Goal: Task Accomplishment & Management: Complete application form

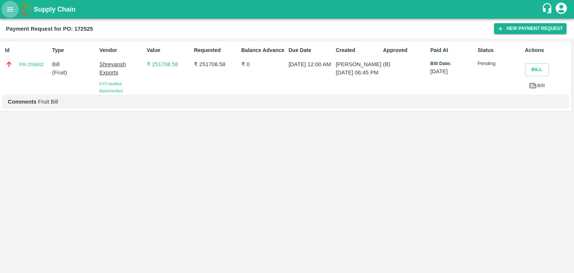
click at [12, 7] on icon "open drawer" at bounding box center [10, 9] width 8 height 8
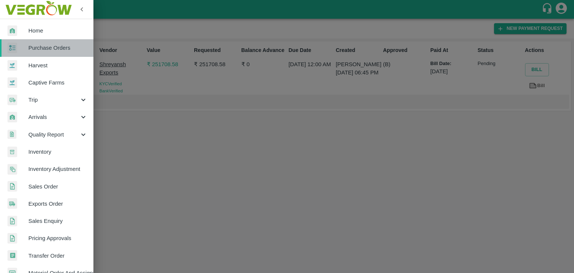
click at [57, 46] on span "Purchase Orders" at bounding box center [57, 48] width 59 height 8
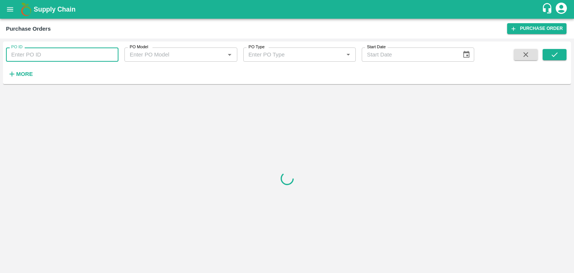
click at [76, 54] on input "PO ID" at bounding box center [62, 54] width 112 height 14
paste input "172459"
type input "172459"
click at [548, 50] on button "submit" at bounding box center [555, 54] width 24 height 11
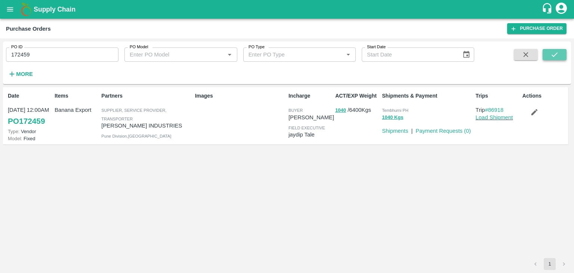
click at [548, 50] on button "submit" at bounding box center [555, 54] width 24 height 11
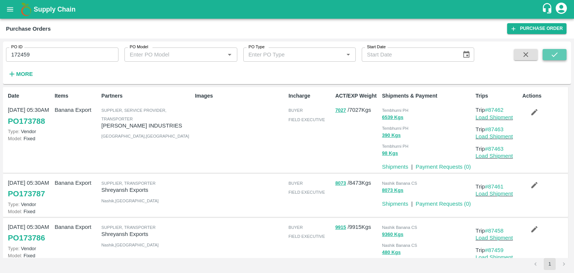
click at [557, 50] on button "submit" at bounding box center [555, 54] width 24 height 11
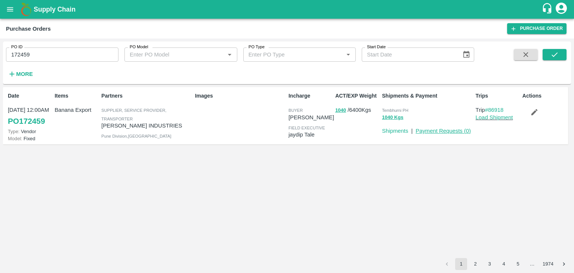
click at [433, 130] on link "Payment Requests ( 0 )" at bounding box center [443, 131] width 55 height 6
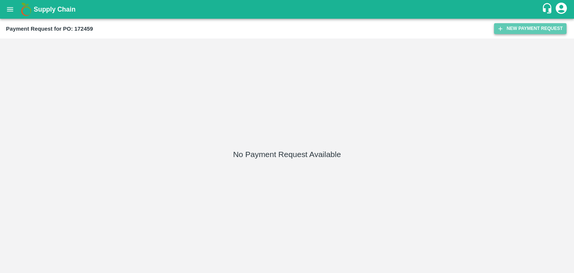
click at [529, 24] on button "New Payment Request" at bounding box center [530, 28] width 72 height 11
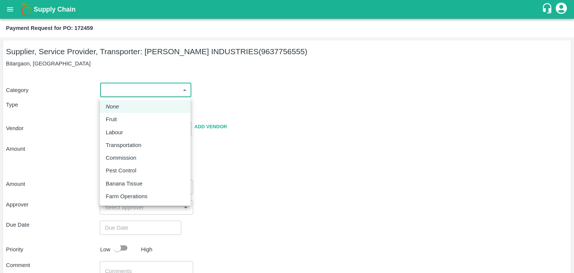
click at [106, 93] on body "Supply Chain Payment Request for PO: 172459 Supplier, Service Provider, Transpo…" at bounding box center [287, 136] width 574 height 273
click at [124, 120] on div "Fruit" at bounding box center [145, 119] width 79 height 8
type input "1"
type input "[PERSON_NAME] INDUSTRIES - 9637756555(Supplier, Service Provider, Transporter)"
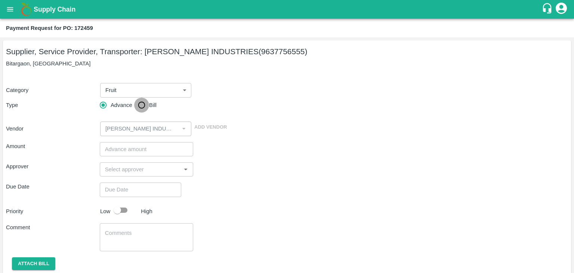
click at [134, 112] on input "Bill" at bounding box center [141, 105] width 15 height 15
radio input "true"
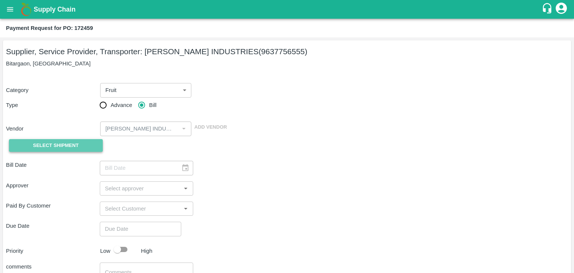
click at [47, 144] on span "Select Shipment" at bounding box center [56, 145] width 46 height 9
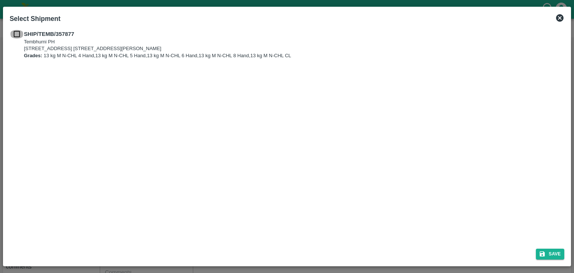
click at [13, 33] on input "checkbox" at bounding box center [17, 34] width 14 height 8
checkbox input "true"
click at [549, 250] on button "Save" at bounding box center [550, 253] width 28 height 11
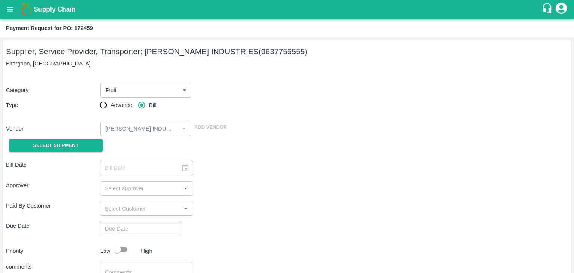
type input "28/08/2025"
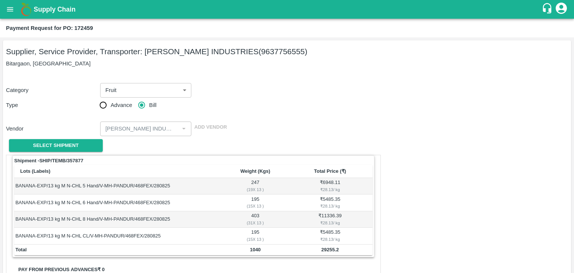
scroll to position [234, 0]
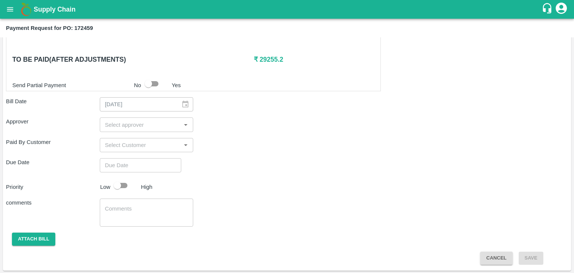
click at [129, 123] on input "input" at bounding box center [140, 125] width 77 height 10
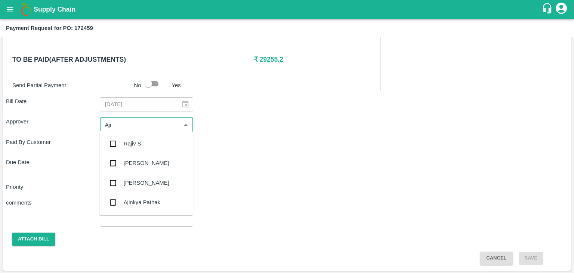
type input "Ajit"
click at [141, 139] on div "[PERSON_NAME]" at bounding box center [145, 143] width 93 height 19
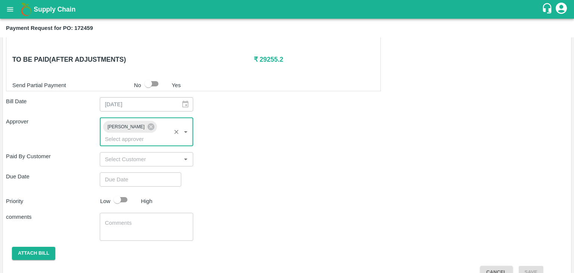
type input "DD/MM/YYYY hh:mm aa"
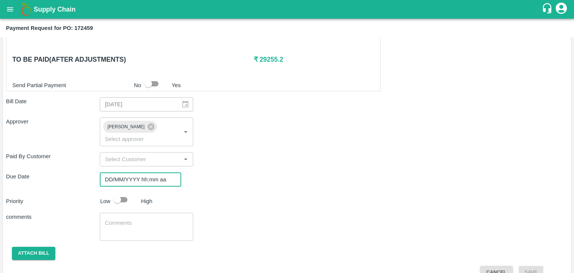
click at [155, 172] on input "DD/MM/YYYY hh:mm aa" at bounding box center [138, 179] width 76 height 14
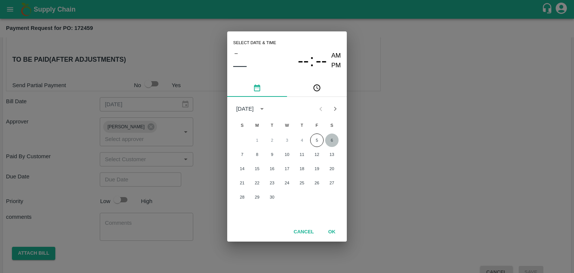
click at [330, 138] on button "6" at bounding box center [331, 139] width 13 height 13
type input "06/09/2025 12:00 AM"
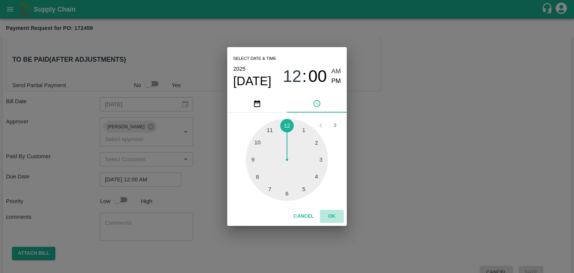
click at [333, 222] on button "OK" at bounding box center [332, 216] width 24 height 13
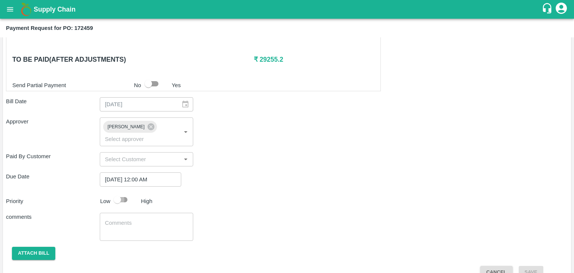
click at [123, 192] on input "checkbox" at bounding box center [117, 199] width 43 height 14
checkbox input "true"
click at [151, 220] on textarea at bounding box center [146, 227] width 83 height 16
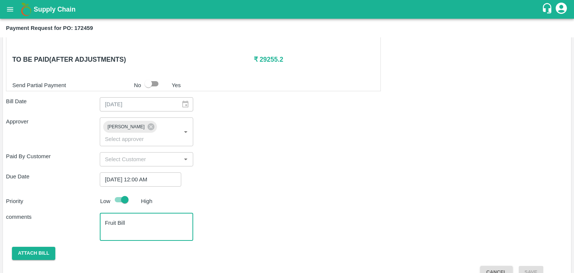
scroll to position [238, 0]
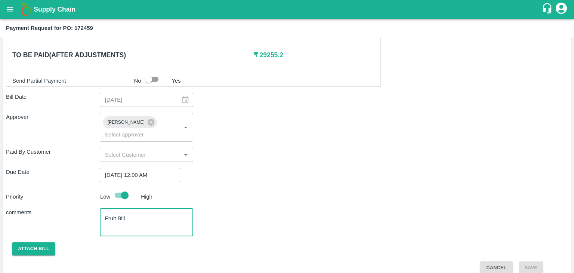
type textarea "Fruit Bill"
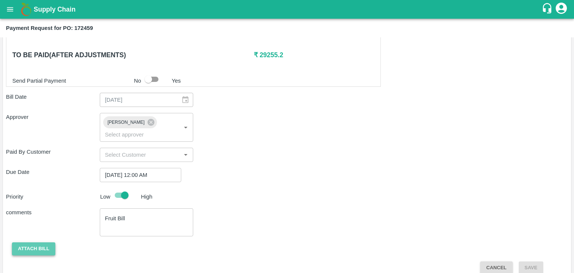
click at [23, 242] on button "Attach bill" at bounding box center [33, 248] width 43 height 13
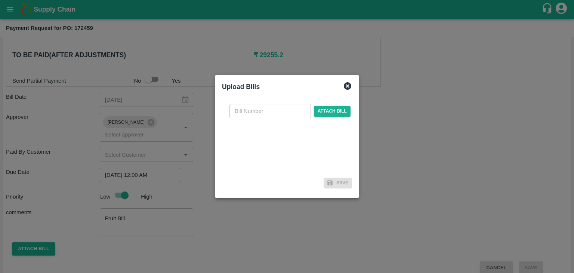
click at [270, 111] on input "text" at bounding box center [269, 111] width 81 height 14
click at [286, 106] on input "PA/CA/25-26/11" at bounding box center [269, 111] width 81 height 14
type input "PA/CA/25-26/62"
click at [330, 108] on span "Attach bill" at bounding box center [332, 111] width 37 height 11
click at [0, 0] on input "Attach bill" at bounding box center [0, 0] width 0 height 0
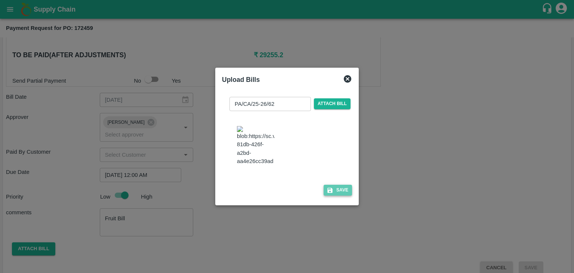
click at [345, 195] on button "Save" at bounding box center [338, 190] width 28 height 11
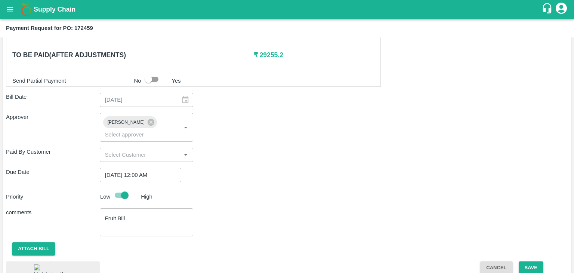
scroll to position [289, 0]
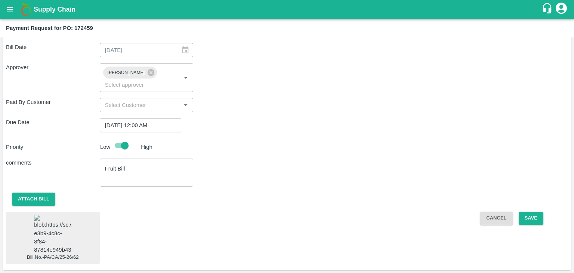
click at [58, 227] on img at bounding box center [52, 233] width 37 height 39
click at [528, 211] on button "Save" at bounding box center [531, 217] width 25 height 13
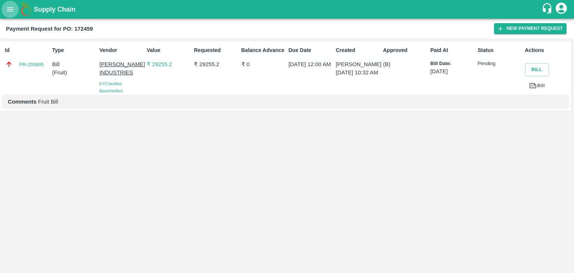
click at [7, 7] on icon "open drawer" at bounding box center [10, 9] width 6 height 4
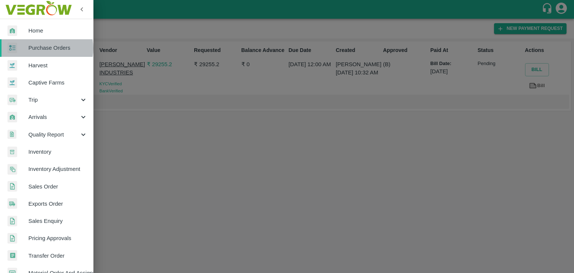
click at [47, 48] on span "Purchase Orders" at bounding box center [57, 48] width 59 height 8
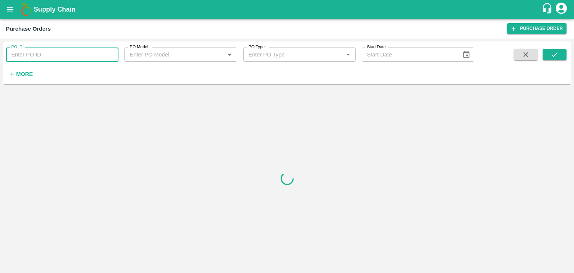
click at [88, 55] on input "PO ID" at bounding box center [62, 54] width 112 height 14
paste input "172516"
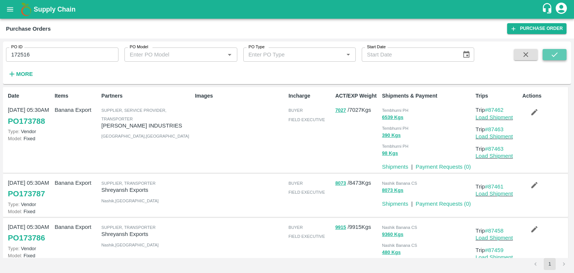
click at [553, 58] on icon "submit" at bounding box center [554, 54] width 8 height 8
click at [34, 56] on input "172516" at bounding box center [62, 54] width 112 height 14
type input "172516"
click at [561, 55] on button "submit" at bounding box center [555, 54] width 24 height 11
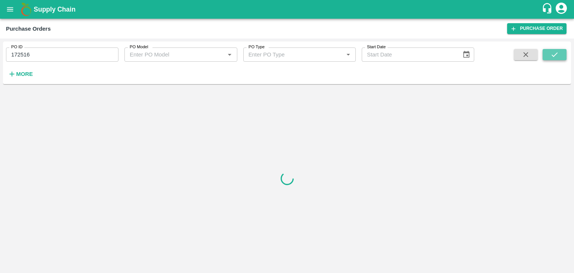
click at [561, 55] on button "submit" at bounding box center [555, 54] width 24 height 11
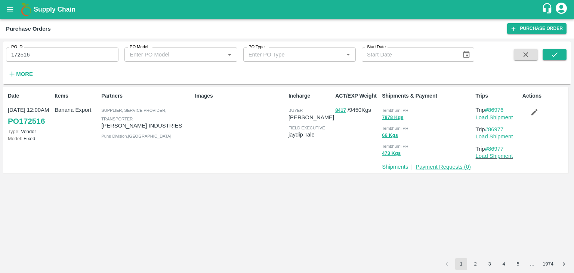
click at [453, 169] on link "Payment Requests ( 0 )" at bounding box center [443, 167] width 55 height 6
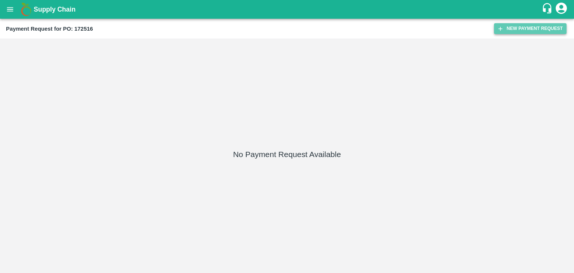
click at [512, 24] on button "New Payment Request" at bounding box center [530, 28] width 72 height 11
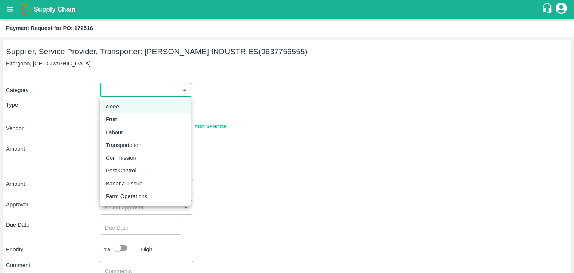
click at [114, 84] on body "Supply Chain Payment Request for PO: 172516 Supplier, Service Provider, Transpo…" at bounding box center [287, 136] width 574 height 273
click at [117, 120] on div "Fruit" at bounding box center [113, 119] width 15 height 8
type input "1"
type input "[PERSON_NAME] INDUSTRIES - 9637756555(Supplier, Service Provider, Transporter)"
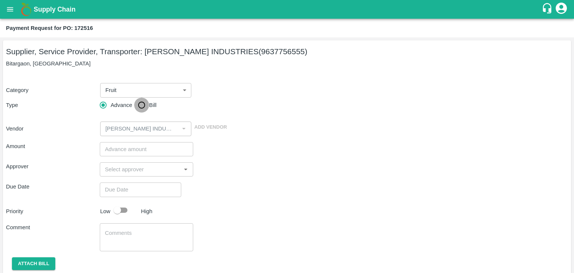
click at [134, 107] on input "Bill" at bounding box center [141, 105] width 15 height 15
radio input "true"
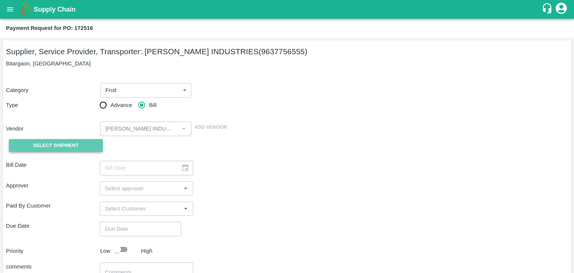
click at [50, 148] on span "Select Shipment" at bounding box center [56, 145] width 46 height 9
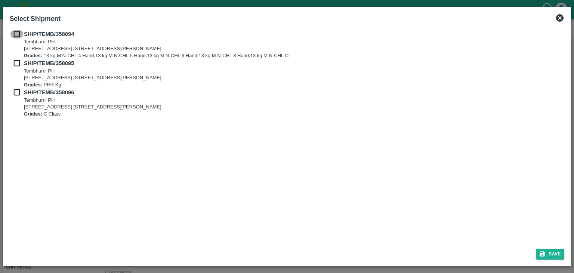
click at [14, 32] on input "checkbox" at bounding box center [17, 34] width 14 height 8
checkbox input "true"
click at [15, 61] on div "SHIP/TEMB/358094 Tembhurni PH Tembhurni PH 205, PLOT NO. E-5, YASHSHREE INDUSTR…" at bounding box center [287, 73] width 555 height 87
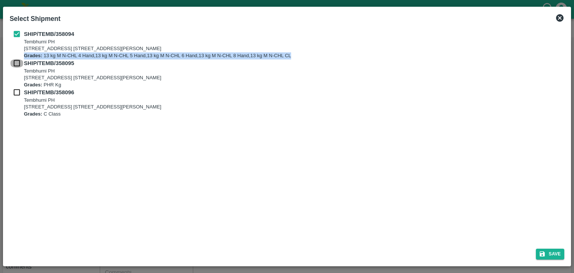
click at [15, 61] on input "checkbox" at bounding box center [17, 63] width 14 height 8
checkbox input "true"
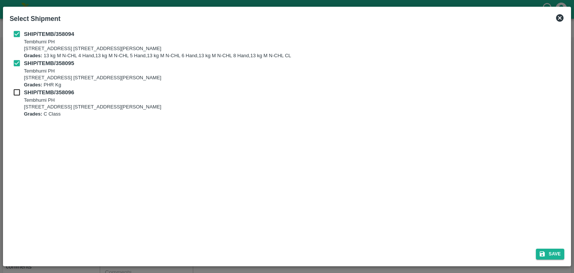
click at [19, 98] on div "SHIP/TEMB/358096 Tembhurni PH Tembhurni PH 205, PLOT NO. E-5, YASHSHREE INDUSTR…" at bounding box center [287, 102] width 555 height 29
click at [18, 95] on input "checkbox" at bounding box center [17, 92] width 14 height 8
checkbox input "true"
click at [547, 253] on button "Save" at bounding box center [550, 253] width 28 height 11
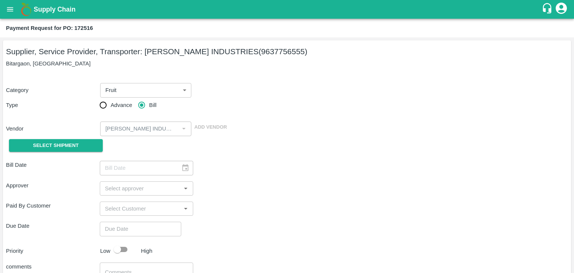
type input "28/08/2025"
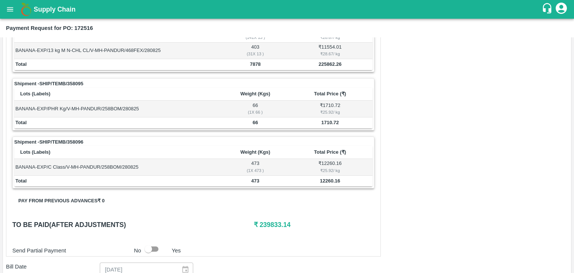
scroll to position [366, 0]
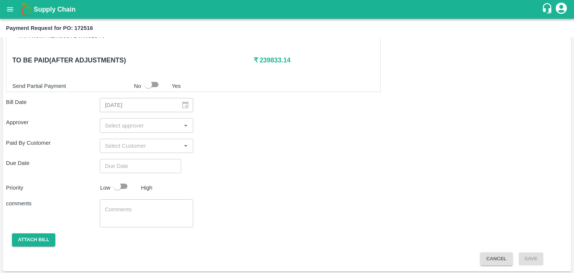
click at [126, 124] on input "input" at bounding box center [140, 125] width 77 height 10
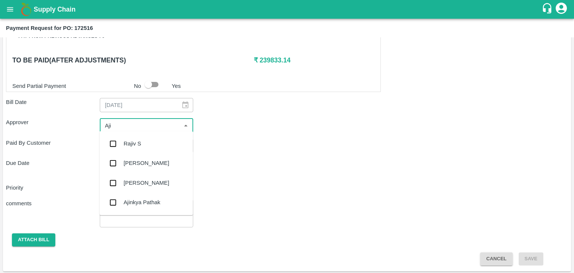
type input "Ajit"
click at [138, 139] on div "[PERSON_NAME]" at bounding box center [145, 143] width 93 height 19
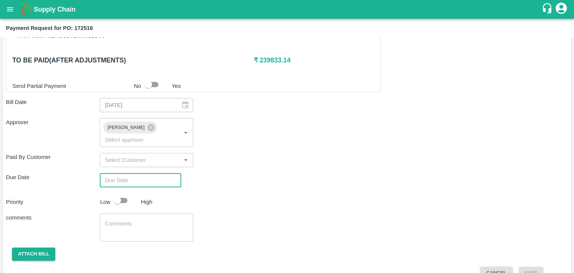
type input "DD/MM/YYYY hh:mm aa"
click at [153, 173] on input "DD/MM/YYYY hh:mm aa" at bounding box center [138, 180] width 76 height 14
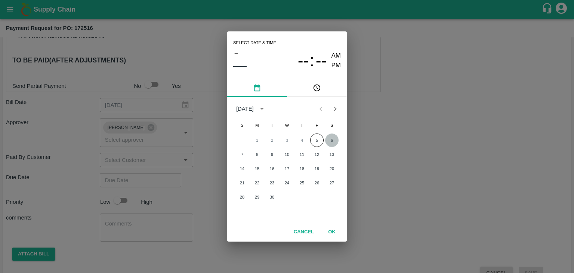
click at [336, 136] on button "6" at bounding box center [331, 139] width 13 height 13
type input "[DATE] 12:00 AM"
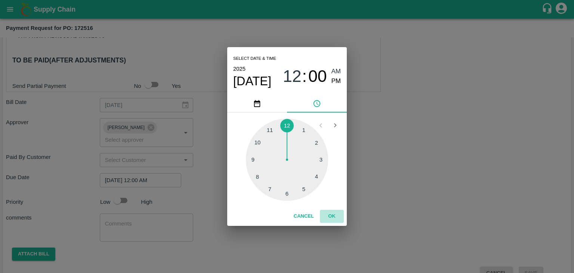
click at [322, 219] on button "OK" at bounding box center [332, 216] width 24 height 13
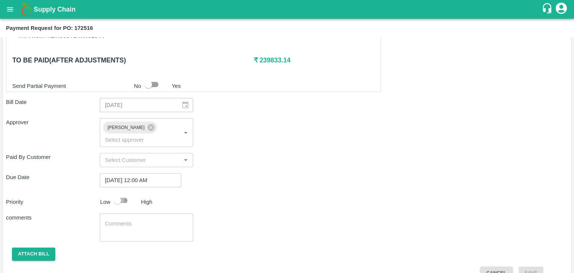
click at [118, 193] on input "checkbox" at bounding box center [117, 200] width 43 height 14
checkbox input "true"
click at [138, 220] on textarea at bounding box center [146, 228] width 83 height 16
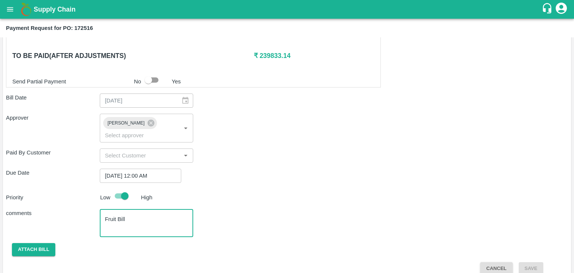
type textarea "Fruit Bill"
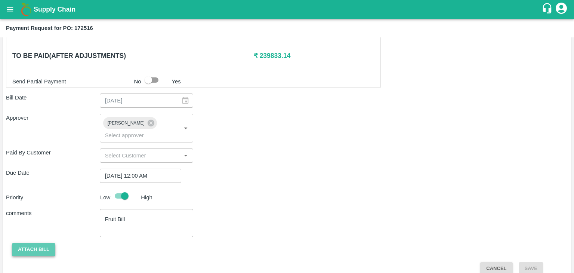
click at [29, 243] on button "Attach bill" at bounding box center [33, 249] width 43 height 13
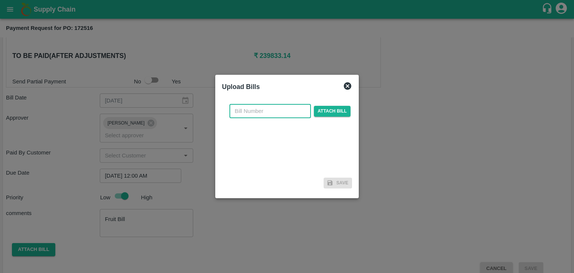
click at [268, 110] on input "text" at bounding box center [269, 111] width 81 height 14
click at [282, 112] on input "PA/CA/25-26/11" at bounding box center [269, 111] width 81 height 14
type input "PA/CA/25-26/61"
click at [326, 108] on span "Attach bill" at bounding box center [332, 111] width 37 height 11
click at [0, 0] on input "Attach bill" at bounding box center [0, 0] width 0 height 0
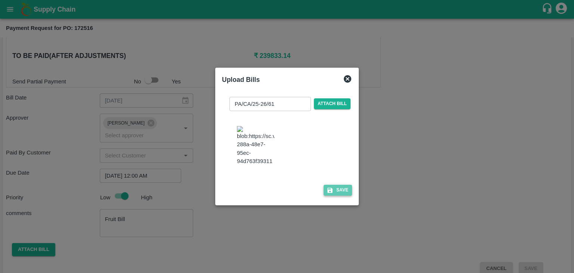
click at [341, 195] on button "Save" at bounding box center [338, 190] width 28 height 11
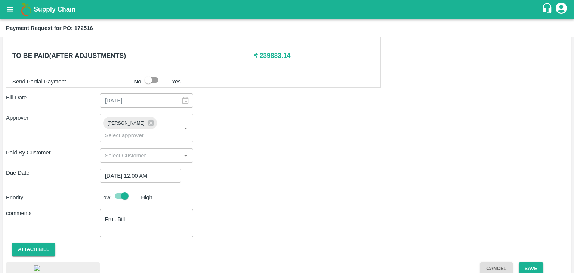
scroll to position [423, 0]
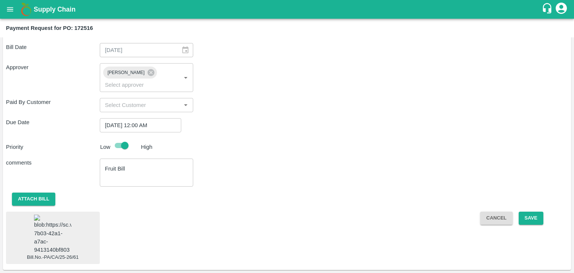
click at [42, 232] on img at bounding box center [52, 233] width 37 height 39
click at [527, 211] on button "Save" at bounding box center [531, 217] width 25 height 13
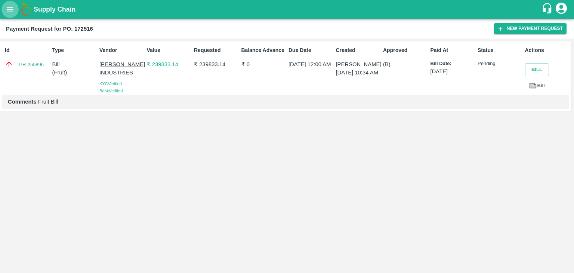
click at [9, 8] on icon "open drawer" at bounding box center [10, 9] width 6 height 4
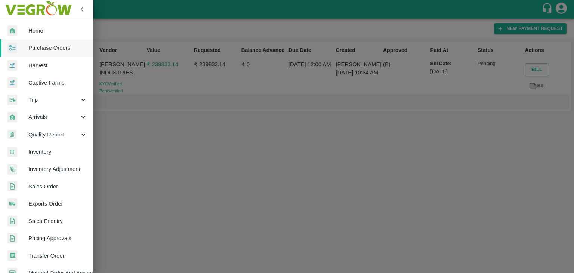
click at [54, 48] on span "Purchase Orders" at bounding box center [57, 48] width 59 height 8
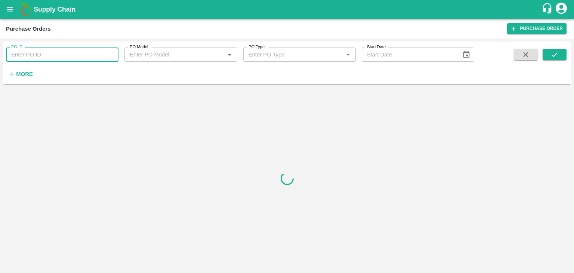
click at [96, 51] on input "PO ID" at bounding box center [62, 54] width 112 height 14
paste input "173009"
type input "173009"
click at [561, 56] on button "submit" at bounding box center [555, 54] width 24 height 11
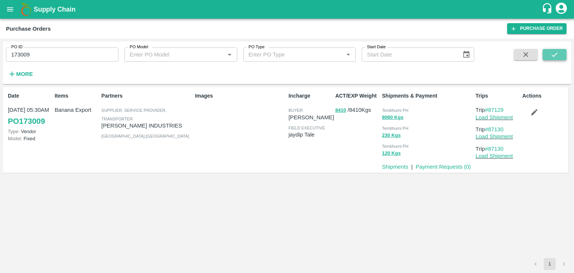
click at [561, 56] on button "submit" at bounding box center [555, 54] width 24 height 11
click at [432, 167] on link "Payment Requests ( 0 )" at bounding box center [443, 167] width 55 height 6
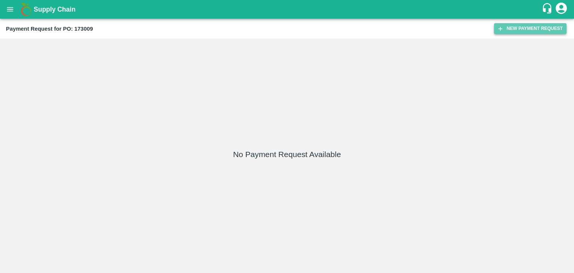
click at [518, 29] on button "New Payment Request" at bounding box center [530, 28] width 72 height 11
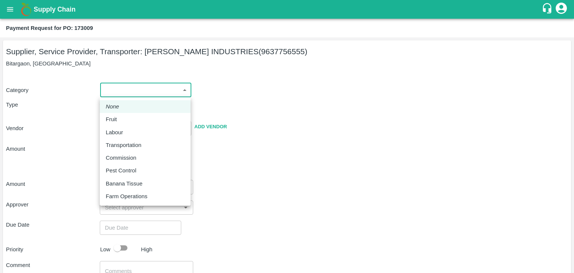
click at [119, 89] on body "Supply Chain Payment Request for PO: 173009 Supplier, Service Provider, Transpo…" at bounding box center [287, 136] width 574 height 273
click at [121, 125] on li "Fruit" at bounding box center [145, 119] width 91 height 13
type input "1"
type input "[PERSON_NAME] INDUSTRIES - 9637756555(Supplier, Service Provider, Transporter)"
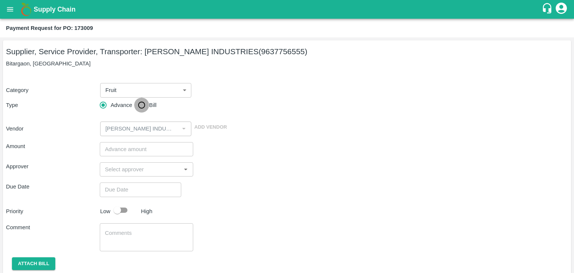
click at [138, 104] on input "Bill" at bounding box center [141, 105] width 15 height 15
radio input "true"
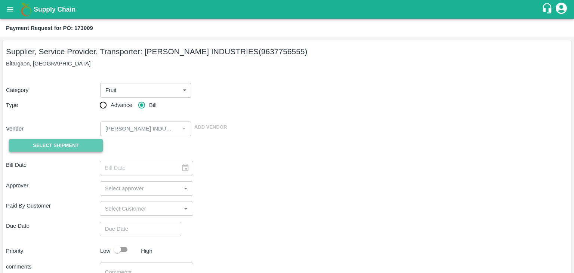
click at [54, 145] on span "Select Shipment" at bounding box center [56, 145] width 46 height 9
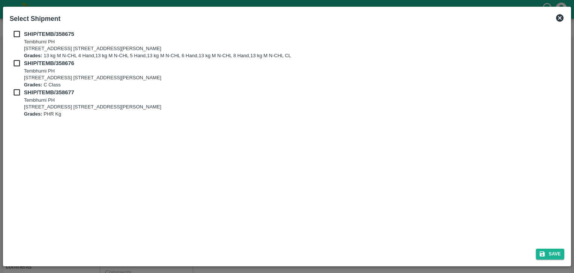
click at [21, 31] on input "checkbox" at bounding box center [17, 34] width 14 height 8
checkbox input "true"
click at [16, 63] on input "checkbox" at bounding box center [17, 63] width 14 height 8
checkbox input "true"
click at [15, 90] on input "checkbox" at bounding box center [17, 92] width 14 height 8
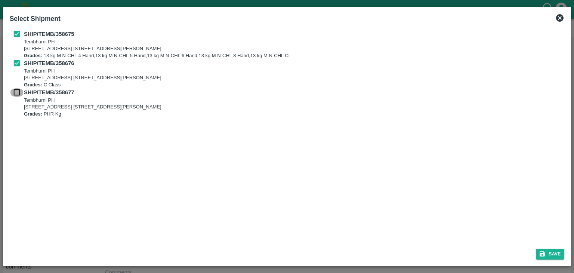
checkbox input "true"
click at [555, 257] on button "Save" at bounding box center [550, 253] width 28 height 11
type input "[DATE]"
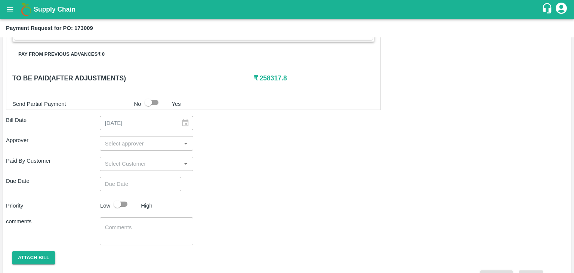
scroll to position [366, 0]
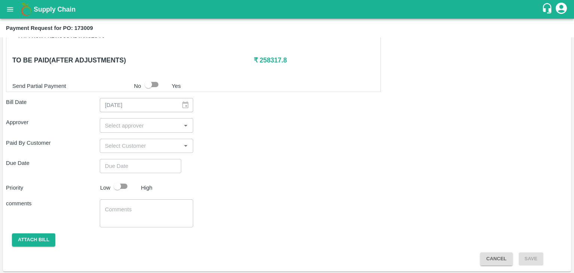
click at [155, 124] on input "input" at bounding box center [140, 125] width 77 height 10
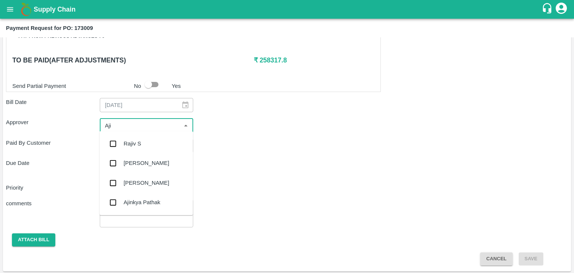
type input "Ajit"
click at [145, 140] on div "[PERSON_NAME]" at bounding box center [145, 143] width 93 height 19
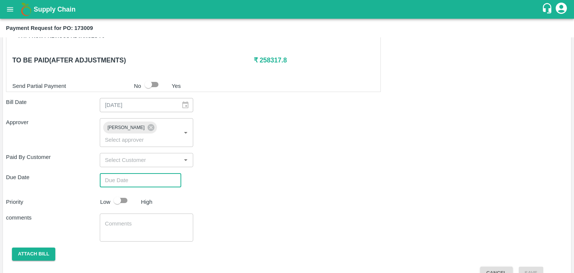
type input "DD/MM/YYYY hh:mm aa"
click at [148, 173] on input "DD/MM/YYYY hh:mm aa" at bounding box center [138, 180] width 76 height 14
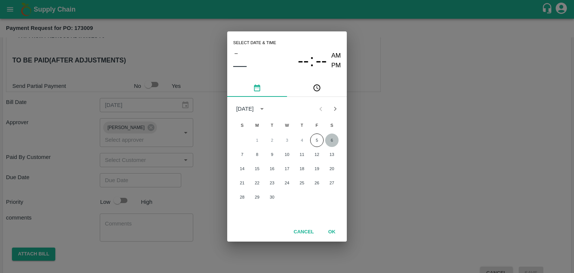
click at [328, 139] on button "6" at bounding box center [331, 139] width 13 height 13
type input "[DATE] 12:00 AM"
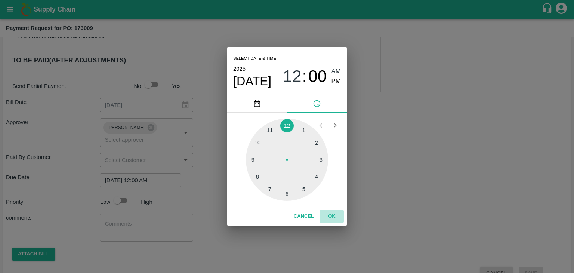
click at [332, 216] on button "OK" at bounding box center [332, 216] width 24 height 13
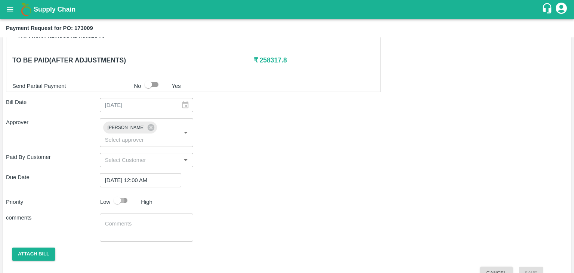
click at [124, 193] on input "checkbox" at bounding box center [117, 200] width 43 height 14
checkbox input "true"
click at [138, 220] on textarea at bounding box center [146, 228] width 83 height 16
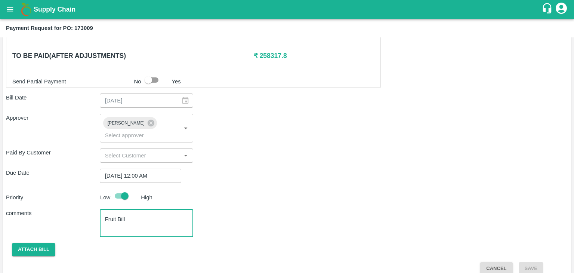
type textarea "Fruit Bill"
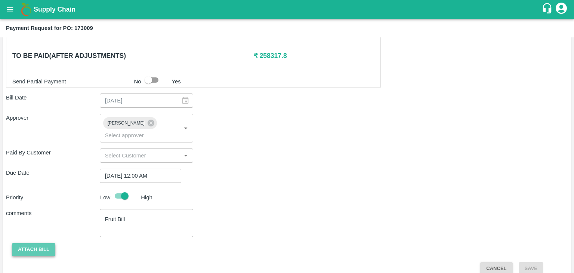
click at [38, 243] on button "Attach bill" at bounding box center [33, 249] width 43 height 13
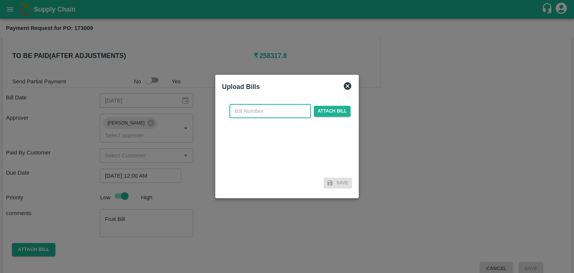
click at [273, 112] on input "text" at bounding box center [269, 111] width 81 height 14
click at [289, 111] on input "PA/CA/25-26/11" at bounding box center [269, 111] width 81 height 14
type input "PA/CA/25-26/63"
click at [322, 111] on span "Attach bill" at bounding box center [332, 111] width 37 height 11
click at [0, 0] on input "Attach bill" at bounding box center [0, 0] width 0 height 0
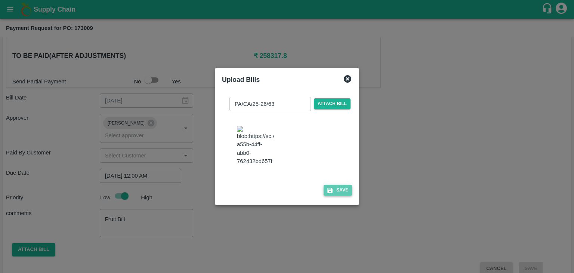
click at [342, 195] on button "Save" at bounding box center [338, 190] width 28 height 11
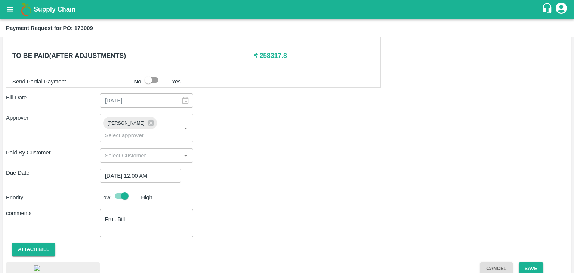
scroll to position [421, 0]
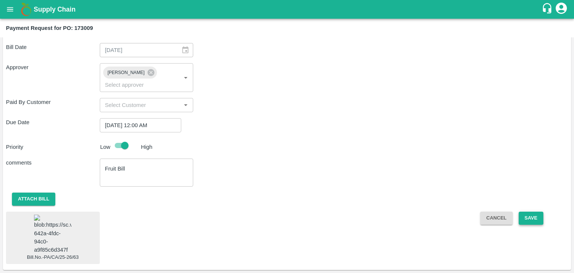
click at [531, 211] on button "Save" at bounding box center [531, 217] width 25 height 13
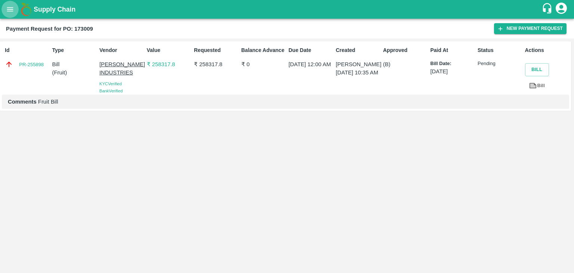
click at [10, 8] on icon "open drawer" at bounding box center [10, 9] width 8 height 8
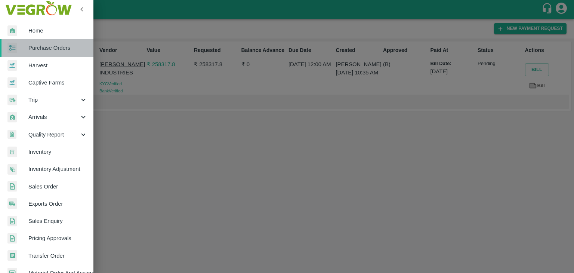
click at [53, 43] on link "Purchase Orders" at bounding box center [46, 47] width 93 height 17
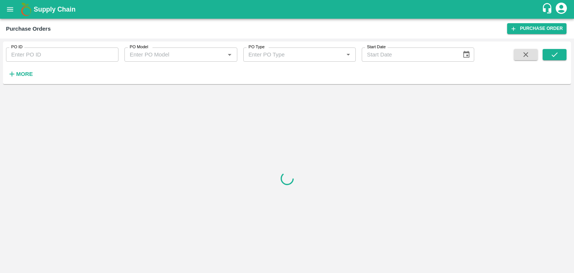
paste input "173286"
click at [95, 52] on input "PO ID" at bounding box center [62, 54] width 112 height 14
type input "173286"
click at [553, 53] on icon "submit" at bounding box center [554, 54] width 8 height 8
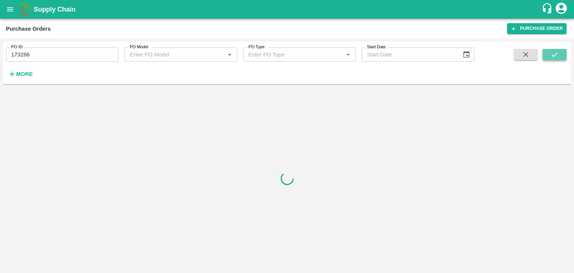
click at [553, 53] on icon "submit" at bounding box center [554, 54] width 8 height 8
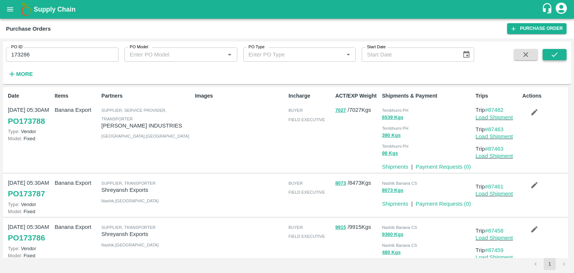
click at [553, 53] on icon "submit" at bounding box center [554, 54] width 8 height 8
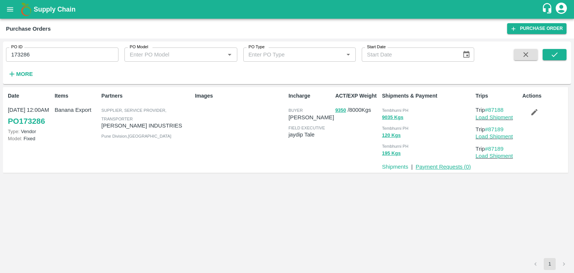
click at [444, 165] on link "Payment Requests ( 0 )" at bounding box center [443, 167] width 55 height 6
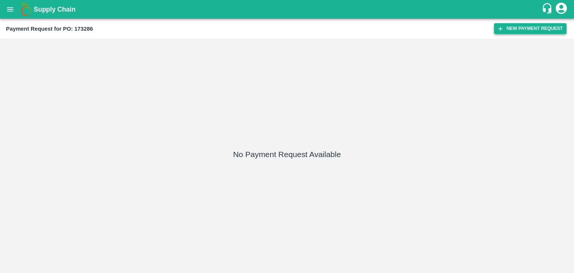
click at [528, 23] on button "New Payment Request" at bounding box center [530, 28] width 72 height 11
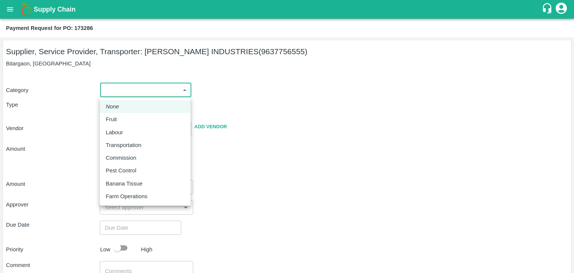
drag, startPoint x: 109, startPoint y: 87, endPoint x: 126, endPoint y: 118, distance: 35.5
click at [126, 118] on body "Supply Chain Payment Request for PO: 173286 Supplier, Service Provider, Transpo…" at bounding box center [287, 136] width 574 height 273
click at [126, 118] on div "Fruit" at bounding box center [145, 119] width 79 height 8
type input "1"
type input "[PERSON_NAME] INDUSTRIES - 9637756555(Supplier, Service Provider, Transporter)"
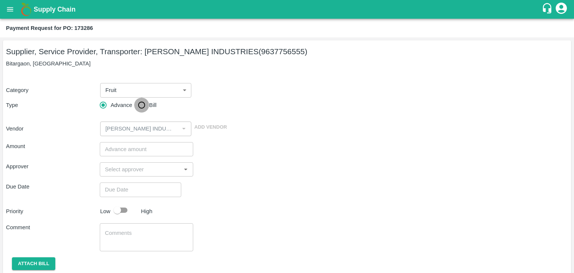
click at [142, 108] on input "Bill" at bounding box center [141, 105] width 15 height 15
radio input "true"
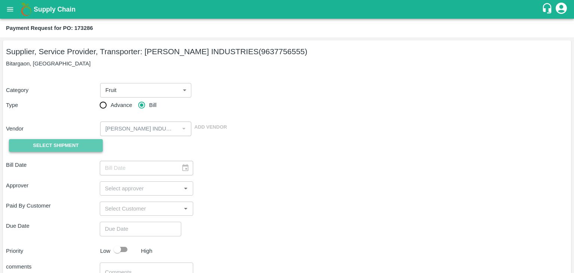
click at [76, 142] on span "Select Shipment" at bounding box center [56, 145] width 46 height 9
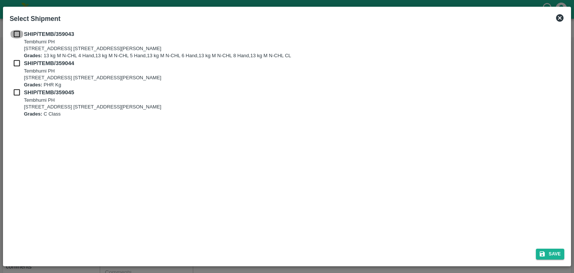
click at [16, 30] on input "checkbox" at bounding box center [17, 34] width 14 height 8
checkbox input "true"
click at [16, 61] on input "checkbox" at bounding box center [17, 63] width 14 height 8
checkbox input "true"
click at [15, 90] on input "checkbox" at bounding box center [17, 92] width 14 height 8
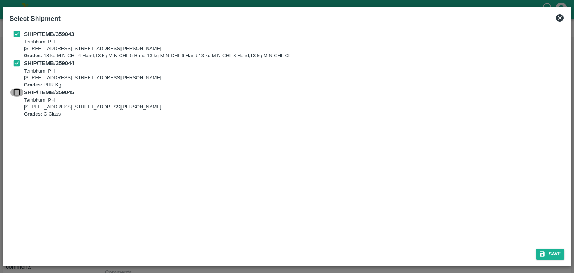
checkbox input "true"
click at [563, 254] on button "Save" at bounding box center [550, 253] width 28 height 11
type input "[DATE]"
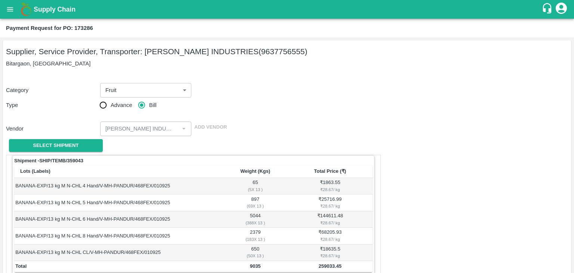
scroll to position [366, 0]
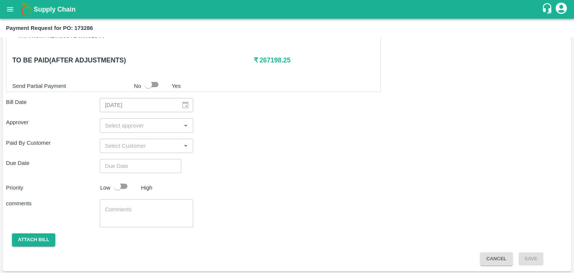
click at [142, 120] on input "input" at bounding box center [140, 125] width 77 height 10
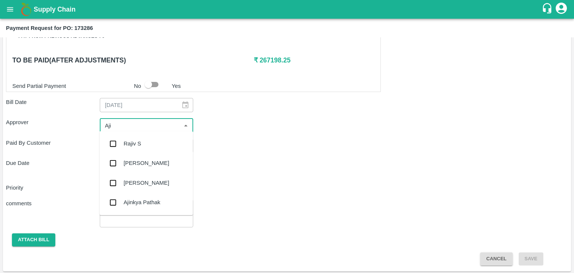
type input "Ajit"
click at [146, 138] on div "[PERSON_NAME]" at bounding box center [145, 143] width 93 height 19
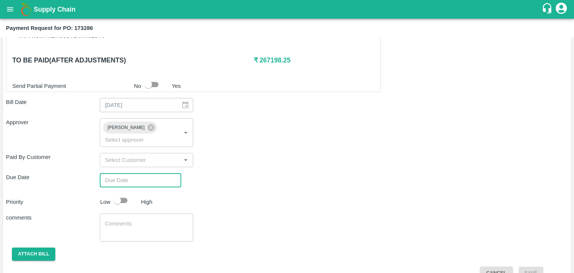
type input "DD/MM/YYYY hh:mm aa"
click at [163, 173] on input "DD/MM/YYYY hh:mm aa" at bounding box center [138, 180] width 76 height 14
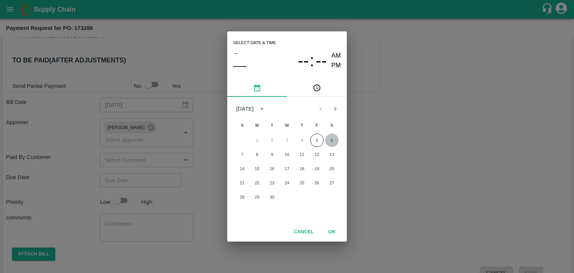
click at [333, 137] on button "6" at bounding box center [331, 139] width 13 height 13
type input "06/09/2025 12:00 AM"
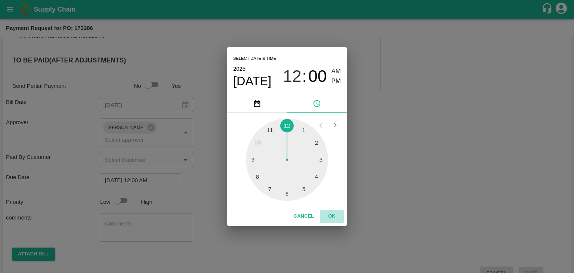
click at [330, 210] on button "OK" at bounding box center [332, 216] width 24 height 13
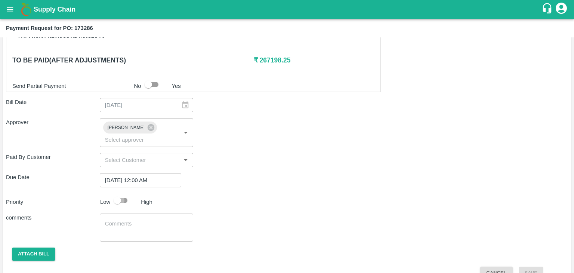
click at [130, 193] on input "checkbox" at bounding box center [117, 200] width 43 height 14
checkbox input "true"
click at [136, 220] on textarea at bounding box center [146, 228] width 83 height 16
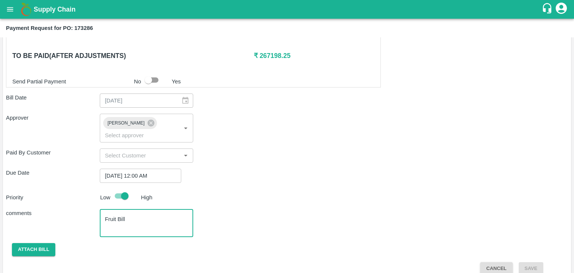
type textarea "Fruit Bill"
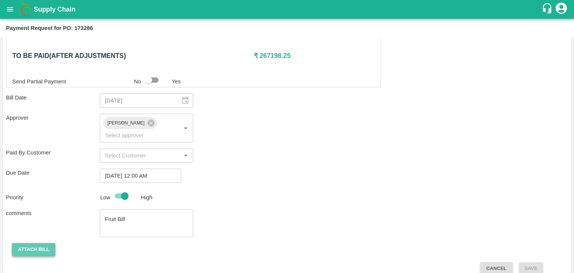
click at [33, 243] on button "Attach bill" at bounding box center [33, 249] width 43 height 13
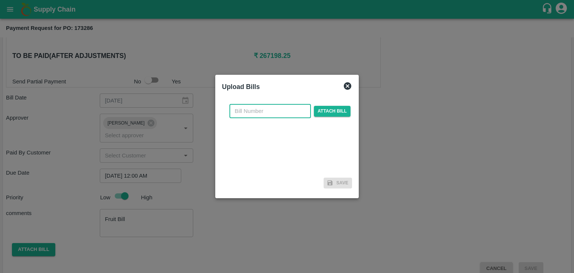
click at [290, 106] on input "text" at bounding box center [269, 111] width 81 height 14
click at [285, 105] on input "PA/CA/25-26/11" at bounding box center [269, 111] width 81 height 14
type input "PA/CA/25-26/64"
click at [324, 109] on span "Attach bill" at bounding box center [332, 111] width 37 height 11
click at [0, 0] on input "Attach bill" at bounding box center [0, 0] width 0 height 0
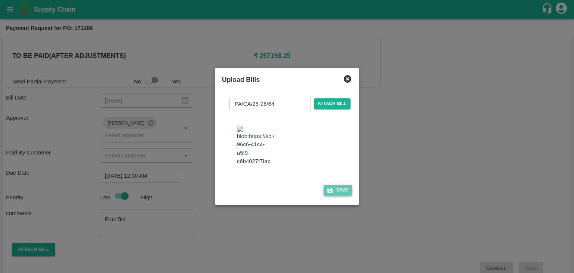
click at [345, 195] on button "Save" at bounding box center [338, 190] width 28 height 11
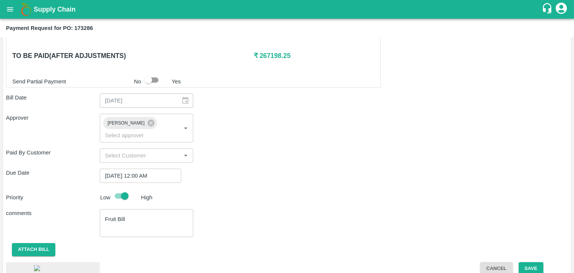
scroll to position [423, 0]
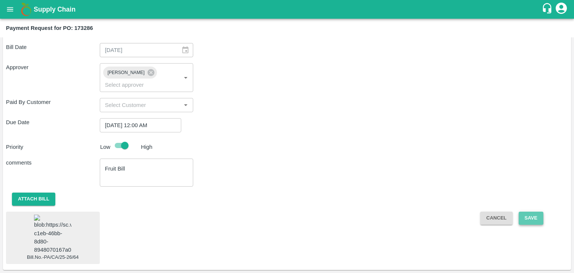
click at [534, 211] on button "Save" at bounding box center [531, 217] width 25 height 13
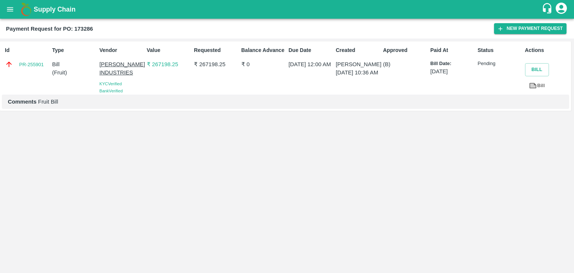
click at [9, 9] on icon "open drawer" at bounding box center [10, 9] width 6 height 4
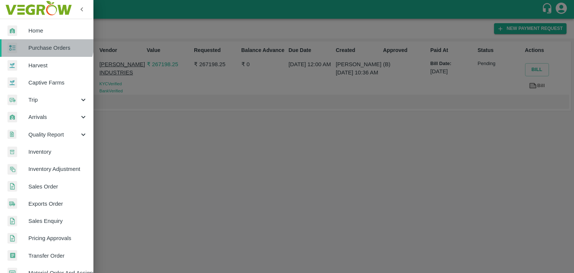
click at [46, 43] on link "Purchase Orders" at bounding box center [46, 47] width 93 height 17
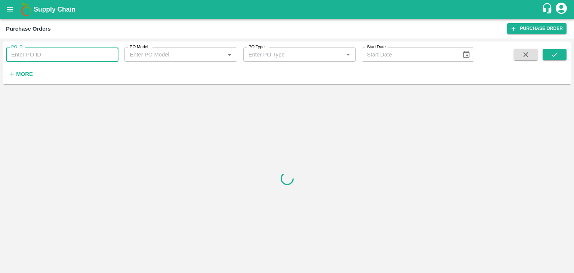
click at [86, 54] on input "PO ID" at bounding box center [62, 54] width 112 height 14
paste input "170042"
type input "170042"
click at [560, 54] on button "submit" at bounding box center [555, 54] width 24 height 11
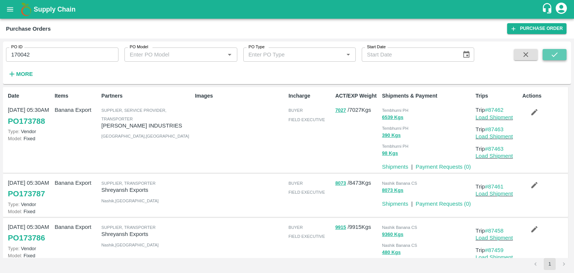
click at [560, 54] on button "submit" at bounding box center [555, 54] width 24 height 11
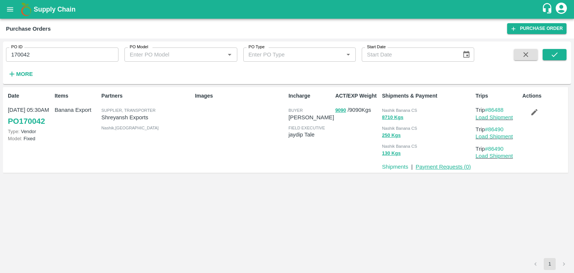
click at [433, 166] on link "Payment Requests ( 0 )" at bounding box center [443, 167] width 55 height 6
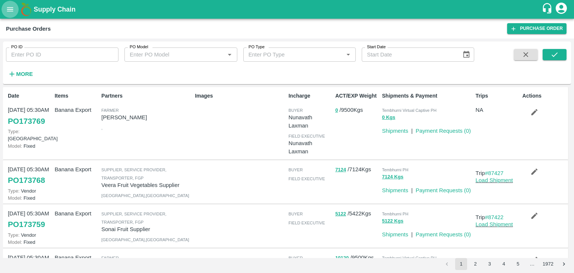
click at [9, 9] on icon "open drawer" at bounding box center [10, 9] width 6 height 4
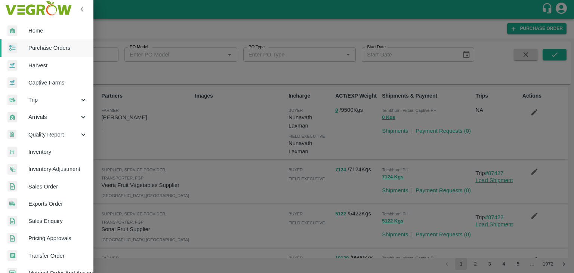
scroll to position [188, 0]
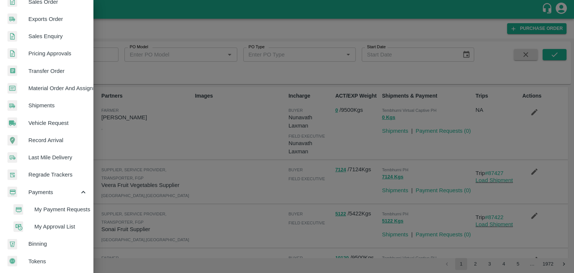
click at [63, 211] on li "My Payment Requests" at bounding box center [49, 209] width 87 height 17
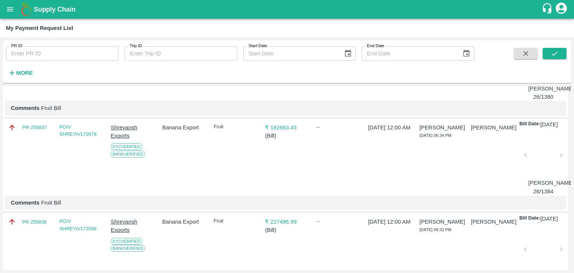
scroll to position [613, 0]
click at [543, 178] on div at bounding box center [543, 159] width 30 height 40
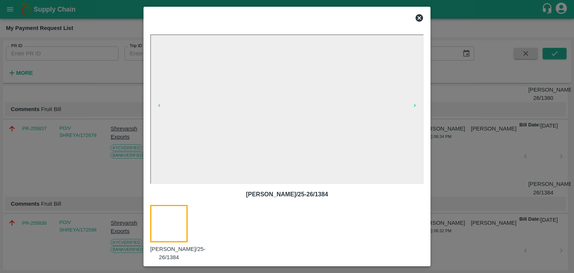
click at [419, 18] on icon at bounding box center [419, 17] width 9 height 9
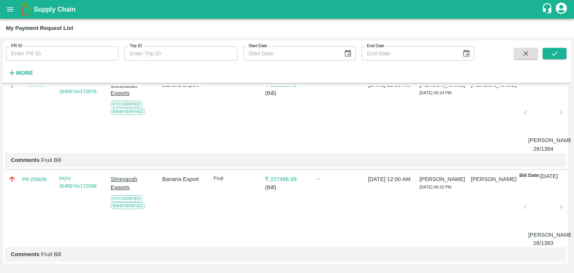
scroll to position [726, 0]
click at [544, 107] on div at bounding box center [543, 115] width 30 height 40
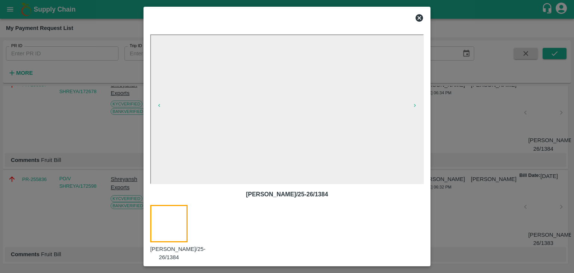
click at [421, 18] on icon at bounding box center [419, 17] width 7 height 7
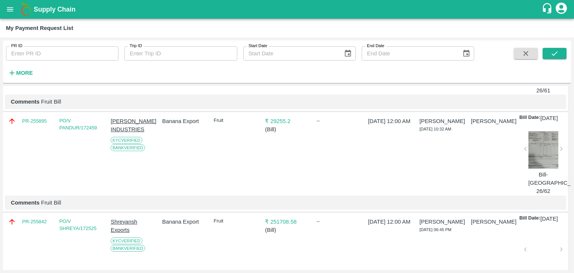
scroll to position [334, 0]
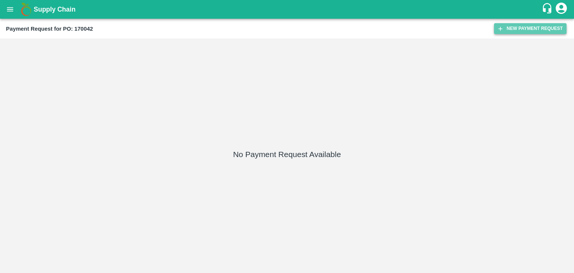
click at [536, 27] on button "New Payment Request" at bounding box center [530, 28] width 72 height 11
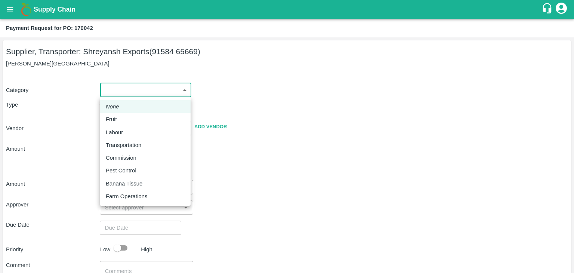
drag, startPoint x: 109, startPoint y: 92, endPoint x: 128, endPoint y: 118, distance: 31.8
click at [128, 118] on body "Supply Chain Payment Request for PO: 170042 Supplier, Transporter: Shreyansh Ex…" at bounding box center [287, 136] width 574 height 273
click at [128, 118] on div "Fruit" at bounding box center [145, 119] width 79 height 8
type input "1"
type input "Shreyansh Exports - 91584 65669(Supplier, Transporter)"
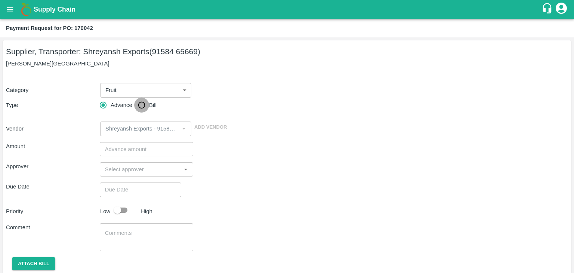
click at [142, 106] on input "Bill" at bounding box center [141, 105] width 15 height 15
radio input "true"
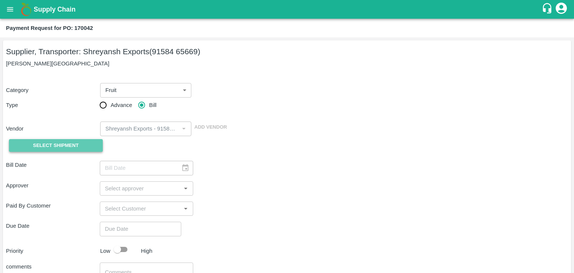
click at [47, 146] on span "Select Shipment" at bounding box center [56, 145] width 46 height 9
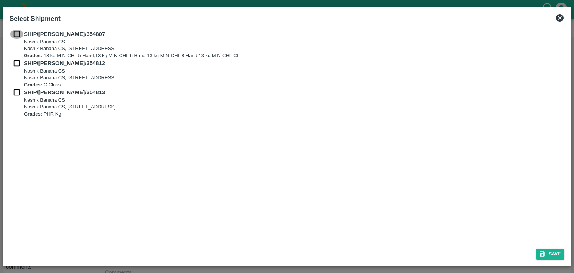
click at [15, 35] on input "checkbox" at bounding box center [17, 34] width 14 height 8
checkbox input "true"
click at [15, 63] on input "checkbox" at bounding box center [17, 63] width 14 height 8
checkbox input "true"
click at [14, 95] on input "checkbox" at bounding box center [17, 92] width 14 height 8
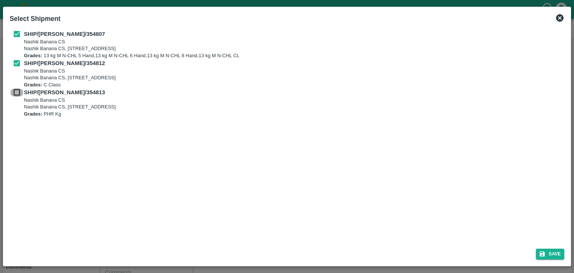
checkbox input "true"
click at [556, 250] on button "Save" at bounding box center [550, 253] width 28 height 11
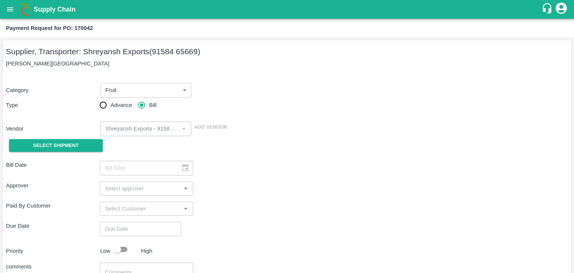
type input "[DATE]"
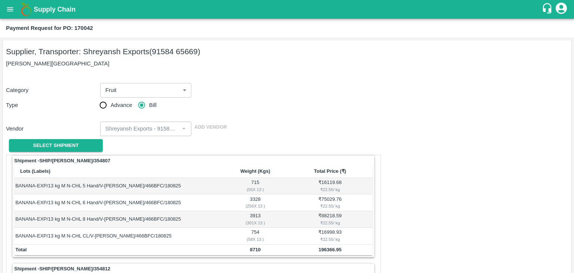
scroll to position [350, 0]
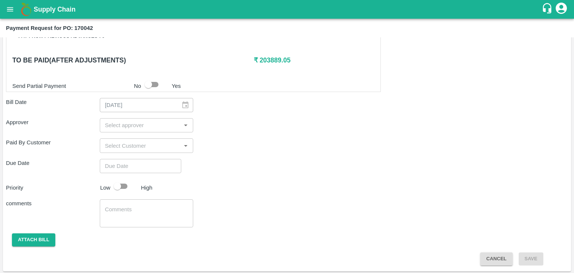
click at [146, 120] on input "input" at bounding box center [140, 125] width 77 height 10
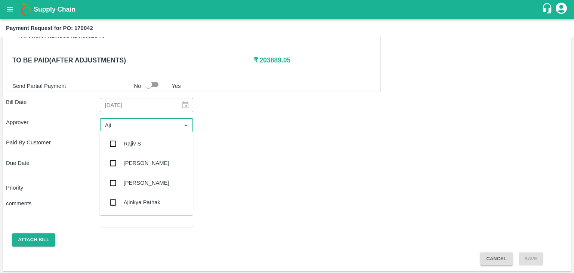
type input "Ajit"
click at [147, 148] on div "[PERSON_NAME]" at bounding box center [145, 143] width 93 height 19
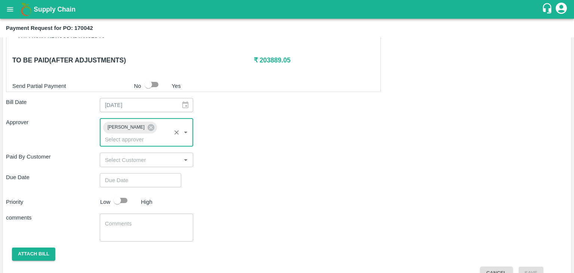
type input "DD/MM/YYYY hh:mm aa"
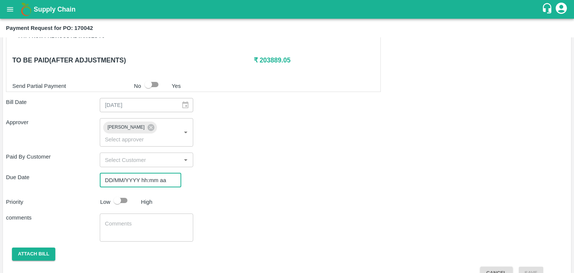
click at [158, 173] on input "DD/MM/YYYY hh:mm aa" at bounding box center [138, 180] width 76 height 14
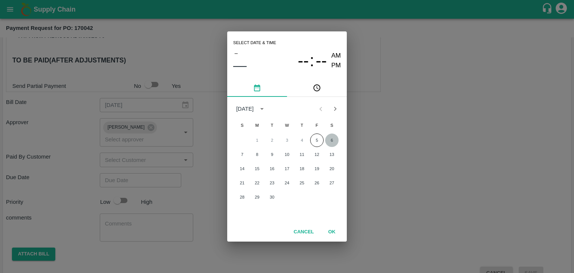
click at [330, 139] on button "6" at bounding box center [331, 139] width 13 height 13
type input "[DATE] 12:00 AM"
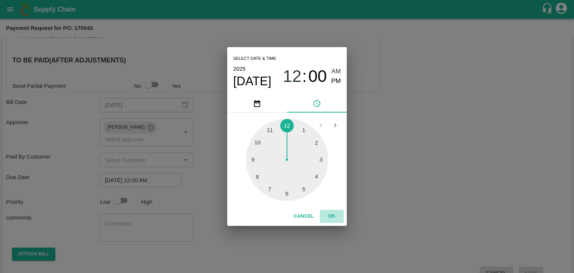
click at [330, 217] on button "OK" at bounding box center [332, 216] width 24 height 13
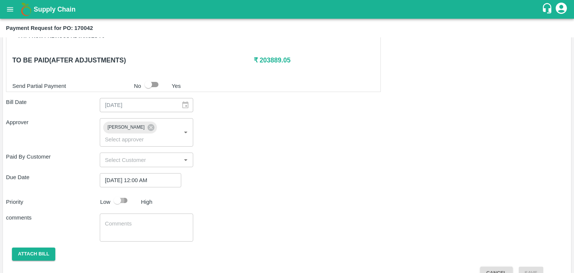
click at [121, 193] on input "checkbox" at bounding box center [117, 200] width 43 height 14
checkbox input "true"
click at [142, 220] on textarea at bounding box center [146, 228] width 83 height 16
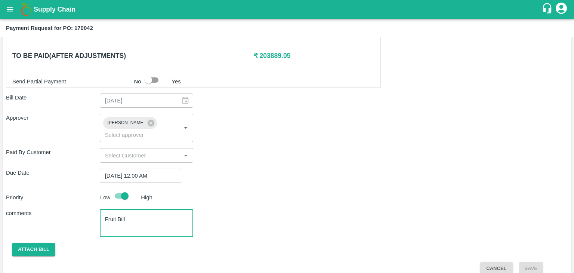
type textarea "Fruit Bill"
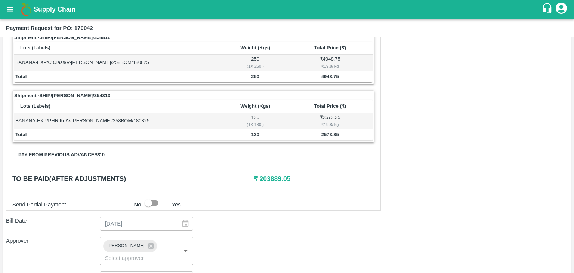
scroll to position [230, 0]
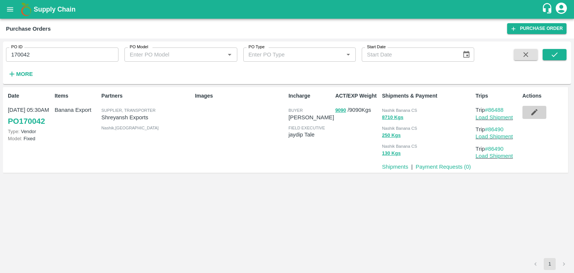
click at [531, 114] on icon "button" at bounding box center [534, 112] width 8 height 8
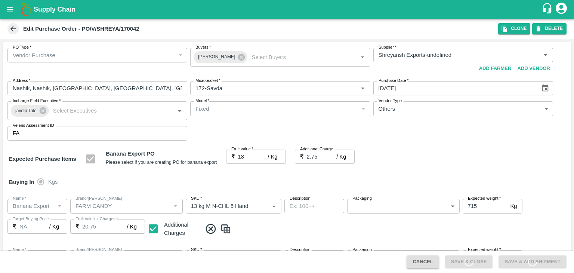
type input "Shreyansh Exports-undefined"
type input "172-Savda"
type input "Banana Export"
type input "FARM CANDY"
type input "13 kg M N-CHL 5 Hand"
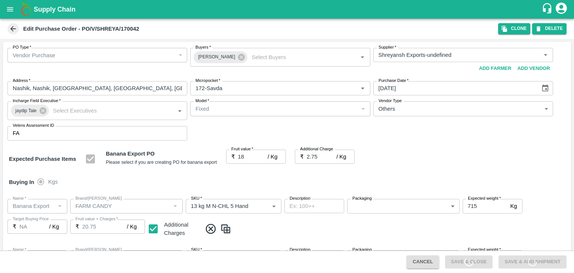
type input "NA"
type input "Banana Export"
type input "FARM CANDY"
type input "13 kg M N-CHL 6 Hand"
type input "NA"
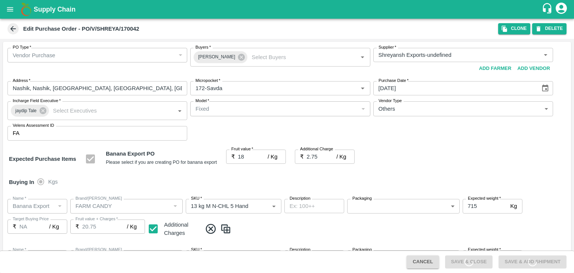
type input "Banana Export"
type input "FARM CANDY"
type input "13 kg M N-CHL 8 Hand"
type input "NA"
type input "Banana Export"
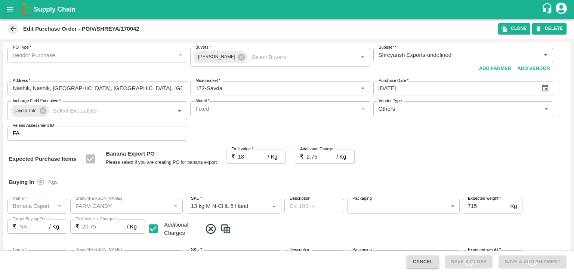
type input "FARM CANDY"
type input "13 kg M N-CHL CL"
type input "NA"
type input "Banana Export"
type input "FARM CANDY"
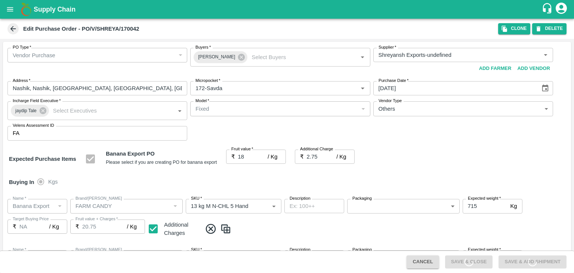
type input "C Class"
type input "NA"
type input "Banana Export"
type input "FARM CANDY"
type input "PHR Kg"
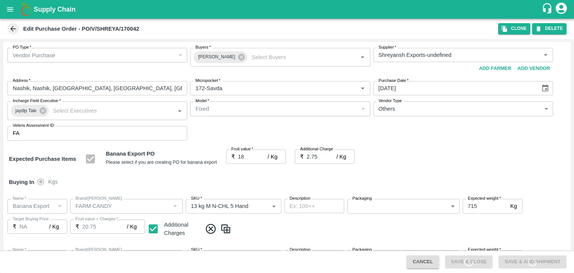
type input "NA"
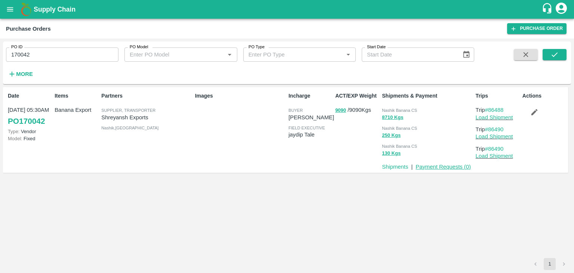
click at [439, 168] on link "Payment Requests ( 0 )" at bounding box center [443, 167] width 55 height 6
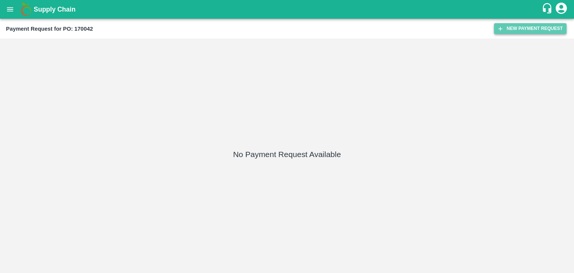
click at [525, 29] on button "New Payment Request" at bounding box center [530, 28] width 72 height 11
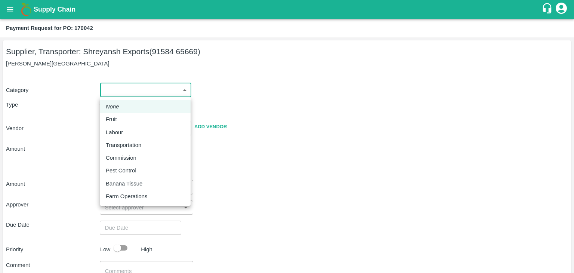
drag, startPoint x: 118, startPoint y: 92, endPoint x: 123, endPoint y: 117, distance: 25.4
click at [123, 117] on body "Supply Chain Payment Request for PO: 170042 Supplier, Transporter: [PERSON_NAME…" at bounding box center [287, 136] width 574 height 273
click at [123, 117] on div "Fruit" at bounding box center [145, 119] width 79 height 8
type input "1"
type input "Shreyansh Exports - 91584 65669(Supplier, Transporter)"
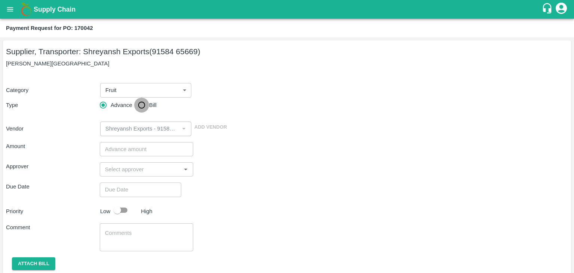
click at [140, 105] on input "Bill" at bounding box center [141, 105] width 15 height 15
radio input "true"
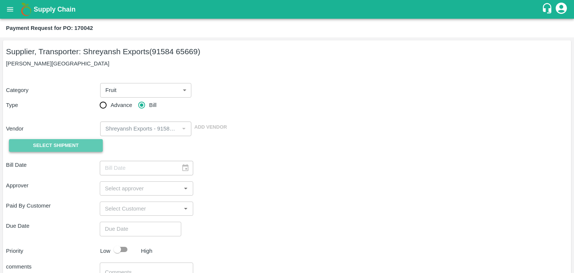
click at [52, 145] on span "Select Shipment" at bounding box center [56, 145] width 46 height 9
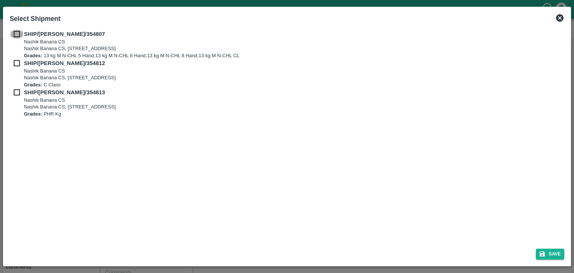
click at [16, 33] on input "checkbox" at bounding box center [17, 34] width 14 height 8
checkbox input "true"
click at [17, 67] on input "checkbox" at bounding box center [17, 63] width 14 height 8
checkbox input "true"
click at [14, 94] on input "checkbox" at bounding box center [17, 92] width 14 height 8
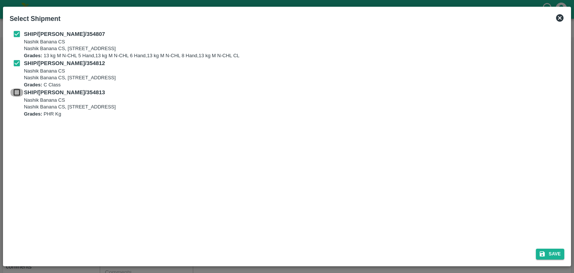
checkbox input "true"
click at [559, 253] on button "Save" at bounding box center [550, 253] width 28 height 11
type input "[DATE]"
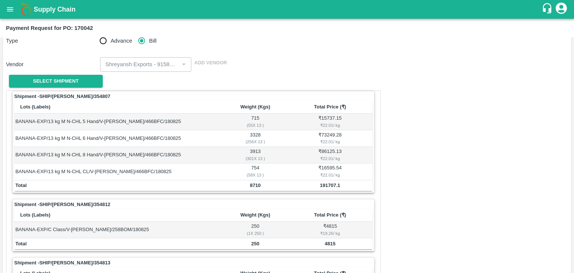
scroll to position [350, 0]
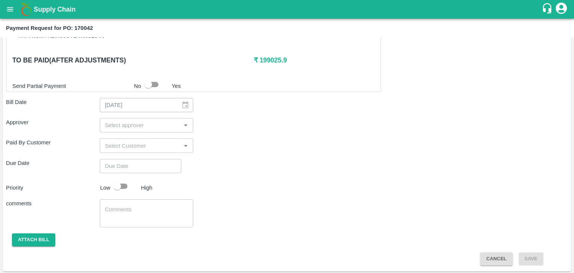
click at [112, 126] on input "input" at bounding box center [140, 125] width 77 height 10
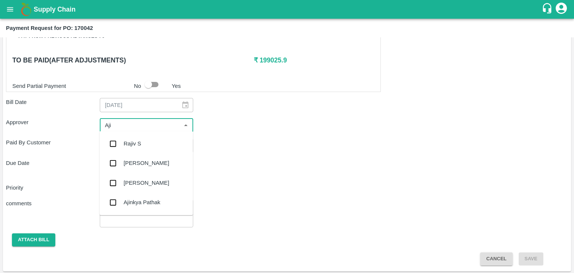
type input "Ajit"
click at [134, 140] on div "[PERSON_NAME]" at bounding box center [147, 143] width 46 height 8
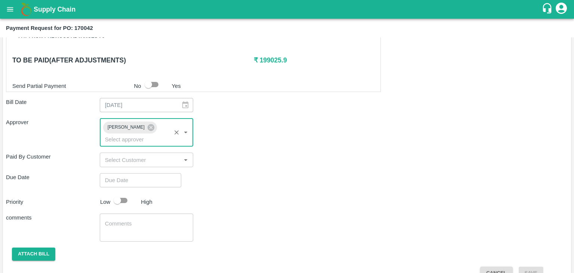
type input "DD/MM/YYYY hh:mm aa"
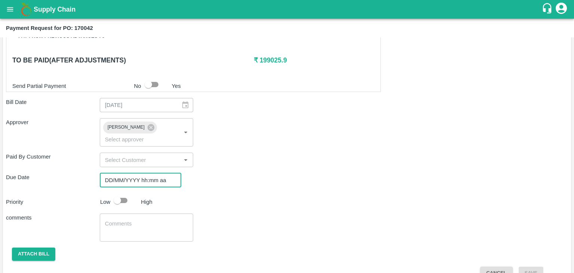
click at [159, 173] on input "DD/MM/YYYY hh:mm aa" at bounding box center [138, 180] width 76 height 14
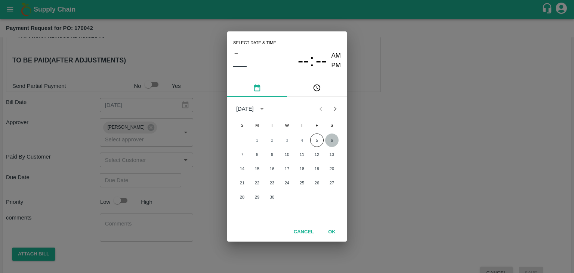
click at [330, 137] on button "6" at bounding box center [331, 139] width 13 height 13
type input "[DATE] 12:00 AM"
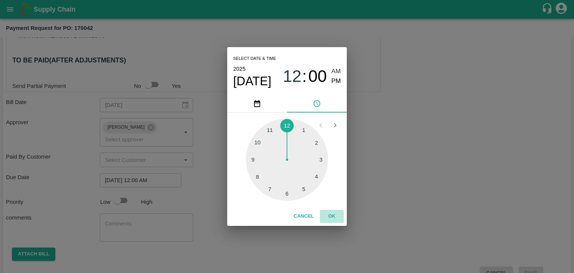
click at [333, 213] on button "OK" at bounding box center [332, 216] width 24 height 13
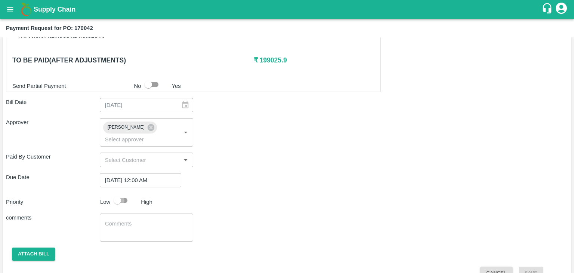
click at [123, 193] on input "checkbox" at bounding box center [117, 200] width 43 height 14
checkbox input "true"
click at [146, 220] on textarea at bounding box center [146, 228] width 83 height 16
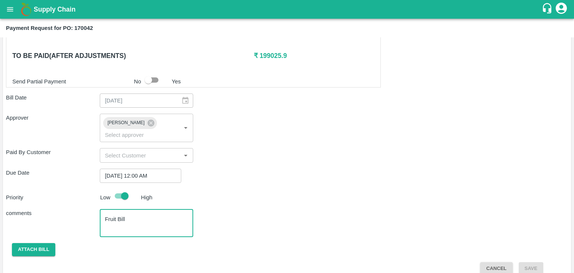
type textarea "Fruit Bill"
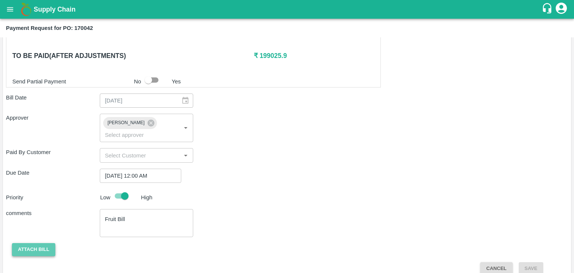
click at [40, 243] on button "Attach bill" at bounding box center [33, 249] width 43 height 13
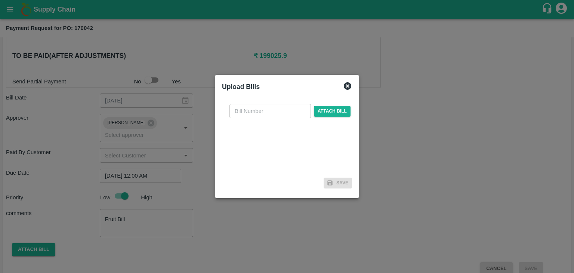
drag, startPoint x: 251, startPoint y: 118, endPoint x: 264, endPoint y: 111, distance: 15.1
click at [264, 111] on div "​ Attach bill" at bounding box center [287, 136] width 130 height 77
click at [264, 111] on input "text" at bounding box center [269, 111] width 81 height 14
click at [284, 108] on input "SE/25-26/971" at bounding box center [269, 111] width 81 height 14
type input "SE/25-26/1309"
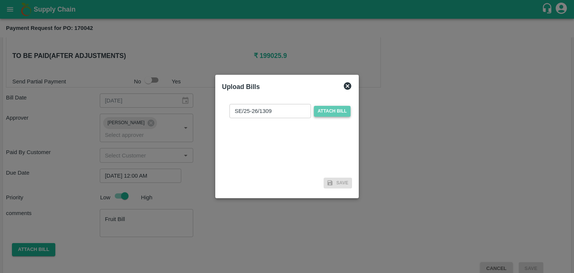
click at [341, 106] on span "Attach bill" at bounding box center [332, 111] width 37 height 11
click at [0, 0] on input "Attach bill" at bounding box center [0, 0] width 0 height 0
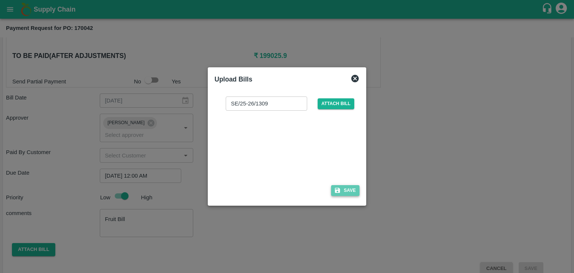
click at [346, 191] on button "Save" at bounding box center [345, 190] width 28 height 11
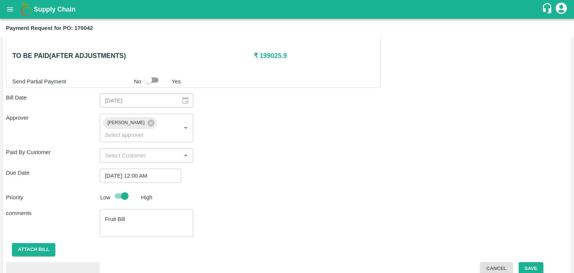
scroll to position [394, 0]
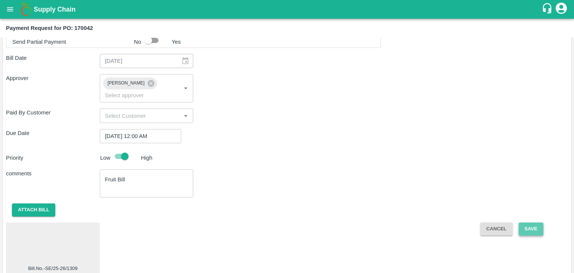
click at [532, 222] on button "Save" at bounding box center [531, 228] width 25 height 13
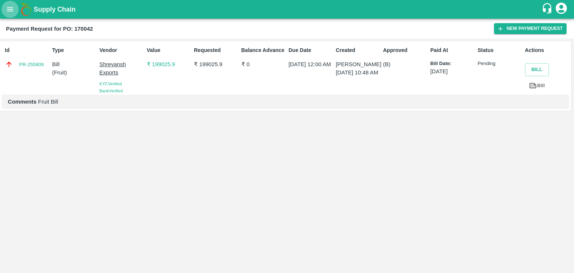
click at [7, 6] on icon "open drawer" at bounding box center [10, 9] width 8 height 8
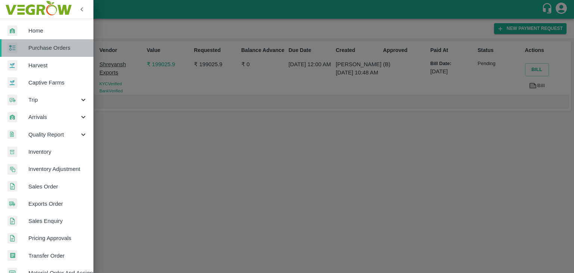
click at [58, 49] on span "Purchase Orders" at bounding box center [57, 48] width 59 height 8
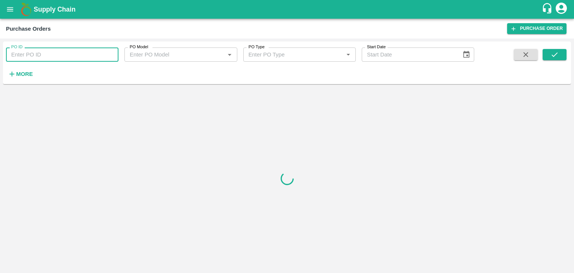
drag, startPoint x: 82, startPoint y: 55, endPoint x: 96, endPoint y: 55, distance: 14.2
click at [96, 55] on input "PO ID" at bounding box center [62, 54] width 112 height 14
paste input "172595"
type input "172595"
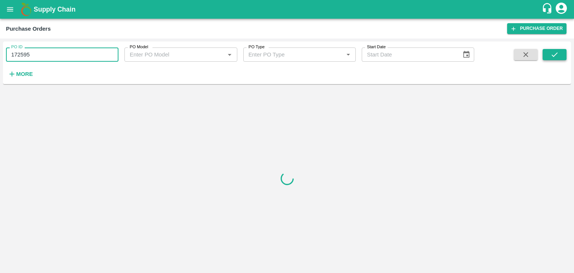
click at [557, 53] on icon "submit" at bounding box center [555, 54] width 6 height 4
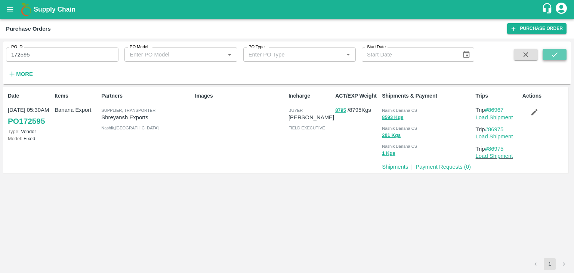
click at [557, 53] on icon "submit" at bounding box center [555, 54] width 6 height 4
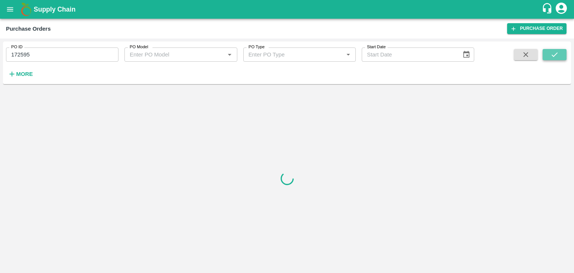
click at [557, 53] on icon "submit" at bounding box center [555, 54] width 6 height 4
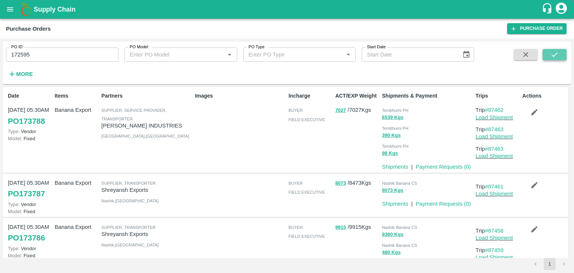
click at [557, 54] on icon "submit" at bounding box center [554, 54] width 8 height 8
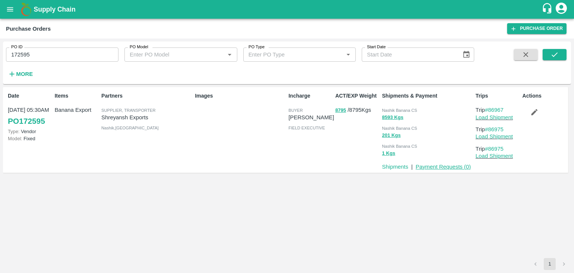
click at [439, 165] on link "Payment Requests ( 0 )" at bounding box center [443, 167] width 55 height 6
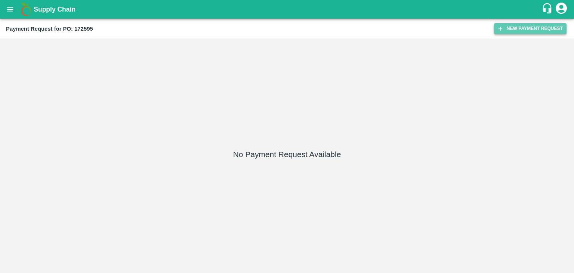
click at [511, 23] on button "New Payment Request" at bounding box center [530, 28] width 72 height 11
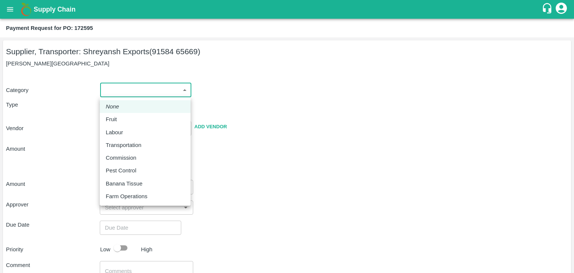
drag, startPoint x: 100, startPoint y: 89, endPoint x: 126, endPoint y: 111, distance: 33.9
click at [126, 111] on body "Supply Chain Payment Request for PO: 172595 Supplier, Transporter: [PERSON_NAME…" at bounding box center [287, 136] width 574 height 273
click at [129, 114] on li "Fruit" at bounding box center [145, 119] width 91 height 13
type input "1"
type input "Shreyansh Exports - 91584 65669(Supplier, Transporter)"
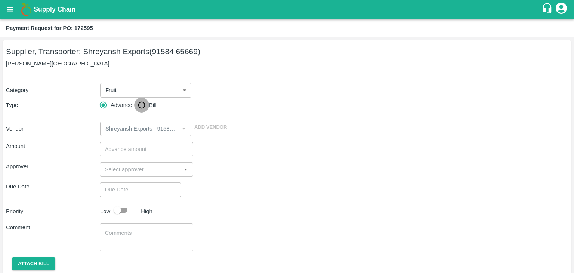
click at [138, 105] on input "Bill" at bounding box center [141, 105] width 15 height 15
radio input "true"
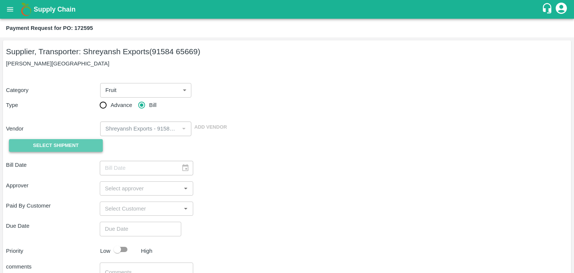
click at [69, 145] on span "Select Shipment" at bounding box center [56, 145] width 46 height 9
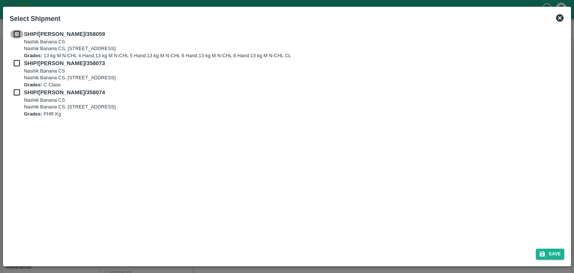
click at [15, 34] on input "checkbox" at bounding box center [17, 34] width 14 height 8
checkbox input "true"
click at [13, 67] on input "checkbox" at bounding box center [17, 63] width 14 height 8
checkbox input "true"
click at [14, 93] on input "checkbox" at bounding box center [17, 92] width 14 height 8
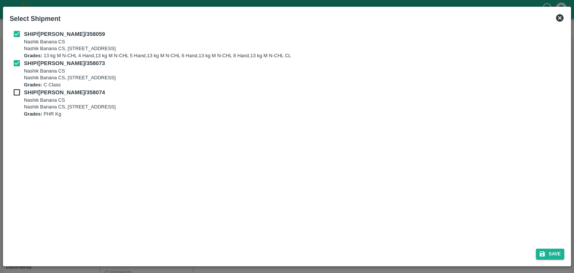
checkbox input "true"
click at [557, 255] on button "Save" at bounding box center [550, 253] width 28 height 11
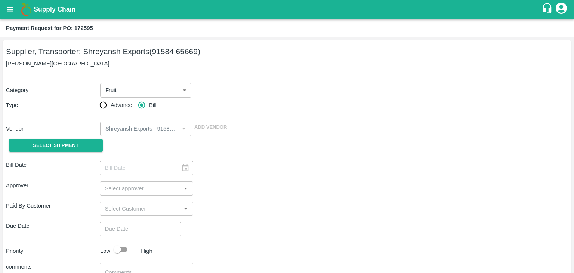
type input "30/08/2025"
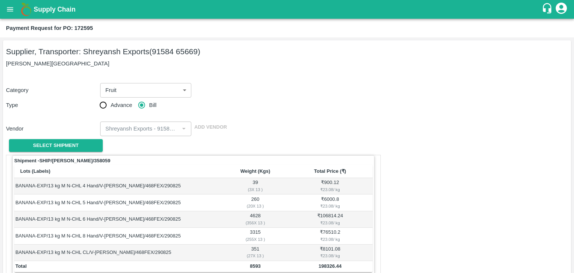
scroll to position [366, 0]
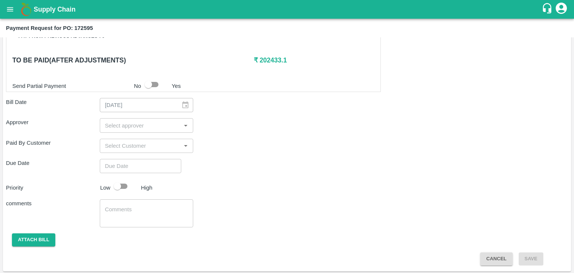
click at [151, 127] on input "input" at bounding box center [140, 125] width 77 height 10
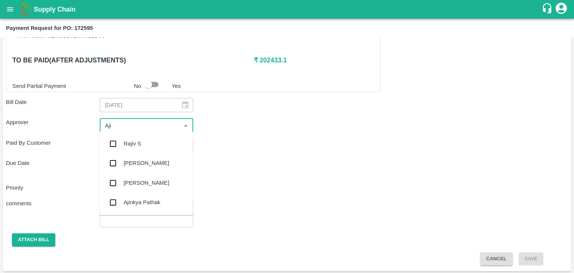
type input "Ajit"
click at [149, 137] on div "[PERSON_NAME]" at bounding box center [145, 143] width 93 height 19
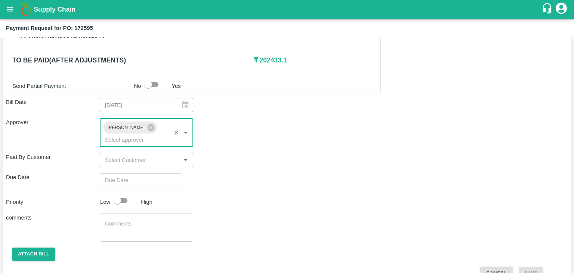
type input "DD/MM/YYYY hh:mm aa"
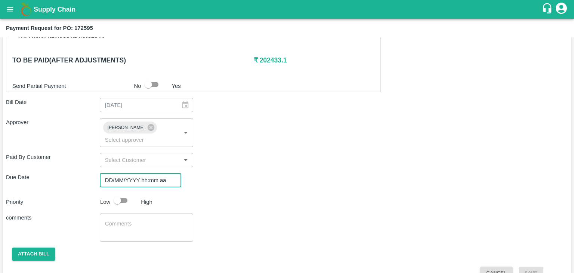
click at [166, 173] on input "DD/MM/YYYY hh:mm aa" at bounding box center [138, 180] width 76 height 14
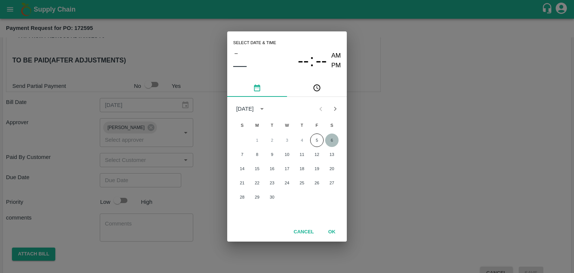
click at [328, 140] on button "6" at bounding box center [331, 139] width 13 height 13
type input "06/09/2025 12:00 AM"
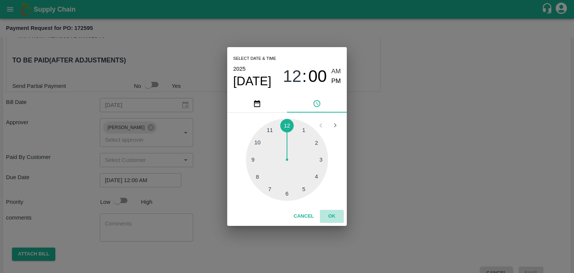
click at [334, 221] on button "OK" at bounding box center [332, 216] width 24 height 13
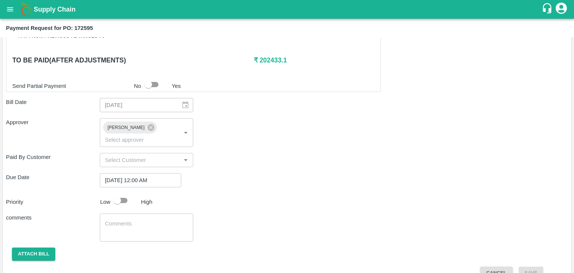
click at [132, 193] on div at bounding box center [124, 200] width 28 height 14
click at [128, 193] on input "checkbox" at bounding box center [117, 200] width 43 height 14
checkbox input "true"
click at [135, 220] on textarea at bounding box center [146, 228] width 83 height 16
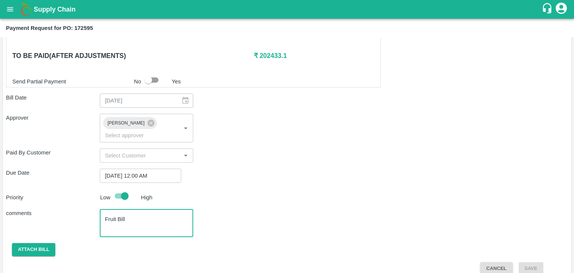
type textarea "Fruit Bill"
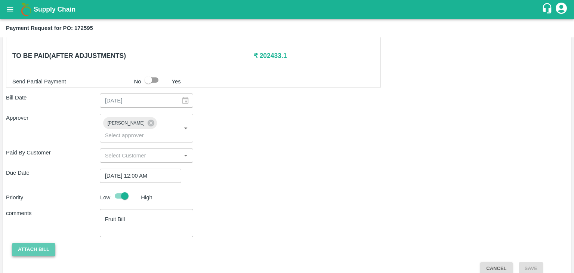
click at [22, 244] on button "Attach bill" at bounding box center [33, 249] width 43 height 13
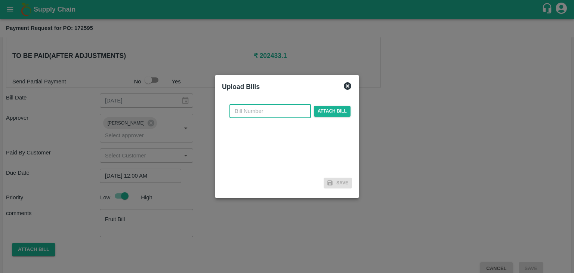
click at [262, 115] on input "text" at bounding box center [269, 111] width 81 height 14
click at [283, 108] on input "SE/25-26/971" at bounding box center [269, 111] width 81 height 14
type input "SE/25-26/1381"
click at [325, 112] on span "Attach bill" at bounding box center [332, 111] width 37 height 11
click at [0, 0] on input "Attach bill" at bounding box center [0, 0] width 0 height 0
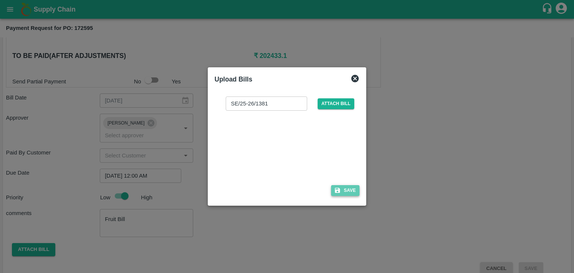
click at [342, 192] on button "Save" at bounding box center [345, 190] width 28 height 11
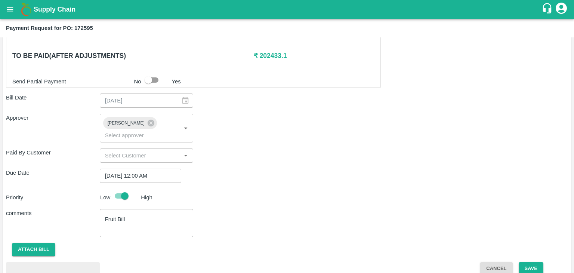
scroll to position [410, 0]
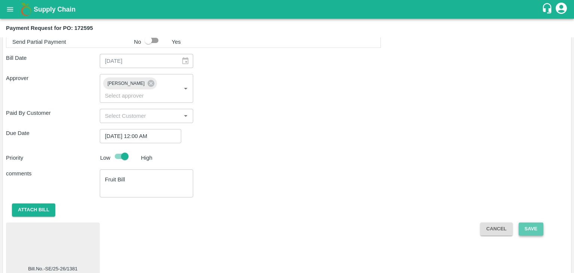
click at [539, 222] on button "Save" at bounding box center [531, 228] width 25 height 13
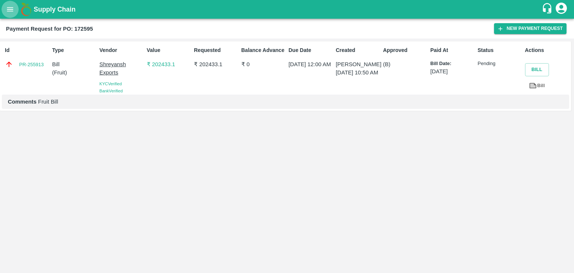
click at [5, 13] on button "open drawer" at bounding box center [9, 9] width 17 height 17
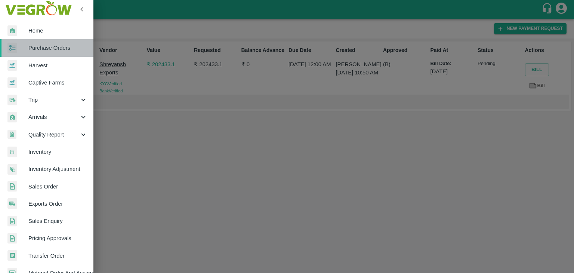
click at [55, 46] on span "Purchase Orders" at bounding box center [57, 48] width 59 height 8
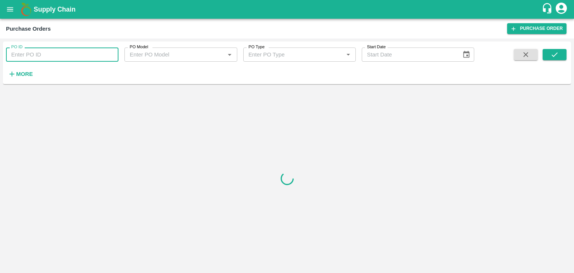
click at [112, 54] on input "PO ID" at bounding box center [62, 54] width 112 height 14
paste input "172588"
type input "172588"
click at [544, 56] on button "submit" at bounding box center [555, 54] width 24 height 11
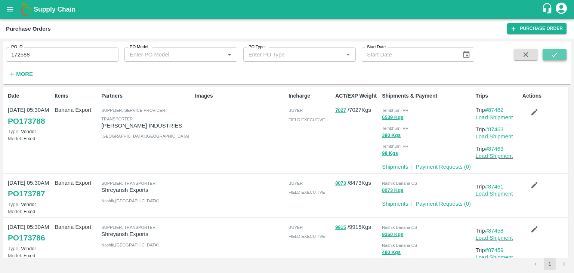
click at [544, 56] on button "submit" at bounding box center [555, 54] width 24 height 11
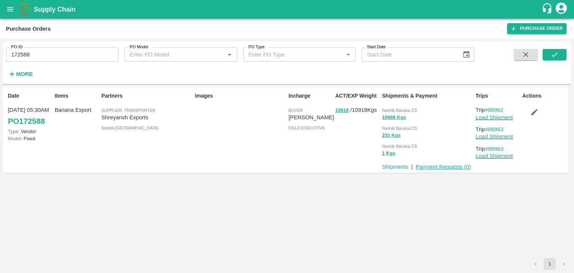
click at [450, 166] on link "Payment Requests ( 0 )" at bounding box center [443, 167] width 55 height 6
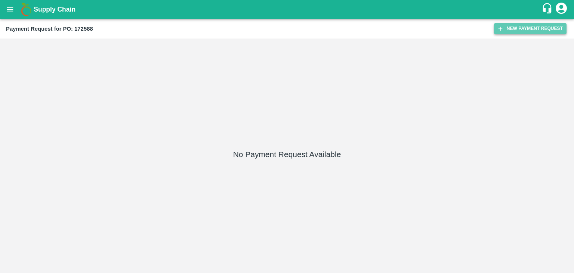
click at [532, 32] on button "New Payment Request" at bounding box center [530, 28] width 72 height 11
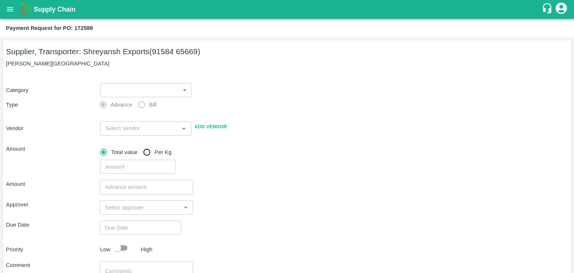
click at [109, 90] on body "Supply Chain Payment Request for PO: 172588 Supplier, Transporter: Shreyansh Ex…" at bounding box center [287, 136] width 574 height 273
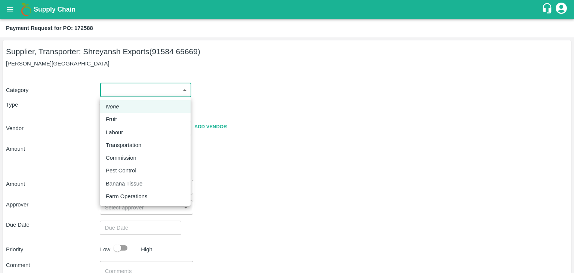
click at [130, 118] on div "Fruit" at bounding box center [145, 119] width 79 height 8
type input "1"
type input "Shreyansh Exports - 91584 65669(Supplier, Transporter)"
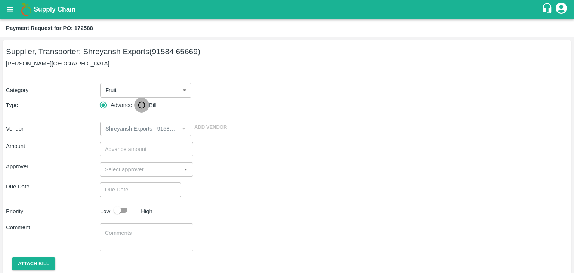
click at [139, 109] on input "Bill" at bounding box center [141, 105] width 15 height 15
radio input "true"
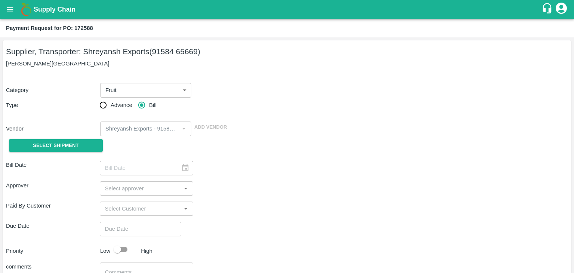
scroll to position [64, 0]
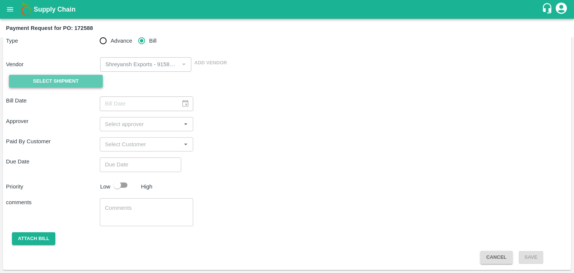
click at [63, 78] on span "Select Shipment" at bounding box center [56, 81] width 46 height 9
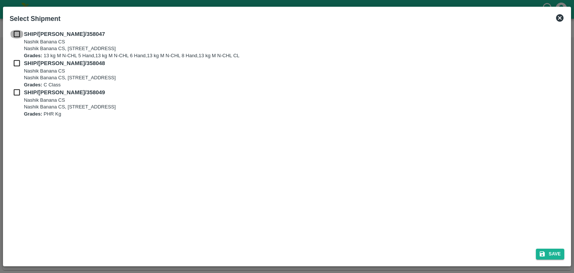
click at [13, 32] on input "checkbox" at bounding box center [17, 34] width 14 height 8
checkbox input "true"
click at [14, 67] on input "checkbox" at bounding box center [17, 63] width 14 height 8
checkbox input "true"
click at [15, 96] on input "checkbox" at bounding box center [17, 92] width 14 height 8
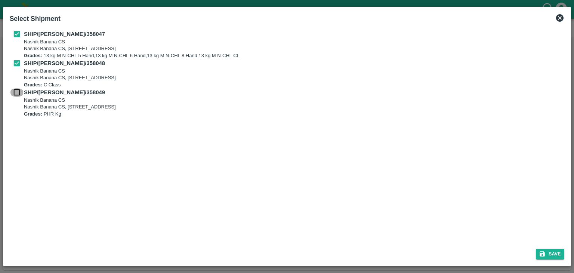
checkbox input "true"
click at [549, 252] on button "Save" at bounding box center [550, 253] width 28 height 11
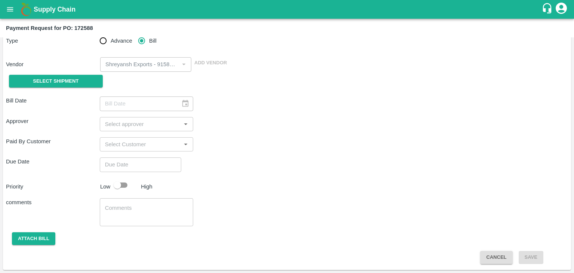
type input "30/08/2025"
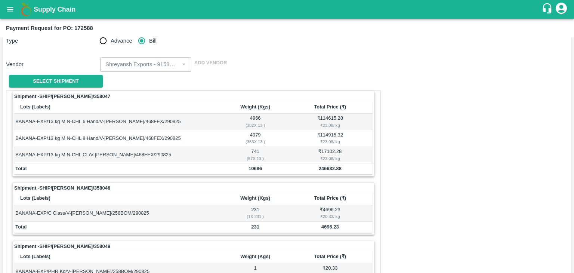
scroll to position [333, 0]
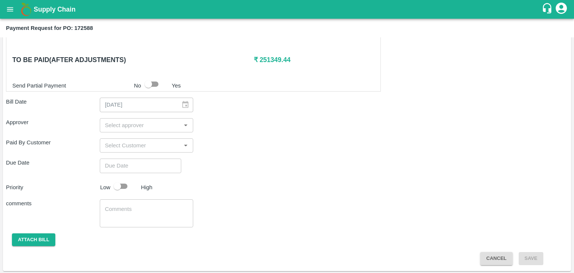
click at [138, 121] on input "input" at bounding box center [140, 125] width 77 height 10
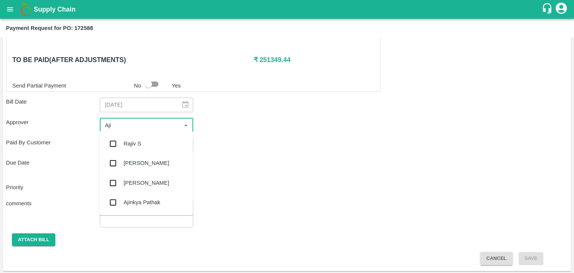
type input "Ajit"
click at [151, 145] on div "[PERSON_NAME]" at bounding box center [145, 143] width 93 height 19
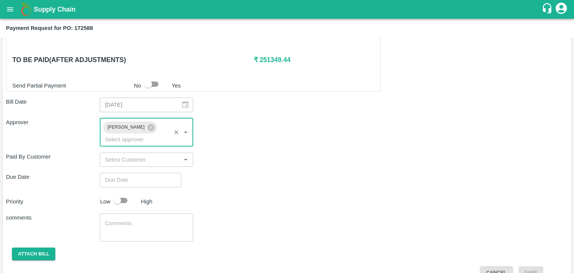
type input "DD/MM/YYYY hh:mm aa"
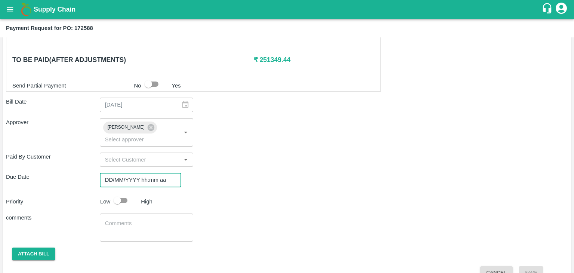
click at [163, 173] on input "DD/MM/YYYY hh:mm aa" at bounding box center [138, 180] width 76 height 14
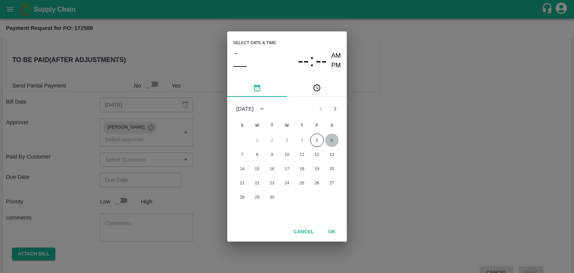
click at [334, 136] on button "6" at bounding box center [331, 139] width 13 height 13
type input "[DATE] 12:00 AM"
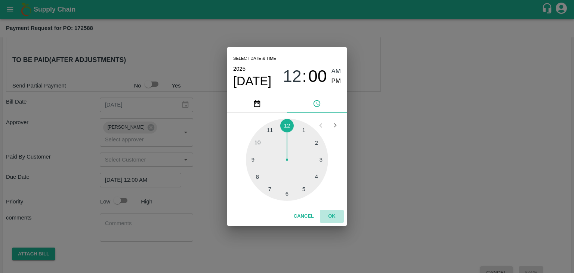
click at [336, 216] on button "OK" at bounding box center [332, 216] width 24 height 13
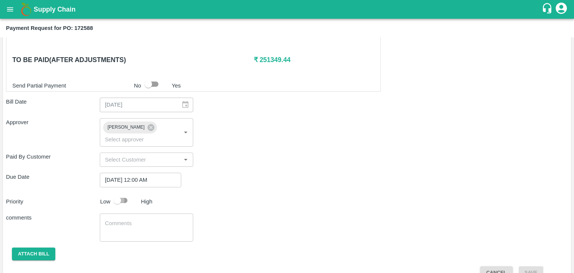
click at [123, 193] on input "checkbox" at bounding box center [117, 200] width 43 height 14
checkbox input "true"
click at [149, 219] on textarea at bounding box center [146, 227] width 83 height 16
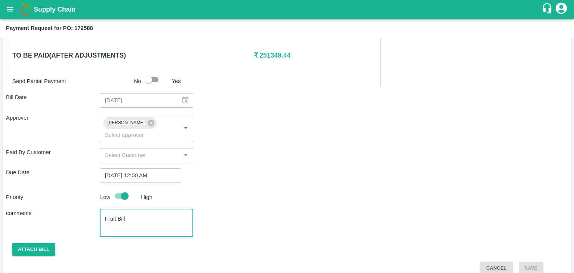
type textarea "Fruit Bill"
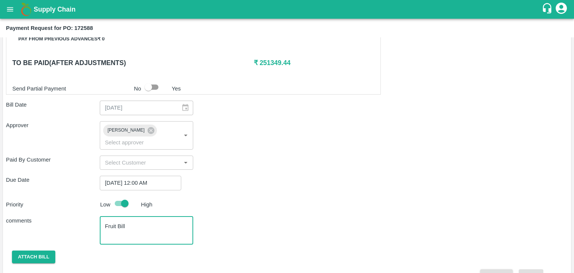
scroll to position [330, 0]
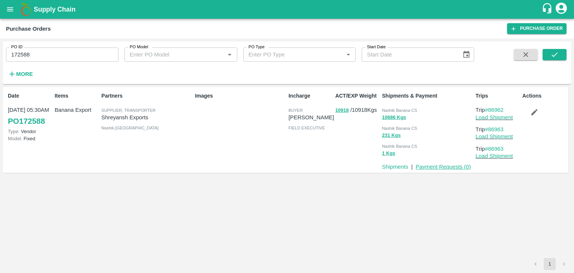
click at [439, 166] on link "Payment Requests ( 0 )" at bounding box center [443, 167] width 55 height 6
click at [532, 110] on icon "button" at bounding box center [534, 112] width 8 height 8
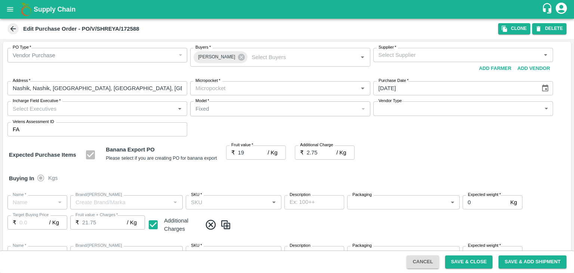
click at [243, 151] on input "19" at bounding box center [253, 152] width 30 height 14
type input "1"
type input "3.75"
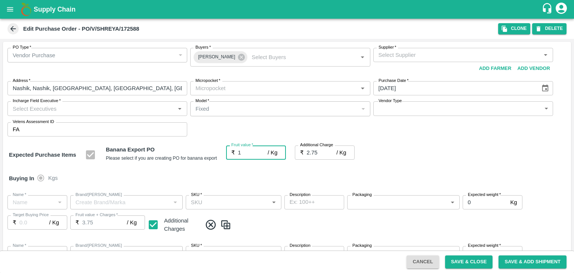
type input "3.75"
type input "1"
type input "18.5"
type input "21.25"
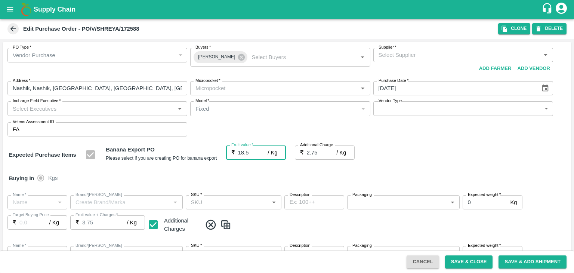
type input "21.25"
type input "18.5"
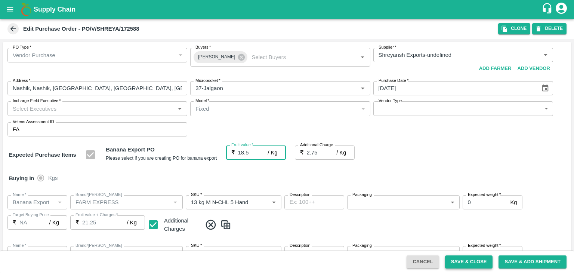
type input "18.5"
type input "Shreyansh Exports-undefined"
type input "37-Jalgaon"
type input "Banana Export"
type input "FARM EXPRESS"
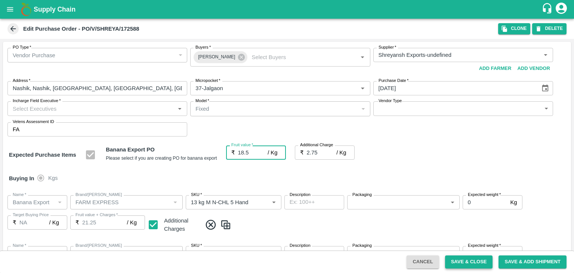
type input "13 kg M N-CHL 5 Hand"
type input "NA"
type input "Banana Export"
type input "FARM EXPRESS"
type input "13 kg M N-CHL 6 Hand"
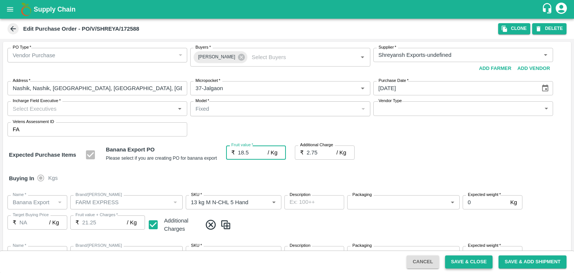
type input "NA"
type input "Banana Export"
type input "FARM EXPRESS"
type input "13 kg M N-CHL 8 Hand"
type input "NA"
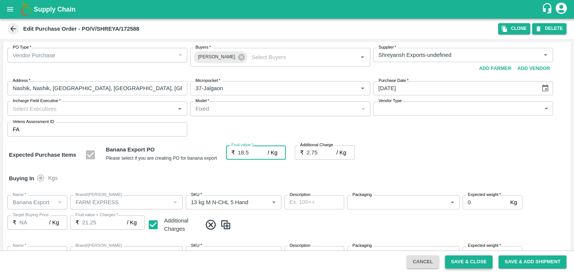
type input "Banana Export"
type input "FARM EXPRESS"
type input "13 kg M N-CHL CL"
type input "NA"
type input "Banana Export"
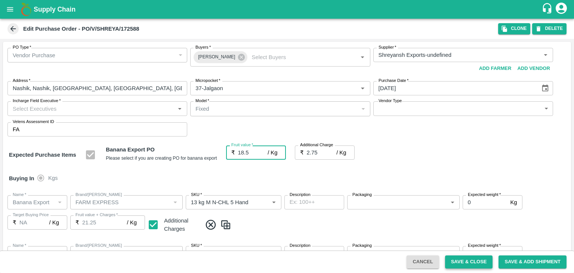
type input "FARM EXPRESS"
type input "C Class"
type input "NA"
type input "Banana Export"
type input "FARM EXPRESS"
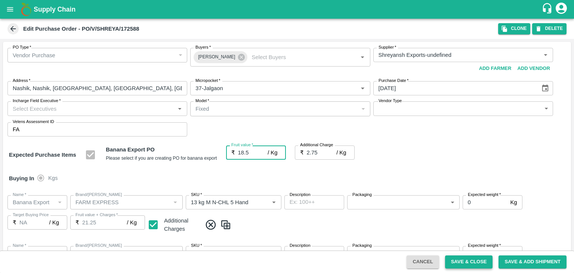
type input "PHR Kg"
type input "NA"
click at [472, 260] on button "Save & Close" at bounding box center [469, 261] width 48 height 13
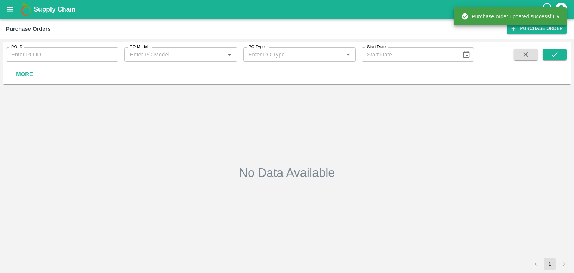
type input "172588"
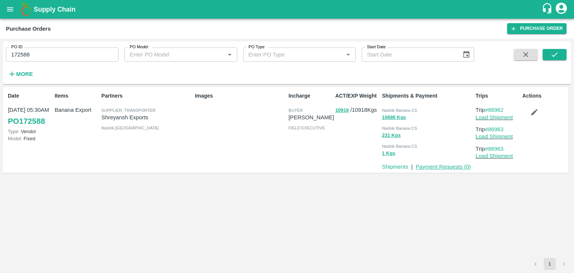
click at [441, 165] on link "Payment Requests ( 0 )" at bounding box center [443, 167] width 55 height 6
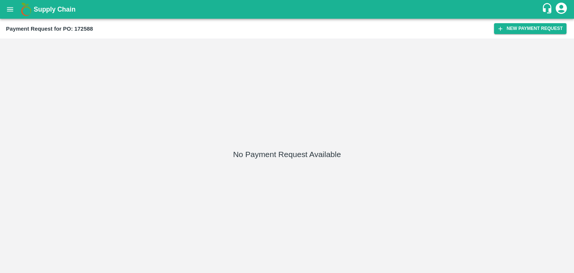
click at [520, 22] on div "Payment Request for PO: 172588 New Payment Request" at bounding box center [287, 29] width 574 height 20
click at [527, 29] on button "New Payment Request" at bounding box center [530, 28] width 72 height 11
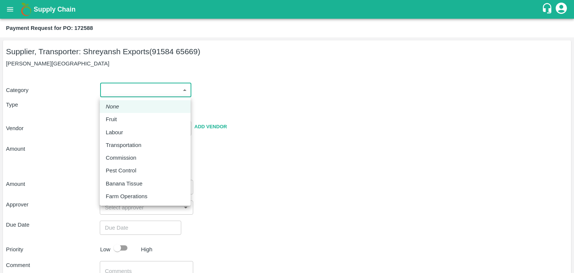
drag, startPoint x: 112, startPoint y: 89, endPoint x: 121, endPoint y: 112, distance: 25.1
click at [121, 112] on body "Supply Chain Payment Request for PO: 172588 Supplier, Transporter: [PERSON_NAME…" at bounding box center [287, 136] width 574 height 273
click at [121, 113] on li "Fruit" at bounding box center [145, 119] width 91 height 13
type input "1"
type input "Shreyansh Exports - 91584 65669(Supplier, Transporter)"
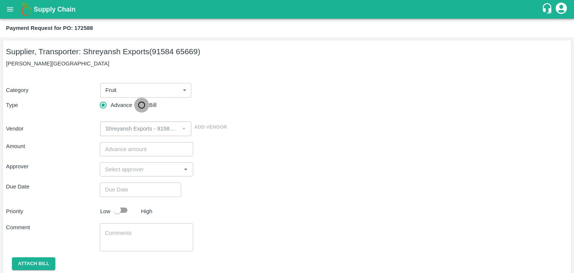
click at [140, 102] on input "Bill" at bounding box center [141, 105] width 15 height 15
radio input "true"
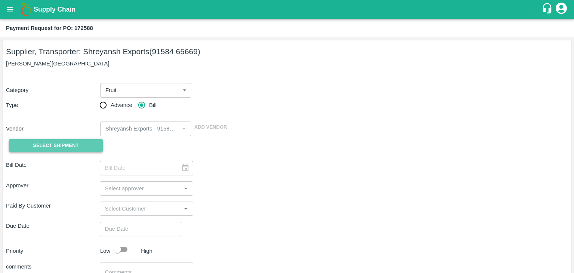
click at [63, 139] on button "Select Shipment" at bounding box center [56, 145] width 94 height 13
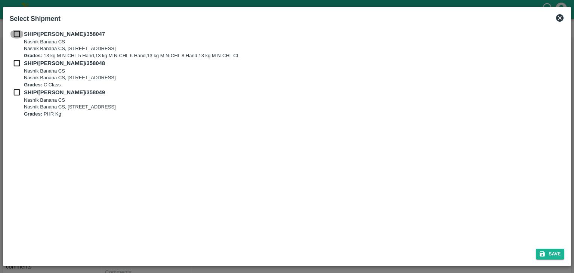
click at [13, 31] on input "checkbox" at bounding box center [17, 34] width 14 height 8
checkbox input "true"
click at [13, 62] on input "checkbox" at bounding box center [17, 63] width 14 height 8
checkbox input "true"
click at [14, 95] on input "checkbox" at bounding box center [17, 92] width 14 height 8
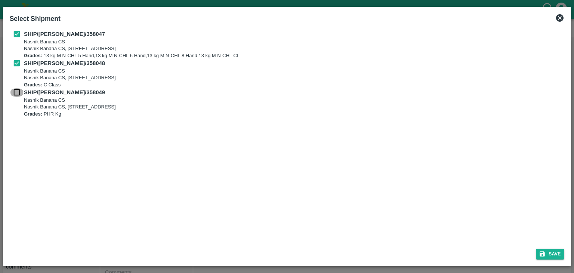
checkbox input "true"
click at [559, 258] on button "Save" at bounding box center [550, 253] width 28 height 11
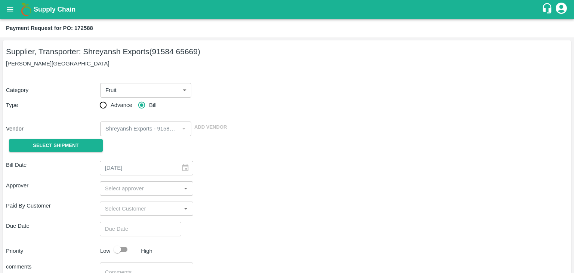
type input "[DATE]"
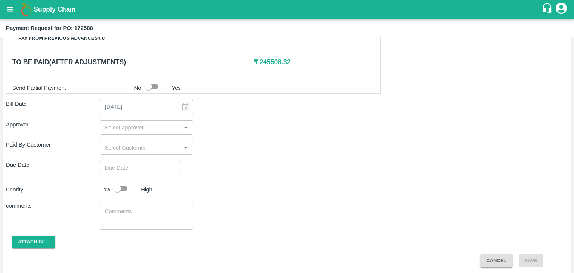
scroll to position [333, 0]
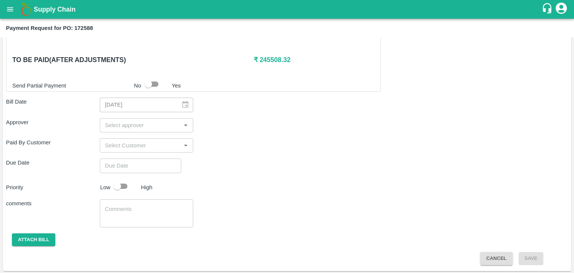
click at [136, 124] on input "input" at bounding box center [140, 125] width 77 height 10
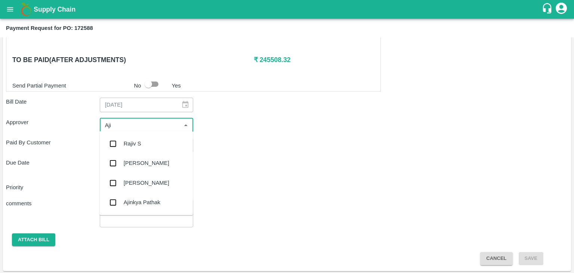
type input "Ajit"
click at [150, 138] on div "[PERSON_NAME]" at bounding box center [145, 143] width 93 height 19
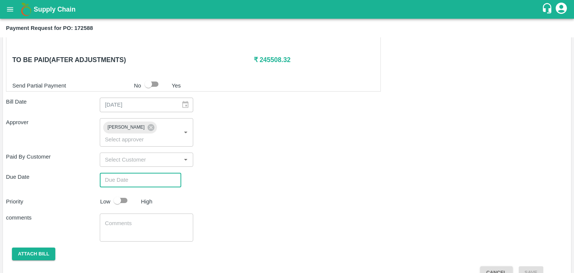
type input "DD/MM/YYYY hh:mm aa"
click at [164, 173] on input "DD/MM/YYYY hh:mm aa" at bounding box center [138, 180] width 76 height 14
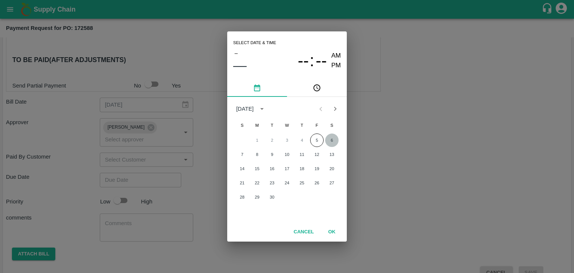
click at [331, 139] on button "6" at bounding box center [331, 139] width 13 height 13
type input "[DATE] 12:00 AM"
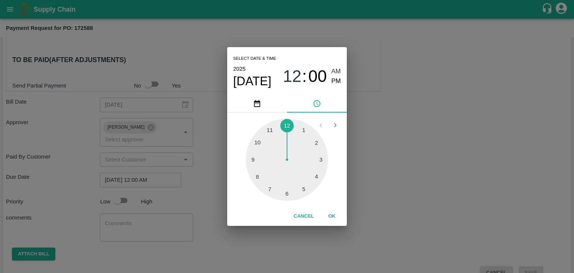
click at [334, 216] on button "OK" at bounding box center [332, 216] width 24 height 13
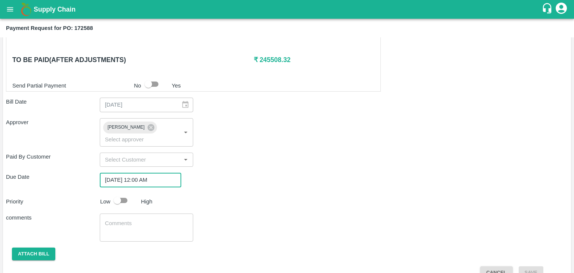
click at [121, 195] on input "checkbox" at bounding box center [117, 200] width 43 height 14
checkbox input "true"
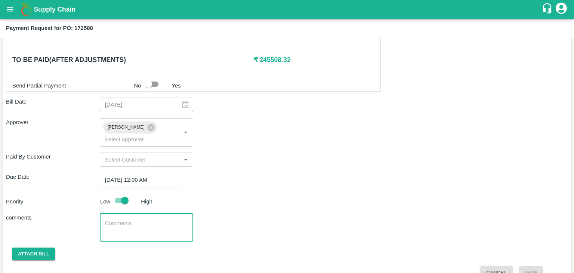
click at [149, 221] on textarea at bounding box center [146, 227] width 83 height 16
type textarea "Fruit Bill"
click at [244, 201] on div "Shipment - SHIP/[PERSON_NAME]/358047 Lots (Labels) Weight (Kgs) Total Price (₹)…" at bounding box center [287, 50] width 562 height 458
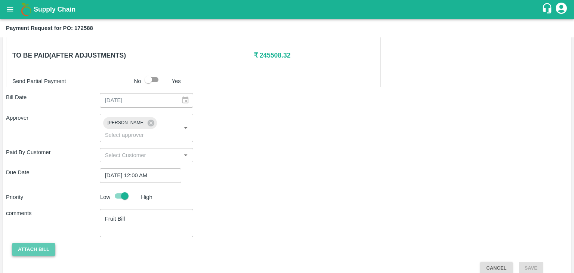
click at [27, 243] on button "Attach bill" at bounding box center [33, 249] width 43 height 13
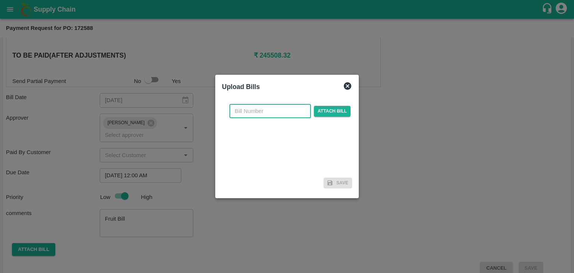
click at [268, 109] on input "text" at bounding box center [269, 111] width 81 height 14
click at [284, 106] on input "SE/25-26/971" at bounding box center [269, 111] width 81 height 14
type input "SE/25-26/1379"
click at [337, 109] on span "Attach bill" at bounding box center [332, 111] width 37 height 11
click at [0, 0] on input "Attach bill" at bounding box center [0, 0] width 0 height 0
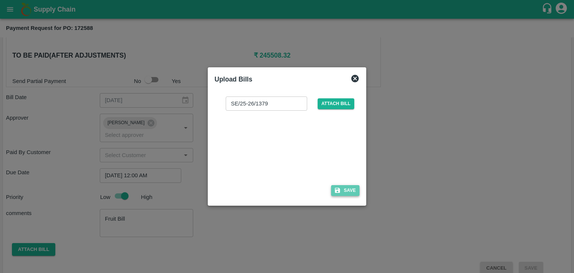
click at [338, 193] on icon "button" at bounding box center [337, 190] width 7 height 7
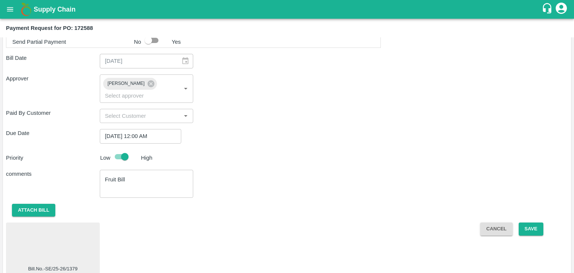
scroll to position [377, 0]
click at [67, 229] on div at bounding box center [53, 246] width 88 height 40
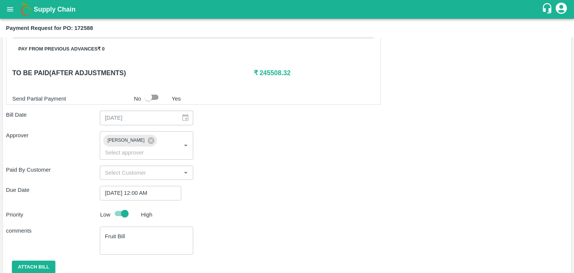
scroll to position [377, 0]
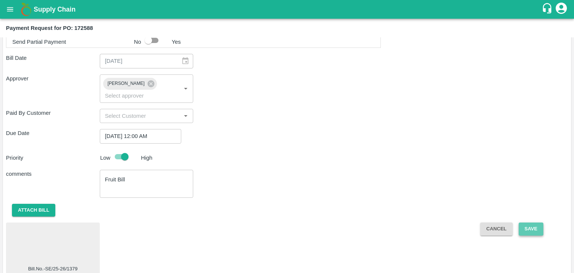
click at [529, 222] on button "Save" at bounding box center [531, 228] width 25 height 13
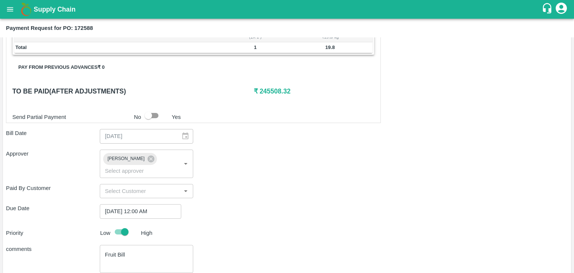
scroll to position [266, 0]
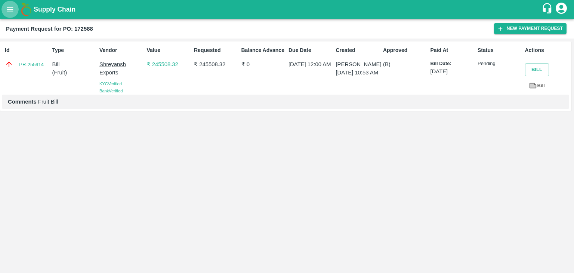
click at [4, 13] on button "open drawer" at bounding box center [9, 9] width 17 height 17
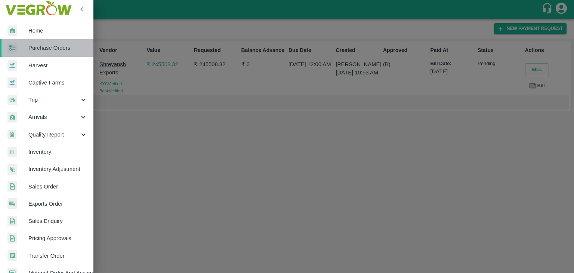
click at [54, 47] on span "Purchase Orders" at bounding box center [57, 48] width 59 height 8
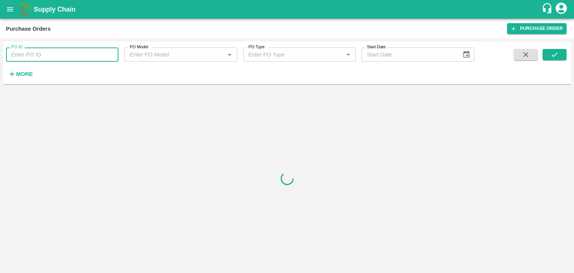
click at [98, 55] on input "PO ID" at bounding box center [62, 54] width 112 height 14
paste input "172597"
type input "172597"
click at [559, 53] on button "submit" at bounding box center [555, 54] width 24 height 11
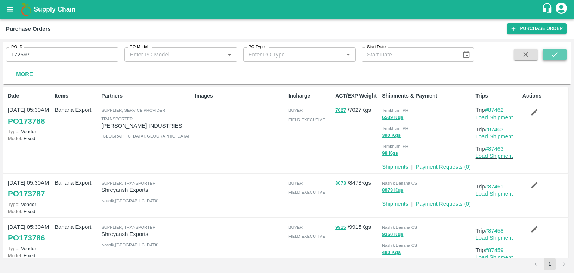
click at [559, 53] on button "submit" at bounding box center [555, 54] width 24 height 11
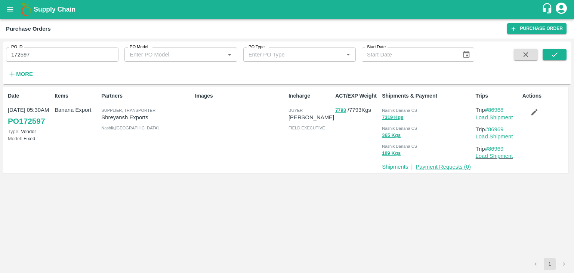
click at [430, 167] on link "Payment Requests ( 0 )" at bounding box center [443, 167] width 55 height 6
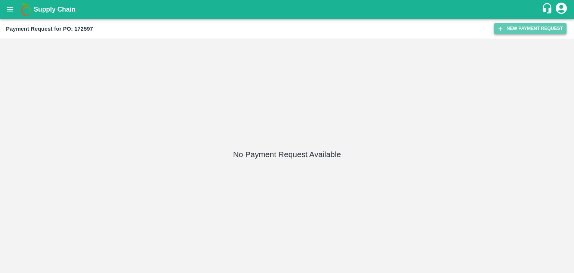
click at [526, 29] on button "New Payment Request" at bounding box center [530, 28] width 72 height 11
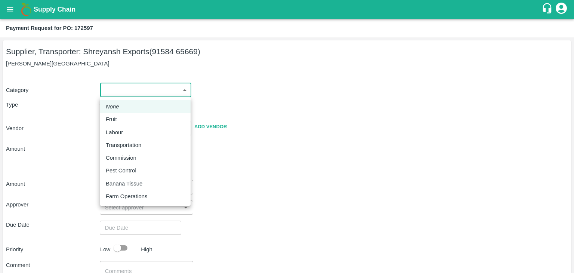
click at [114, 92] on body "Supply Chain Payment Request for PO: 172597 Supplier, Transporter: Shreyansh Ex…" at bounding box center [287, 136] width 574 height 273
drag, startPoint x: 124, startPoint y: 112, endPoint x: 127, endPoint y: 118, distance: 6.0
click at [127, 118] on ul "None Fruit Labour Transportation Commission Pest Control Banana Tissue Farm Ope…" at bounding box center [145, 151] width 91 height 108
click at [127, 118] on div "Fruit" at bounding box center [145, 119] width 79 height 8
type input "1"
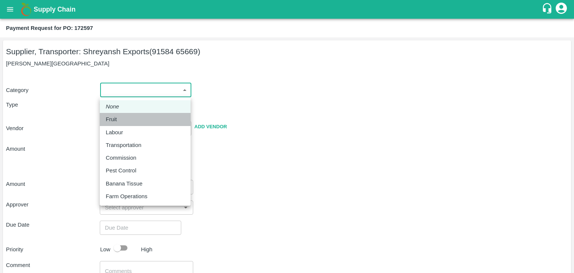
type input "Shreyansh Exports - 91584 65669(Supplier, Transporter)"
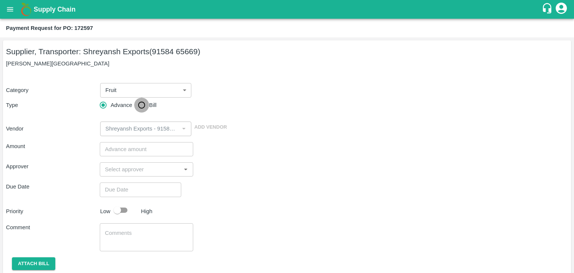
click at [145, 102] on input "Bill" at bounding box center [141, 105] width 15 height 15
radio input "true"
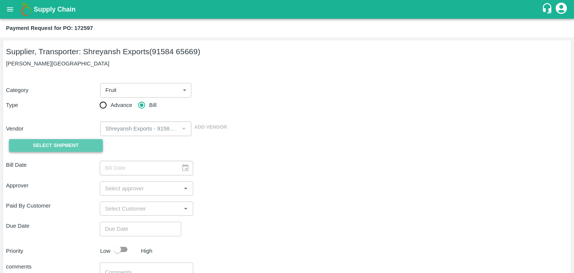
click at [69, 145] on span "Select Shipment" at bounding box center [56, 145] width 46 height 9
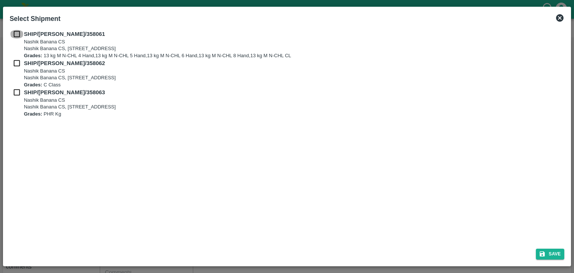
click at [12, 33] on input "checkbox" at bounding box center [17, 34] width 14 height 8
checkbox input "true"
click at [15, 63] on input "checkbox" at bounding box center [17, 63] width 14 height 8
checkbox input "true"
drag, startPoint x: 16, startPoint y: 99, endPoint x: 15, endPoint y: 95, distance: 4.5
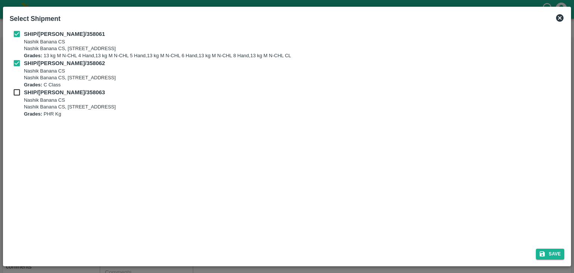
click at [15, 95] on div "SHIP/NASH/358063 Nashik Banana CS Nashik Banana CS, Gat No. 314/2/1, A/p- Mohad…" at bounding box center [287, 102] width 555 height 29
click at [15, 95] on input "checkbox" at bounding box center [17, 92] width 14 height 8
checkbox input "true"
click at [552, 250] on button "Save" at bounding box center [550, 253] width 28 height 11
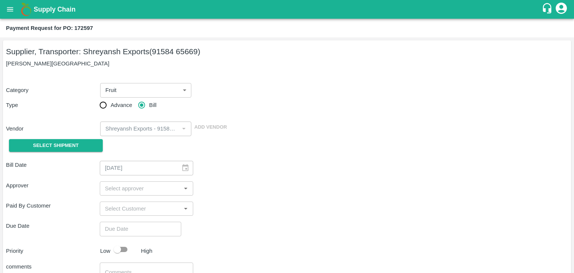
type input "30/08/2025"
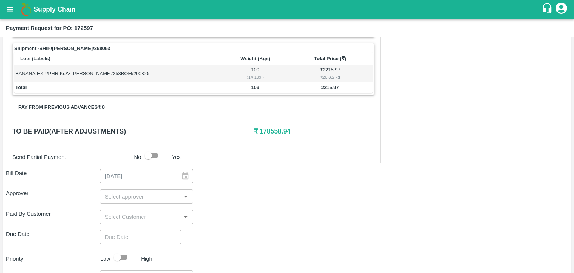
scroll to position [366, 0]
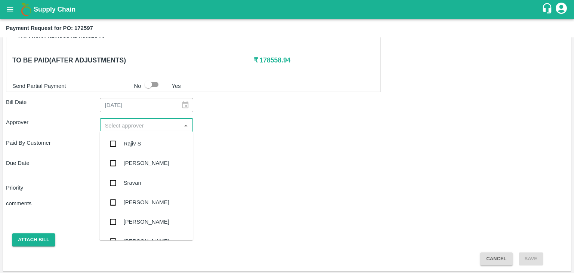
click at [106, 123] on input "input" at bounding box center [140, 125] width 77 height 10
type input "Ajit"
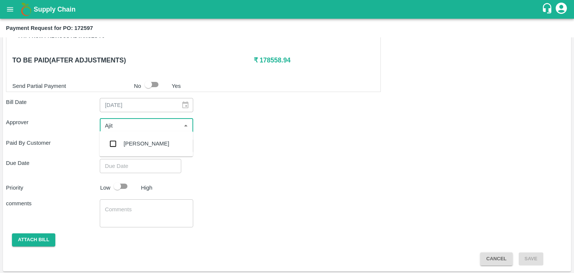
click at [142, 150] on div "[PERSON_NAME]" at bounding box center [145, 143] width 93 height 19
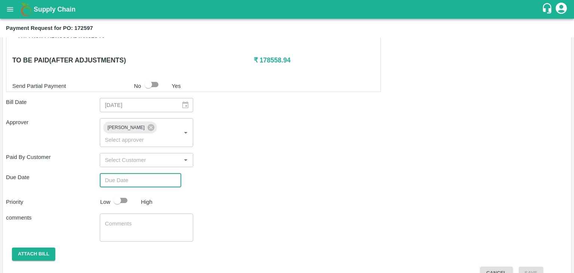
type input "DD/MM/YYYY hh:mm aa"
click at [169, 173] on input "DD/MM/YYYY hh:mm aa" at bounding box center [138, 180] width 76 height 14
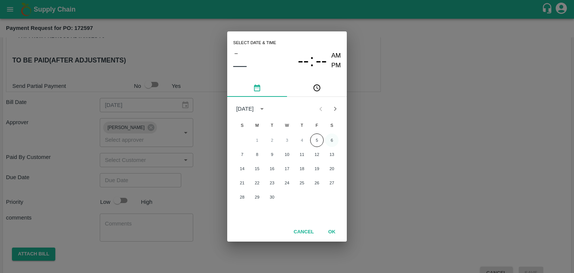
click at [336, 136] on button "6" at bounding box center [331, 139] width 13 height 13
type input "[DATE] 12:00 AM"
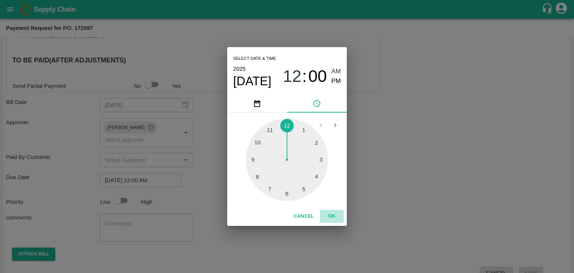
click at [335, 215] on button "OK" at bounding box center [332, 216] width 24 height 13
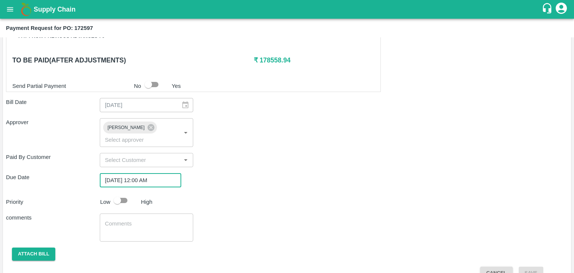
click at [118, 193] on input "checkbox" at bounding box center [117, 200] width 43 height 14
checkbox input "true"
click at [142, 213] on div "x ​" at bounding box center [147, 227] width 94 height 28
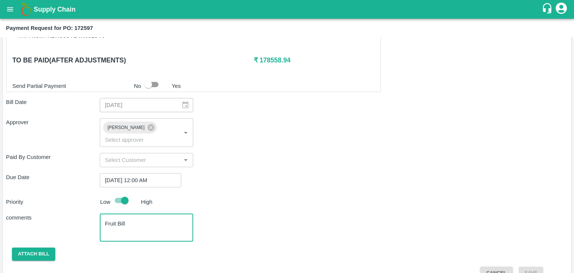
scroll to position [371, 0]
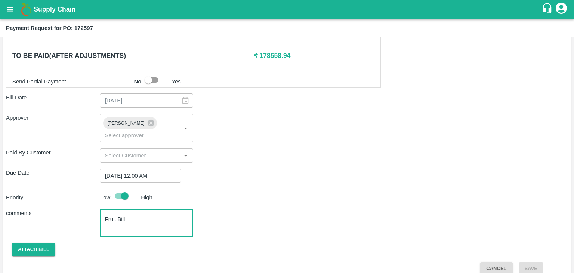
type textarea "Fruit Bill"
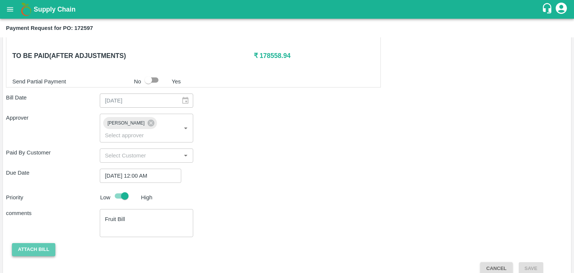
click at [14, 243] on button "Attach bill" at bounding box center [33, 249] width 43 height 13
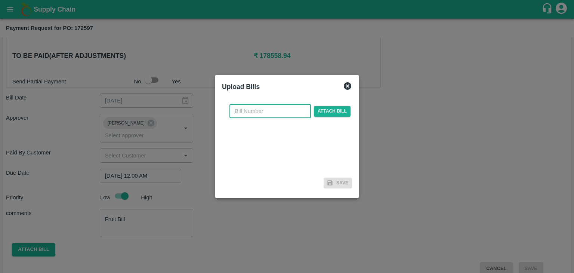
click at [271, 111] on input "text" at bounding box center [269, 111] width 81 height 14
click at [282, 111] on input "SE/25-26/971" at bounding box center [269, 111] width 81 height 14
type input "SE/25-26/1382"
click at [324, 111] on span "Attach bill" at bounding box center [332, 111] width 37 height 11
click at [0, 0] on input "Attach bill" at bounding box center [0, 0] width 0 height 0
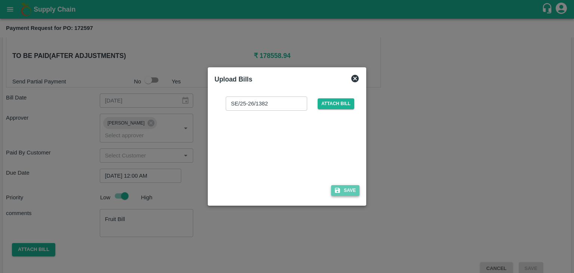
click at [353, 190] on button "Save" at bounding box center [345, 190] width 28 height 11
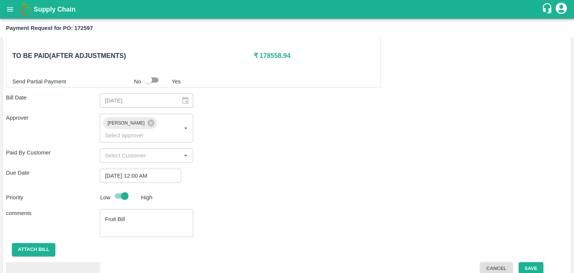
scroll to position [410, 0]
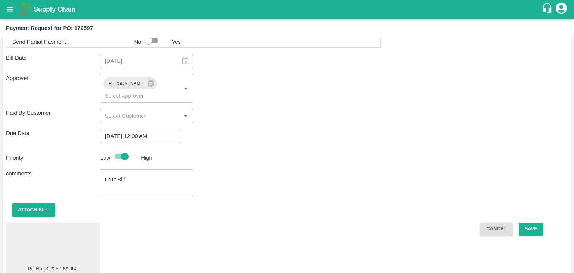
click at [68, 238] on div at bounding box center [53, 245] width 88 height 40
click at [536, 222] on button "Save" at bounding box center [531, 228] width 25 height 13
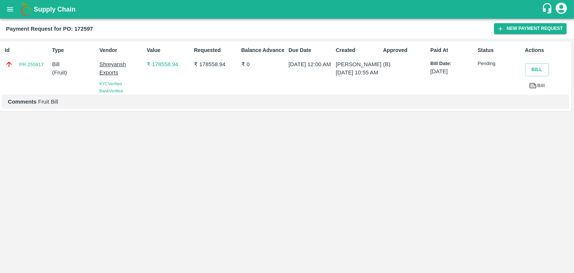
click at [16, 6] on button "open drawer" at bounding box center [9, 9] width 17 height 17
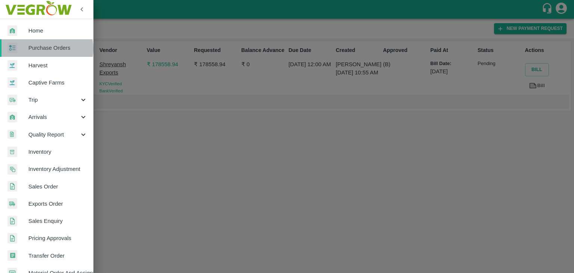
click at [44, 49] on span "Purchase Orders" at bounding box center [57, 48] width 59 height 8
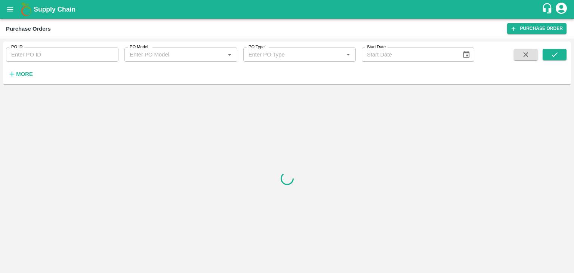
click at [101, 53] on input "PO ID" at bounding box center [62, 54] width 112 height 14
paste input "172435"
type input "172435"
click at [565, 54] on button "submit" at bounding box center [555, 54] width 24 height 11
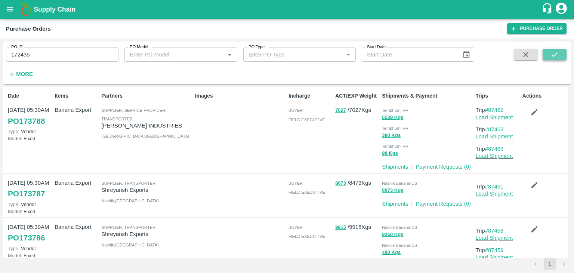
click at [565, 54] on button "submit" at bounding box center [555, 54] width 24 height 11
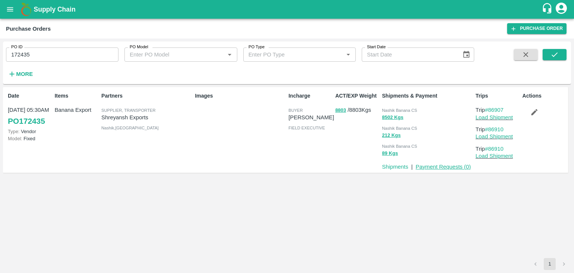
click at [445, 165] on link "Payment Requests ( 0 )" at bounding box center [443, 167] width 55 height 6
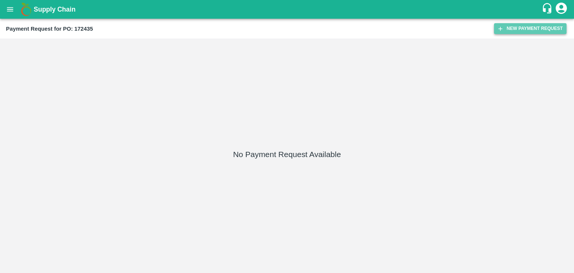
click at [509, 28] on button "New Payment Request" at bounding box center [530, 28] width 72 height 11
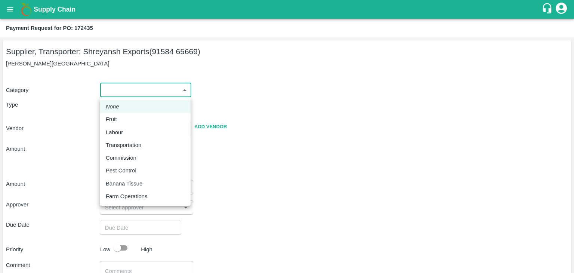
drag, startPoint x: 105, startPoint y: 91, endPoint x: 129, endPoint y: 107, distance: 29.0
click at [129, 107] on body "Supply Chain Payment Request for PO: 172435 Supplier, Transporter: [PERSON_NAME…" at bounding box center [287, 136] width 574 height 273
click at [132, 117] on div "Fruit" at bounding box center [145, 119] width 79 height 8
type input "1"
type input "Shreyansh Exports - 91584 65669(Supplier, Transporter)"
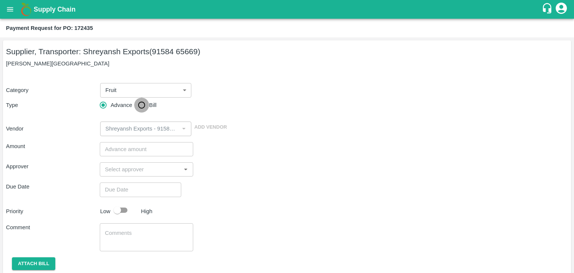
click at [140, 106] on input "Bill" at bounding box center [141, 105] width 15 height 15
radio input "true"
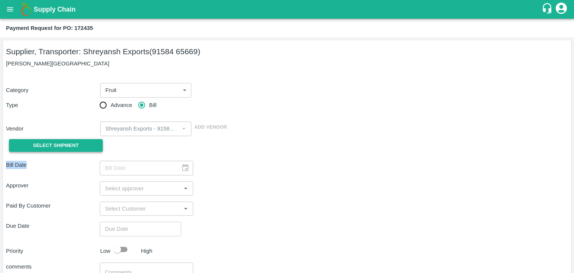
drag, startPoint x: 55, startPoint y: 156, endPoint x: 58, endPoint y: 149, distance: 7.6
click at [58, 149] on div "Supplier, Transporter: [PERSON_NAME] Exports (91584 65669) [GEOGRAPHIC_DATA], N…" at bounding box center [287, 187] width 568 height 294
click at [58, 149] on span "Select Shipment" at bounding box center [56, 145] width 46 height 9
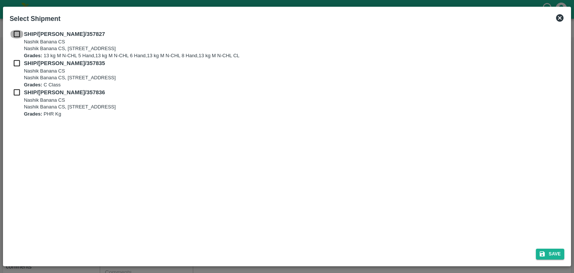
click at [14, 31] on input "checkbox" at bounding box center [17, 34] width 14 height 8
checkbox input "true"
click at [16, 62] on input "checkbox" at bounding box center [17, 63] width 14 height 8
checkbox input "true"
click at [15, 92] on input "checkbox" at bounding box center [17, 92] width 14 height 8
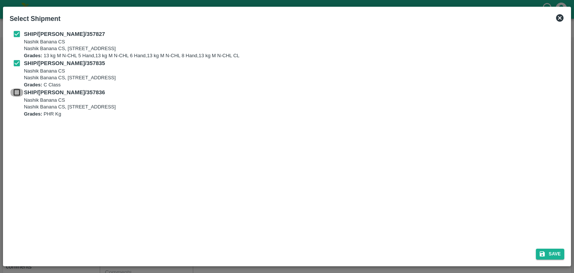
checkbox input "true"
click at [551, 256] on button "Save" at bounding box center [550, 253] width 28 height 11
type input "29/08/2025"
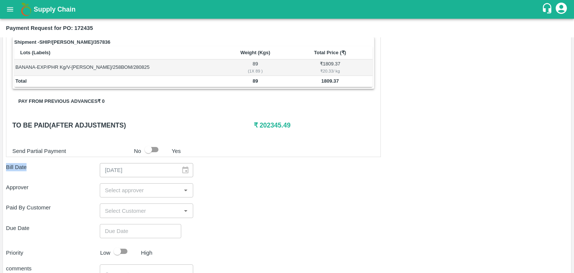
scroll to position [350, 0]
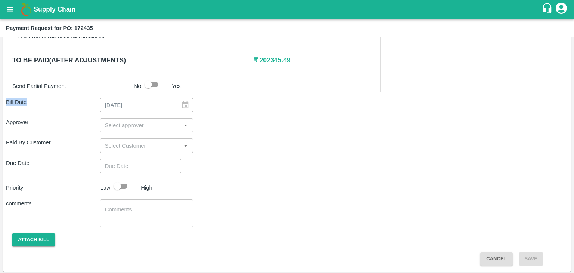
click at [143, 123] on input "input" at bounding box center [140, 125] width 77 height 10
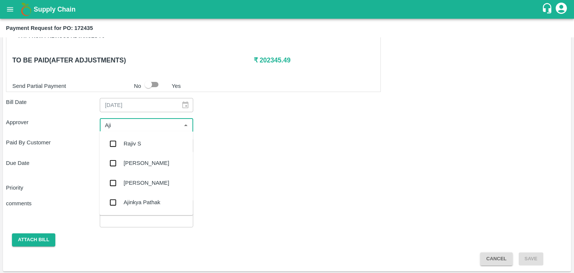
type input "Ajit"
click at [146, 144] on div "[PERSON_NAME]" at bounding box center [145, 143] width 93 height 19
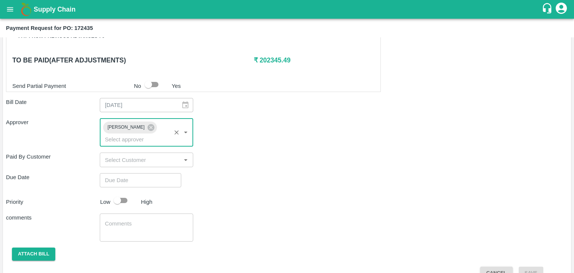
type input "DD/MM/YYYY hh:mm aa"
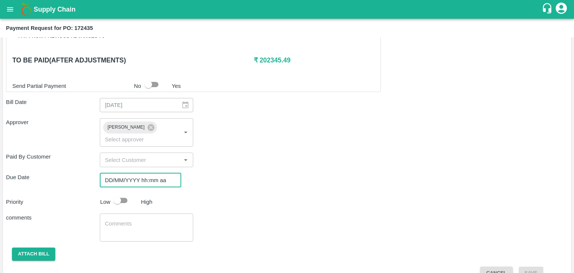
click at [156, 173] on input "DD/MM/YYYY hh:mm aa" at bounding box center [138, 180] width 76 height 14
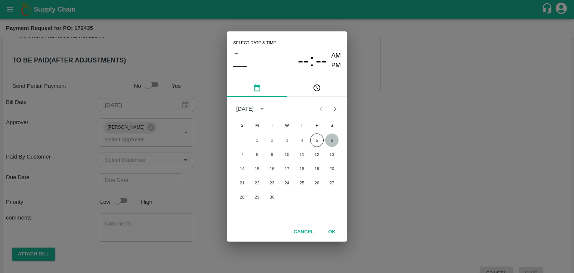
click at [331, 136] on button "6" at bounding box center [331, 139] width 13 height 13
type input "[DATE] 12:00 AM"
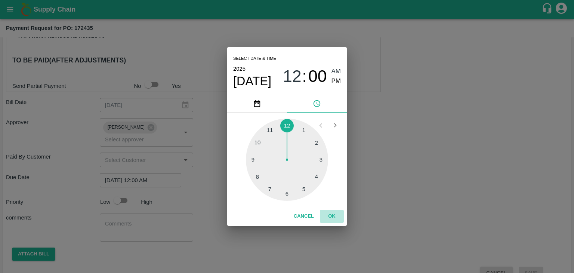
click at [340, 219] on button "OK" at bounding box center [332, 216] width 24 height 13
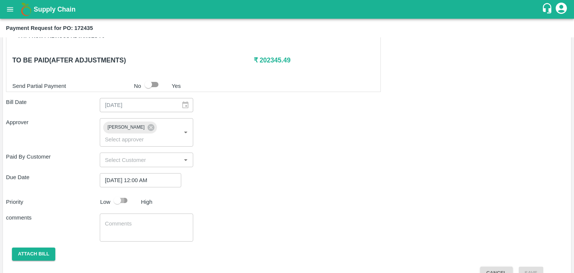
click at [118, 193] on input "checkbox" at bounding box center [117, 200] width 43 height 14
checkbox input "true"
click at [149, 220] on textarea at bounding box center [146, 228] width 83 height 16
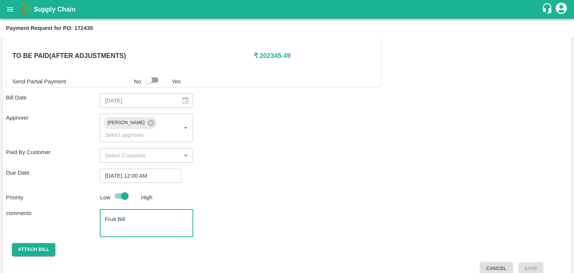
type textarea "Fruit Bill"
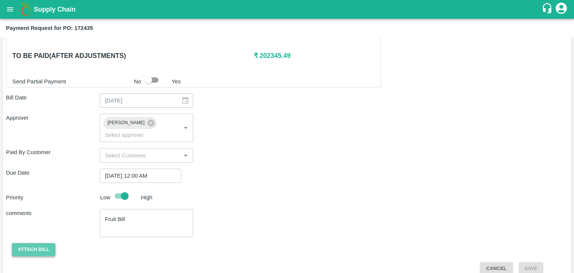
click at [46, 243] on button "Attach bill" at bounding box center [33, 249] width 43 height 13
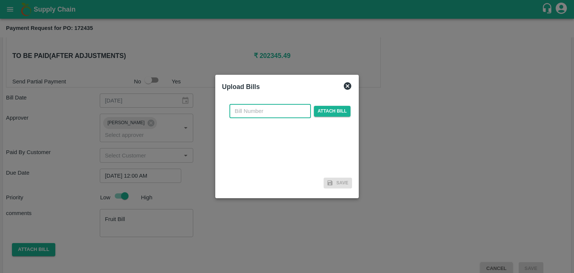
click at [280, 108] on input "text" at bounding box center [269, 111] width 81 height 14
click at [283, 108] on input "SE/25-26/971" at bounding box center [269, 111] width 81 height 14
type input "SE/25-26/1377"
click at [335, 109] on span "Attach bill" at bounding box center [332, 111] width 37 height 11
click at [0, 0] on input "Attach bill" at bounding box center [0, 0] width 0 height 0
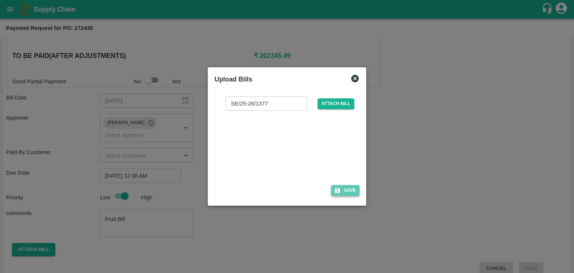
click at [349, 188] on button "Save" at bounding box center [345, 190] width 28 height 11
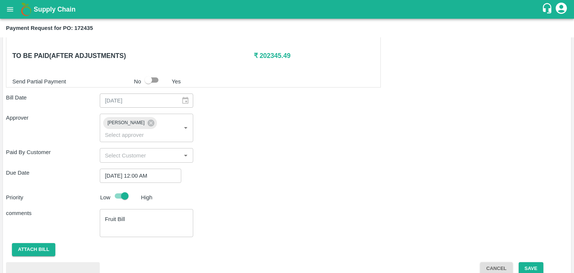
scroll to position [394, 0]
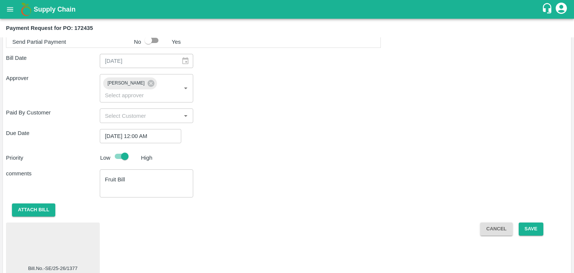
click at [64, 225] on div at bounding box center [53, 245] width 88 height 40
click at [534, 222] on button "Save" at bounding box center [531, 228] width 25 height 13
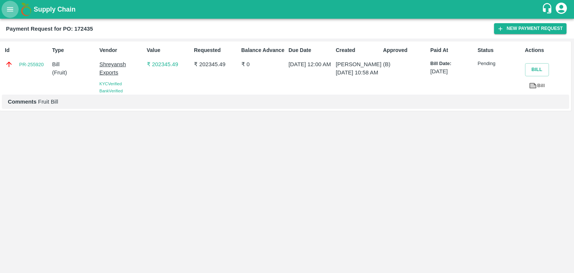
click at [4, 11] on button "open drawer" at bounding box center [9, 9] width 17 height 17
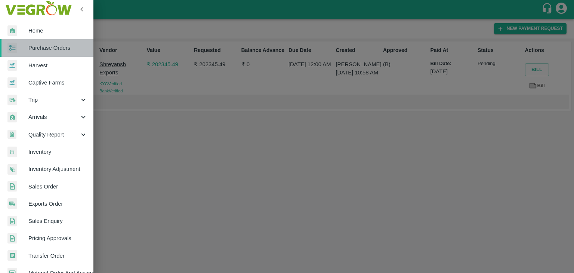
click at [49, 39] on link "Purchase Orders" at bounding box center [46, 47] width 93 height 17
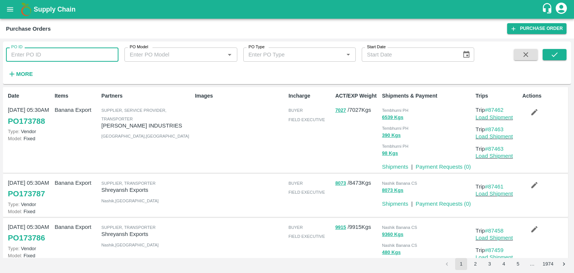
click at [51, 48] on input "PO ID" at bounding box center [62, 54] width 112 height 14
paste input "172835"
type input "172835"
click at [551, 53] on icon "submit" at bounding box center [554, 54] width 8 height 8
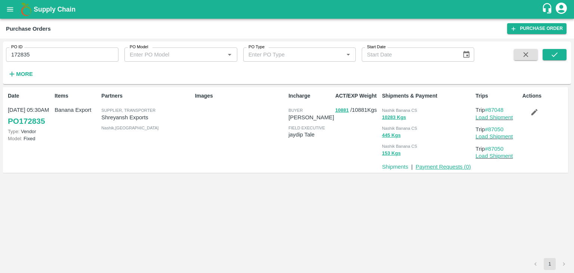
click at [461, 167] on link "Payment Requests ( 0 )" at bounding box center [443, 167] width 55 height 6
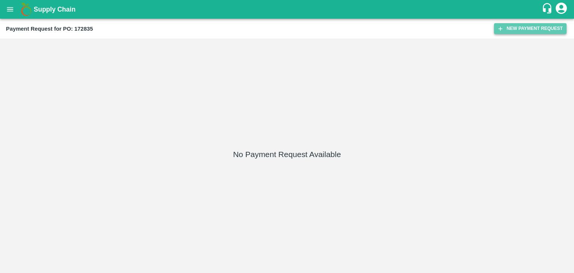
click at [509, 28] on button "New Payment Request" at bounding box center [530, 28] width 72 height 11
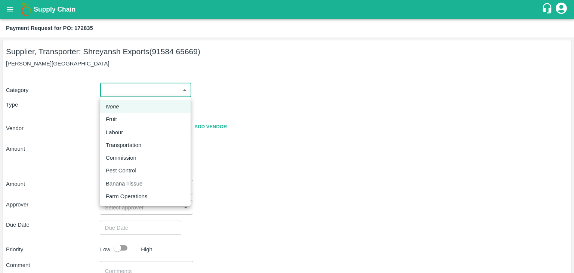
click at [115, 86] on body "Supply Chain Payment Request for PO: 172835 Supplier, Transporter: [PERSON_NAME…" at bounding box center [287, 136] width 574 height 273
click at [124, 115] on div "Fruit" at bounding box center [145, 119] width 79 height 8
type input "1"
type input "Shreyansh Exports - 91584 65669(Supplier, Transporter)"
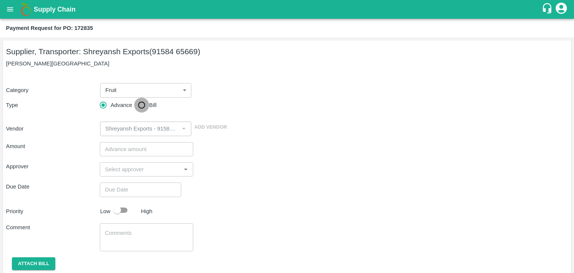
click at [141, 98] on input "Bill" at bounding box center [141, 105] width 15 height 15
radio input "true"
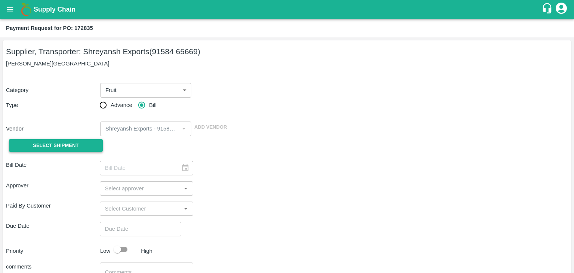
click at [56, 151] on button "Select Shipment" at bounding box center [56, 145] width 94 height 13
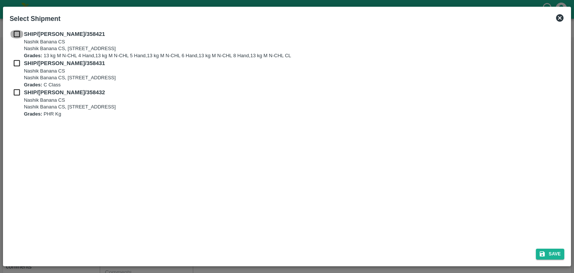
click at [15, 37] on input "checkbox" at bounding box center [17, 34] width 14 height 8
checkbox input "true"
click at [14, 65] on input "checkbox" at bounding box center [17, 63] width 14 height 8
checkbox input "true"
click at [15, 90] on input "checkbox" at bounding box center [17, 92] width 14 height 8
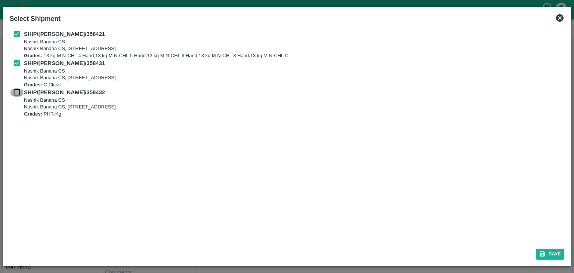
checkbox input "true"
click at [554, 253] on button "Save" at bounding box center [550, 253] width 28 height 11
type input "[DATE]"
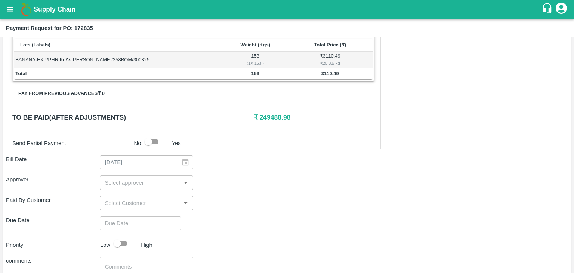
scroll to position [366, 0]
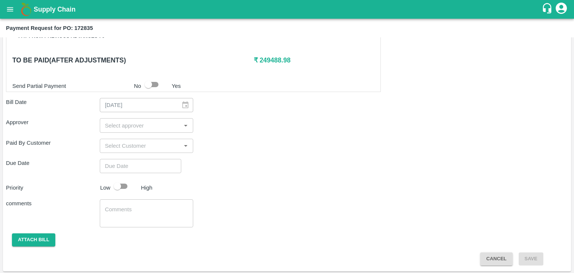
click at [123, 126] on input "input" at bounding box center [140, 125] width 77 height 10
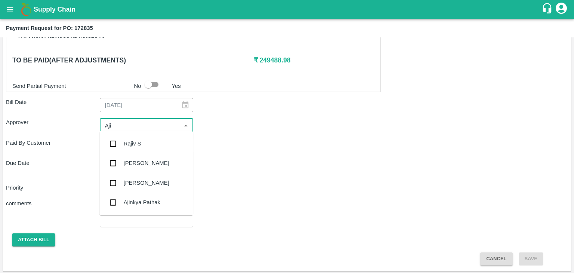
type input "Ajit"
click at [135, 142] on div "[PERSON_NAME]" at bounding box center [147, 143] width 46 height 8
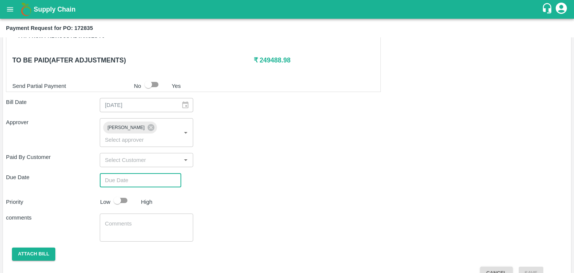
type input "DD/MM/YYYY hh:mm aa"
click at [150, 173] on input "DD/MM/YYYY hh:mm aa" at bounding box center [138, 180] width 76 height 14
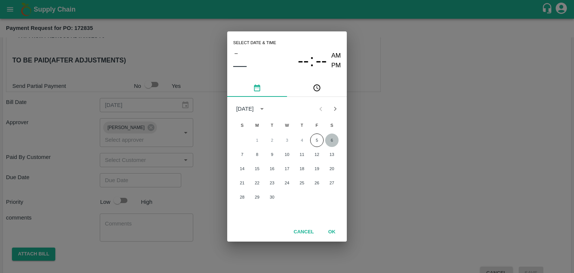
click at [330, 136] on button "6" at bounding box center [331, 139] width 13 height 13
type input "[DATE] 12:00 AM"
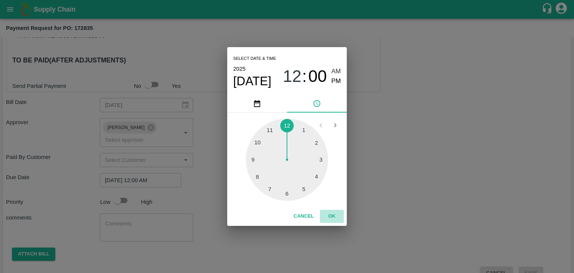
click at [338, 214] on button "OK" at bounding box center [332, 216] width 24 height 13
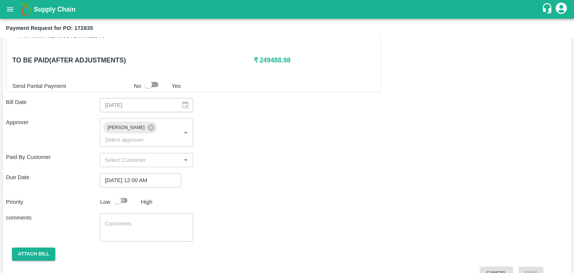
click at [129, 193] on input "checkbox" at bounding box center [117, 200] width 43 height 14
checkbox input "true"
click at [140, 220] on textarea at bounding box center [146, 228] width 83 height 16
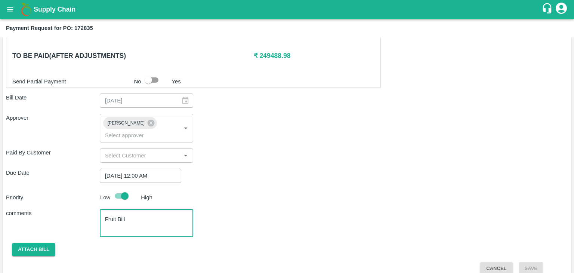
type textarea "Fruit Bill"
click at [27, 243] on button "Attach bill" at bounding box center [33, 249] width 43 height 13
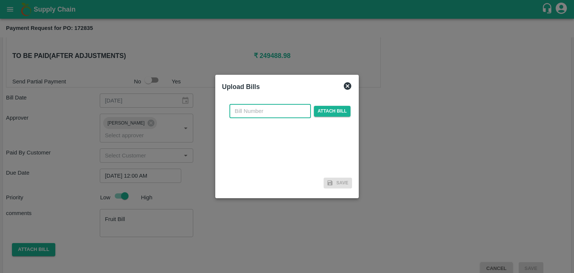
click at [294, 109] on input "text" at bounding box center [269, 111] width 81 height 14
click at [282, 108] on input "SE/25-26/971" at bounding box center [269, 111] width 81 height 14
type input "SE/25-26/1387"
click at [321, 111] on span "Attach bill" at bounding box center [332, 111] width 37 height 11
click at [0, 0] on input "Attach bill" at bounding box center [0, 0] width 0 height 0
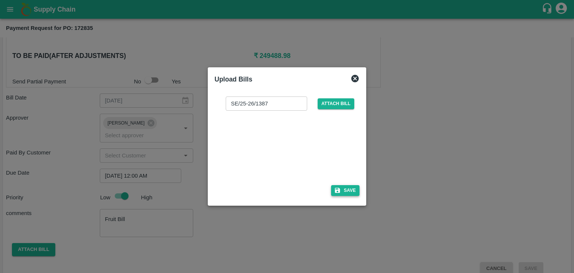
click at [353, 194] on div "SE/25-26/1387 ​ Attach bill Save" at bounding box center [286, 144] width 145 height 108
click at [353, 194] on button "Save" at bounding box center [345, 190] width 28 height 11
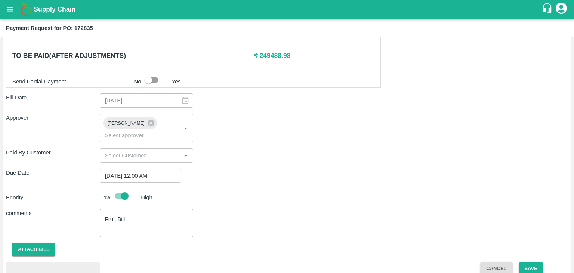
scroll to position [410, 0]
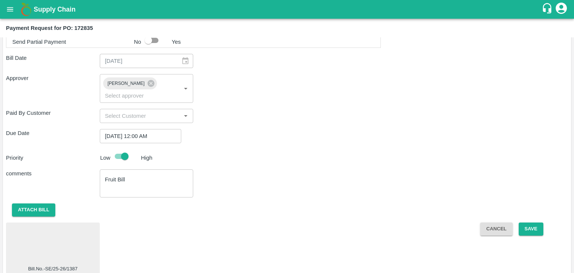
click at [65, 230] on div at bounding box center [53, 245] width 88 height 40
click at [532, 222] on button "Save" at bounding box center [531, 228] width 25 height 13
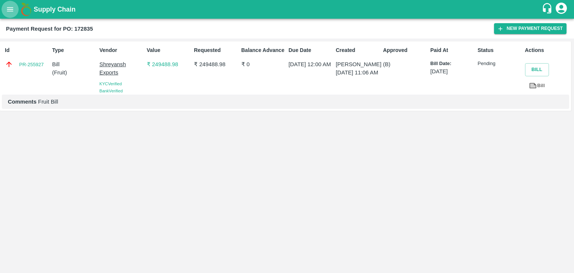
click at [3, 7] on button "open drawer" at bounding box center [9, 9] width 17 height 17
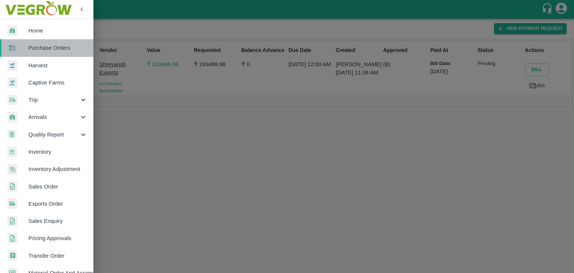
click at [66, 46] on span "Purchase Orders" at bounding box center [57, 48] width 59 height 8
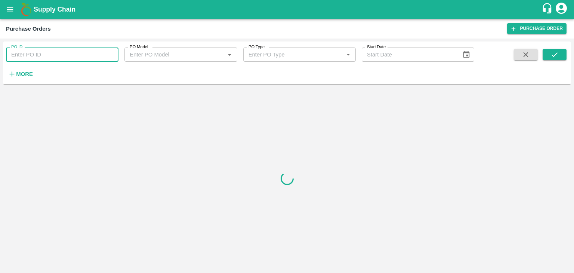
click at [106, 55] on input "PO ID" at bounding box center [62, 54] width 112 height 14
paste input "172846"
type input "172846"
click at [560, 51] on button "submit" at bounding box center [555, 54] width 24 height 11
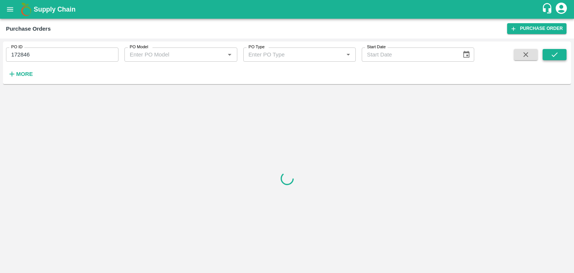
click at [560, 51] on button "submit" at bounding box center [555, 54] width 24 height 11
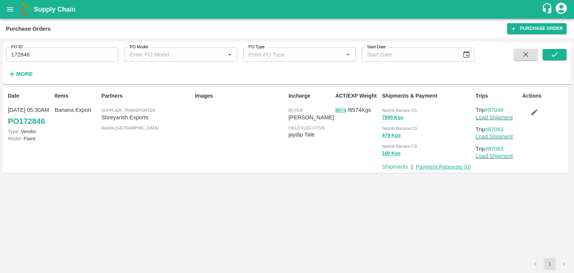
click at [453, 164] on link "Payment Requests ( 0 )" at bounding box center [443, 167] width 55 height 6
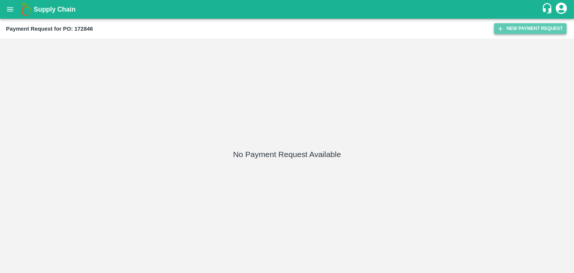
click at [527, 28] on button "New Payment Request" at bounding box center [530, 28] width 72 height 11
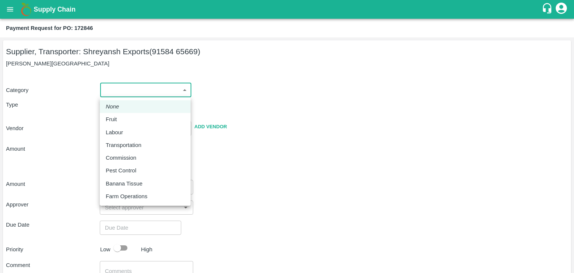
click at [115, 84] on body "Supply Chain Payment Request for PO: 172846 Supplier, Transporter: [PERSON_NAME…" at bounding box center [287, 136] width 574 height 273
click at [129, 117] on div "Fruit" at bounding box center [145, 119] width 79 height 8
type input "1"
type input "Shreyansh Exports - 91584 65669(Supplier, Transporter)"
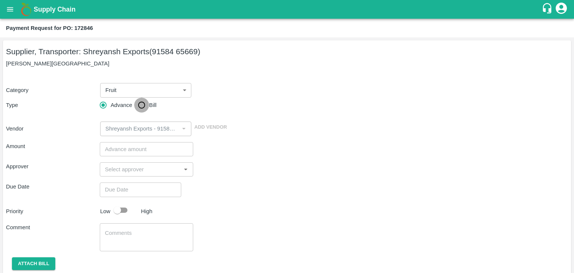
click at [144, 101] on input "Bill" at bounding box center [141, 105] width 15 height 15
radio input "true"
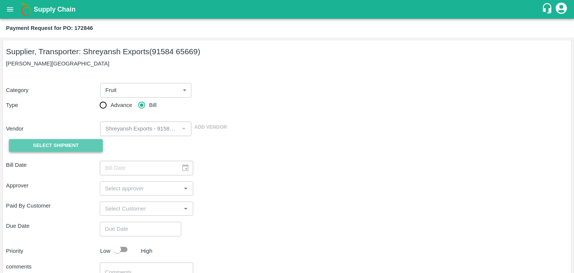
click at [67, 143] on span "Select Shipment" at bounding box center [56, 145] width 46 height 9
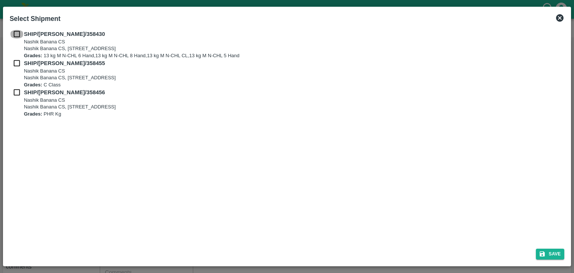
click at [13, 38] on input "checkbox" at bounding box center [17, 34] width 14 height 8
checkbox input "true"
click at [14, 61] on input "checkbox" at bounding box center [17, 63] width 14 height 8
checkbox input "true"
click at [14, 91] on input "checkbox" at bounding box center [17, 92] width 14 height 8
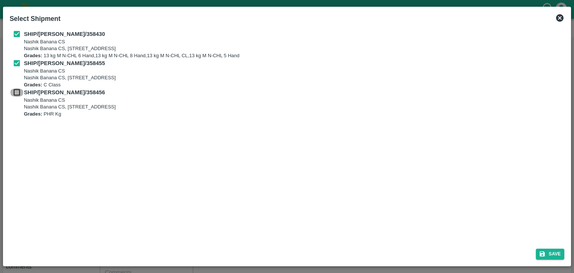
checkbox input "true"
click at [556, 253] on button "Save" at bounding box center [550, 253] width 28 height 11
type input "31/08/2025"
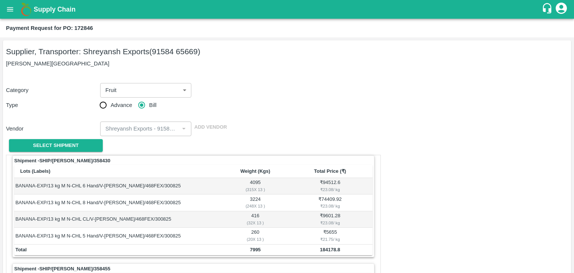
scroll to position [350, 0]
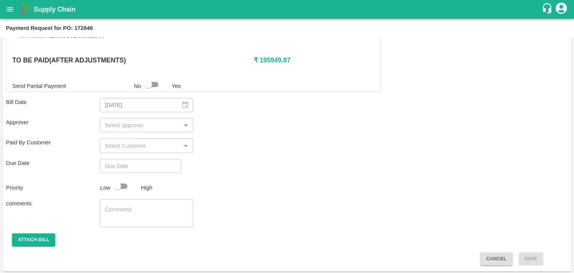
click at [140, 124] on input "input" at bounding box center [140, 125] width 77 height 10
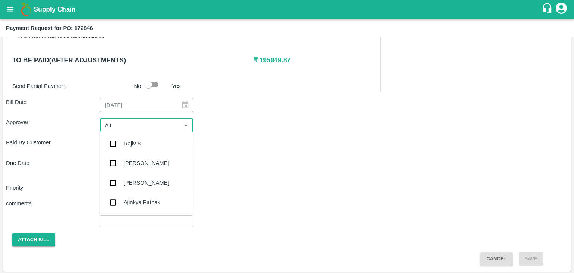
type input "Ajit"
click at [145, 143] on div "[PERSON_NAME]" at bounding box center [145, 143] width 93 height 19
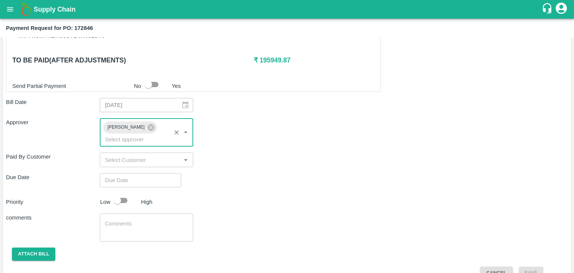
type input "DD/MM/YYYY hh:mm aa"
click at [156, 173] on input "DD/MM/YYYY hh:mm aa" at bounding box center [138, 180] width 76 height 14
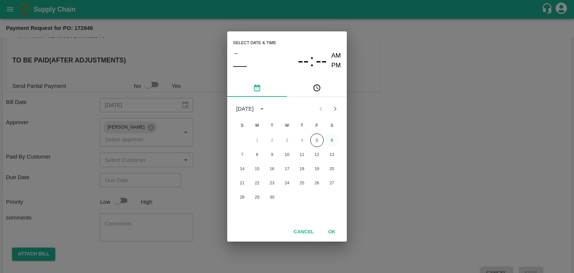
click at [332, 138] on button "6" at bounding box center [331, 139] width 13 height 13
type input "[DATE] 12:00 AM"
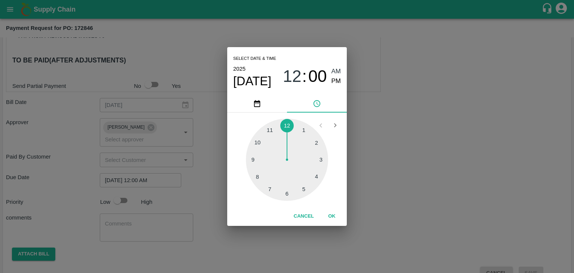
click at [335, 209] on div "Cancel OK" at bounding box center [287, 216] width 120 height 19
click at [330, 216] on button "OK" at bounding box center [332, 216] width 24 height 13
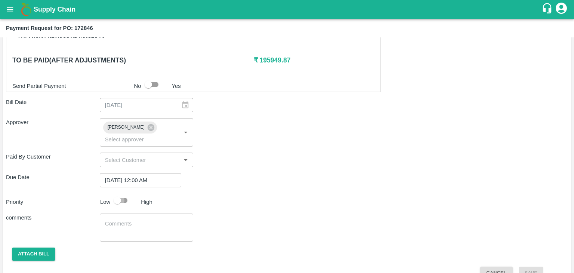
click at [126, 193] on input "checkbox" at bounding box center [117, 200] width 43 height 14
checkbox input "true"
click at [138, 220] on textarea at bounding box center [146, 228] width 83 height 16
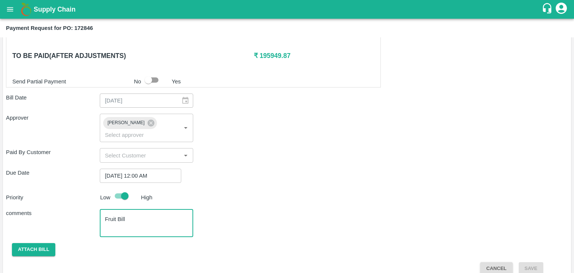
type textarea "Fruit Bill"
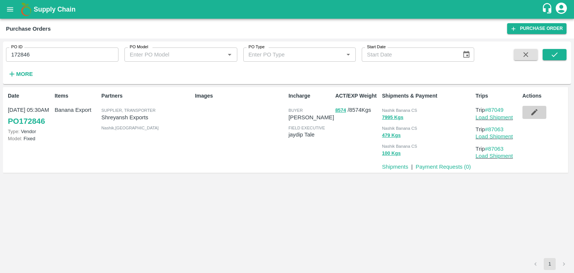
click at [534, 114] on icon "button" at bounding box center [534, 112] width 8 height 8
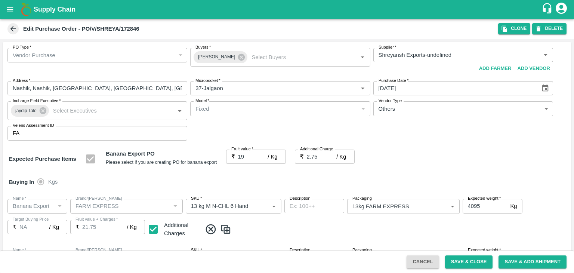
scroll to position [345, 0]
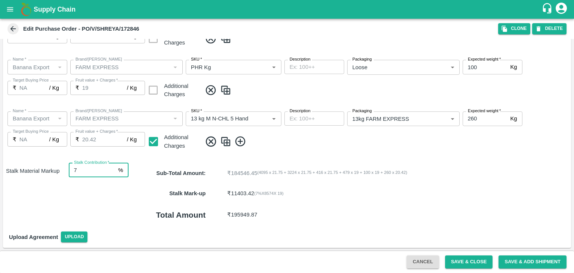
click at [82, 173] on input "7" at bounding box center [92, 170] width 47 height 14
type input "21.75"
type input "7"
click at [320, 224] on div "Total Amount ₹ 196295.67" at bounding box center [350, 215] width 442 height 22
click at [458, 257] on button "Save & Close" at bounding box center [469, 261] width 48 height 13
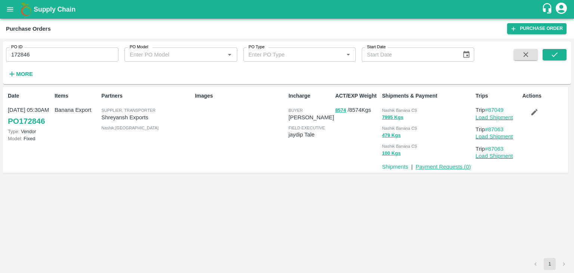
click at [430, 167] on link "Payment Requests ( 0 )" at bounding box center [443, 167] width 55 height 6
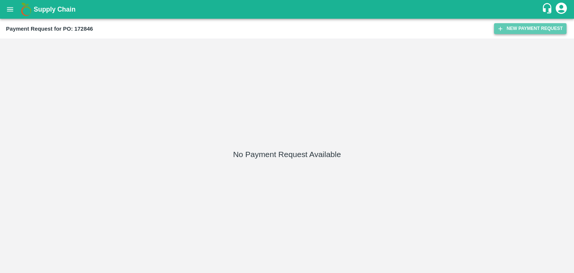
click at [522, 31] on button "New Payment Request" at bounding box center [530, 28] width 72 height 11
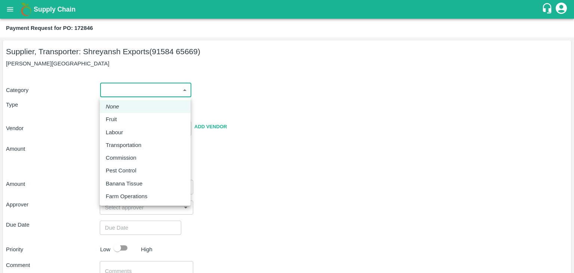
drag, startPoint x: 125, startPoint y: 94, endPoint x: 124, endPoint y: 117, distance: 23.2
click at [124, 117] on body "Supply Chain Payment Request for PO: 172846 Supplier, Transporter: [PERSON_NAME…" at bounding box center [287, 136] width 574 height 273
click at [124, 117] on div "Fruit" at bounding box center [145, 119] width 79 height 8
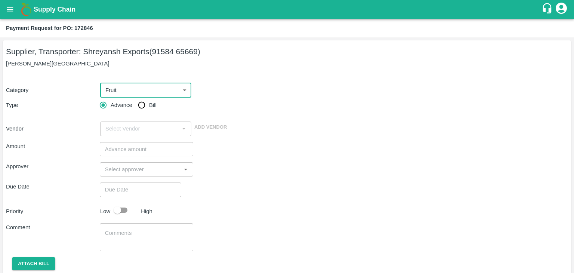
type input "1"
type input "Shreyansh Exports - 91584 65669(Supplier, Transporter)"
click at [140, 107] on input "Bill" at bounding box center [141, 105] width 15 height 15
radio input "true"
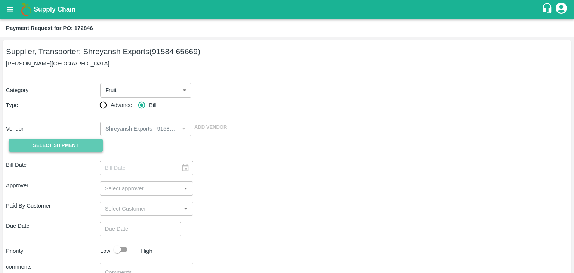
click at [58, 141] on span "Select Shipment" at bounding box center [56, 145] width 46 height 9
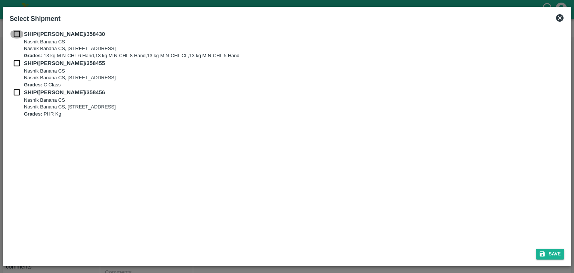
click at [12, 31] on input "checkbox" at bounding box center [17, 34] width 14 height 8
checkbox input "true"
drag, startPoint x: 13, startPoint y: 64, endPoint x: 18, endPoint y: 96, distance: 32.8
click at [18, 96] on div "SHIP/[PERSON_NAME]/358430 Nashik Banana CS Nashik Banana CS, Gat No. 314/2/1, A…" at bounding box center [287, 73] width 555 height 87
click at [18, 96] on input "checkbox" at bounding box center [17, 92] width 14 height 8
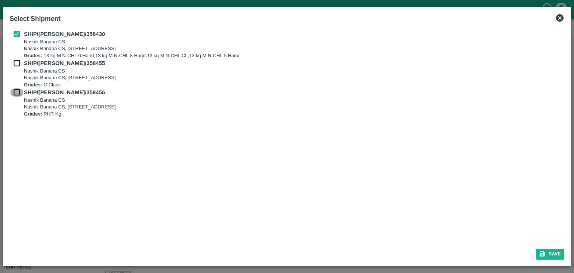
checkbox input "true"
click at [17, 64] on input "checkbox" at bounding box center [17, 63] width 14 height 8
checkbox input "true"
click at [555, 249] on button "Save" at bounding box center [550, 253] width 28 height 11
type input "[DATE]"
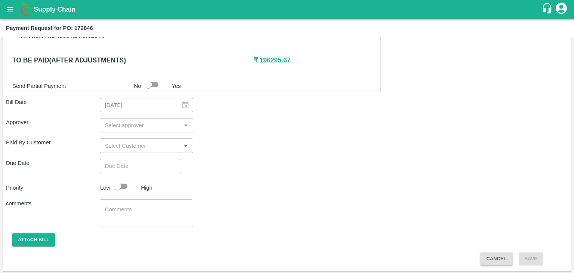
scroll to position [349, 0]
click at [168, 129] on div "​" at bounding box center [147, 125] width 94 height 14
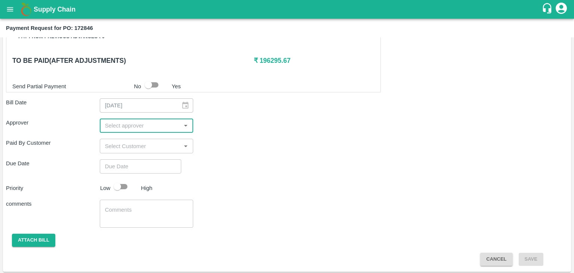
click at [131, 123] on input "input" at bounding box center [140, 126] width 77 height 10
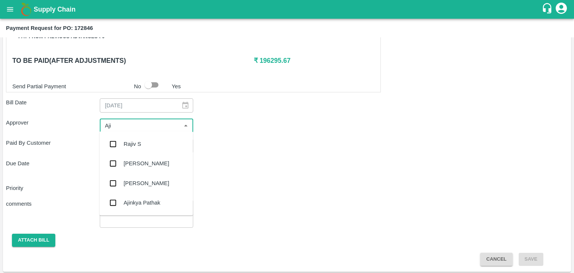
type input "Ajit"
click at [140, 145] on div "[PERSON_NAME]" at bounding box center [147, 144] width 46 height 8
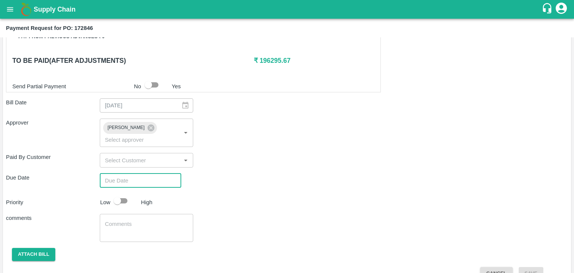
type input "DD/MM/YYYY hh:mm aa"
click at [155, 173] on input "DD/MM/YYYY hh:mm aa" at bounding box center [138, 180] width 76 height 14
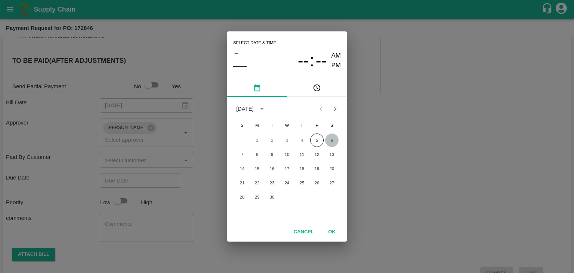
click at [336, 139] on button "6" at bounding box center [331, 139] width 13 height 13
type input "[DATE] 12:00 AM"
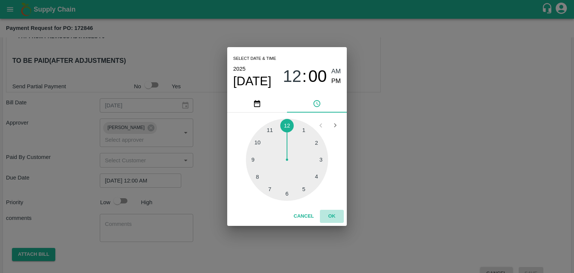
click at [334, 216] on button "OK" at bounding box center [332, 216] width 24 height 13
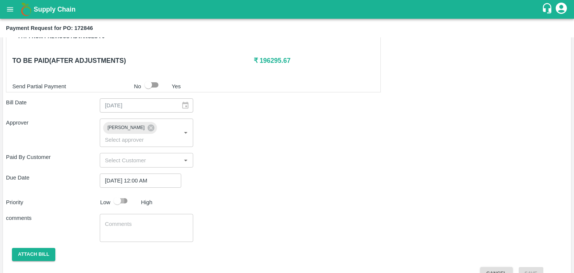
click at [123, 194] on input "checkbox" at bounding box center [117, 201] width 43 height 14
checkbox input "true"
click at [142, 220] on textarea at bounding box center [146, 228] width 83 height 16
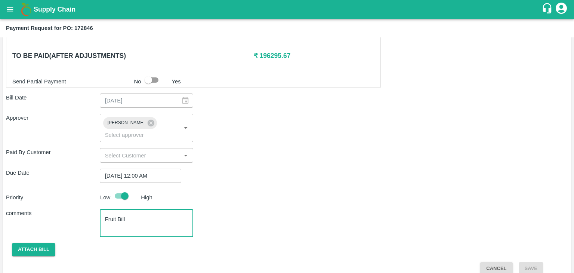
type textarea "Fruit Bill"
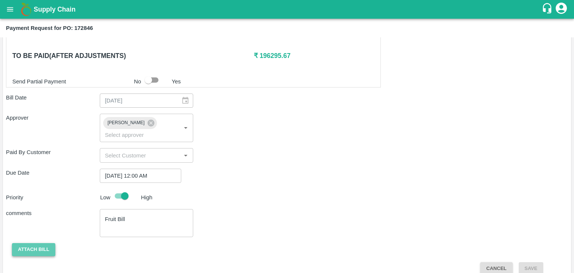
click at [43, 243] on button "Attach bill" at bounding box center [33, 249] width 43 height 13
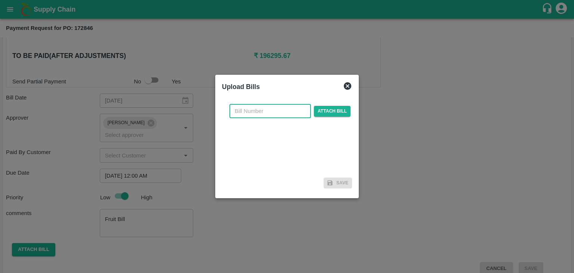
click at [268, 108] on input "text" at bounding box center [269, 111] width 81 height 14
click at [282, 106] on input "SE/25-26/971" at bounding box center [269, 111] width 81 height 14
type input "SE/25-26/1389"
click at [327, 112] on span "Attach bill" at bounding box center [332, 111] width 37 height 11
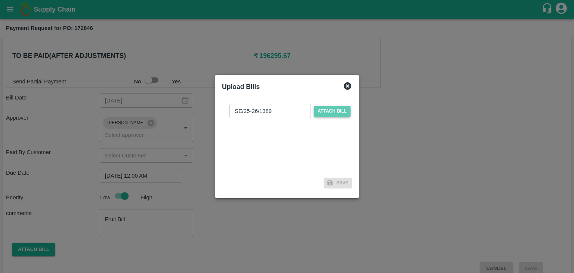
click at [0, 0] on input "Attach bill" at bounding box center [0, 0] width 0 height 0
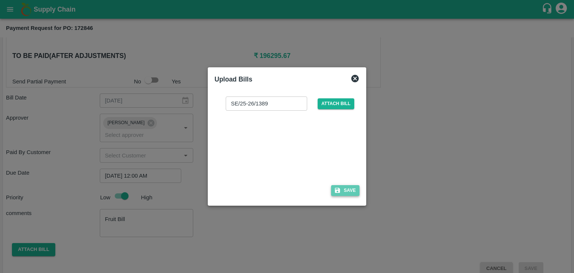
click at [355, 192] on button "Save" at bounding box center [345, 190] width 28 height 11
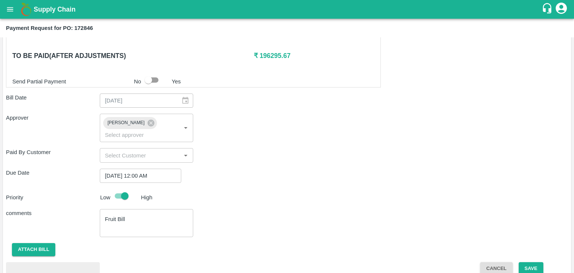
scroll to position [394, 0]
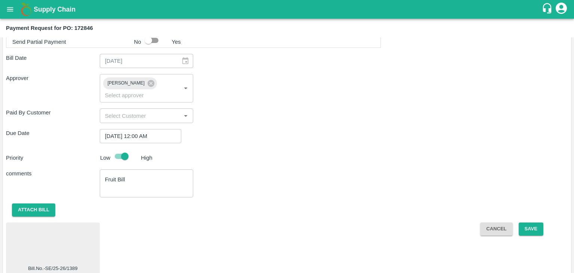
click at [54, 230] on div at bounding box center [53, 245] width 88 height 40
click at [526, 222] on button "Save" at bounding box center [531, 228] width 25 height 13
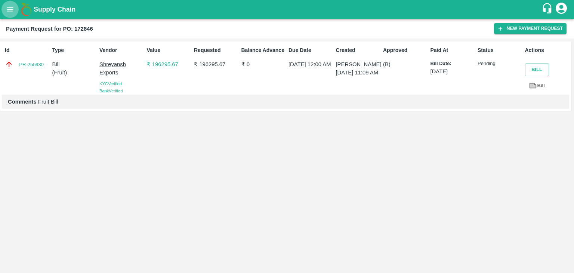
click at [8, 3] on button "open drawer" at bounding box center [9, 9] width 17 height 17
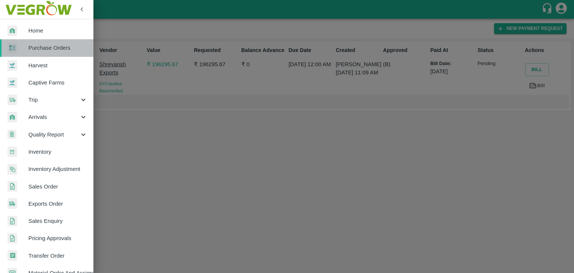
click at [55, 47] on span "Purchase Orders" at bounding box center [57, 48] width 59 height 8
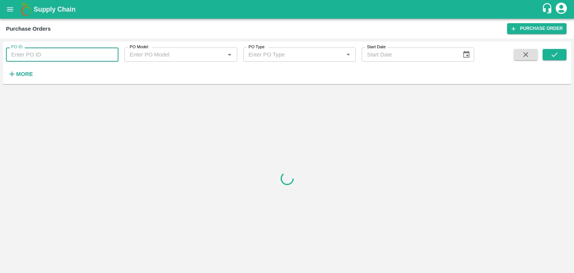
click at [96, 51] on input "PO ID" at bounding box center [62, 54] width 112 height 14
paste input "172848"
type input "172848"
click at [552, 58] on icon "submit" at bounding box center [554, 54] width 8 height 8
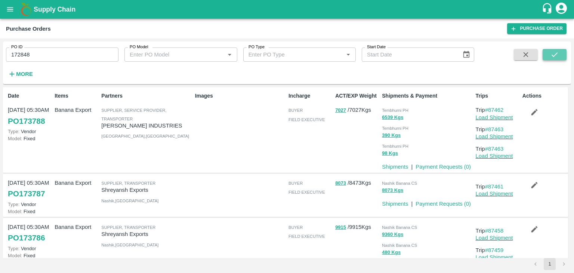
click at [552, 58] on icon "submit" at bounding box center [554, 54] width 8 height 8
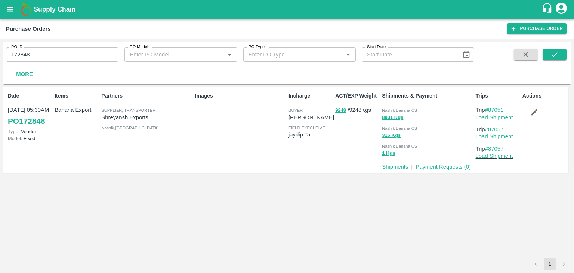
click at [441, 166] on link "Payment Requests ( 0 )" at bounding box center [443, 167] width 55 height 6
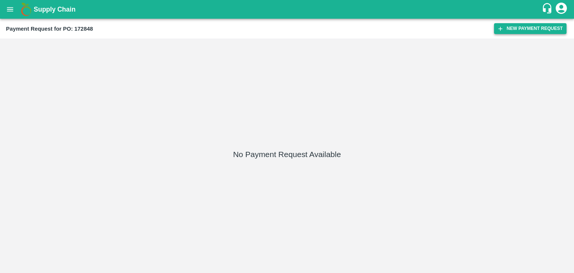
click at [510, 31] on button "New Payment Request" at bounding box center [530, 28] width 72 height 11
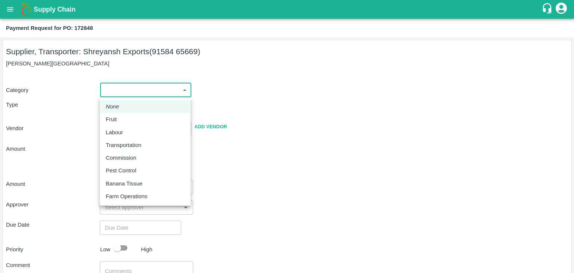
click at [104, 90] on body "Supply Chain Payment Request for PO: 172848 Supplier, Transporter: [PERSON_NAME…" at bounding box center [287, 136] width 574 height 273
click at [132, 115] on div "Fruit" at bounding box center [145, 119] width 79 height 8
type input "1"
type input "Shreyansh Exports - 91584 65669(Supplier, Transporter)"
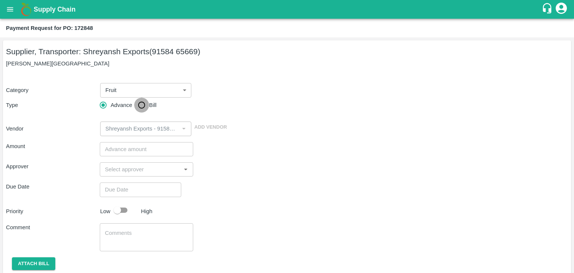
click at [143, 105] on input "Bill" at bounding box center [141, 105] width 15 height 15
radio input "true"
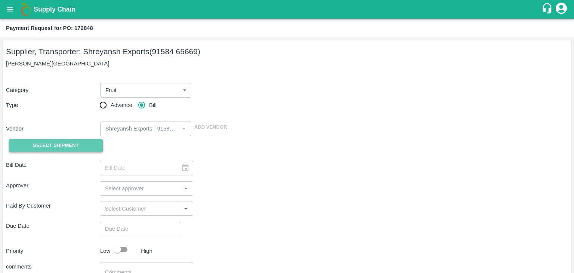
click at [58, 146] on span "Select Shipment" at bounding box center [56, 145] width 46 height 9
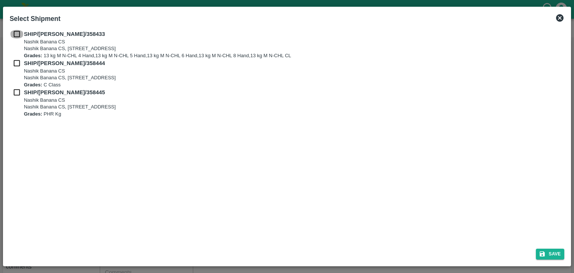
click at [16, 37] on input "checkbox" at bounding box center [17, 34] width 14 height 8
checkbox input "true"
drag, startPoint x: 13, startPoint y: 64, endPoint x: 19, endPoint y: 99, distance: 36.0
click at [19, 99] on div "SHIP/NASH/358433 Nashik Banana CS Nashik Banana CS, Gat No. 314/2/1, A/p- Mohad…" at bounding box center [287, 73] width 555 height 87
drag, startPoint x: 19, startPoint y: 99, endPoint x: 18, endPoint y: 93, distance: 6.5
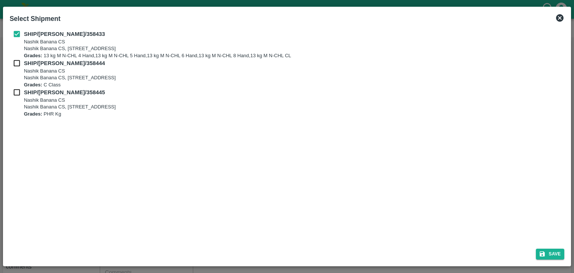
click at [18, 93] on div "SHIP/NASH/358445 Nashik Banana CS Nashik Banana CS, Gat No. 314/2/1, A/p- Mohad…" at bounding box center [287, 102] width 555 height 29
click at [18, 93] on input "checkbox" at bounding box center [17, 92] width 14 height 8
checkbox input "true"
click at [19, 58] on div "SHIP/NASH/358433 Nashik Banana CS Nashik Banana CS, Gat No. 314/2/1, A/p- Mohad…" at bounding box center [287, 44] width 555 height 29
click at [18, 61] on input "checkbox" at bounding box center [17, 63] width 14 height 8
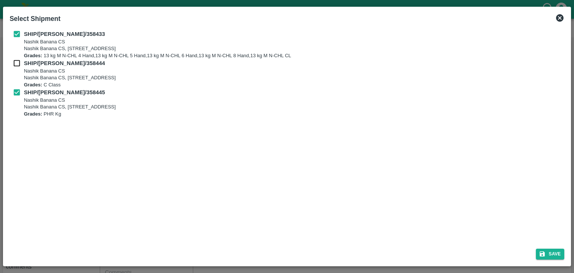
checkbox input "true"
click at [556, 253] on button "Save" at bounding box center [550, 253] width 28 height 11
type input "[DATE]"
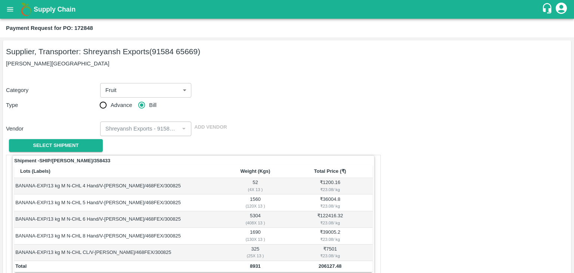
scroll to position [366, 0]
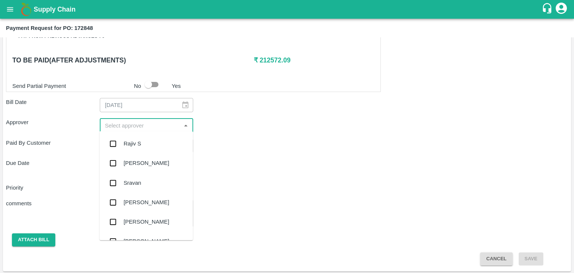
click at [146, 122] on input "input" at bounding box center [140, 125] width 77 height 10
type input "Ajit"
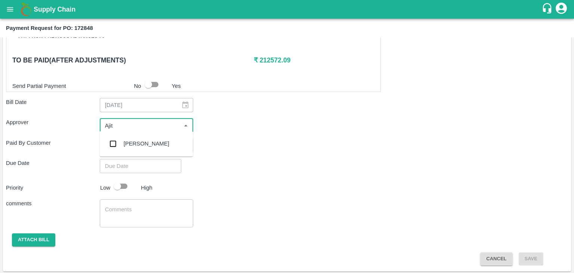
click at [146, 135] on div "[PERSON_NAME]" at bounding box center [145, 143] width 93 height 19
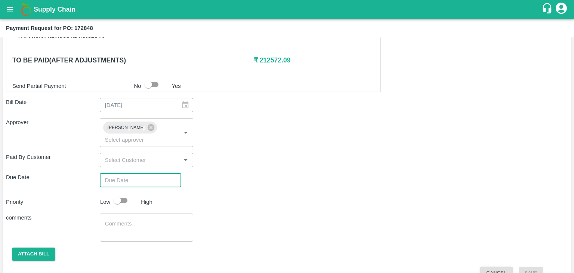
type input "DD/MM/YYYY hh:mm aa"
click at [154, 173] on input "DD/MM/YYYY hh:mm aa" at bounding box center [138, 180] width 76 height 14
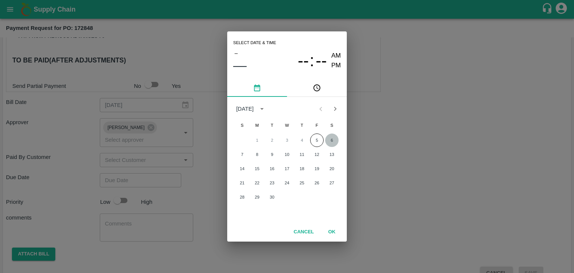
click at [332, 139] on button "6" at bounding box center [331, 139] width 13 height 13
type input "[DATE] 12:00 AM"
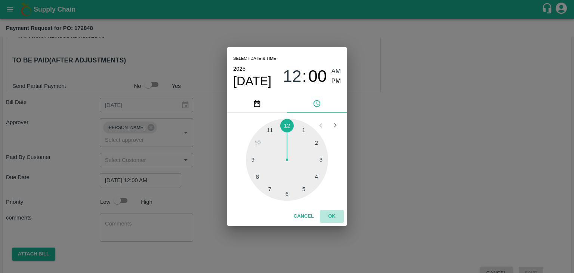
click at [329, 211] on button "OK" at bounding box center [332, 216] width 24 height 13
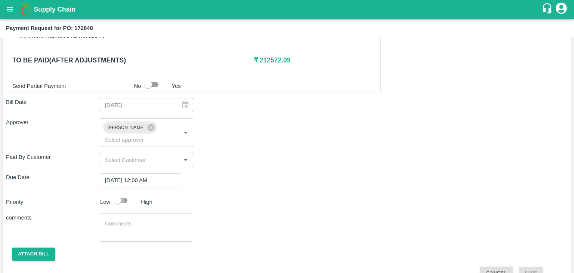
click at [121, 193] on input "checkbox" at bounding box center [117, 200] width 43 height 14
checkbox input "true"
click at [141, 220] on textarea at bounding box center [146, 228] width 83 height 16
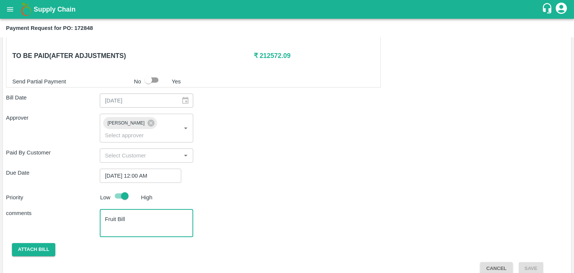
type textarea "Fruit Bill"
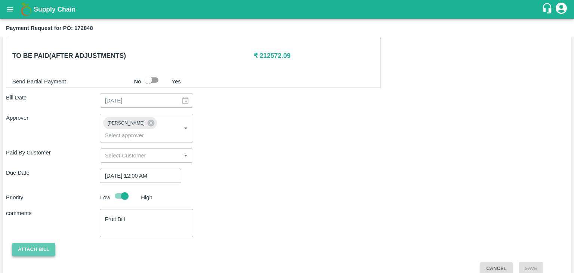
click at [37, 243] on button "Attach bill" at bounding box center [33, 249] width 43 height 13
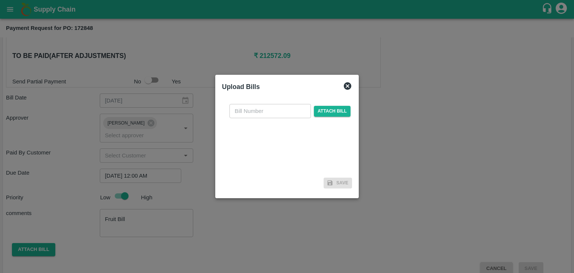
click at [278, 109] on input "text" at bounding box center [269, 111] width 81 height 14
click at [281, 111] on input "SE/25-26/971" at bounding box center [269, 111] width 81 height 14
type input "SE/25-26/1385"
click at [326, 112] on span "Attach bill" at bounding box center [332, 111] width 37 height 11
click at [0, 0] on input "Attach bill" at bounding box center [0, 0] width 0 height 0
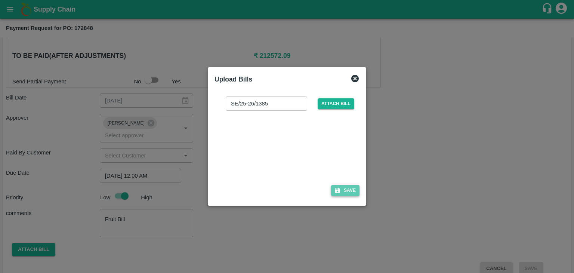
click at [341, 189] on button "Save" at bounding box center [345, 190] width 28 height 11
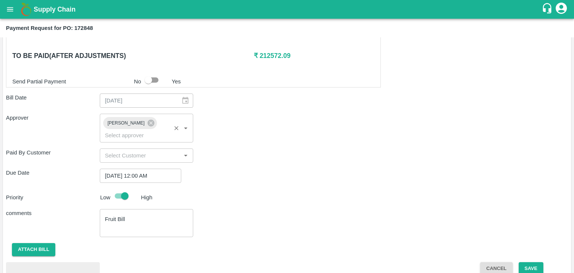
scroll to position [410, 0]
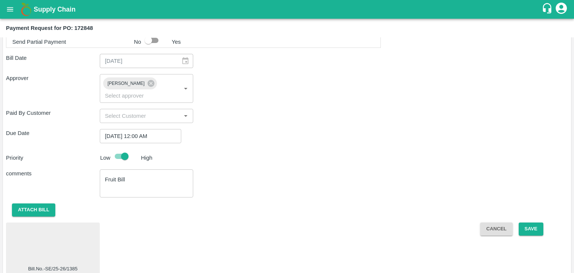
click at [68, 233] on div at bounding box center [53, 245] width 88 height 40
click at [532, 223] on button "Save" at bounding box center [531, 229] width 25 height 13
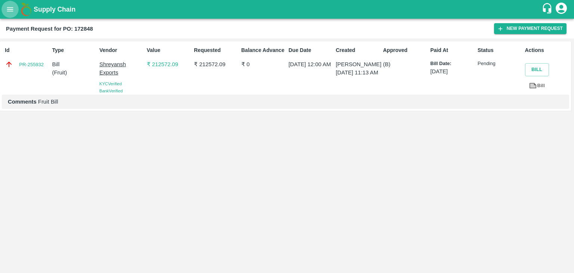
click at [10, 9] on icon "open drawer" at bounding box center [10, 9] width 6 height 4
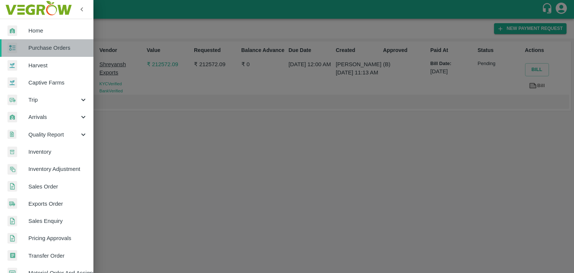
click at [58, 43] on link "Purchase Orders" at bounding box center [46, 47] width 93 height 17
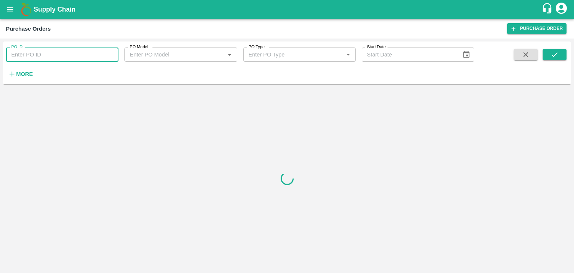
click at [93, 56] on input "PO ID" at bounding box center [62, 54] width 112 height 14
paste input "172855"
type input "172855"
click at [552, 56] on icon "submit" at bounding box center [554, 54] width 8 height 8
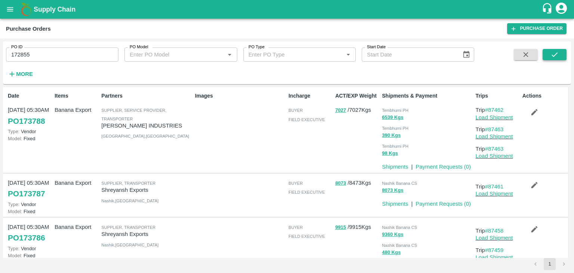
click at [552, 56] on icon "submit" at bounding box center [554, 54] width 8 height 8
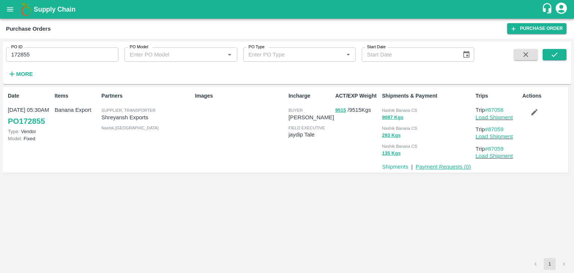
click at [448, 166] on link "Payment Requests ( 0 )" at bounding box center [443, 167] width 55 height 6
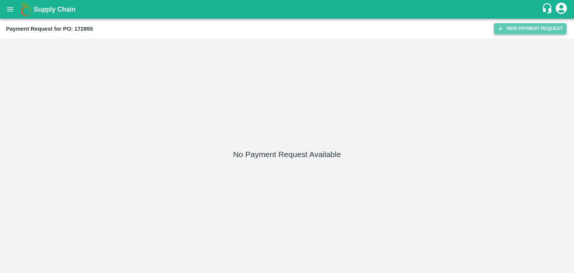
click at [522, 25] on button "New Payment Request" at bounding box center [530, 28] width 72 height 11
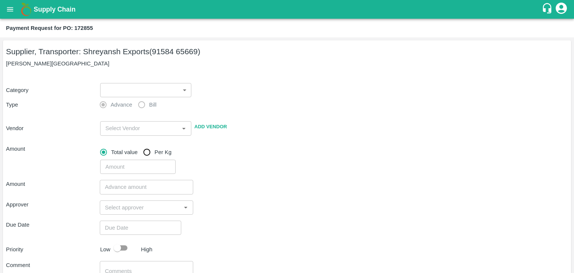
drag, startPoint x: 96, startPoint y: 88, endPoint x: 114, endPoint y: 95, distance: 18.5
click at [114, 95] on div "Category ​ ​" at bounding box center [285, 88] width 565 height 17
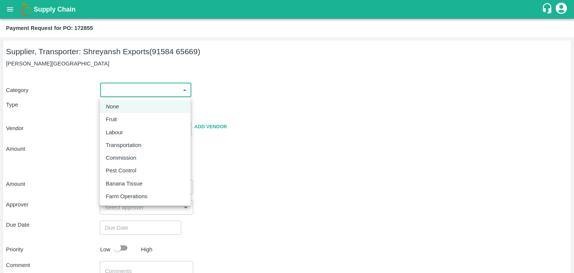
click at [114, 95] on body "Supply Chain Payment Request for PO: 172855 Supplier, Transporter: [PERSON_NAME…" at bounding box center [287, 136] width 574 height 273
click at [143, 117] on div "Fruit" at bounding box center [145, 119] width 79 height 8
type input "1"
type input "Shreyansh Exports - 91584 65669(Supplier, Transporter)"
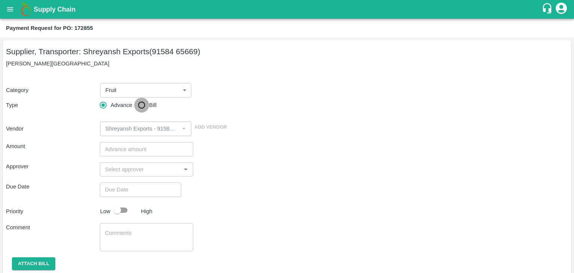
click at [145, 104] on input "Bill" at bounding box center [141, 105] width 15 height 15
radio input "true"
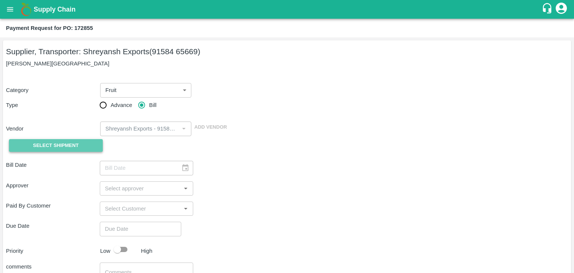
click at [46, 145] on span "Select Shipment" at bounding box center [56, 145] width 46 height 9
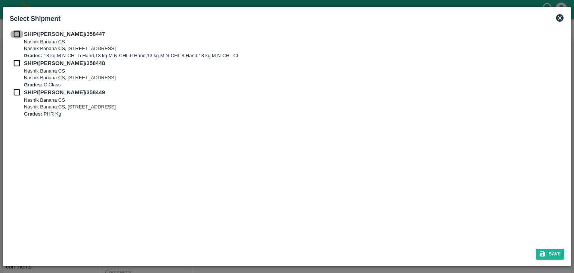
click at [16, 30] on input "checkbox" at bounding box center [17, 34] width 14 height 8
checkbox input "true"
click at [16, 66] on input "checkbox" at bounding box center [17, 63] width 14 height 8
checkbox input "true"
click at [16, 96] on input "checkbox" at bounding box center [17, 92] width 14 height 8
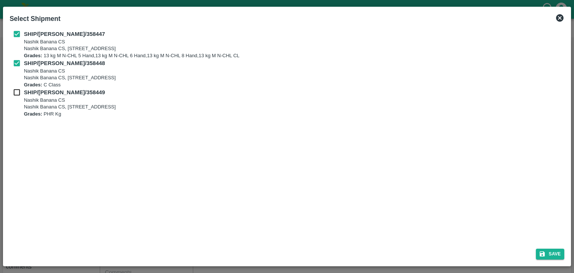
checkbox input "true"
click at [552, 256] on button "Save" at bounding box center [550, 253] width 28 height 11
type input "[DATE]"
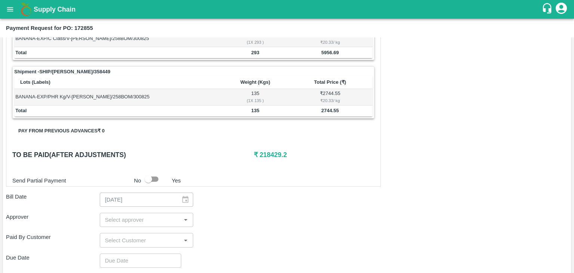
scroll to position [350, 0]
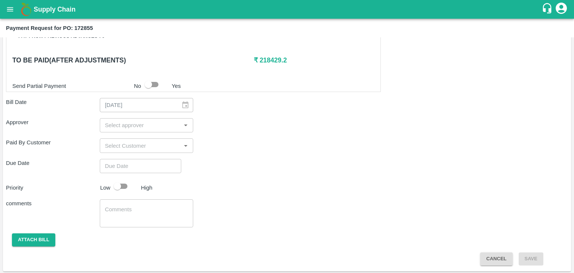
click at [137, 118] on div "​" at bounding box center [147, 125] width 94 height 14
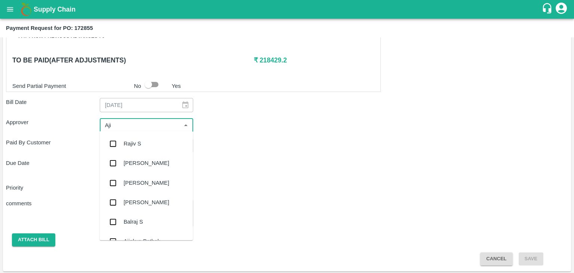
type input "Ajit"
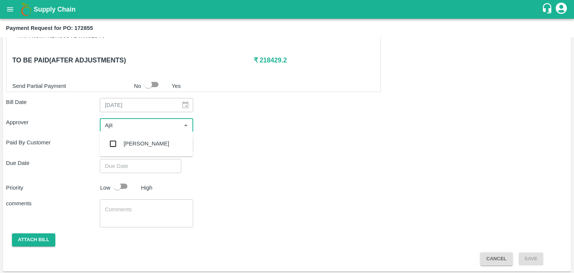
click at [155, 144] on div "[PERSON_NAME]" at bounding box center [145, 143] width 93 height 19
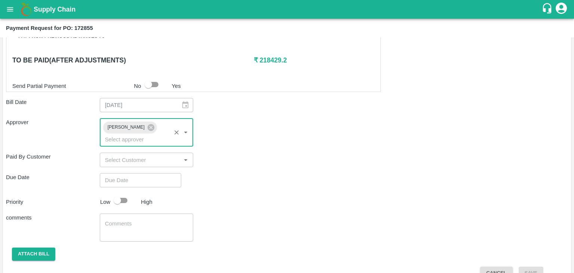
type input "DD/MM/YYYY hh:mm aa"
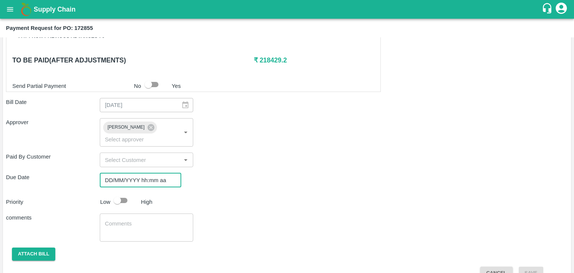
click at [162, 173] on input "DD/MM/YYYY hh:mm aa" at bounding box center [138, 180] width 76 height 14
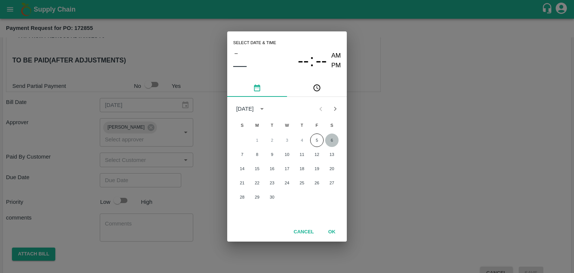
click at [331, 139] on button "6" at bounding box center [331, 139] width 13 height 13
type input "[DATE] 12:00 AM"
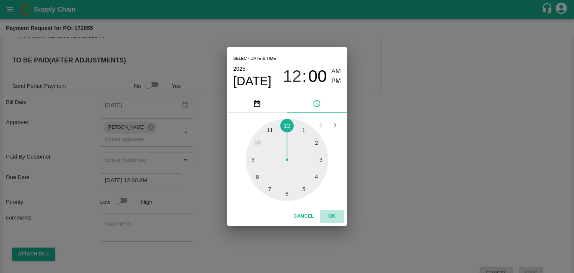
click at [326, 217] on button "OK" at bounding box center [332, 216] width 24 height 13
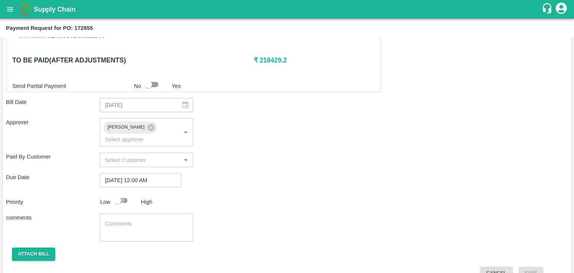
click at [118, 193] on input "checkbox" at bounding box center [117, 200] width 43 height 14
checkbox input "true"
click at [143, 220] on textarea at bounding box center [146, 228] width 83 height 16
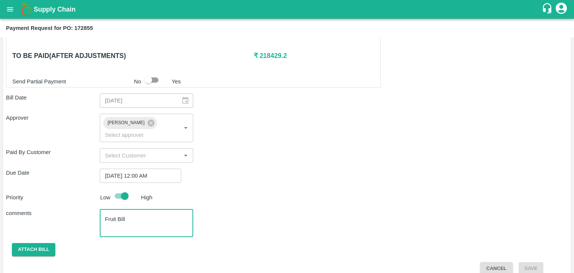
type textarea "Fruit Bill"
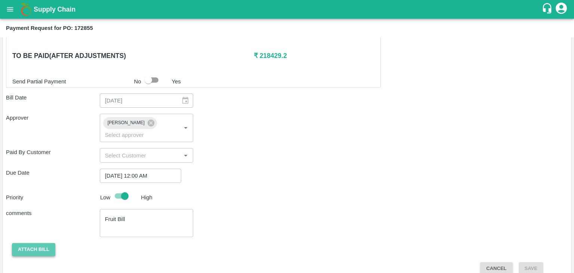
click at [42, 243] on button "Attach bill" at bounding box center [33, 249] width 43 height 13
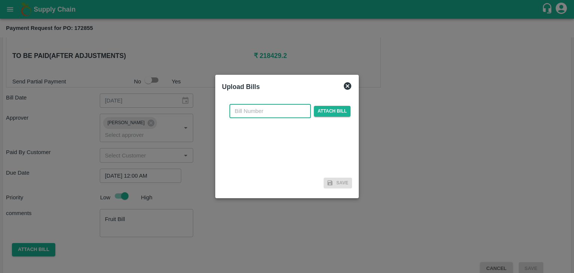
click at [271, 112] on input "text" at bounding box center [269, 111] width 81 height 14
click at [276, 107] on input "SE/25-26/971" at bounding box center [269, 111] width 81 height 14
type input "SE/25-26/1388"
click at [324, 107] on span "Attach bill" at bounding box center [332, 111] width 37 height 11
click at [0, 0] on input "Attach bill" at bounding box center [0, 0] width 0 height 0
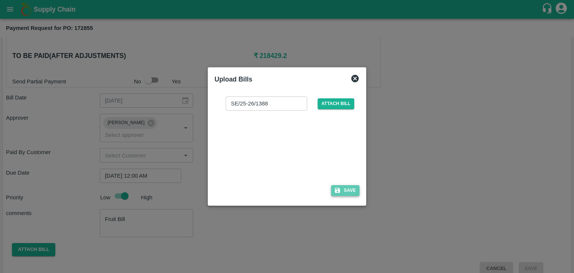
click at [353, 190] on button "Save" at bounding box center [345, 190] width 28 height 11
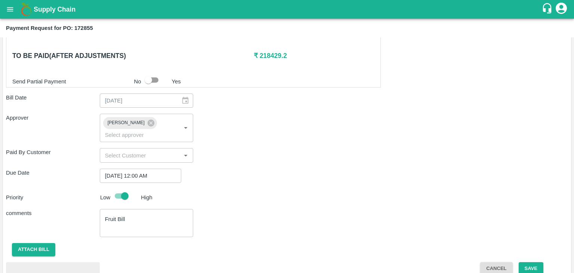
scroll to position [394, 0]
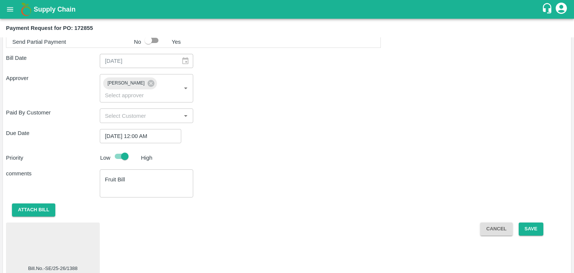
click at [73, 238] on div at bounding box center [53, 245] width 88 height 40
click at [528, 222] on button "Save" at bounding box center [531, 228] width 25 height 13
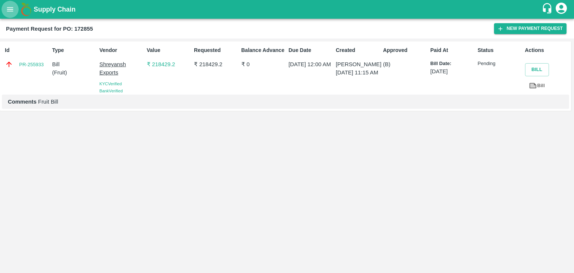
click at [15, 13] on button "open drawer" at bounding box center [9, 9] width 17 height 17
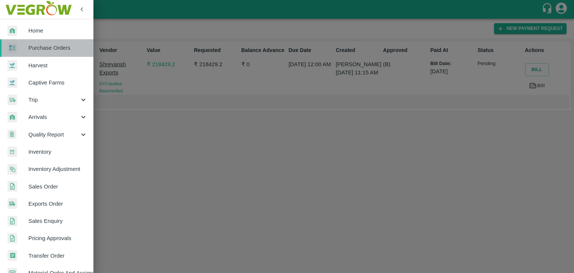
click at [48, 45] on span "Purchase Orders" at bounding box center [57, 48] width 59 height 8
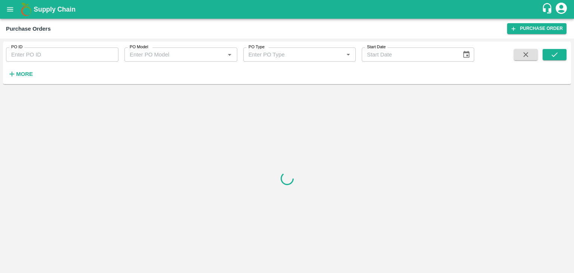
click at [96, 52] on input "PO ID" at bounding box center [62, 54] width 112 height 14
paste input "172857"
type input "172857"
click at [556, 57] on icon "submit" at bounding box center [554, 54] width 8 height 8
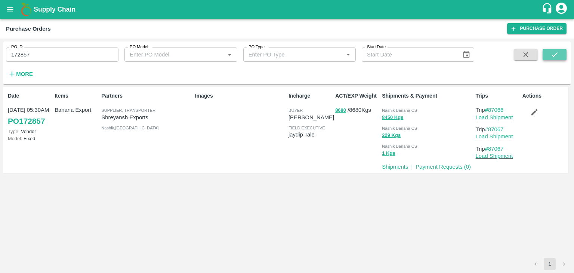
click at [556, 57] on icon "submit" at bounding box center [554, 54] width 8 height 8
click at [438, 169] on link "Payment Requests ( 0 )" at bounding box center [443, 167] width 55 height 6
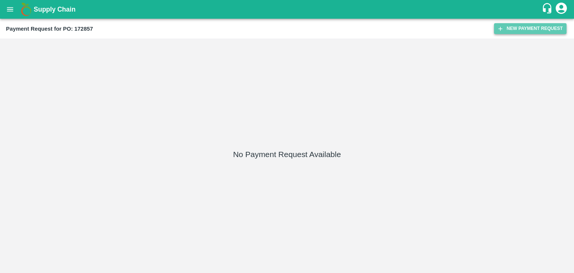
click at [525, 25] on button "New Payment Request" at bounding box center [530, 28] width 72 height 11
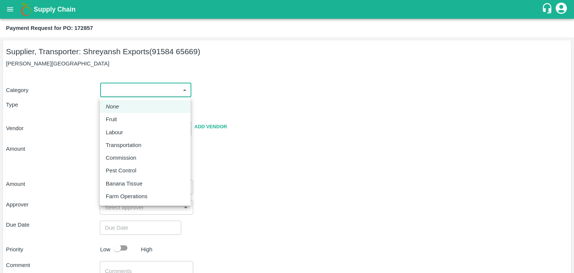
drag, startPoint x: 116, startPoint y: 89, endPoint x: 122, endPoint y: 115, distance: 26.8
click at [122, 115] on body "Supply Chain Payment Request for PO: 172857 Supplier, Transporter: Shreyansh Ex…" at bounding box center [287, 136] width 574 height 273
click at [122, 115] on li "Fruit" at bounding box center [145, 119] width 91 height 13
type input "1"
type input "Shreyansh Exports - 91584 65669(Supplier, Transporter)"
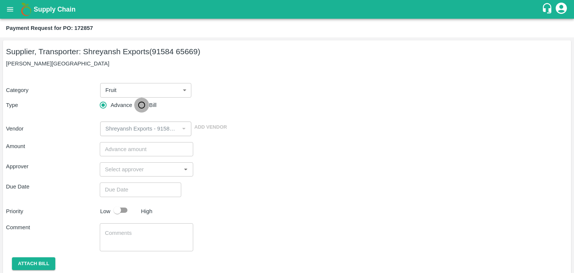
click at [141, 103] on input "Bill" at bounding box center [141, 105] width 15 height 15
radio input "true"
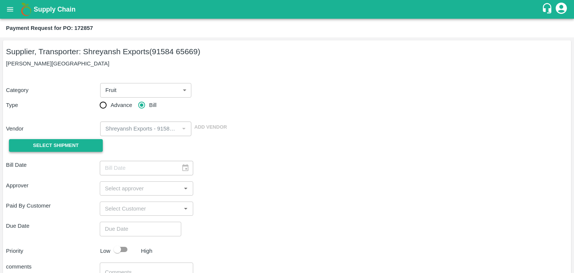
drag, startPoint x: 65, startPoint y: 136, endPoint x: 64, endPoint y: 142, distance: 6.1
click at [64, 142] on div "Select Shipment" at bounding box center [53, 145] width 94 height 19
click at [64, 142] on span "Select Shipment" at bounding box center [56, 145] width 46 height 9
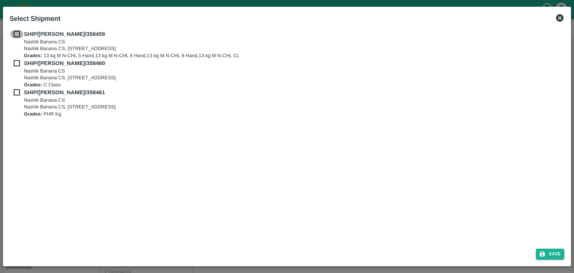
click at [16, 30] on input "checkbox" at bounding box center [17, 34] width 14 height 8
checkbox input "true"
click at [15, 64] on input "checkbox" at bounding box center [17, 63] width 14 height 8
checkbox input "true"
click at [14, 96] on input "checkbox" at bounding box center [17, 92] width 14 height 8
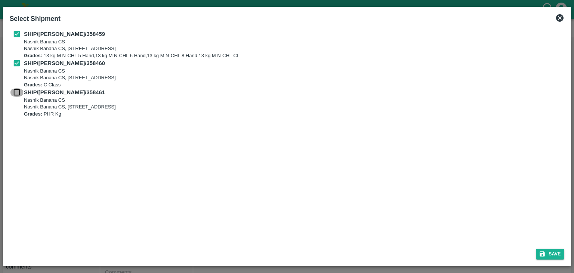
checkbox input "true"
click at [544, 253] on icon "submit" at bounding box center [542, 253] width 5 height 5
type input "31/08/2025"
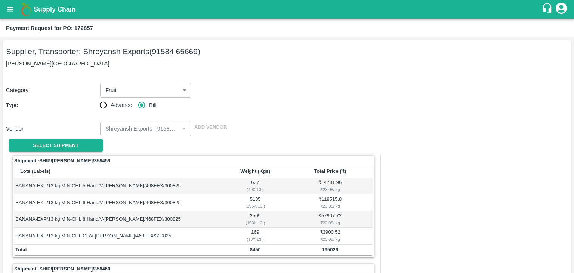
scroll to position [350, 0]
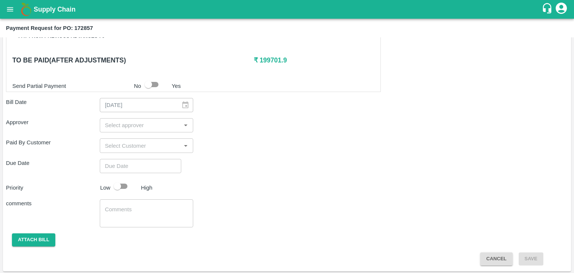
click at [151, 123] on input "input" at bounding box center [140, 125] width 77 height 10
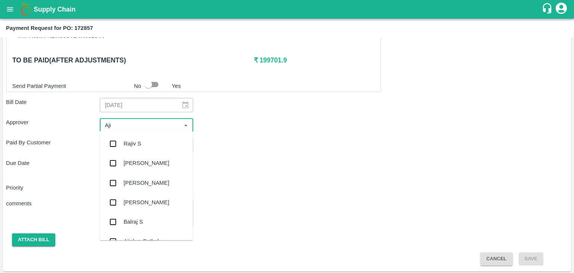
type input "Ajit"
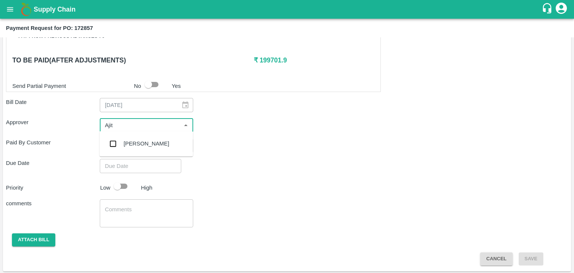
click at [142, 139] on div "[PERSON_NAME]" at bounding box center [145, 143] width 93 height 19
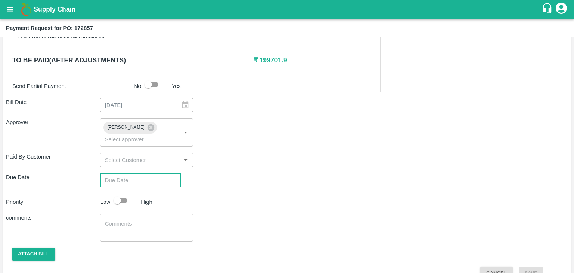
type input "DD/MM/YYYY hh:mm aa"
click at [151, 173] on input "DD/MM/YYYY hh:mm aa" at bounding box center [138, 180] width 76 height 14
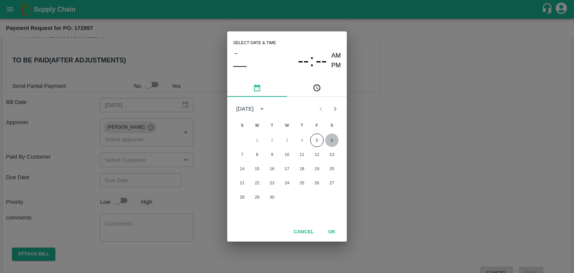
click at [330, 139] on button "6" at bounding box center [331, 139] width 13 height 13
type input "[DATE] 12:00 AM"
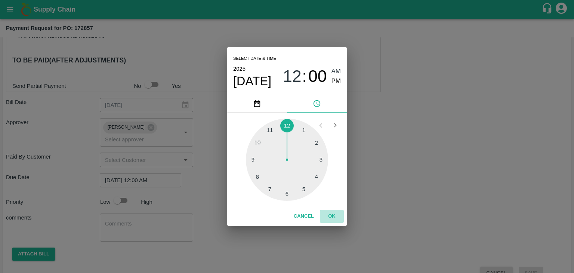
click at [334, 220] on button "OK" at bounding box center [332, 216] width 24 height 13
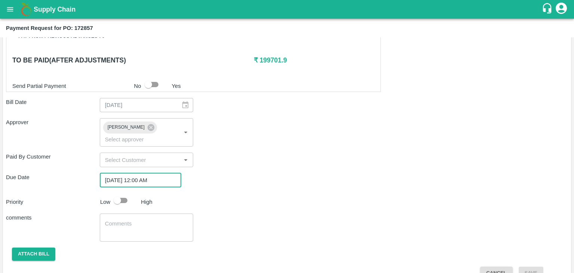
click at [129, 193] on input "checkbox" at bounding box center [117, 200] width 43 height 14
checkbox input "true"
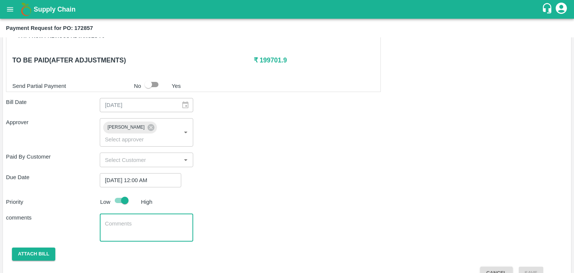
click at [136, 221] on textarea at bounding box center [146, 228] width 83 height 16
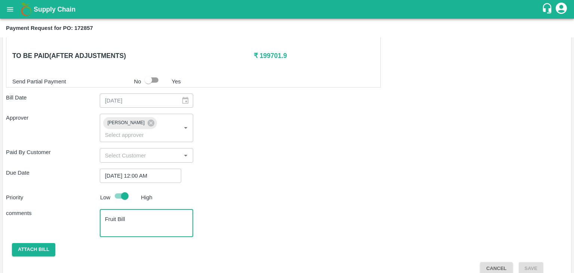
type textarea "Fruit Bill"
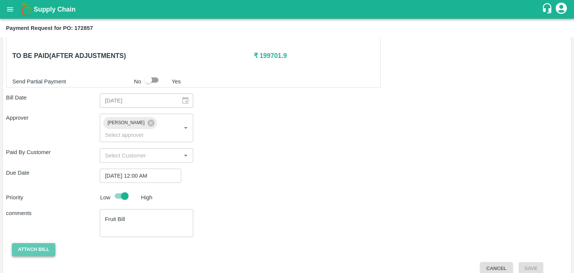
click at [34, 243] on button "Attach bill" at bounding box center [33, 249] width 43 height 13
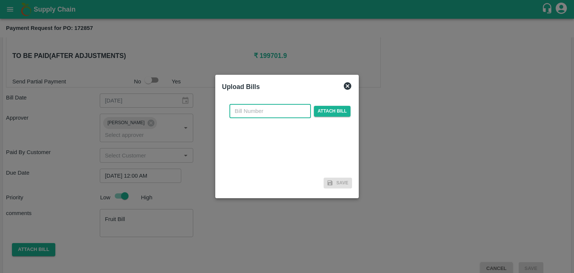
click at [258, 109] on input "text" at bounding box center [269, 111] width 81 height 14
click at [281, 114] on input "SE/25-26/971" at bounding box center [269, 111] width 81 height 14
type input "SE/25-26/1386"
click at [331, 109] on span "Attach bill" at bounding box center [332, 111] width 37 height 11
click at [0, 0] on input "Attach bill" at bounding box center [0, 0] width 0 height 0
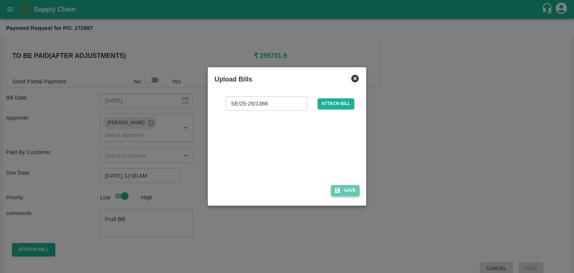
click at [345, 192] on button "Save" at bounding box center [345, 190] width 28 height 11
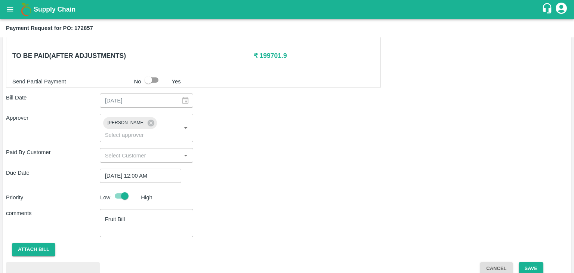
scroll to position [394, 0]
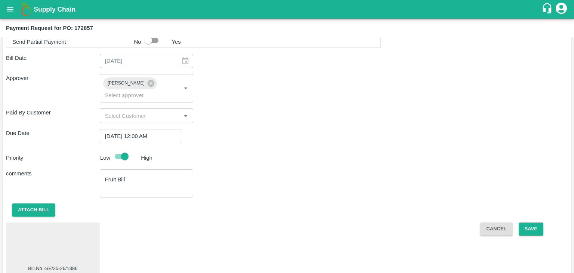
click at [49, 245] on div at bounding box center [53, 245] width 88 height 40
click at [530, 222] on button "Save" at bounding box center [531, 228] width 25 height 13
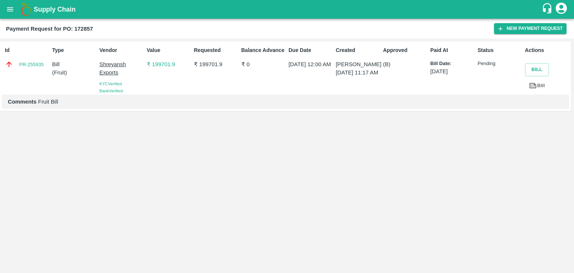
click at [14, 13] on button "open drawer" at bounding box center [9, 9] width 17 height 17
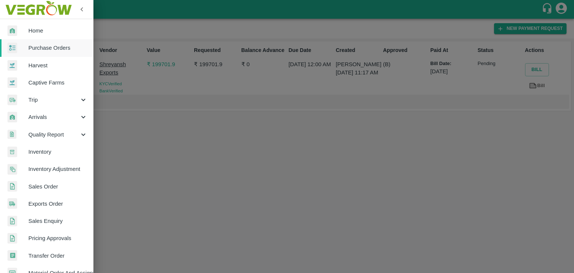
click at [55, 41] on link "Purchase Orders" at bounding box center [46, 47] width 93 height 17
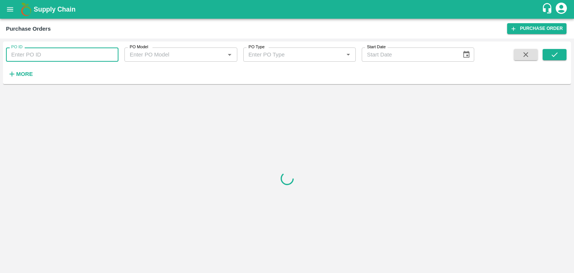
drag, startPoint x: 98, startPoint y: 54, endPoint x: 104, endPoint y: 49, distance: 7.9
click at [104, 49] on input "PO ID" at bounding box center [62, 54] width 112 height 14
paste input "170145"
type input "170145"
click at [550, 56] on button "submit" at bounding box center [555, 54] width 24 height 11
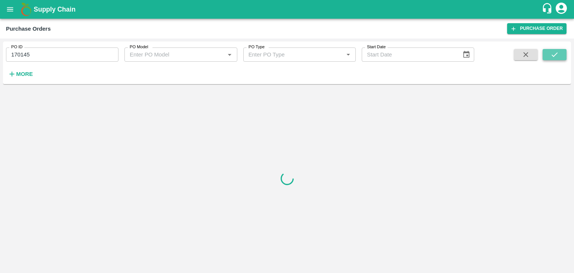
click at [550, 56] on button "submit" at bounding box center [555, 54] width 24 height 11
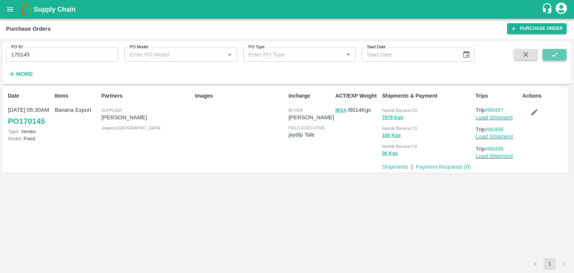
click at [550, 56] on button "submit" at bounding box center [555, 54] width 24 height 11
click at [436, 169] on link "Payment Requests ( 0 )" at bounding box center [443, 167] width 55 height 6
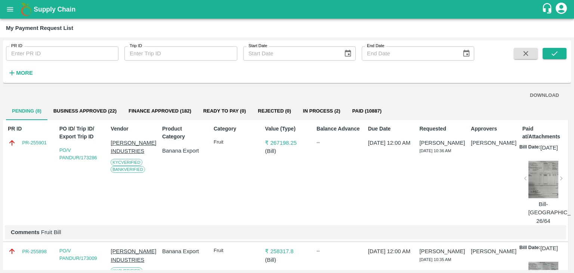
scroll to position [334, 0]
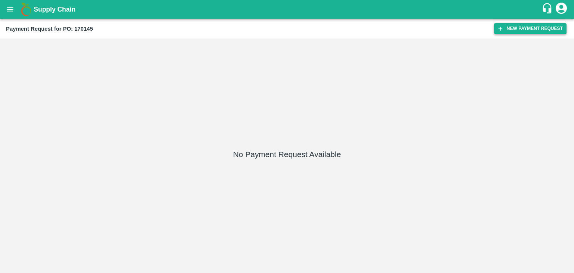
click at [545, 33] on button "New Payment Request" at bounding box center [530, 28] width 72 height 11
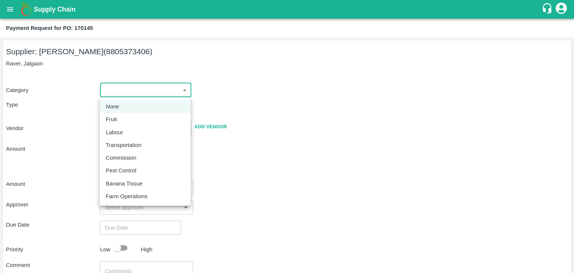
drag, startPoint x: 117, startPoint y: 91, endPoint x: 127, endPoint y: 121, distance: 31.7
click at [127, 121] on body "Supply Chain Payment Request for PO: 170145 Supplier: [PERSON_NAME] (8805373406…" at bounding box center [287, 136] width 574 height 273
click at [127, 121] on div "Fruit" at bounding box center [145, 119] width 79 height 8
type input "1"
type input "[PERSON_NAME] - 8805373406(Supplier)"
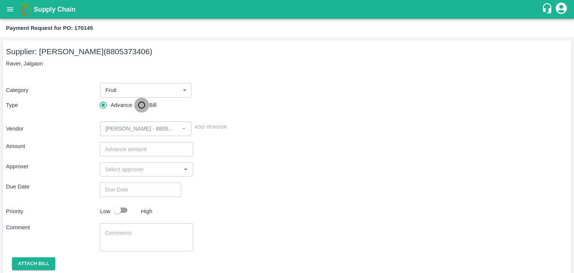
click at [145, 102] on input "Bill" at bounding box center [141, 105] width 15 height 15
radio input "true"
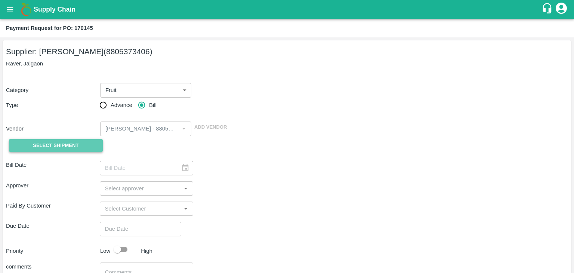
click at [46, 141] on span "Select Shipment" at bounding box center [56, 145] width 46 height 9
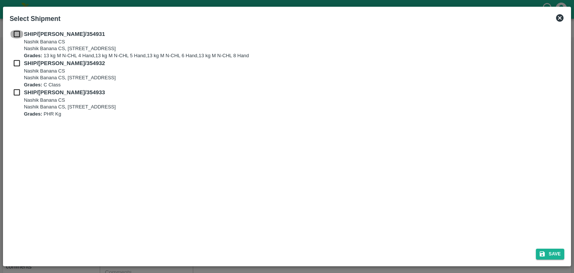
click at [14, 31] on input "checkbox" at bounding box center [17, 34] width 14 height 8
checkbox input "true"
click at [15, 64] on input "checkbox" at bounding box center [17, 63] width 14 height 8
checkbox input "true"
click at [18, 93] on input "checkbox" at bounding box center [17, 92] width 14 height 8
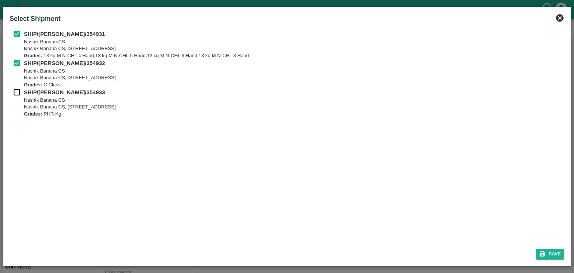
checkbox input "true"
click at [558, 253] on button "Save" at bounding box center [550, 253] width 28 height 11
type input "19/08/2025"
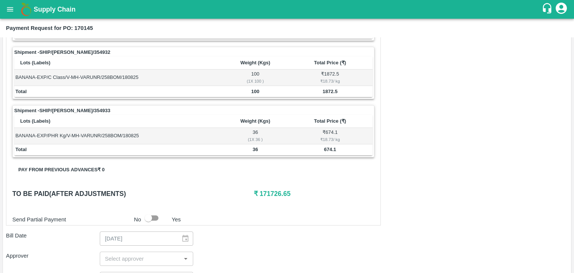
scroll to position [350, 0]
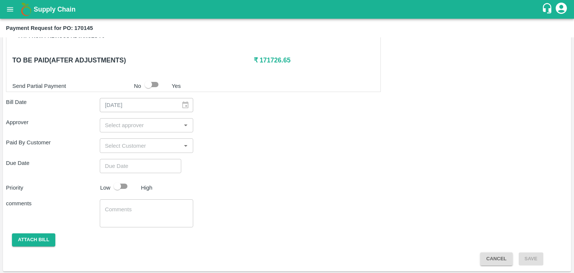
click at [136, 127] on input "input" at bounding box center [140, 125] width 77 height 10
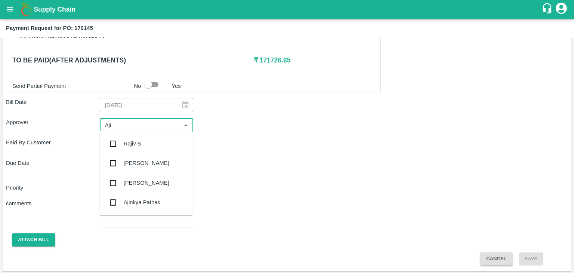
type input "Ajit"
click at [143, 138] on div "[PERSON_NAME]" at bounding box center [145, 143] width 93 height 19
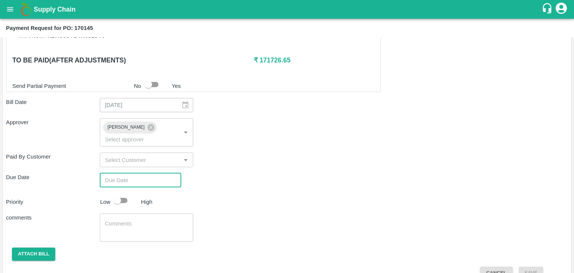
type input "DD/MM/YYYY hh:mm aa"
click at [154, 173] on input "DD/MM/YYYY hh:mm aa" at bounding box center [138, 180] width 76 height 14
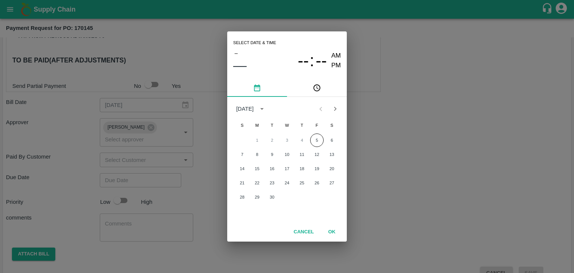
click at [336, 133] on div "1 2 3 4 5 6 7 8 9 10 11 12 13 14 15 16 17 18 19 20 21 22 23 24 25 26 27 28 29 30" at bounding box center [287, 169] width 120 height 72
click at [333, 136] on button "6" at bounding box center [331, 139] width 13 height 13
type input "[DATE] 12:00 AM"
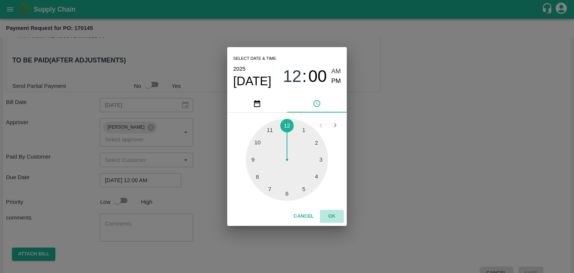
click at [331, 215] on button "OK" at bounding box center [332, 216] width 24 height 13
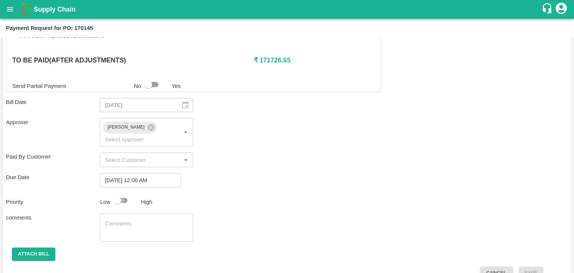
click at [130, 193] on input "checkbox" at bounding box center [117, 200] width 43 height 14
checkbox input "true"
click at [133, 220] on textarea at bounding box center [146, 228] width 83 height 16
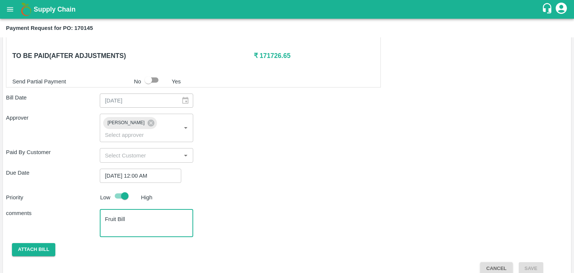
type textarea "Fruit Bill"
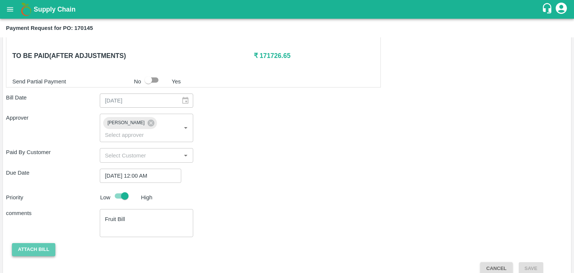
click at [27, 243] on button "Attach bill" at bounding box center [33, 249] width 43 height 13
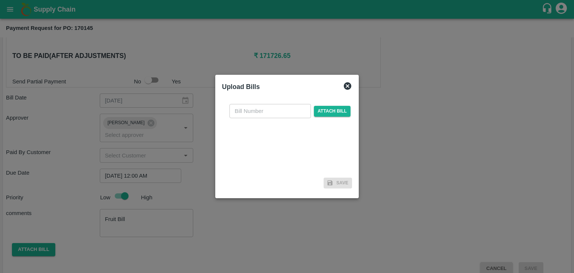
click at [288, 111] on input "text" at bounding box center [269, 111] width 81 height 14
type input "VE25-49"
click at [339, 111] on span "Attach bill" at bounding box center [332, 111] width 37 height 11
click at [0, 0] on input "Attach bill" at bounding box center [0, 0] width 0 height 0
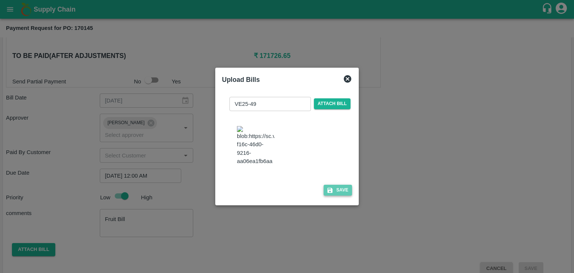
click at [334, 191] on button "Save" at bounding box center [338, 190] width 28 height 11
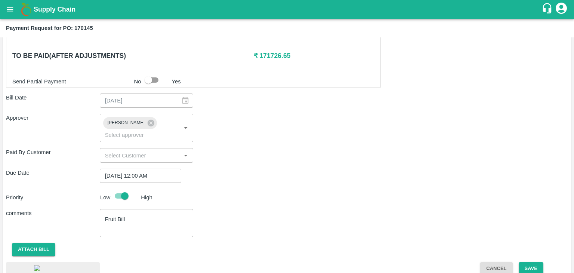
scroll to position [401, 0]
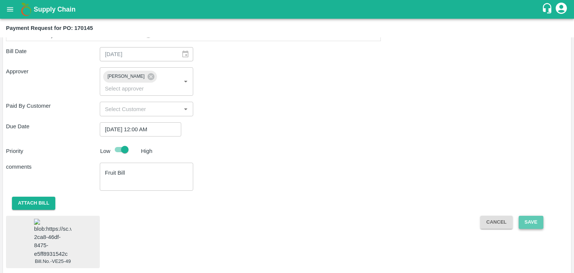
click at [530, 216] on button "Save" at bounding box center [531, 222] width 25 height 13
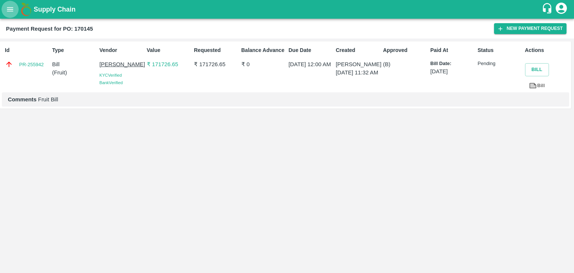
click at [8, 11] on icon "open drawer" at bounding box center [10, 9] width 6 height 4
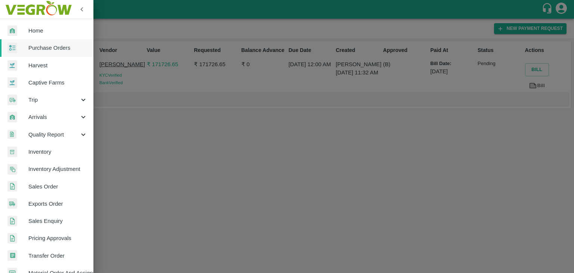
click at [63, 46] on span "Purchase Orders" at bounding box center [57, 48] width 59 height 8
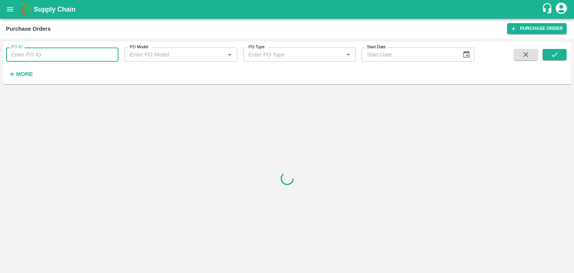
click at [106, 54] on input "PO ID" at bounding box center [62, 54] width 112 height 14
paste input "172332"
type input "172332"
click at [550, 53] on icon "submit" at bounding box center [554, 54] width 8 height 8
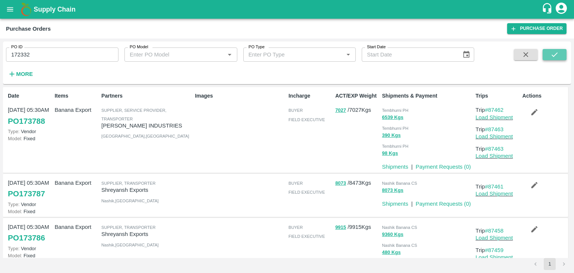
click at [550, 53] on icon "submit" at bounding box center [554, 54] width 8 height 8
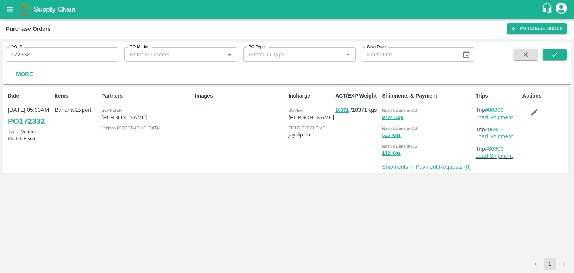
click at [432, 167] on link "Payment Requests ( 0 )" at bounding box center [443, 167] width 55 height 6
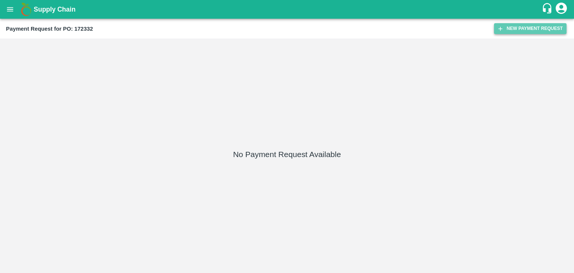
click at [508, 26] on button "New Payment Request" at bounding box center [530, 28] width 72 height 11
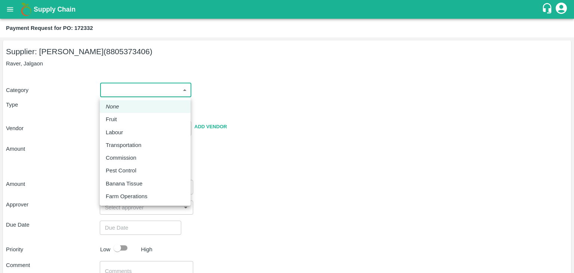
drag, startPoint x: 109, startPoint y: 92, endPoint x: 122, endPoint y: 118, distance: 29.8
click at [122, 118] on body "Supply Chain Payment Request for PO: 172332 Supplier: [PERSON_NAME] (8805373406…" at bounding box center [287, 136] width 574 height 273
click at [122, 118] on div "Fruit" at bounding box center [145, 119] width 79 height 8
type input "1"
type input "[PERSON_NAME] - 8805373406(Supplier)"
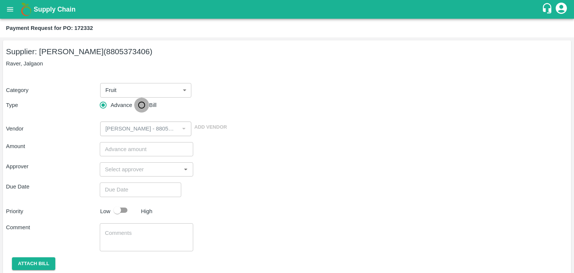
click at [140, 101] on input "Bill" at bounding box center [141, 105] width 15 height 15
radio input "true"
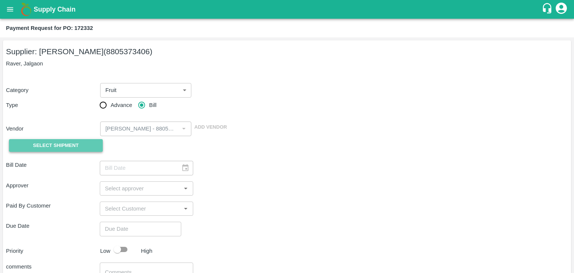
click at [72, 139] on button "Select Shipment" at bounding box center [56, 145] width 94 height 13
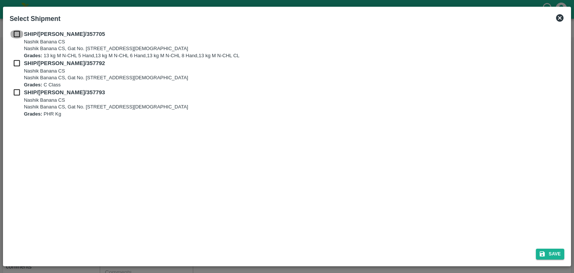
click at [13, 33] on input "checkbox" at bounding box center [17, 34] width 14 height 8
checkbox input "true"
click at [15, 65] on input "checkbox" at bounding box center [17, 63] width 14 height 8
checkbox input "true"
drag, startPoint x: 14, startPoint y: 86, endPoint x: 16, endPoint y: 93, distance: 7.8
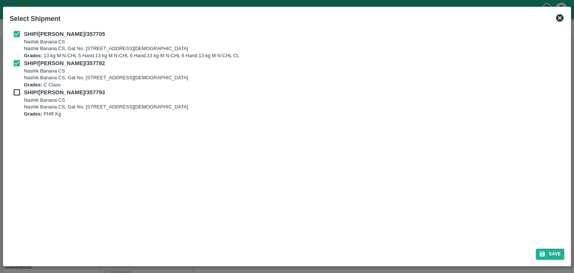
click at [16, 93] on div "SHIP/[PERSON_NAME]/357705 Nashik Banana CS Nashik Banana CS, Gat No. 314/2/1, A…" at bounding box center [287, 73] width 555 height 87
click at [16, 93] on input "checkbox" at bounding box center [17, 92] width 14 height 8
checkbox input "true"
click at [550, 256] on button "Save" at bounding box center [550, 253] width 28 height 11
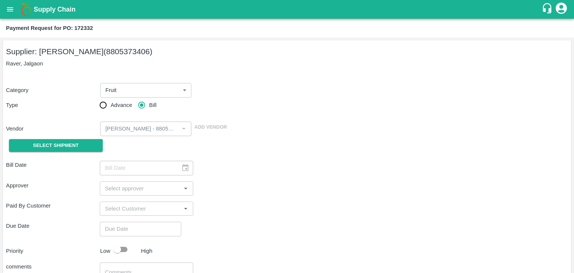
type input "[DATE]"
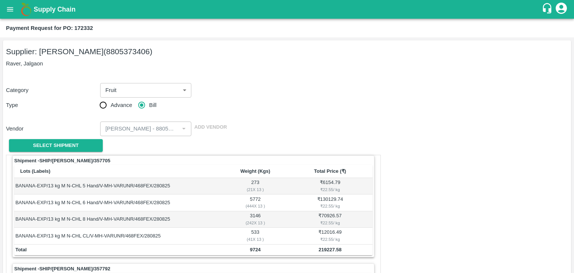
scroll to position [350, 0]
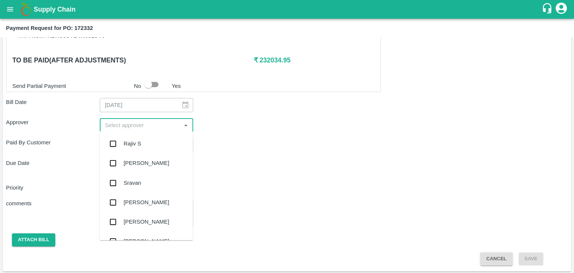
click at [137, 126] on input "input" at bounding box center [140, 125] width 77 height 10
type input "Ajit"
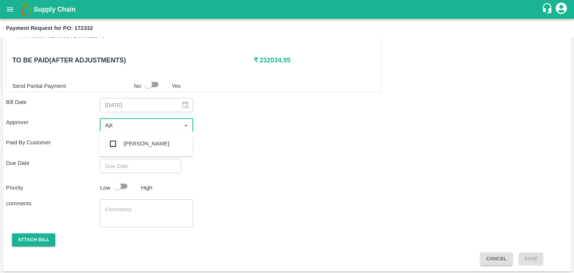
click at [147, 145] on div "[PERSON_NAME]" at bounding box center [145, 143] width 93 height 19
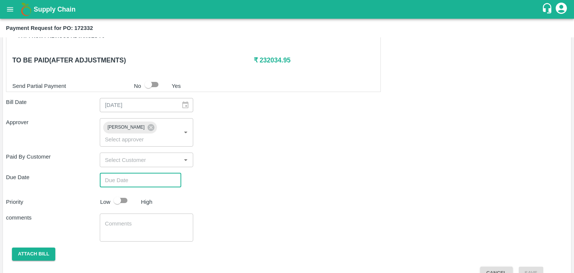
type input "DD/MM/YYYY hh:mm aa"
click at [161, 175] on input "DD/MM/YYYY hh:mm aa" at bounding box center [138, 180] width 76 height 14
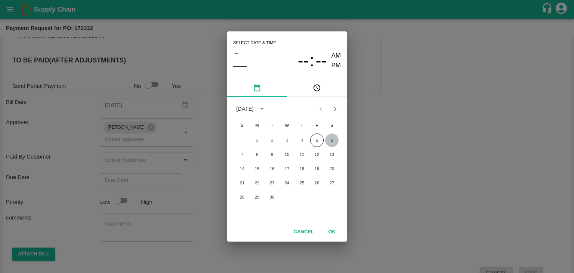
click at [327, 141] on button "6" at bounding box center [331, 139] width 13 height 13
type input "[DATE] 12:00 AM"
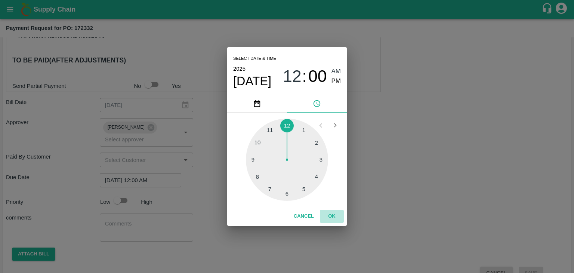
click at [334, 219] on button "OK" at bounding box center [332, 216] width 24 height 13
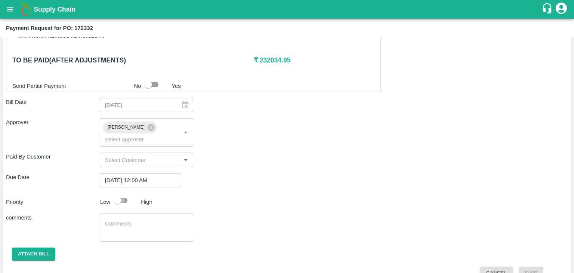
click at [128, 193] on input "checkbox" at bounding box center [117, 200] width 43 height 14
checkbox input "true"
click at [146, 220] on textarea at bounding box center [146, 228] width 83 height 16
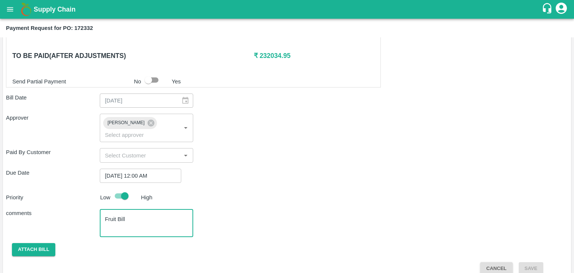
type textarea "Fruit Bill"
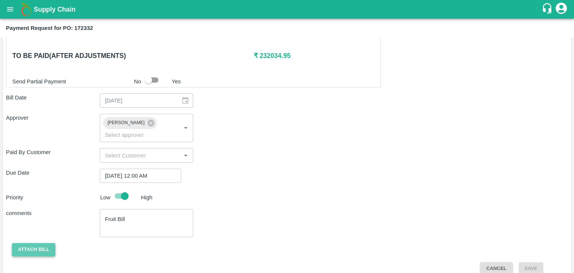
click at [45, 243] on button "Attach bill" at bounding box center [33, 249] width 43 height 13
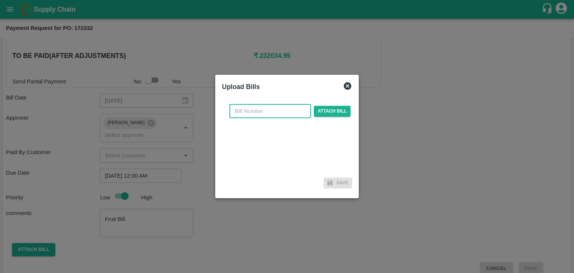
click at [243, 113] on input "text" at bounding box center [269, 111] width 81 height 14
type input "VE25-50"
click at [327, 111] on span "Attach bill" at bounding box center [332, 111] width 37 height 11
click at [0, 0] on input "Attach bill" at bounding box center [0, 0] width 0 height 0
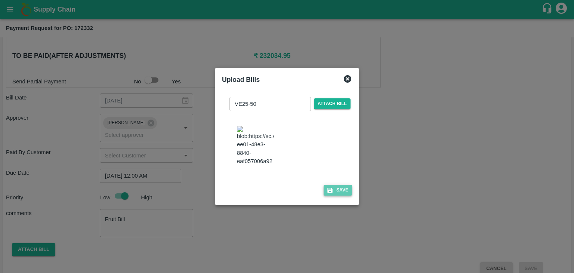
click at [338, 191] on button "Save" at bounding box center [338, 190] width 28 height 11
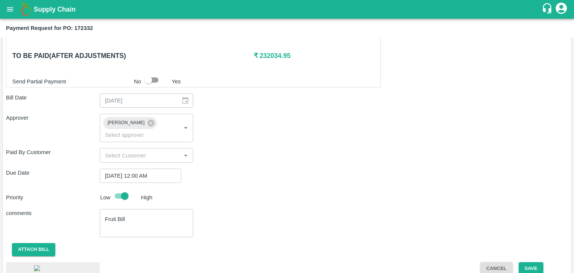
scroll to position [401, 0]
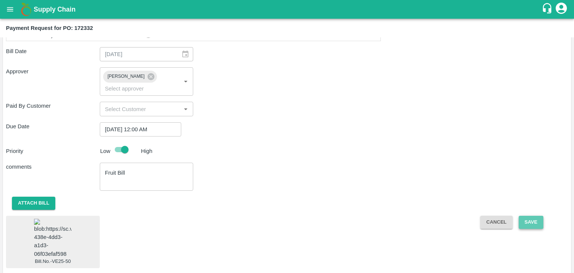
click at [531, 216] on button "Save" at bounding box center [531, 222] width 25 height 13
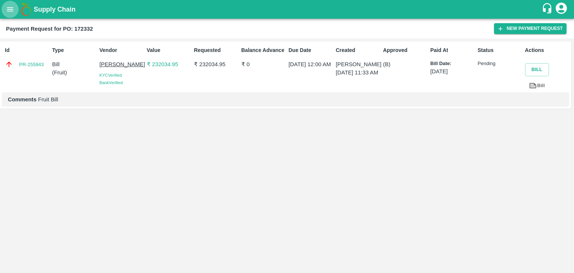
click at [10, 9] on icon "open drawer" at bounding box center [10, 9] width 6 height 4
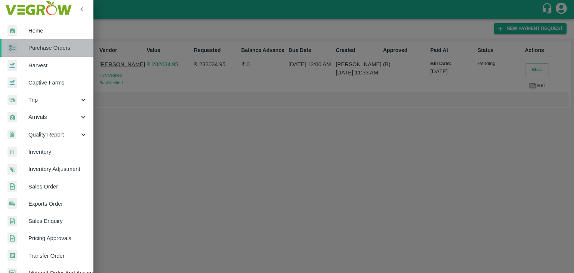
click at [49, 50] on span "Purchase Orders" at bounding box center [57, 48] width 59 height 8
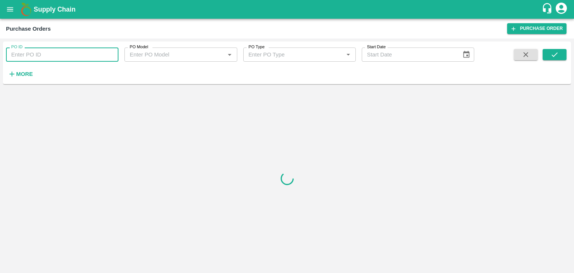
click at [86, 53] on input "PO ID" at bounding box center [62, 54] width 112 height 14
paste input "172856"
type input "172856"
click at [545, 53] on button "submit" at bounding box center [555, 54] width 24 height 11
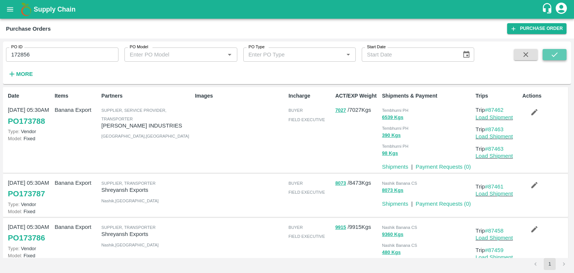
click at [558, 58] on icon "submit" at bounding box center [554, 54] width 8 height 8
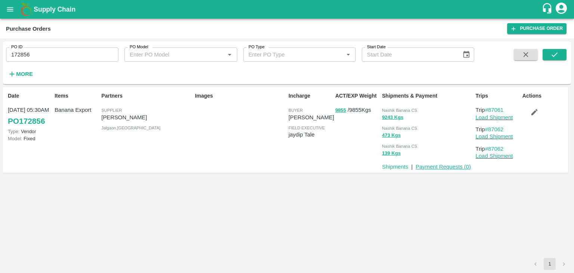
click at [440, 165] on link "Payment Requests ( 0 )" at bounding box center [443, 167] width 55 height 6
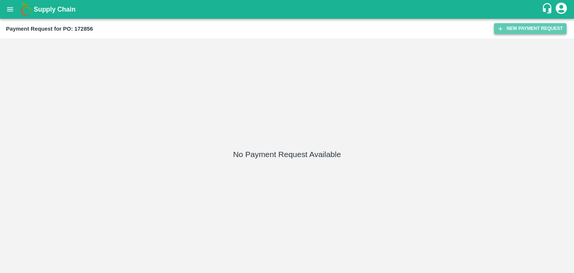
click at [525, 29] on button "New Payment Request" at bounding box center [530, 28] width 72 height 11
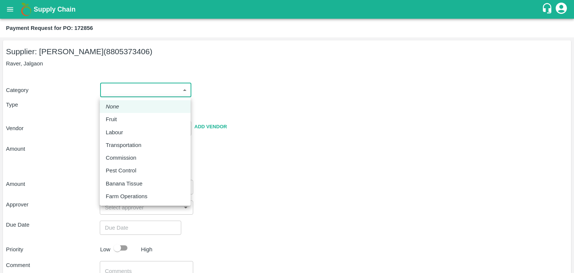
drag, startPoint x: 105, startPoint y: 90, endPoint x: 124, endPoint y: 121, distance: 36.4
click at [124, 121] on body "Supply Chain Payment Request for PO: 172856 Supplier: [PERSON_NAME] (8805373406…" at bounding box center [287, 136] width 574 height 273
click at [124, 121] on div "Fruit" at bounding box center [145, 119] width 79 height 8
type input "1"
type input "[PERSON_NAME] - 8805373406(Supplier)"
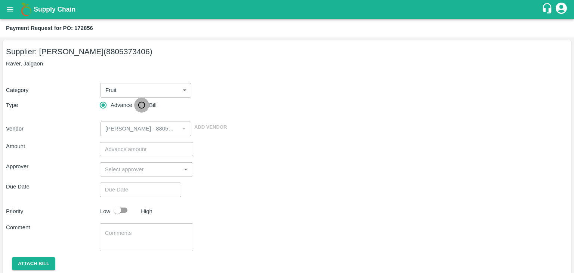
click at [142, 105] on input "Bill" at bounding box center [141, 105] width 15 height 15
radio input "true"
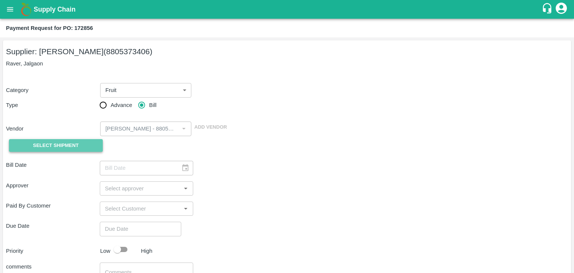
click at [56, 143] on span "Select Shipment" at bounding box center [56, 145] width 46 height 9
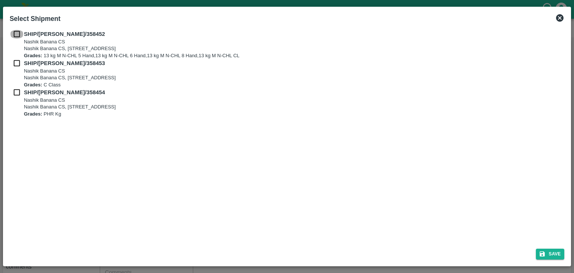
click at [15, 35] on input "checkbox" at bounding box center [17, 34] width 14 height 8
checkbox input "true"
click at [13, 65] on input "checkbox" at bounding box center [17, 63] width 14 height 8
checkbox input "true"
click at [13, 93] on input "checkbox" at bounding box center [17, 92] width 14 height 8
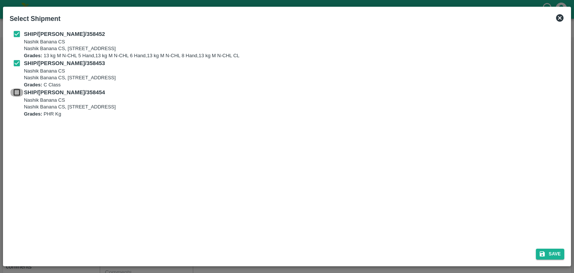
checkbox input "true"
click at [562, 257] on button "Save" at bounding box center [550, 253] width 28 height 11
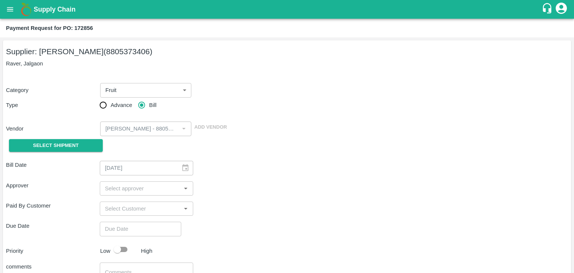
type input "[DATE]"
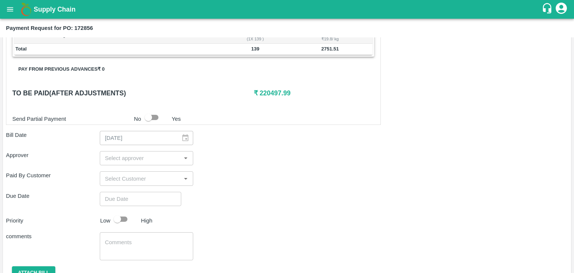
scroll to position [350, 0]
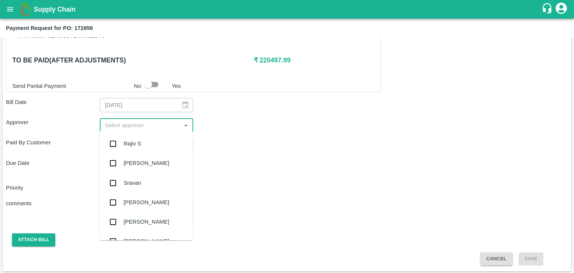
click at [144, 124] on input "input" at bounding box center [140, 125] width 77 height 10
type input "Ajit"
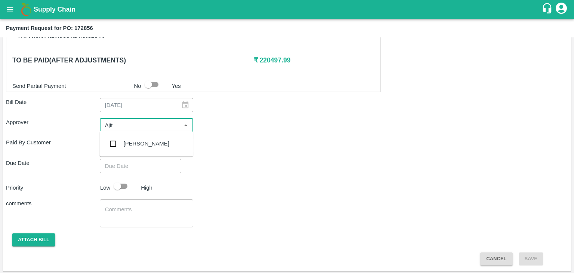
click at [146, 139] on div "[PERSON_NAME]" at bounding box center [145, 143] width 93 height 19
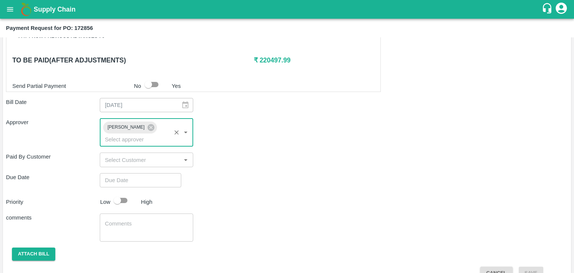
type input "DD/MM/YYYY hh:mm aa"
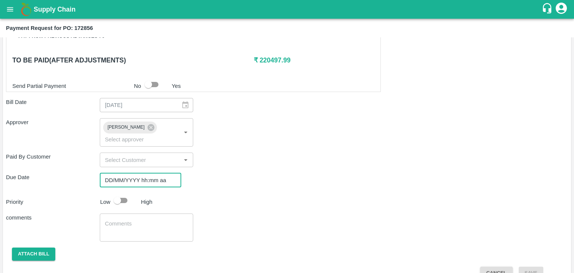
click at [157, 173] on input "DD/MM/YYYY hh:mm aa" at bounding box center [138, 180] width 76 height 14
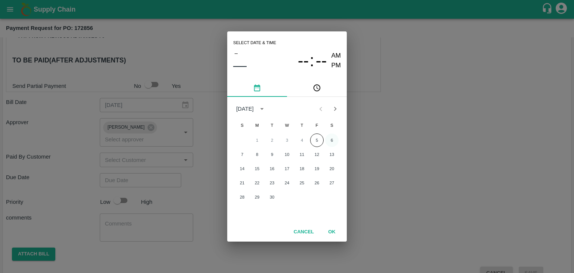
click at [331, 141] on button "6" at bounding box center [331, 139] width 13 height 13
type input "[DATE] 12:00 AM"
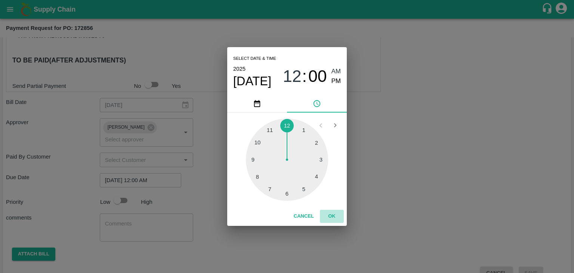
click at [333, 212] on button "OK" at bounding box center [332, 216] width 24 height 13
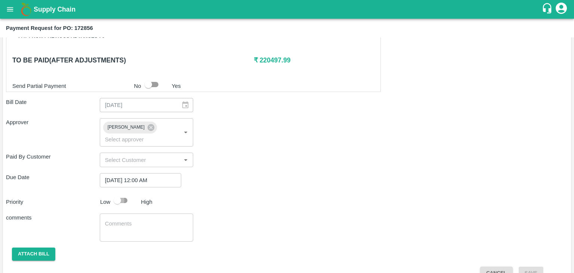
click at [127, 193] on input "checkbox" at bounding box center [117, 200] width 43 height 14
checkbox input "true"
click at [138, 225] on div "x ​" at bounding box center [147, 227] width 94 height 28
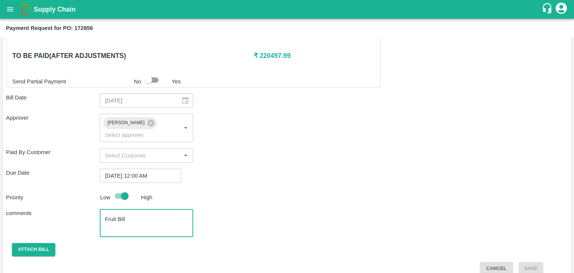
type textarea "Fruit Bill"
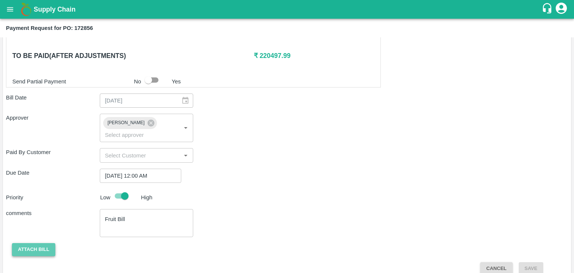
click at [37, 243] on button "Attach bill" at bounding box center [33, 249] width 43 height 13
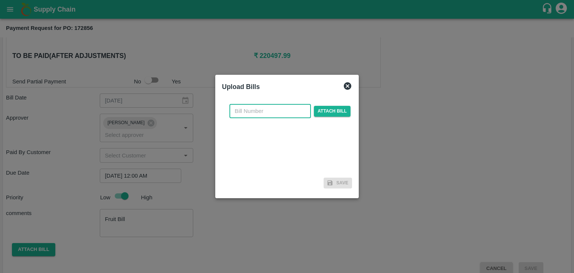
click at [266, 111] on input "text" at bounding box center [269, 111] width 81 height 14
type input "VE25-52"
click at [321, 107] on span "Attach bill" at bounding box center [332, 111] width 37 height 11
click at [0, 0] on input "Attach bill" at bounding box center [0, 0] width 0 height 0
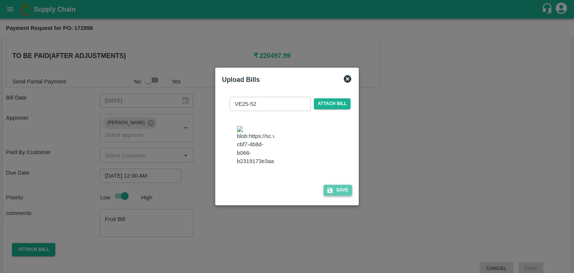
click at [339, 194] on button "Save" at bounding box center [338, 190] width 28 height 11
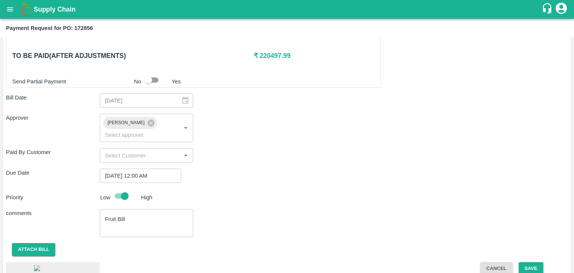
scroll to position [402, 0]
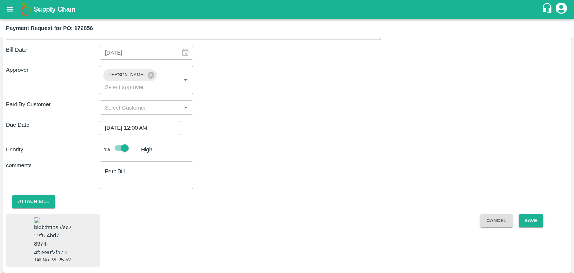
click at [35, 231] on img at bounding box center [52, 236] width 37 height 39
click at [535, 214] on button "Save" at bounding box center [531, 220] width 25 height 13
click at [532, 214] on button "Save" at bounding box center [531, 220] width 25 height 13
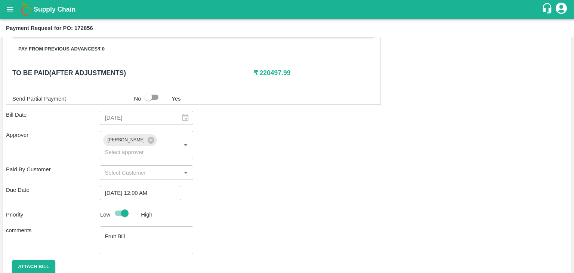
scroll to position [311, 0]
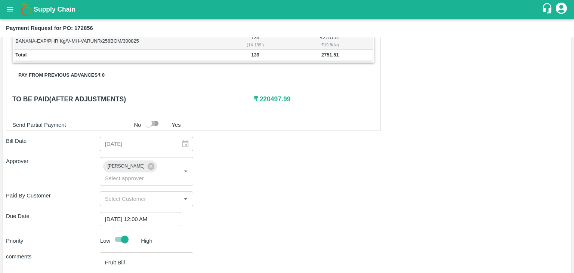
click at [153, 119] on input "checkbox" at bounding box center [148, 123] width 43 height 14
checkbox input "true"
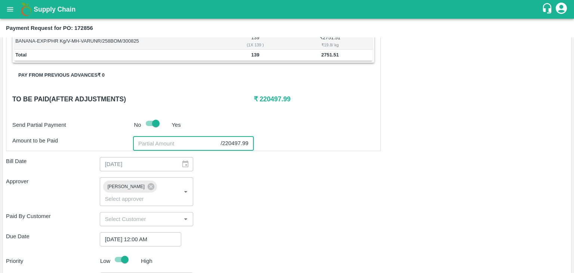
click at [167, 142] on input "number" at bounding box center [177, 143] width 88 height 14
type input "220497"
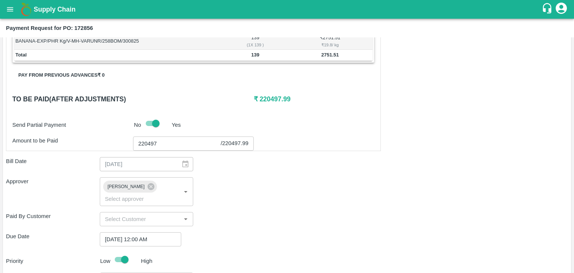
click at [290, 179] on div "Approver Ajit Otari ​" at bounding box center [287, 191] width 562 height 28
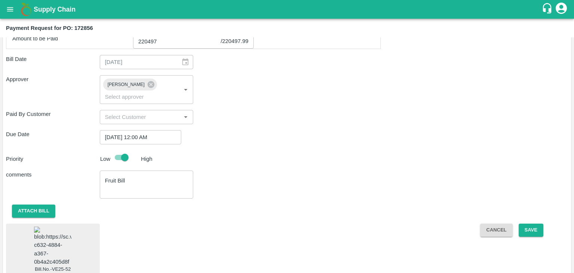
scroll to position [413, 0]
click at [530, 223] on button "Save" at bounding box center [531, 229] width 25 height 13
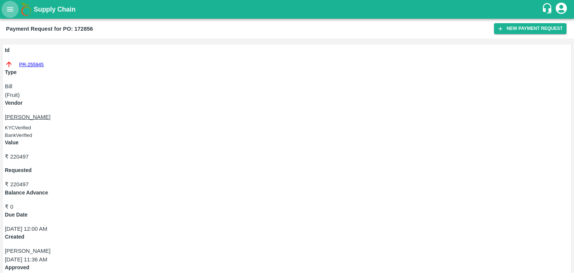
click at [12, 11] on icon "open drawer" at bounding box center [10, 9] width 6 height 4
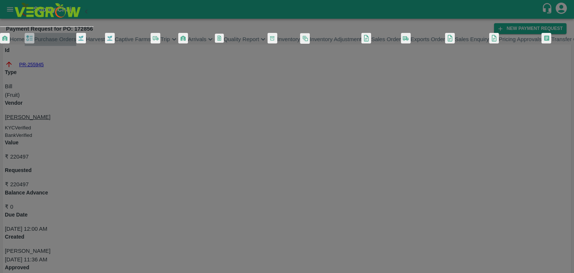
click at [61, 42] on span "Purchase Orders" at bounding box center [55, 39] width 42 height 6
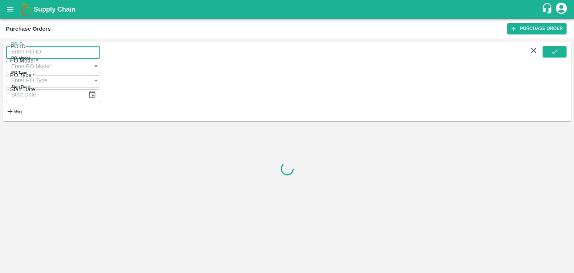
click at [100, 55] on input "PO ID" at bounding box center [53, 51] width 94 height 14
paste input "172822"
type input "172822"
click at [560, 56] on button "submit" at bounding box center [555, 51] width 24 height 11
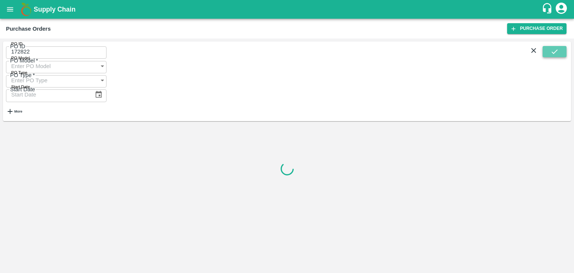
click at [560, 56] on button "submit" at bounding box center [555, 51] width 24 height 11
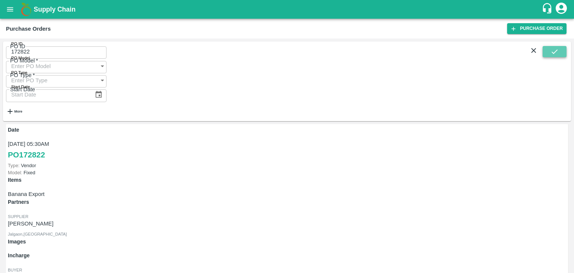
click at [560, 56] on button "submit" at bounding box center [555, 51] width 24 height 11
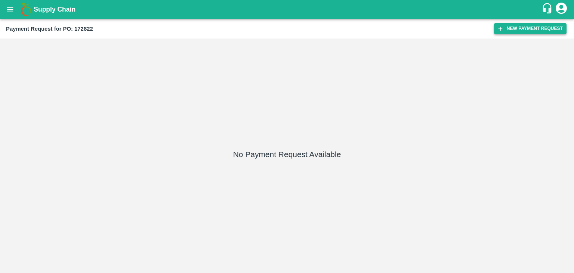
click at [516, 26] on button "New Payment Request" at bounding box center [530, 28] width 72 height 11
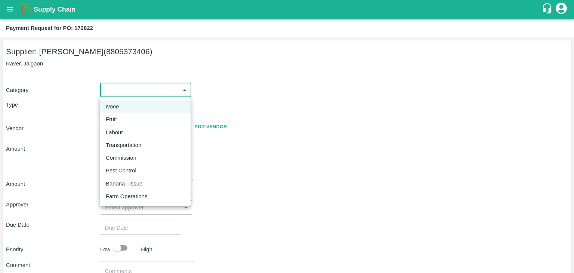
drag, startPoint x: 109, startPoint y: 84, endPoint x: 121, endPoint y: 118, distance: 35.8
click at [121, 118] on body "Supply Chain Payment Request for PO: 172822 Supplier: [PERSON_NAME] (8805373406…" at bounding box center [287, 136] width 574 height 273
click at [121, 118] on div "Fruit" at bounding box center [145, 119] width 79 height 8
type input "1"
type input "[PERSON_NAME] - 8805373406(Supplier)"
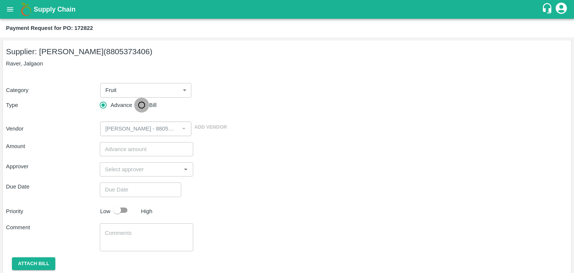
click at [144, 104] on input "Bill" at bounding box center [141, 105] width 15 height 15
radio input "true"
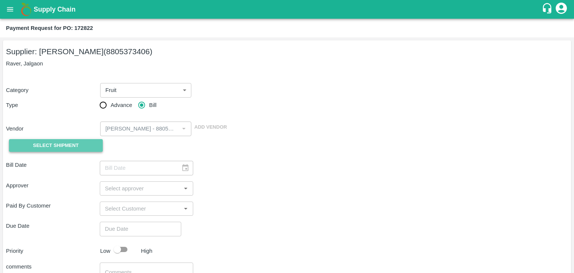
click at [56, 148] on span "Select Shipment" at bounding box center [56, 145] width 46 height 9
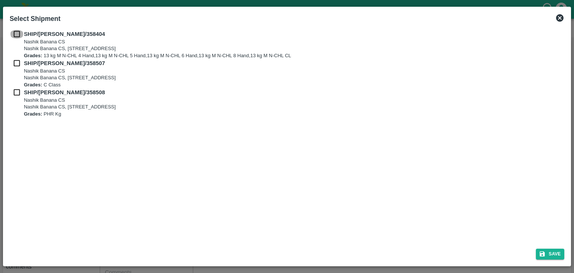
click at [18, 36] on input "checkbox" at bounding box center [17, 34] width 14 height 8
checkbox input "true"
click at [17, 61] on input "checkbox" at bounding box center [17, 63] width 14 height 8
checkbox input "true"
click at [18, 97] on div "SHIP/NASH/358508 Nashik Banana CS Nashik Banana CS, Gat No. 314/2/1, A/p- Mohad…" at bounding box center [287, 102] width 555 height 29
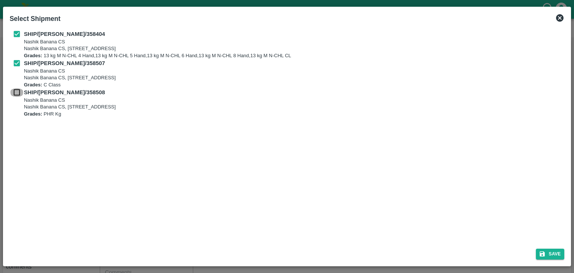
click at [17, 89] on input "checkbox" at bounding box center [17, 92] width 14 height 8
checkbox input "true"
click at [557, 256] on button "Save" at bounding box center [550, 253] width 28 height 11
type input "31/08/2025"
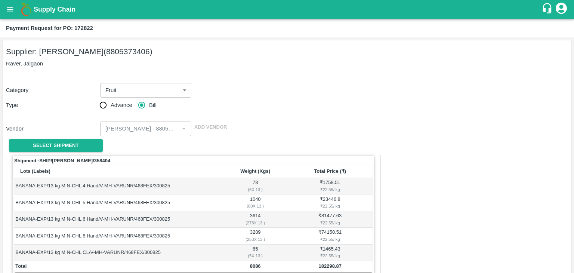
scroll to position [366, 0]
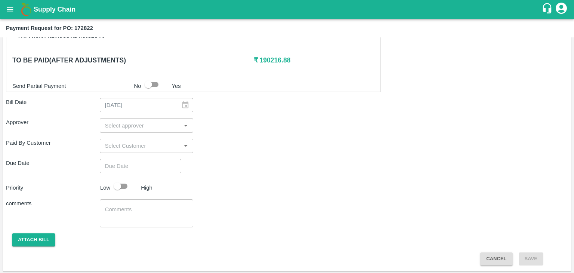
click at [145, 127] on input "input" at bounding box center [140, 125] width 77 height 10
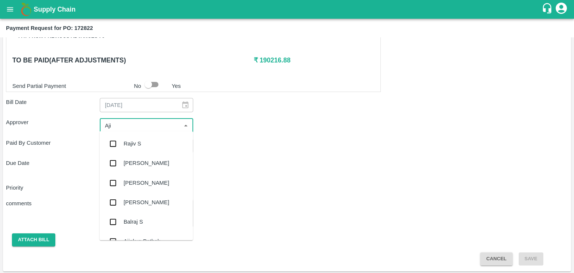
type input "Ajit"
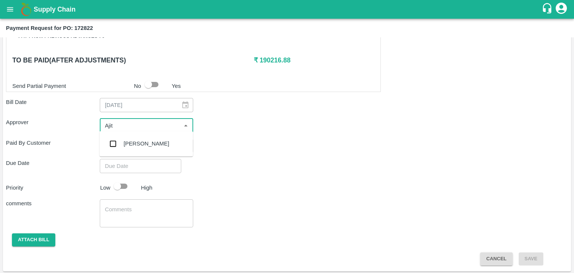
click at [146, 140] on div "[PERSON_NAME]" at bounding box center [145, 143] width 93 height 19
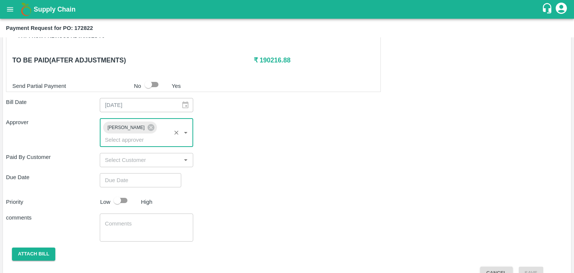
type input "DD/MM/YYYY hh:mm aa"
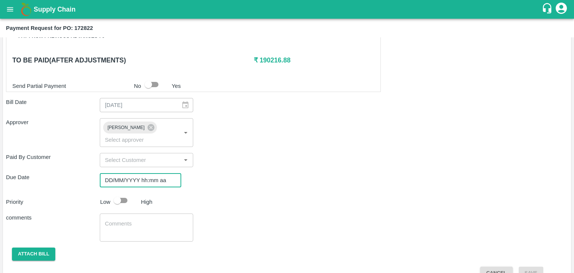
click at [156, 173] on input "DD/MM/YYYY hh:mm aa" at bounding box center [138, 180] width 76 height 14
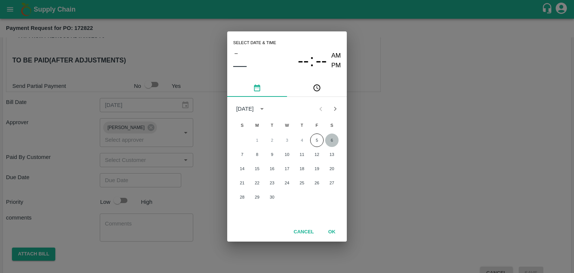
click at [332, 139] on button "6" at bounding box center [331, 139] width 13 height 13
type input "[DATE] 12:00 AM"
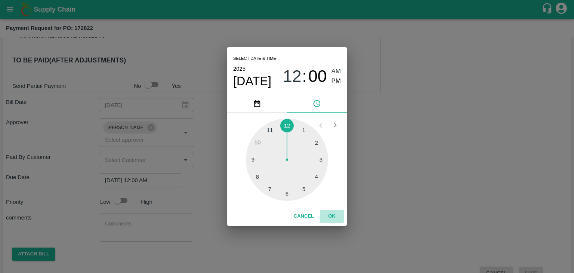
click at [335, 215] on button "OK" at bounding box center [332, 216] width 24 height 13
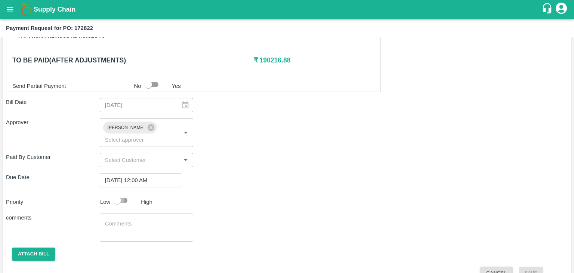
click at [124, 193] on input "checkbox" at bounding box center [117, 200] width 43 height 14
checkbox input "true"
click at [140, 220] on textarea at bounding box center [146, 228] width 83 height 16
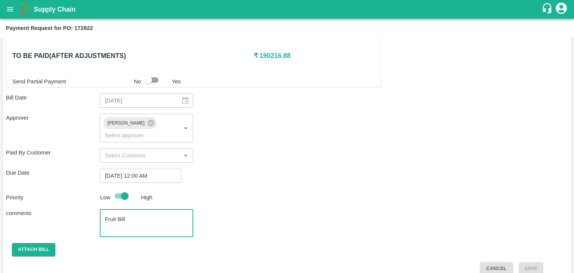
type textarea "Fruit Bill"
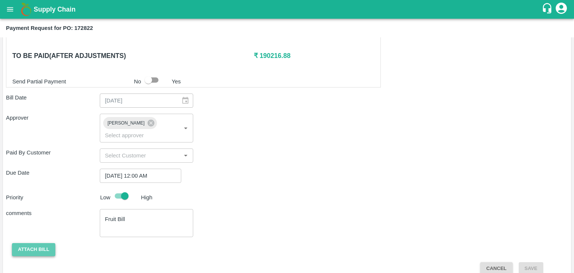
click at [26, 243] on button "Attach bill" at bounding box center [33, 249] width 43 height 13
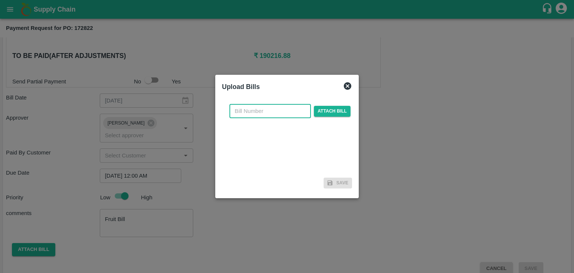
click at [263, 106] on input "text" at bounding box center [269, 111] width 81 height 14
click at [277, 111] on input "VE25-01" at bounding box center [269, 111] width 81 height 14
type input "VE25-51"
click at [312, 111] on div "VE25-51 ​ Attach bill" at bounding box center [290, 111] width 124 height 14
click at [317, 111] on span "Attach bill" at bounding box center [332, 111] width 37 height 11
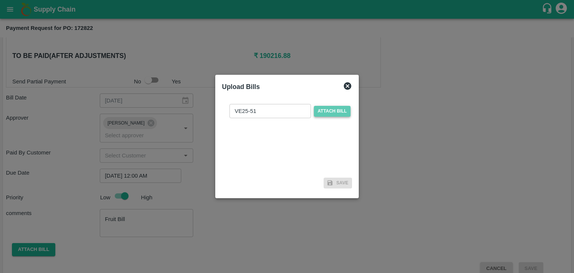
click at [0, 0] on input "Attach bill" at bounding box center [0, 0] width 0 height 0
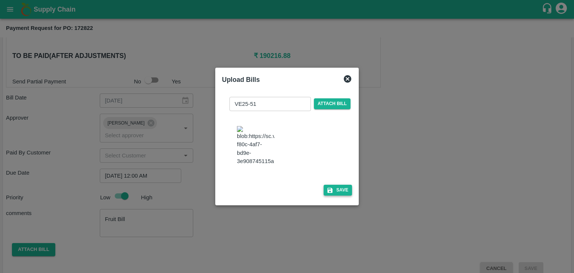
click at [330, 189] on button "Save" at bounding box center [338, 190] width 28 height 11
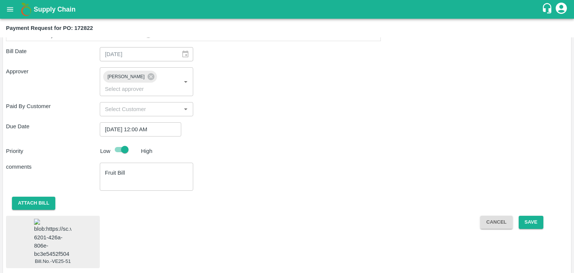
scroll to position [417, 0]
click at [34, 229] on img at bounding box center [52, 238] width 37 height 39
click at [533, 216] on button "Save" at bounding box center [531, 222] width 25 height 13
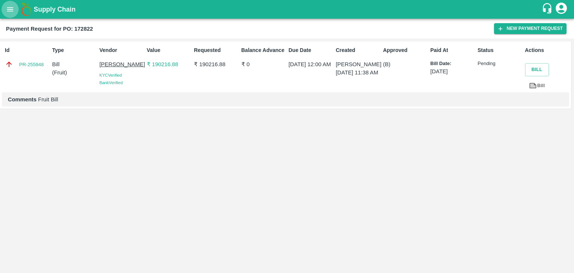
click at [8, 12] on icon "open drawer" at bounding box center [10, 9] width 8 height 8
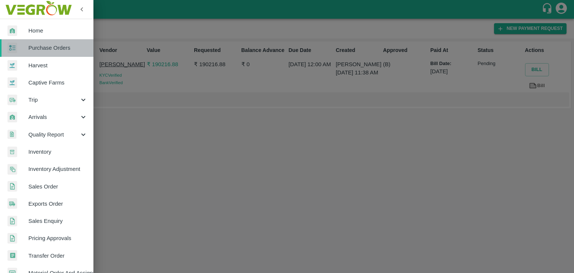
click at [53, 44] on span "Purchase Orders" at bounding box center [57, 48] width 59 height 8
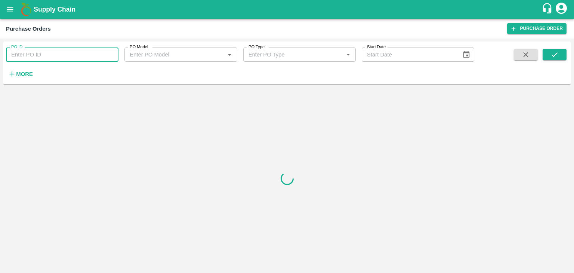
click at [103, 50] on input "PO ID" at bounding box center [62, 54] width 112 height 14
paste input "173005"
click at [564, 54] on button "submit" at bounding box center [555, 54] width 24 height 11
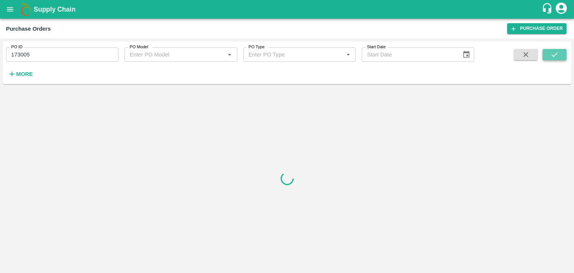
click at [564, 54] on button "submit" at bounding box center [555, 54] width 24 height 11
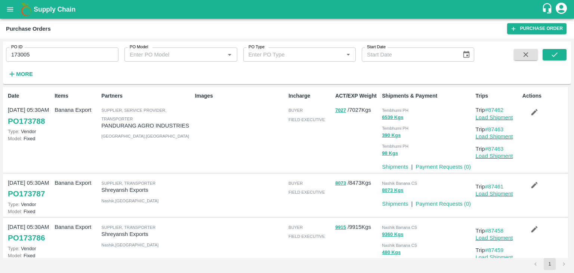
click at [61, 57] on input "173005" at bounding box center [62, 54] width 112 height 14
type input "173005"
click at [559, 54] on button "submit" at bounding box center [555, 54] width 24 height 11
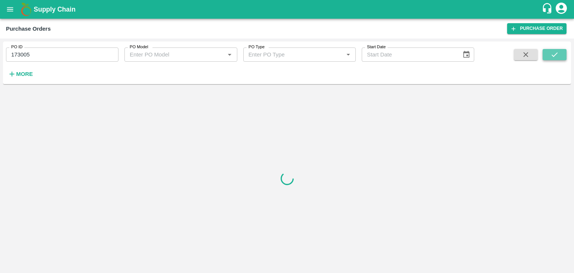
click at [559, 54] on button "submit" at bounding box center [555, 54] width 24 height 11
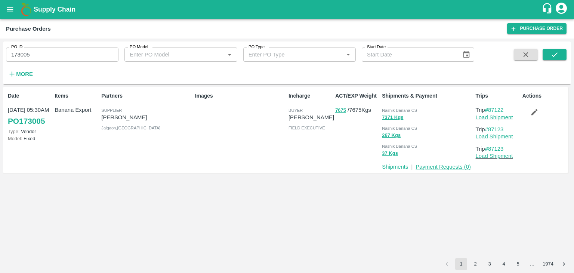
click at [433, 164] on link "Payment Requests ( 0 )" at bounding box center [443, 167] width 55 height 6
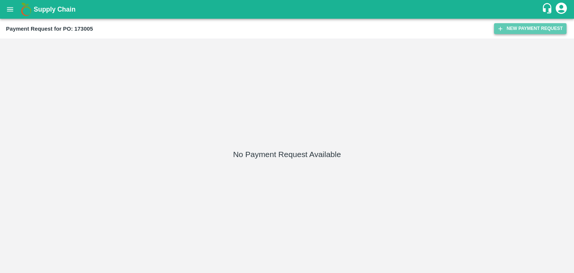
click at [517, 31] on button "New Payment Request" at bounding box center [530, 28] width 72 height 11
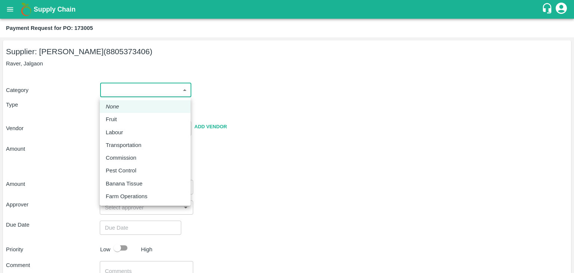
drag, startPoint x: 114, startPoint y: 92, endPoint x: 126, endPoint y: 122, distance: 32.1
click at [126, 122] on body "Supply Chain Payment Request for PO: 173005 Supplier: [PERSON_NAME] (8805373406…" at bounding box center [287, 136] width 574 height 273
click at [126, 122] on div "Fruit" at bounding box center [145, 119] width 79 height 8
type input "1"
type input "[PERSON_NAME] - 8805373406(Supplier)"
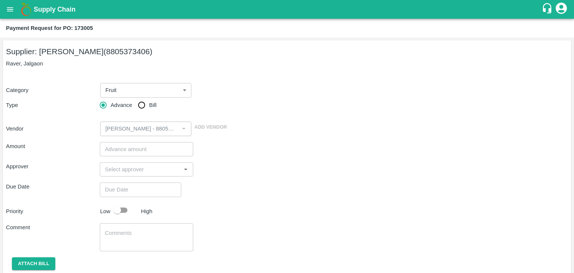
click at [136, 114] on div "Category Fruit 1 ​ Type Advance Bill Vendor ​ Add Vendor" at bounding box center [287, 105] width 562 height 62
click at [140, 108] on input "Bill" at bounding box center [141, 105] width 15 height 15
radio input "true"
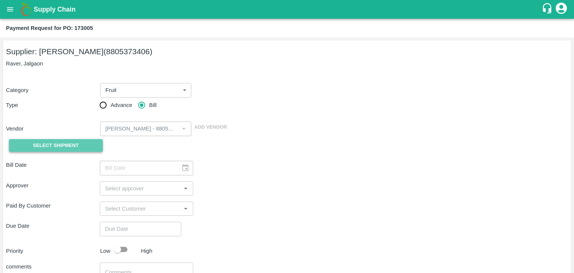
click at [58, 139] on button "Select Shipment" at bounding box center [56, 145] width 94 height 13
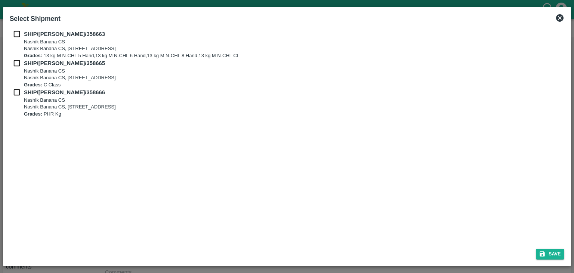
click at [14, 38] on div "SHIP/[PERSON_NAME]/358663 Nashik Banana CS Nashik Banana CS, Gat No. 314/2/1, A…" at bounding box center [287, 44] width 555 height 29
click at [16, 33] on input "checkbox" at bounding box center [17, 34] width 14 height 8
checkbox input "true"
drag, startPoint x: 14, startPoint y: 58, endPoint x: 16, endPoint y: 65, distance: 6.9
click at [16, 65] on div "SHIP/[PERSON_NAME]/358663 Nashik Banana CS Nashik Banana CS, Gat No. 314/2/1, A…" at bounding box center [287, 73] width 555 height 87
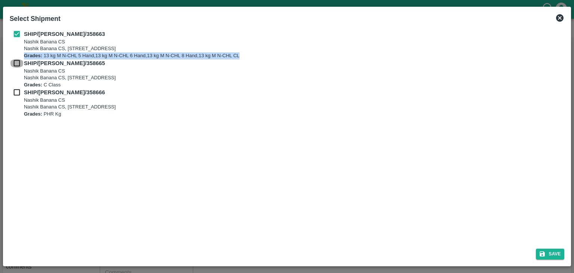
click at [16, 65] on input "checkbox" at bounding box center [17, 63] width 14 height 8
checkbox input "true"
click at [15, 90] on input "checkbox" at bounding box center [17, 92] width 14 height 8
checkbox input "true"
click at [541, 250] on icon "submit" at bounding box center [542, 253] width 7 height 7
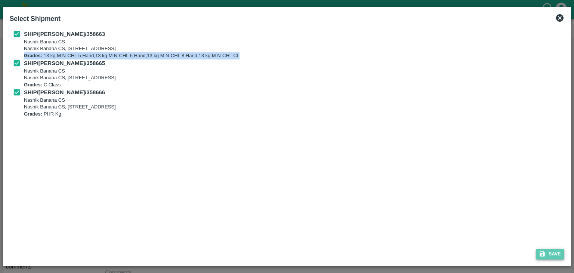
type input "[DATE]"
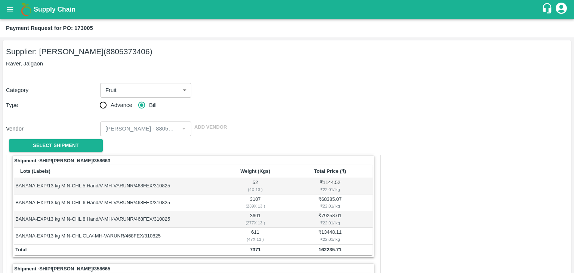
scroll to position [350, 0]
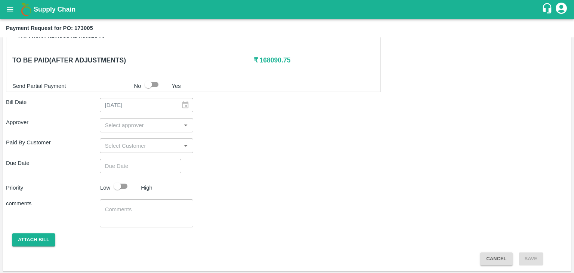
click at [123, 126] on input "input" at bounding box center [140, 125] width 77 height 10
type input "Ajit"
click at [138, 140] on div "[PERSON_NAME]" at bounding box center [147, 143] width 46 height 8
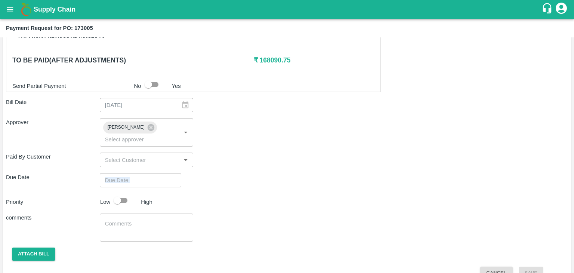
drag, startPoint x: 154, startPoint y: 177, endPoint x: 164, endPoint y: 165, distance: 16.7
click at [164, 165] on div "Shipment - SHIP/[PERSON_NAME]/358663 Lots (Labels) Weight (Kgs) Total Price (₹)…" at bounding box center [287, 42] width 562 height 474
type input "DD/MM/YYYY hh:mm aa"
click at [164, 173] on input "DD/MM/YYYY hh:mm aa" at bounding box center [138, 180] width 76 height 14
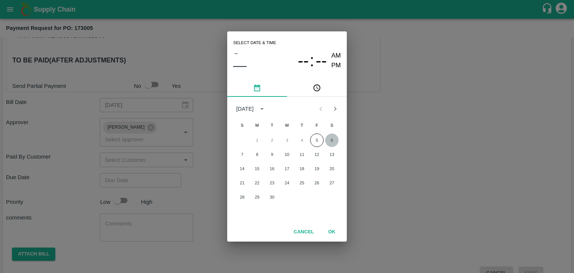
click at [332, 138] on button "6" at bounding box center [331, 139] width 13 height 13
type input "[DATE] 12:00 AM"
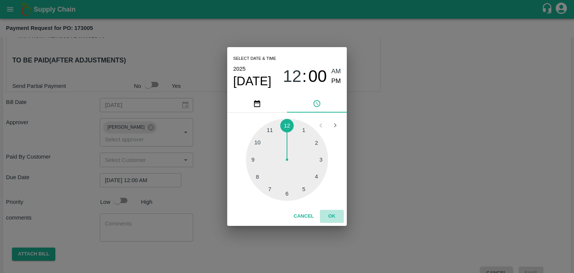
click at [332, 220] on button "OK" at bounding box center [332, 216] width 24 height 13
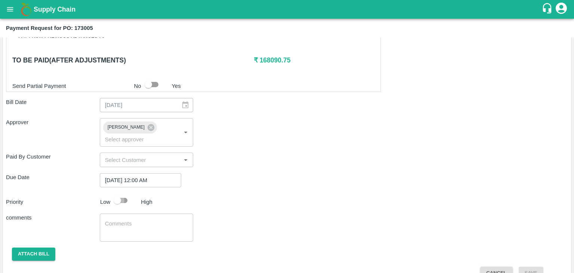
click at [126, 193] on input "checkbox" at bounding box center [117, 200] width 43 height 14
checkbox input "true"
click at [146, 220] on textarea at bounding box center [146, 228] width 83 height 16
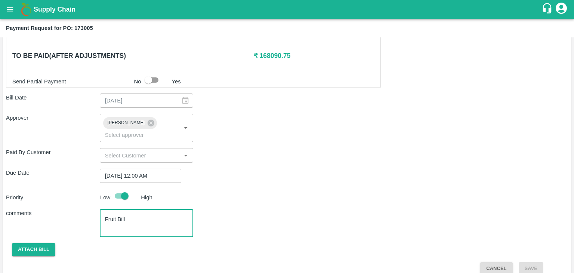
type textarea "Fruit Bill"
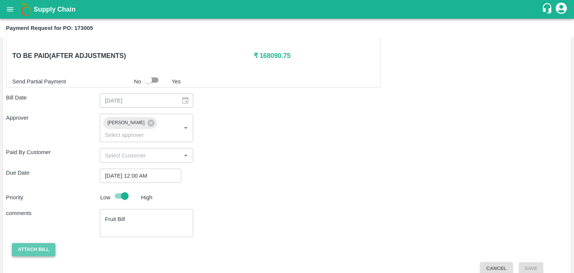
click at [40, 243] on button "Attach bill" at bounding box center [33, 249] width 43 height 13
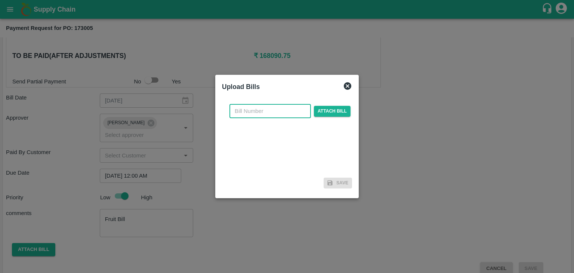
click at [258, 115] on input "text" at bounding box center [269, 111] width 81 height 14
type input "VE25-53"
click at [337, 113] on span "Attach bill" at bounding box center [332, 111] width 37 height 11
click at [0, 0] on input "Attach bill" at bounding box center [0, 0] width 0 height 0
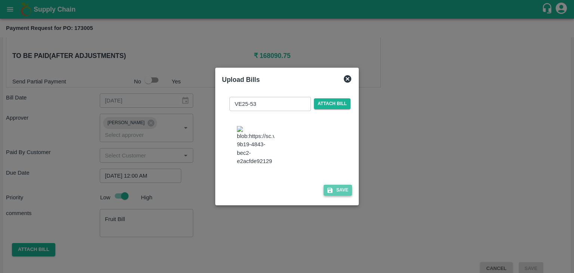
click at [338, 189] on button "Save" at bounding box center [338, 190] width 28 height 11
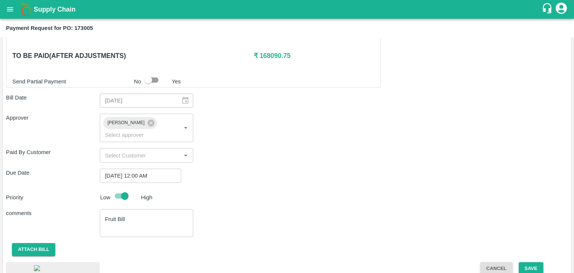
scroll to position [401, 0]
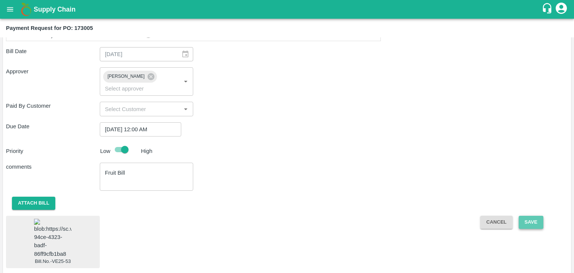
click at [527, 216] on button "Save" at bounding box center [531, 222] width 25 height 13
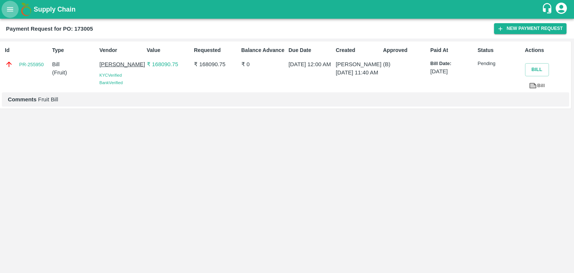
click at [8, 12] on icon "open drawer" at bounding box center [10, 9] width 8 height 8
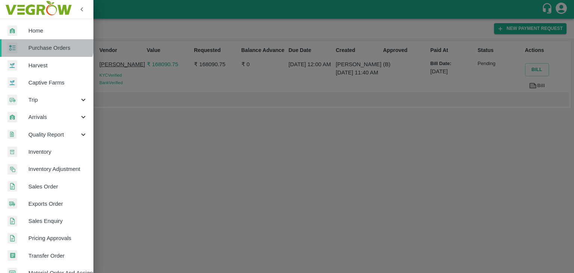
click at [45, 44] on span "Purchase Orders" at bounding box center [57, 48] width 59 height 8
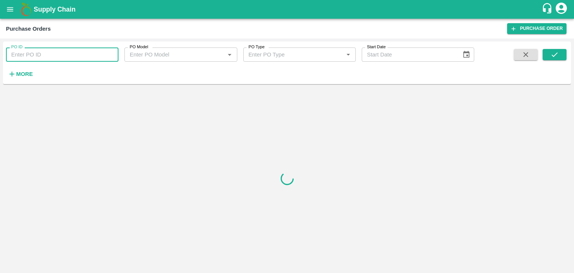
click at [96, 52] on input "PO ID" at bounding box center [62, 54] width 112 height 14
paste input "172997"
type input "172997"
click at [563, 56] on button "submit" at bounding box center [555, 54] width 24 height 11
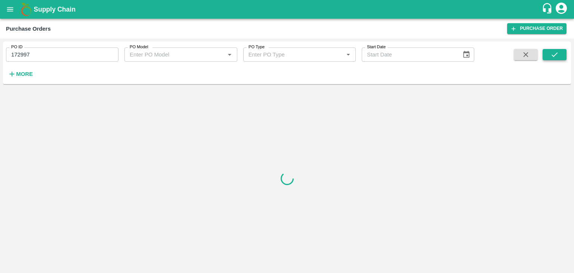
click at [563, 56] on button "submit" at bounding box center [555, 54] width 24 height 11
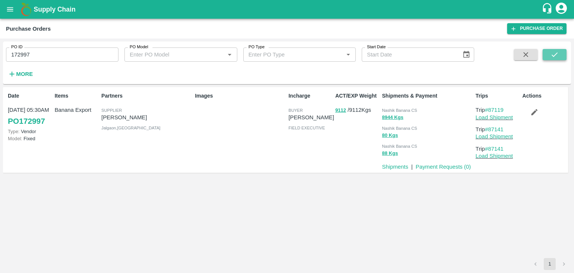
click at [563, 56] on button "submit" at bounding box center [555, 54] width 24 height 11
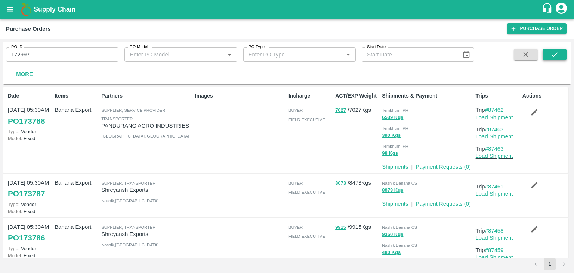
click at [555, 58] on icon "submit" at bounding box center [554, 54] width 8 height 8
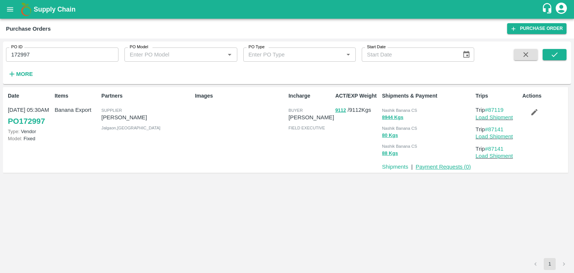
click at [435, 166] on link "Payment Requests ( 0 )" at bounding box center [443, 167] width 55 height 6
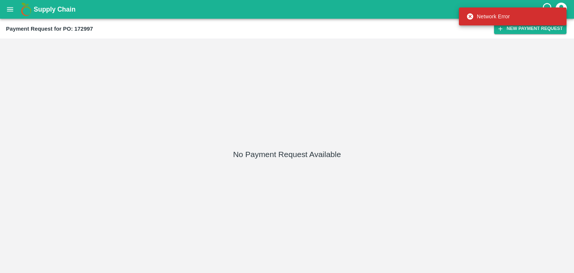
click at [506, 27] on div "Network Error" at bounding box center [513, 16] width 108 height 22
click at [513, 33] on button "New Payment Request" at bounding box center [530, 28] width 72 height 11
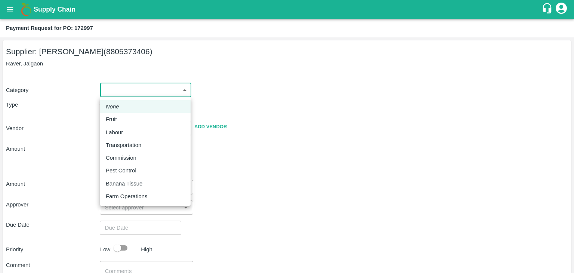
drag, startPoint x: 114, startPoint y: 88, endPoint x: 122, endPoint y: 116, distance: 29.0
click at [122, 116] on body "Supply Chain Payment Request for PO: 172997 Supplier: [PERSON_NAME] (8805373406…" at bounding box center [287, 136] width 574 height 273
click at [122, 116] on div "Fruit" at bounding box center [145, 119] width 79 height 8
type input "1"
type input "[PERSON_NAME] - 8805373406(Supplier)"
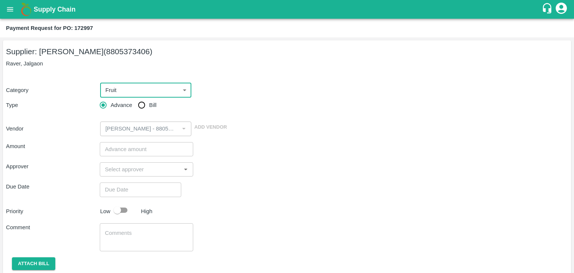
click at [138, 106] on input "Bill" at bounding box center [141, 105] width 15 height 15
radio input "true"
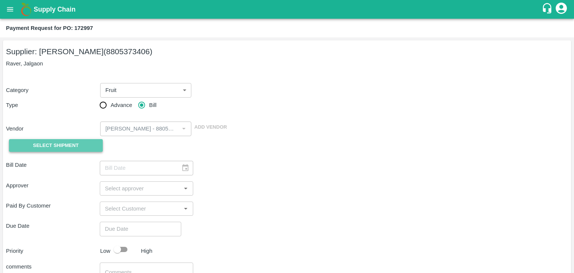
click at [56, 143] on span "Select Shipment" at bounding box center [56, 145] width 46 height 9
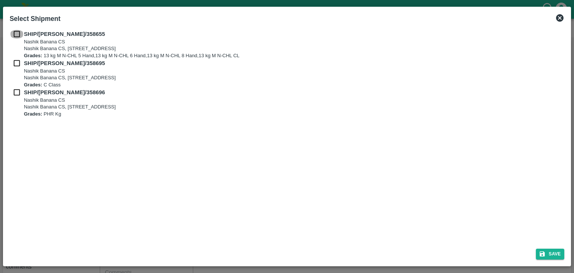
click at [11, 34] on input "checkbox" at bounding box center [17, 34] width 14 height 8
checkbox input "true"
click at [12, 64] on input "checkbox" at bounding box center [17, 63] width 14 height 8
checkbox input "true"
click at [17, 93] on input "checkbox" at bounding box center [17, 92] width 14 height 8
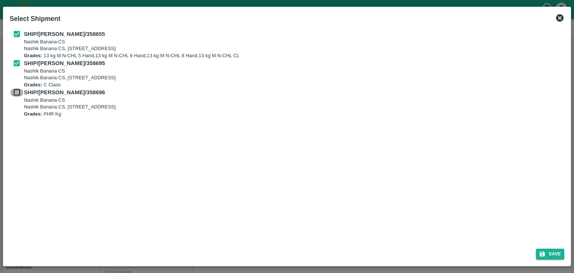
checkbox input "true"
click at [555, 252] on button "Save" at bounding box center [550, 253] width 28 height 11
type input "01/09/2025"
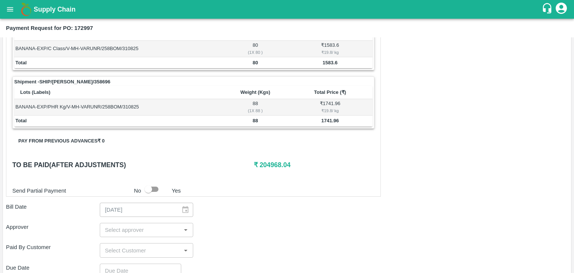
scroll to position [350, 0]
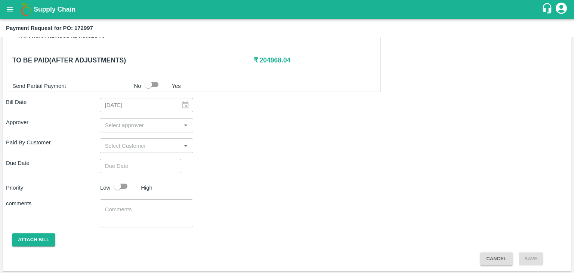
click at [162, 118] on div "​" at bounding box center [147, 125] width 94 height 14
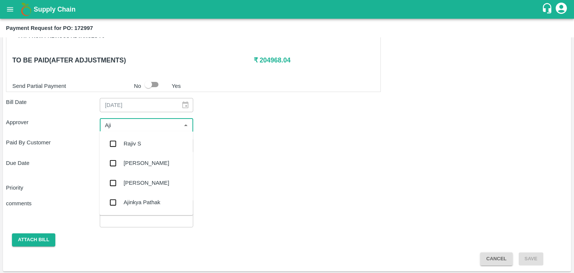
type input "Ajit"
click at [147, 140] on div "[PERSON_NAME]" at bounding box center [145, 143] width 93 height 19
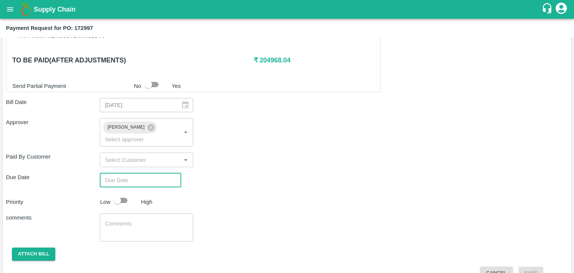
type input "DD/MM/YYYY hh:mm aa"
click at [156, 173] on input "DD/MM/YYYY hh:mm aa" at bounding box center [138, 180] width 76 height 14
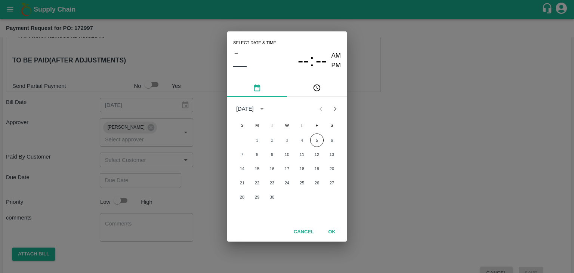
click at [324, 137] on div "1 2 3 4 5 6" at bounding box center [287, 139] width 120 height 13
click at [333, 138] on button "6" at bounding box center [331, 139] width 13 height 13
type input "[DATE] 12:00 AM"
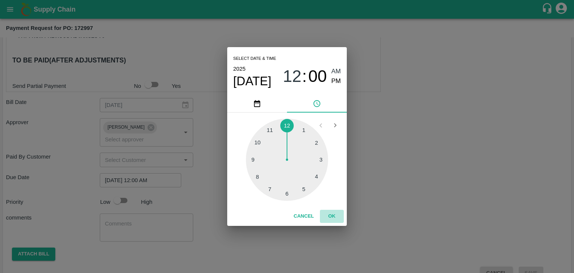
click at [334, 218] on button "OK" at bounding box center [332, 216] width 24 height 13
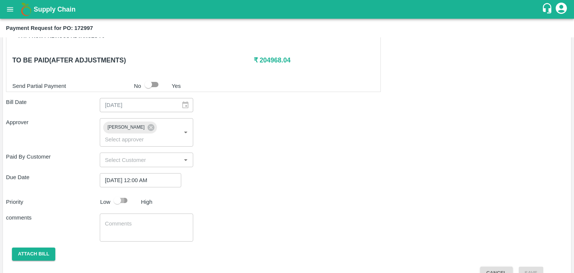
click at [130, 193] on input "checkbox" at bounding box center [117, 200] width 43 height 14
checkbox input "true"
click at [145, 220] on textarea at bounding box center [146, 228] width 83 height 16
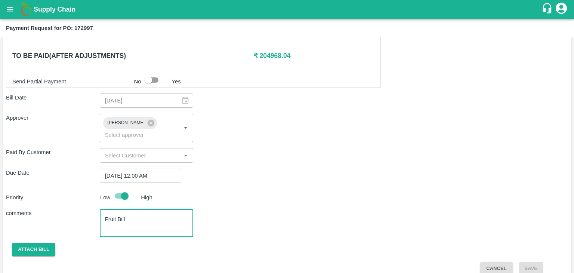
type textarea "Fruit Bill"
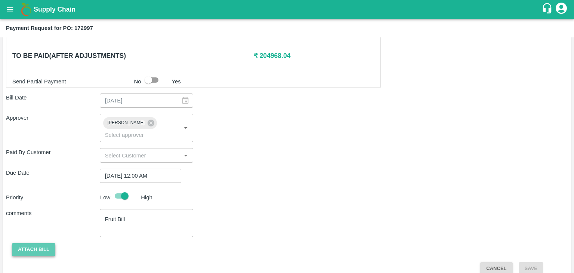
click at [31, 243] on button "Attach bill" at bounding box center [33, 249] width 43 height 13
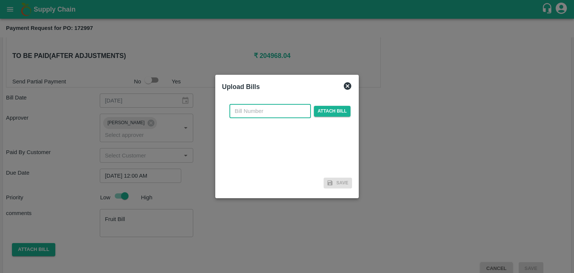
click at [280, 106] on input "text" at bounding box center [269, 111] width 81 height 14
type input "VE25-54"
click at [341, 112] on span "Attach bill" at bounding box center [332, 111] width 37 height 11
click at [0, 0] on input "Attach bill" at bounding box center [0, 0] width 0 height 0
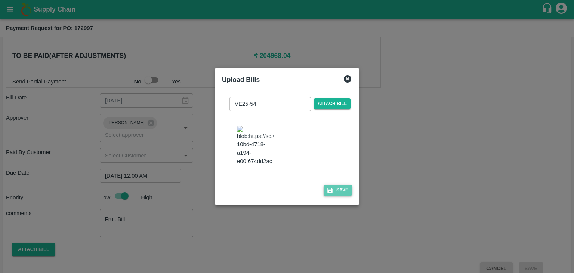
click at [332, 195] on button "Save" at bounding box center [338, 190] width 28 height 11
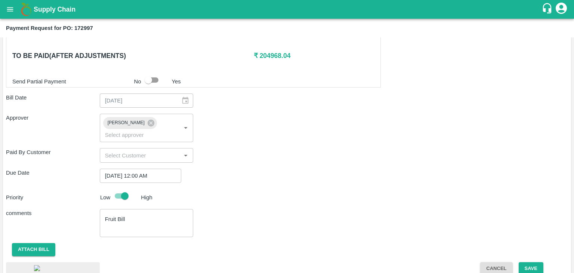
scroll to position [401, 0]
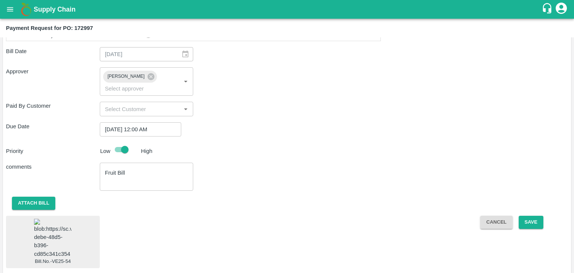
click at [47, 219] on img at bounding box center [52, 238] width 37 height 39
click at [535, 216] on button "Save" at bounding box center [531, 222] width 25 height 13
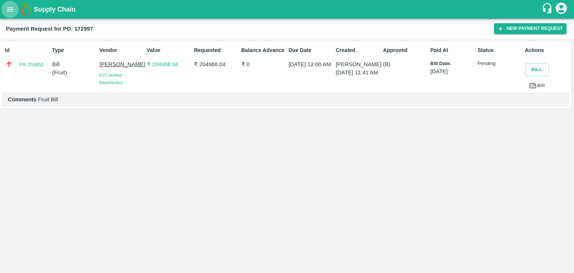
click at [7, 10] on icon "open drawer" at bounding box center [10, 9] width 8 height 8
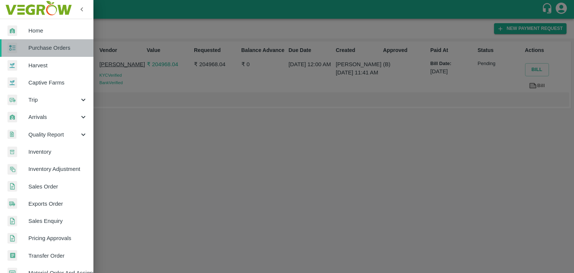
click at [52, 45] on span "Purchase Orders" at bounding box center [57, 48] width 59 height 8
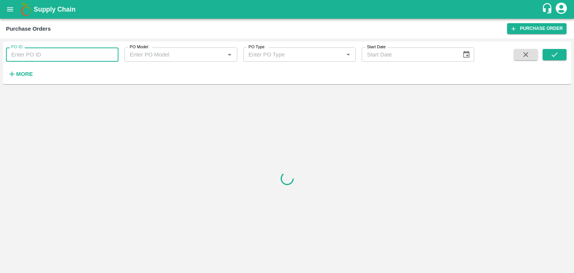
click at [93, 53] on input "PO ID" at bounding box center [62, 54] width 112 height 14
paste input "173186"
type input "173186"
click at [556, 55] on icon "submit" at bounding box center [554, 54] width 8 height 8
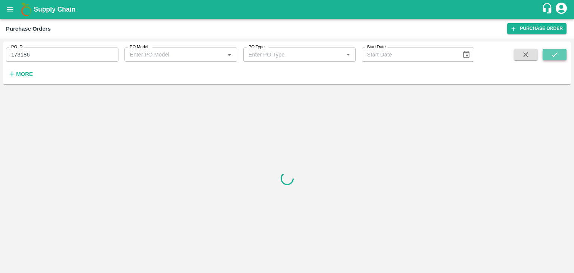
click at [556, 55] on icon "submit" at bounding box center [554, 54] width 8 height 8
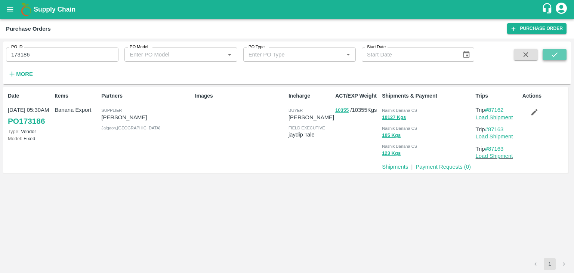
click at [556, 55] on icon "submit" at bounding box center [554, 54] width 8 height 8
click at [427, 166] on link "Payment Requests ( 0 )" at bounding box center [443, 167] width 55 height 6
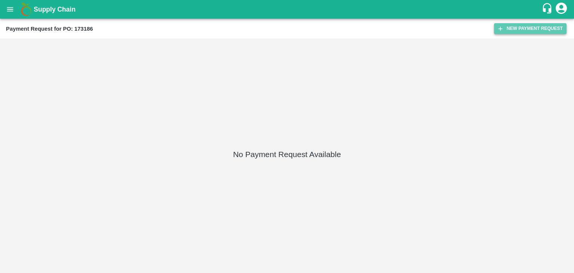
click at [511, 32] on button "New Payment Request" at bounding box center [530, 28] width 72 height 11
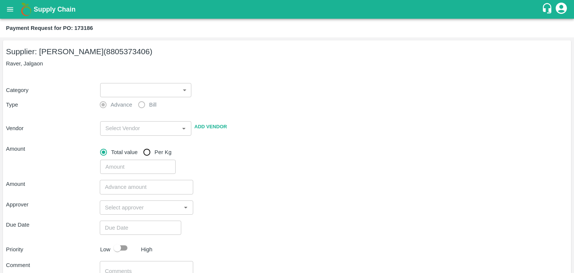
click at [127, 86] on body "Supply Chain Payment Request for PO: 173186 Supplier: [PERSON_NAME] (8805373406…" at bounding box center [287, 136] width 574 height 273
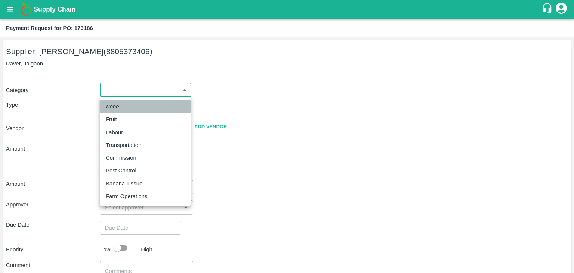
drag, startPoint x: 126, startPoint y: 111, endPoint x: 126, endPoint y: 118, distance: 7.1
click at [126, 118] on ul "None Fruit Labour Transportation Commission Pest Control Banana Tissue Farm Ope…" at bounding box center [145, 151] width 91 height 108
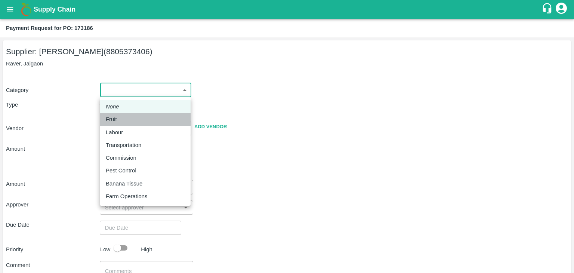
click at [126, 118] on div "Fruit" at bounding box center [145, 119] width 79 height 8
type input "1"
type input "[PERSON_NAME] - 8805373406(Supplier)"
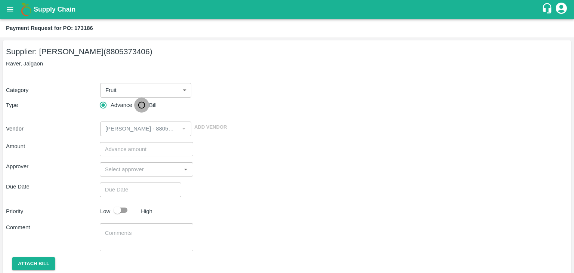
click at [141, 108] on input "Bill" at bounding box center [141, 105] width 15 height 15
radio input "true"
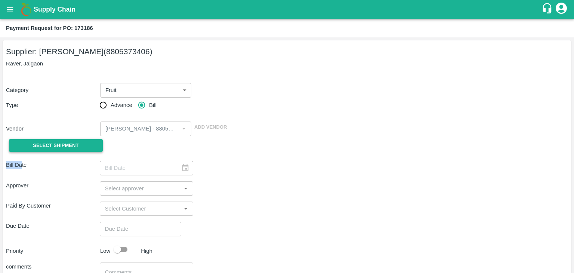
drag, startPoint x: 45, startPoint y: 154, endPoint x: 49, endPoint y: 143, distance: 11.7
click at [49, 143] on div "Supplier: [PERSON_NAME] (8805373406) Raver, Jalgaon Category Fruit 1 ​ Type Adv…" at bounding box center [287, 187] width 568 height 294
click at [49, 143] on span "Select Shipment" at bounding box center [56, 145] width 46 height 9
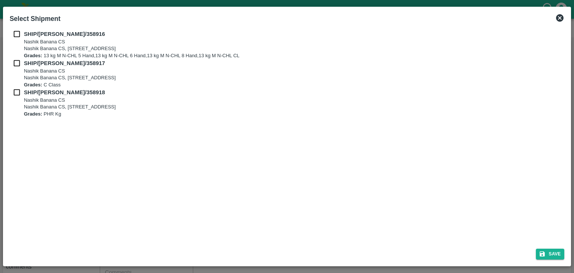
drag, startPoint x: 16, startPoint y: 29, endPoint x: 16, endPoint y: 34, distance: 5.2
click at [16, 34] on div "SHIP/[PERSON_NAME]/358916 Nashik Banana CS Nashik Banana CS, Gat No. 314/2/1, A…" at bounding box center [287, 134] width 561 height 215
click at [16, 34] on input "checkbox" at bounding box center [17, 34] width 14 height 8
checkbox input "true"
click at [16, 63] on input "checkbox" at bounding box center [17, 63] width 14 height 8
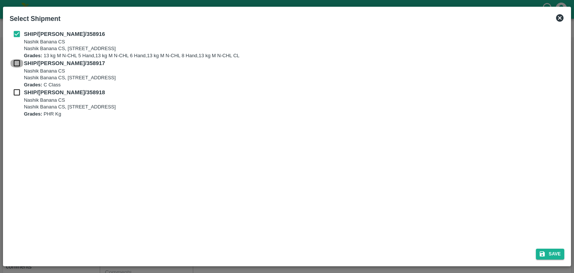
checkbox input "true"
click at [15, 92] on input "checkbox" at bounding box center [17, 92] width 14 height 8
checkbox input "true"
click at [556, 253] on button "Save" at bounding box center [550, 253] width 28 height 11
type input "[DATE]"
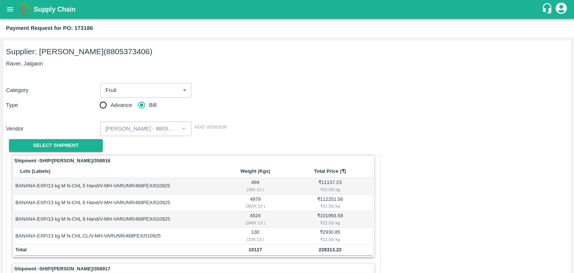
scroll to position [350, 0]
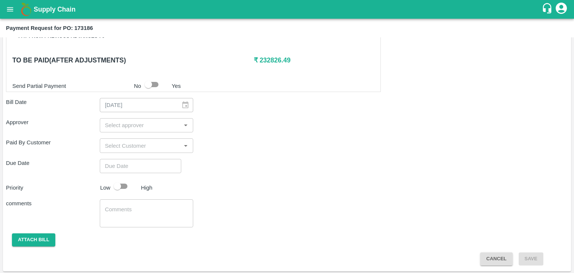
click at [148, 129] on div "​" at bounding box center [147, 125] width 94 height 14
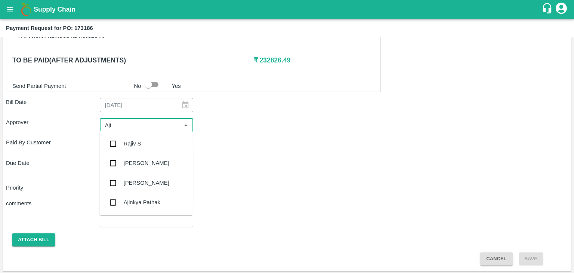
type input "Ajit"
click at [140, 141] on div "[PERSON_NAME]" at bounding box center [147, 143] width 46 height 8
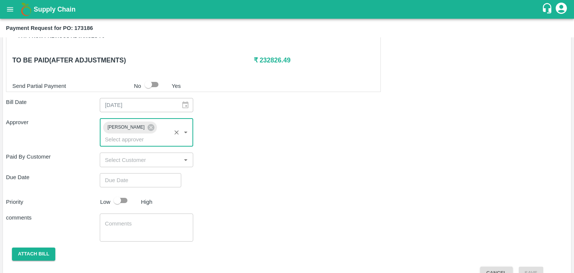
type input "DD/MM/YYYY hh:mm aa"
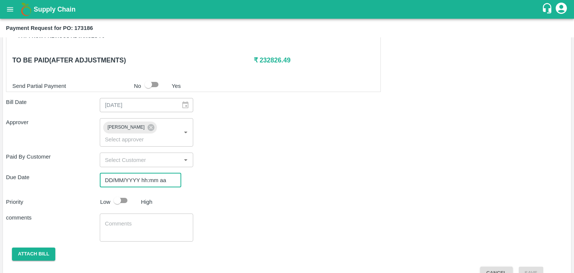
click at [150, 173] on input "DD/MM/YYYY hh:mm aa" at bounding box center [138, 180] width 76 height 14
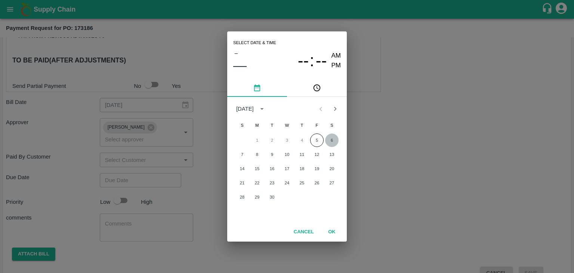
click at [332, 138] on button "6" at bounding box center [331, 139] width 13 height 13
type input "[DATE] 12:00 AM"
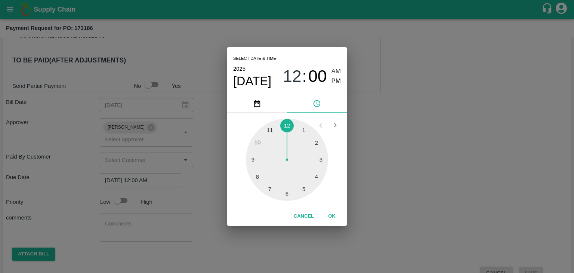
drag, startPoint x: 333, startPoint y: 207, endPoint x: 333, endPoint y: 213, distance: 5.6
click at [333, 213] on div "Cancel OK" at bounding box center [287, 216] width 120 height 19
click at [333, 213] on button "OK" at bounding box center [332, 216] width 24 height 13
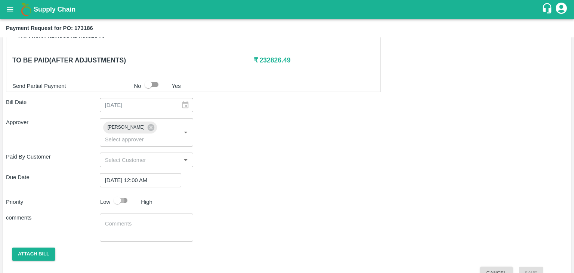
click at [118, 193] on input "checkbox" at bounding box center [117, 200] width 43 height 14
checkbox input "true"
click at [157, 225] on div "x ​" at bounding box center [147, 227] width 94 height 28
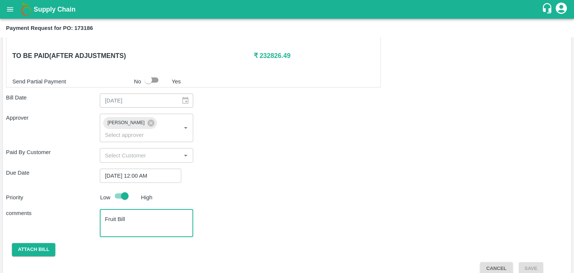
type textarea "Fruit Bill"
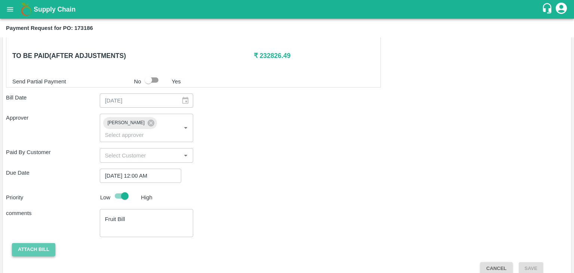
click at [38, 243] on button "Attach bill" at bounding box center [33, 249] width 43 height 13
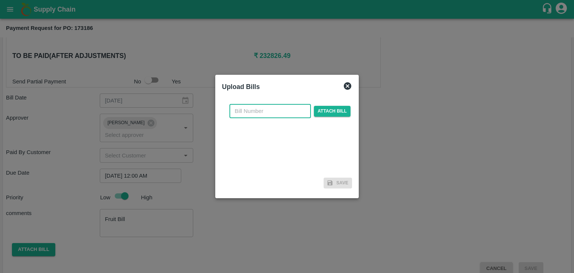
click at [278, 106] on input "text" at bounding box center [269, 111] width 81 height 14
type input "VE25-55"
click at [327, 110] on span "Attach bill" at bounding box center [332, 111] width 37 height 11
click at [0, 0] on input "Attach bill" at bounding box center [0, 0] width 0 height 0
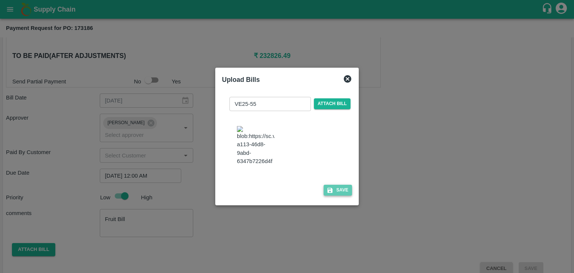
click at [336, 191] on button "Save" at bounding box center [338, 190] width 28 height 11
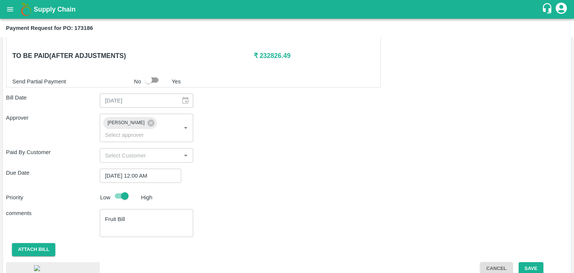
scroll to position [401, 0]
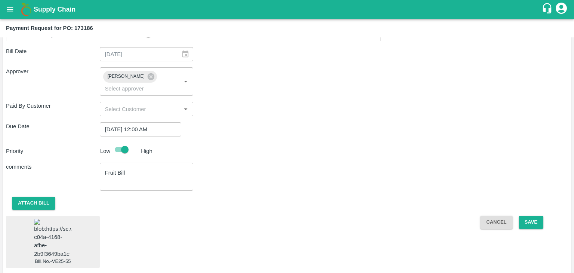
click at [61, 233] on img at bounding box center [52, 238] width 37 height 39
click at [530, 216] on button "Save" at bounding box center [531, 222] width 25 height 13
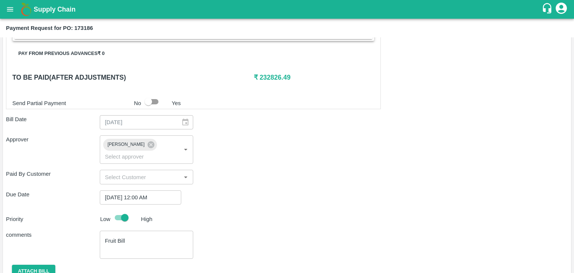
scroll to position [330, 0]
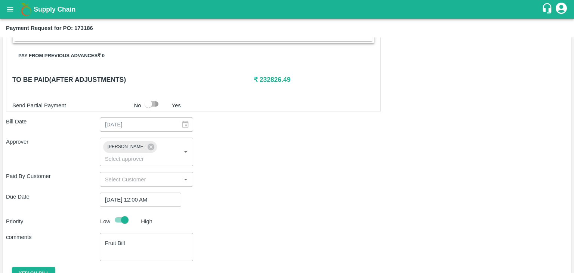
click at [152, 102] on input "checkbox" at bounding box center [148, 104] width 43 height 14
checkbox input "true"
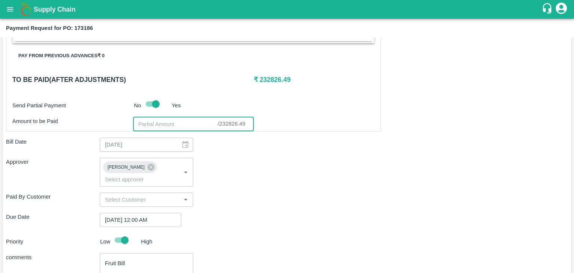
click at [153, 123] on input "number" at bounding box center [175, 124] width 85 height 14
type input "232826"
click at [249, 146] on div "Bill Date [DATE] ​" at bounding box center [287, 145] width 562 height 14
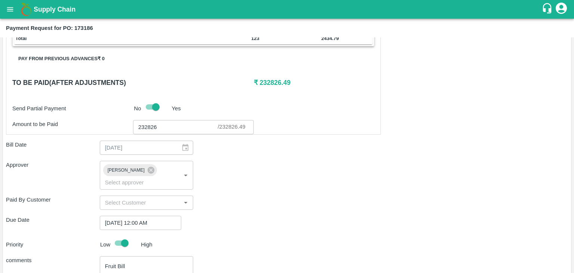
scroll to position [420, 0]
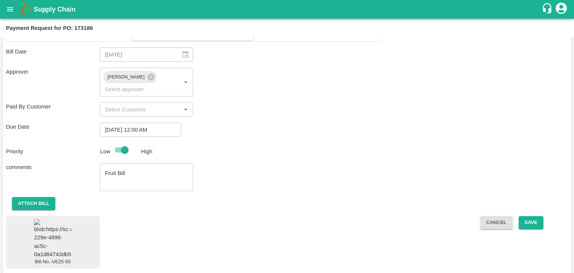
click at [543, 216] on div "Cancel Save" at bounding box center [521, 242] width 94 height 52
click at [535, 216] on button "Save" at bounding box center [531, 222] width 25 height 13
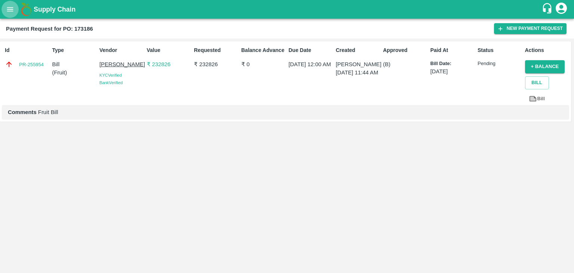
click at [7, 16] on button "open drawer" at bounding box center [9, 9] width 17 height 17
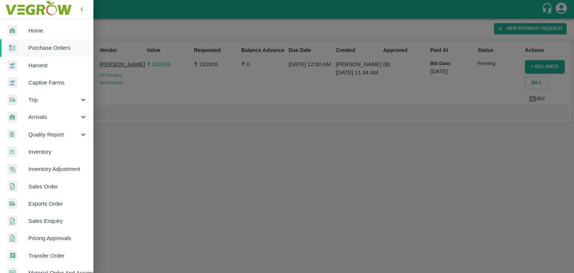
click at [10, 9] on img at bounding box center [38, 9] width 70 height 23
click at [49, 44] on span "Purchase Orders" at bounding box center [57, 48] width 59 height 8
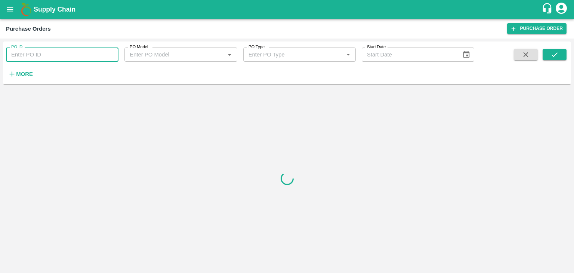
click at [102, 53] on input "PO ID" at bounding box center [62, 54] width 112 height 14
paste input "173427"
type input "173427"
click at [559, 54] on button "submit" at bounding box center [555, 54] width 24 height 11
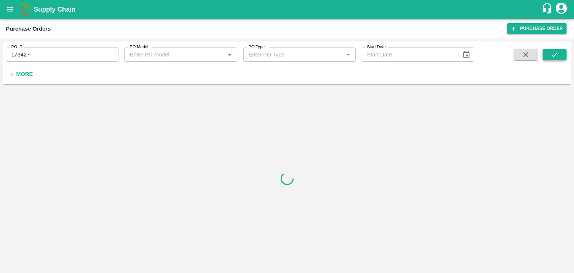
click at [559, 54] on button "submit" at bounding box center [555, 54] width 24 height 11
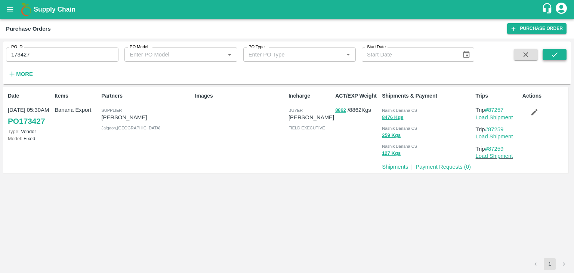
click at [559, 54] on button "submit" at bounding box center [555, 54] width 24 height 11
click at [432, 166] on link "Payment Requests ( 0 )" at bounding box center [443, 167] width 55 height 6
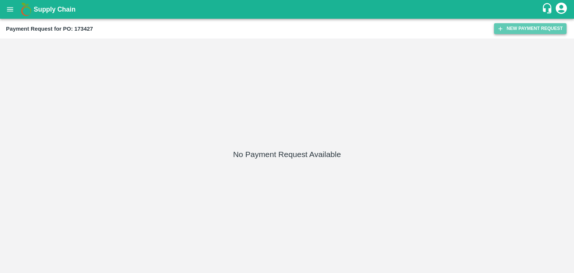
click at [514, 26] on button "New Payment Request" at bounding box center [530, 28] width 72 height 11
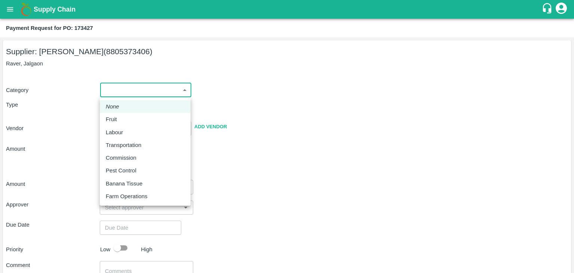
drag, startPoint x: 114, startPoint y: 87, endPoint x: 126, endPoint y: 117, distance: 32.1
click at [126, 117] on body "Supply Chain Payment Request for PO: 173427 Supplier: VARUN RAMESHWAR AGRAWAL (…" at bounding box center [287, 136] width 574 height 273
click at [126, 117] on div "Fruit" at bounding box center [145, 119] width 79 height 8
type input "1"
type input "VARUN RAMESHWAR AGRAWAL - 8805373406(Supplier)"
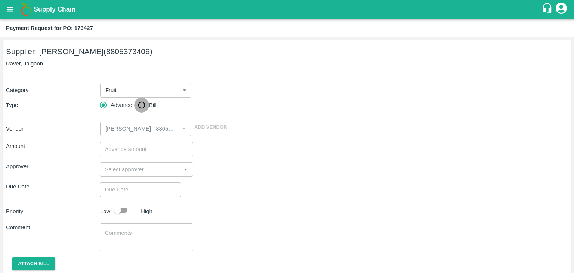
click at [141, 106] on input "Bill" at bounding box center [141, 105] width 15 height 15
radio input "true"
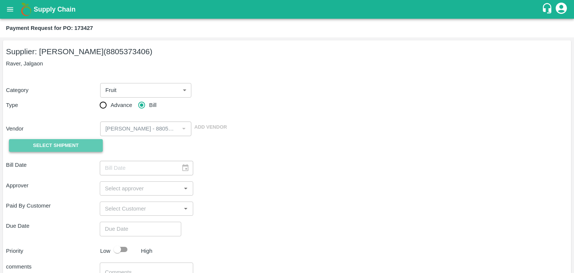
click at [60, 144] on span "Select Shipment" at bounding box center [56, 145] width 46 height 9
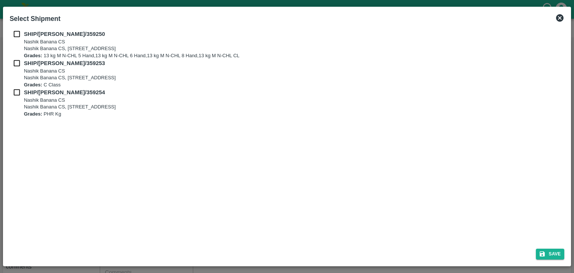
click at [13, 33] on input "checkbox" at bounding box center [17, 34] width 14 height 8
checkbox input "true"
click at [13, 64] on input "checkbox" at bounding box center [17, 63] width 14 height 8
checkbox input "true"
click at [16, 92] on input "checkbox" at bounding box center [17, 92] width 14 height 8
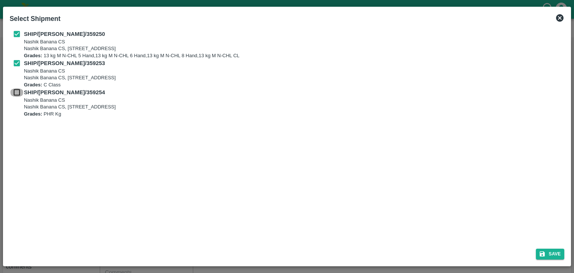
checkbox input "true"
click at [560, 256] on button "Save" at bounding box center [550, 253] width 28 height 11
type input "03/09/2025"
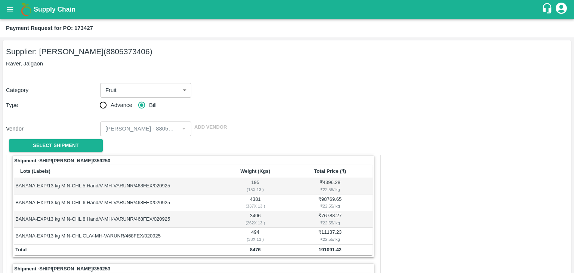
scroll to position [350, 0]
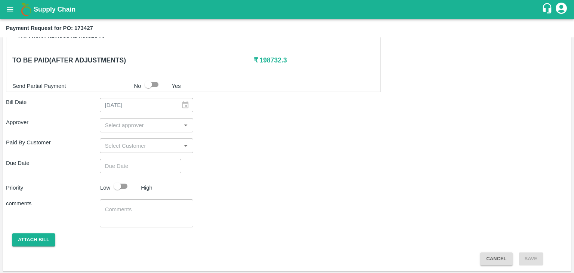
click at [153, 124] on input "input" at bounding box center [140, 125] width 77 height 10
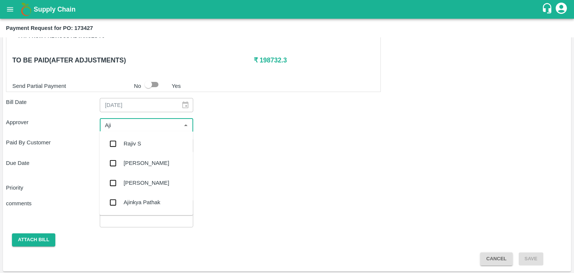
type input "Ajit"
click at [151, 144] on div "[PERSON_NAME]" at bounding box center [145, 143] width 93 height 19
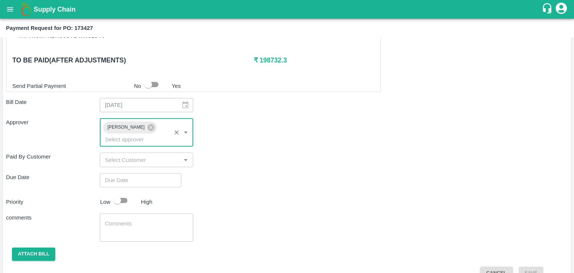
type input "DD/MM/YYYY hh:mm aa"
click at [157, 173] on input "DD/MM/YYYY hh:mm aa" at bounding box center [138, 180] width 76 height 14
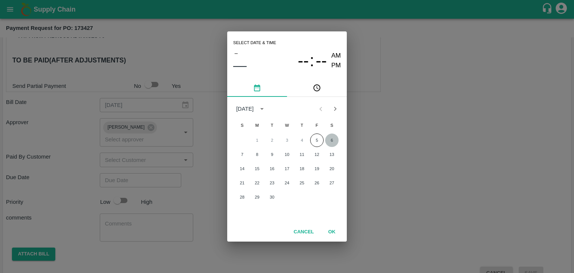
click at [330, 138] on button "6" at bounding box center [331, 139] width 13 height 13
type input "[DATE] 12:00 AM"
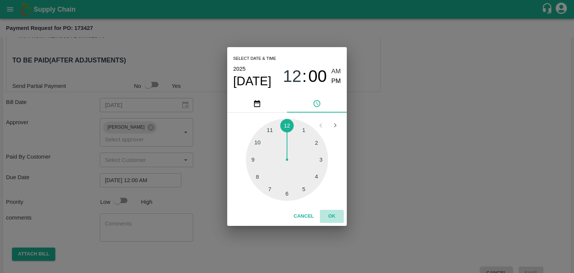
click at [335, 213] on button "OK" at bounding box center [332, 216] width 24 height 13
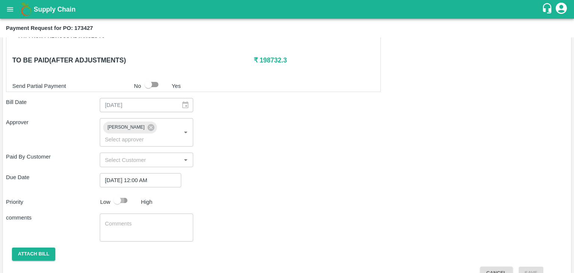
click at [130, 193] on input "checkbox" at bounding box center [117, 200] width 43 height 14
checkbox input "true"
click at [141, 220] on textarea at bounding box center [146, 228] width 83 height 16
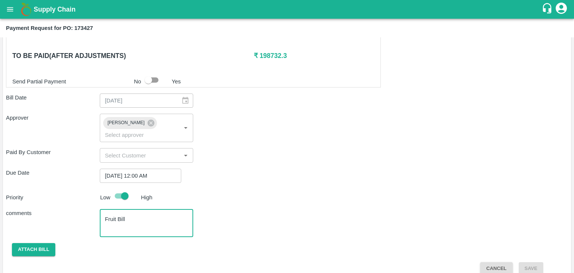
type textarea "Fruit Bill"
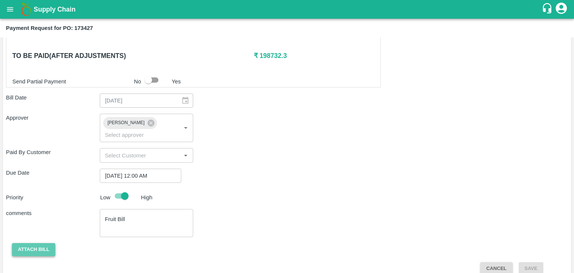
click at [30, 243] on button "Attach bill" at bounding box center [33, 249] width 43 height 13
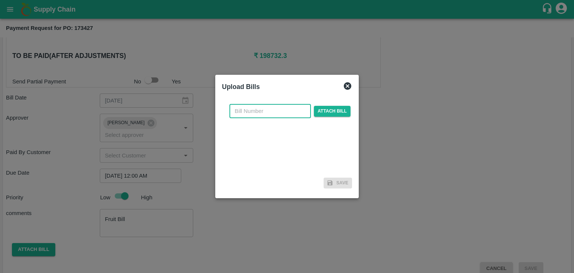
click at [248, 106] on input "text" at bounding box center [269, 111] width 81 height 14
type input "VE25-56"
click at [331, 109] on span "Attach bill" at bounding box center [332, 111] width 37 height 11
click at [0, 0] on input "Attach bill" at bounding box center [0, 0] width 0 height 0
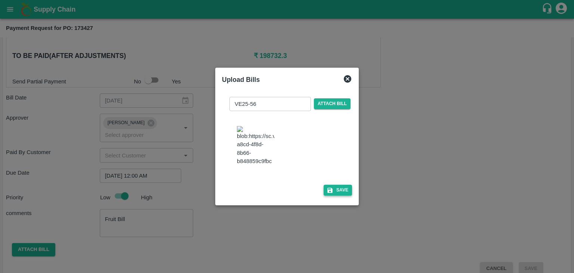
drag, startPoint x: 341, startPoint y: 185, endPoint x: 342, endPoint y: 194, distance: 8.6
click at [342, 194] on div "VE25-56 ​ Attach bill Save" at bounding box center [287, 145] width 130 height 108
click at [342, 194] on button "Save" at bounding box center [338, 190] width 28 height 11
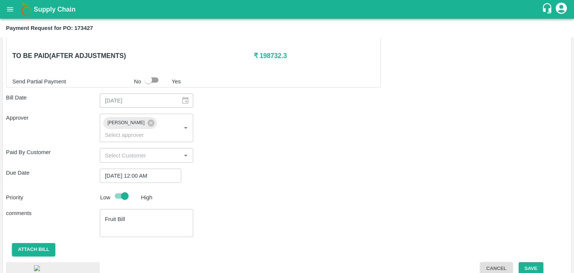
scroll to position [397, 0]
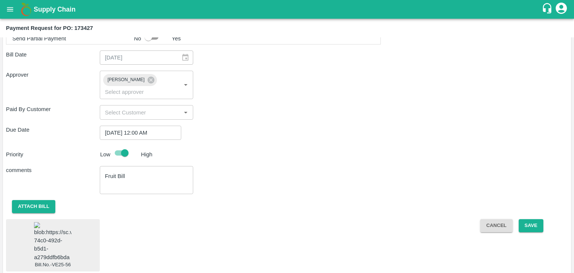
click at [68, 224] on img at bounding box center [52, 241] width 37 height 39
click at [534, 219] on button "Save" at bounding box center [531, 225] width 25 height 13
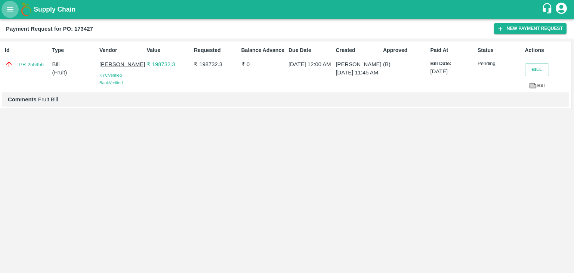
click at [2, 8] on button "open drawer" at bounding box center [9, 9] width 17 height 17
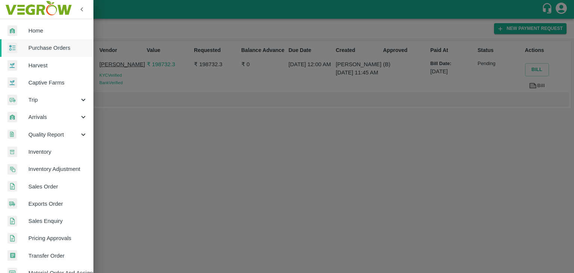
click at [51, 46] on span "Purchase Orders" at bounding box center [57, 48] width 59 height 8
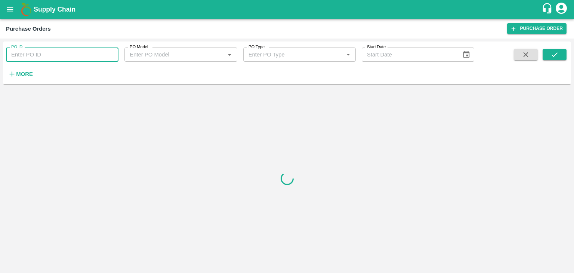
click at [97, 53] on input "PO ID" at bounding box center [62, 54] width 112 height 14
paste input "173012"
type input "173012"
click at [550, 50] on button "submit" at bounding box center [555, 54] width 24 height 11
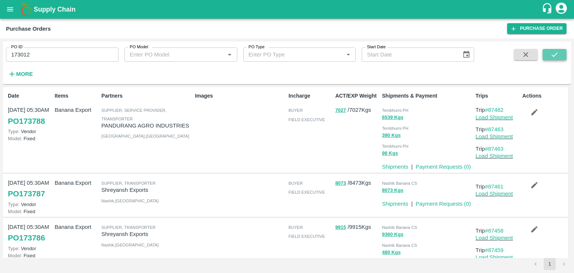
click at [550, 50] on button "submit" at bounding box center [555, 54] width 24 height 11
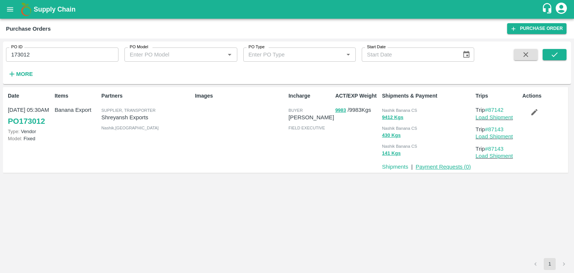
click at [447, 167] on link "Payment Requests ( 0 )" at bounding box center [443, 167] width 55 height 6
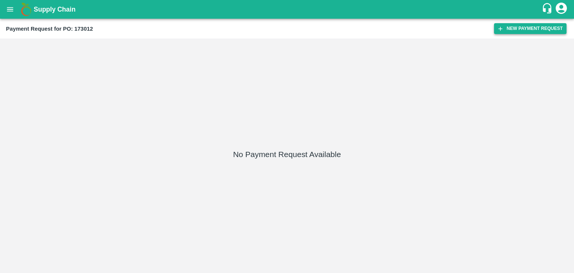
click at [517, 25] on button "New Payment Request" at bounding box center [530, 28] width 72 height 11
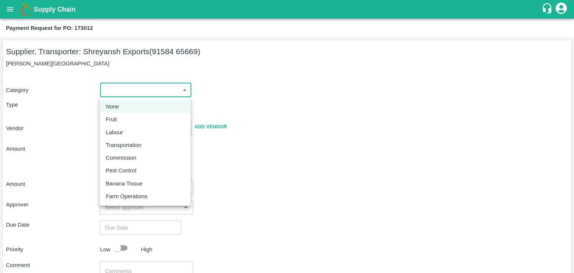
drag, startPoint x: 112, startPoint y: 91, endPoint x: 121, endPoint y: 114, distance: 24.8
click at [121, 114] on body "Supply Chain Payment Request for PO: 173012 Supplier, Transporter: [PERSON_NAME…" at bounding box center [287, 136] width 574 height 273
click at [121, 114] on li "Fruit" at bounding box center [145, 119] width 91 height 13
type input "1"
type input "Shreyansh Exports - 91584 65669(Supplier, Transporter)"
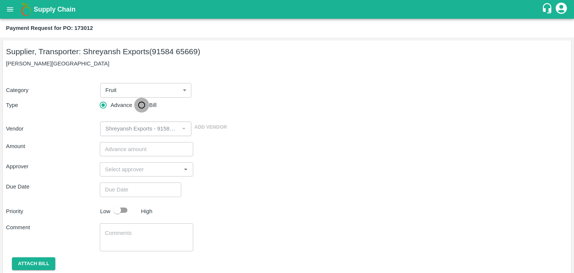
click at [143, 108] on input "Bill" at bounding box center [141, 105] width 15 height 15
radio input "true"
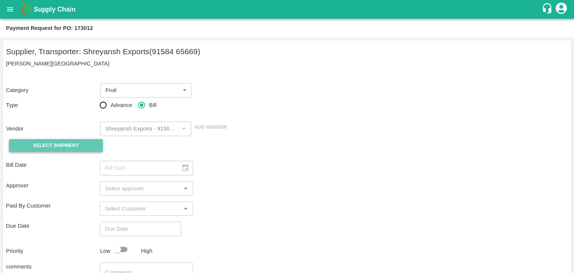
click at [51, 150] on button "Select Shipment" at bounding box center [56, 145] width 94 height 13
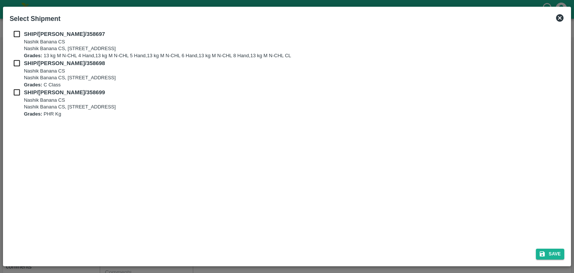
drag, startPoint x: 14, startPoint y: 28, endPoint x: 16, endPoint y: 34, distance: 5.6
click at [16, 34] on div "SHIP/NASH/358697 Nashik Banana CS Nashik Banana CS, Gat No. 314/2/1, A/p- Mohad…" at bounding box center [287, 134] width 561 height 215
click at [16, 34] on input "checkbox" at bounding box center [17, 34] width 14 height 8
checkbox input "true"
click at [18, 61] on input "checkbox" at bounding box center [17, 63] width 14 height 8
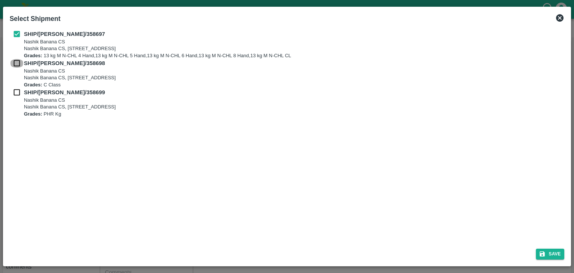
checkbox input "true"
click at [16, 93] on input "checkbox" at bounding box center [17, 92] width 14 height 8
checkbox input "true"
click at [554, 252] on button "Save" at bounding box center [550, 253] width 28 height 11
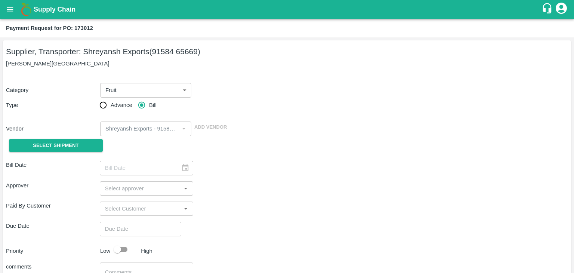
type input "[DATE]"
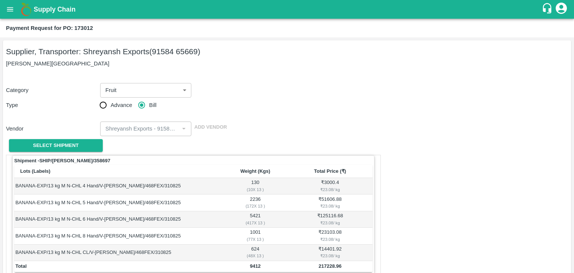
scroll to position [366, 0]
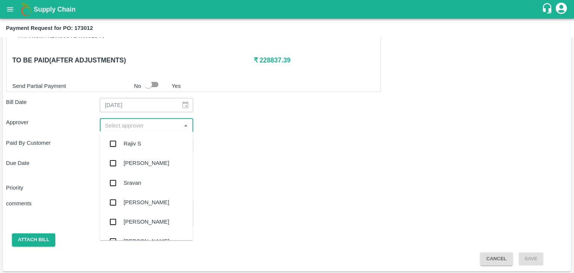
click at [144, 127] on input "input" at bounding box center [140, 125] width 77 height 10
type input "Ajit"
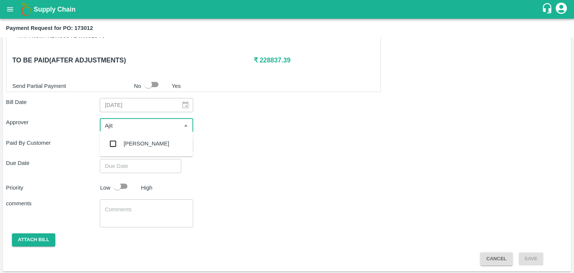
click at [137, 143] on div "[PERSON_NAME]" at bounding box center [147, 143] width 46 height 8
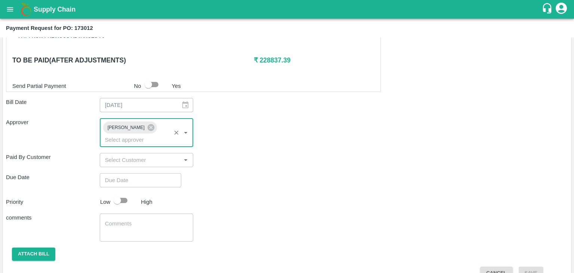
type input "DD/MM/YYYY hh:mm aa"
click at [154, 173] on input "DD/MM/YYYY hh:mm aa" at bounding box center [138, 180] width 76 height 14
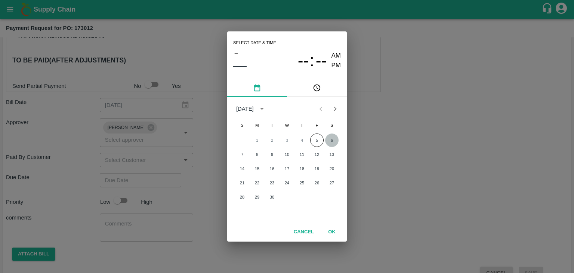
click at [329, 136] on button "6" at bounding box center [331, 139] width 13 height 13
type input "[DATE] 12:00 AM"
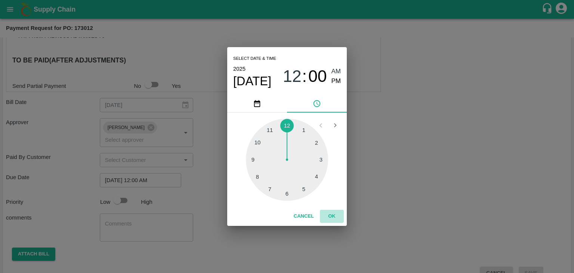
click at [337, 217] on button "OK" at bounding box center [332, 216] width 24 height 13
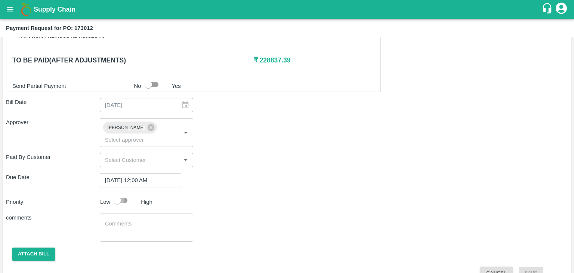
click at [127, 194] on input "checkbox" at bounding box center [117, 200] width 43 height 14
checkbox input "true"
click at [145, 220] on textarea at bounding box center [146, 228] width 83 height 16
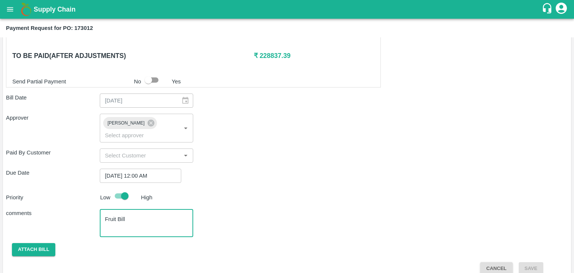
type textarea "Fruit Bill"
click at [40, 231] on div "Shipment - SHIP/NASH/358697 Lots (Labels) Weight (Kgs) Total Price (₹) BANANA-E…" at bounding box center [287, 29] width 562 height 491
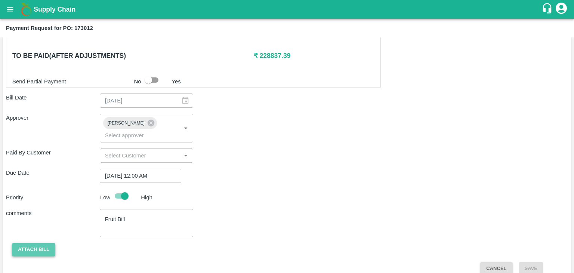
click at [37, 243] on button "Attach bill" at bounding box center [33, 249] width 43 height 13
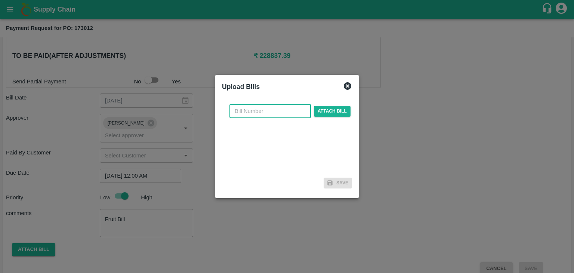
click at [260, 113] on input "text" at bounding box center [269, 111] width 81 height 14
click at [284, 109] on input "SE/25-26/971" at bounding box center [269, 111] width 81 height 14
type input "SE/25-26/1423"
click at [329, 112] on span "Attach bill" at bounding box center [332, 111] width 37 height 11
click at [0, 0] on input "Attach bill" at bounding box center [0, 0] width 0 height 0
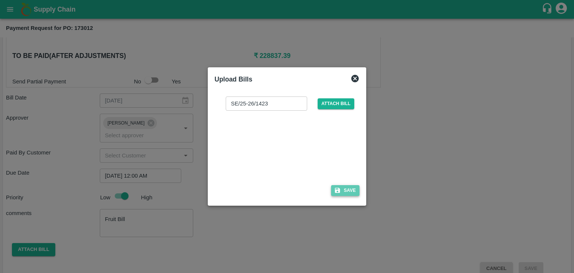
click at [339, 186] on button "Save" at bounding box center [345, 190] width 28 height 11
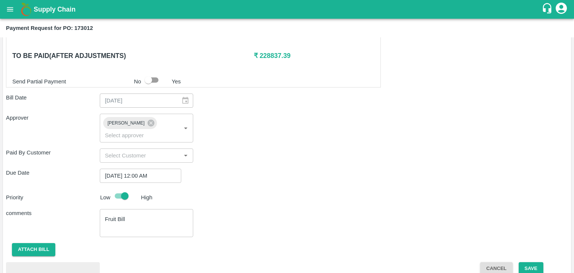
scroll to position [410, 0]
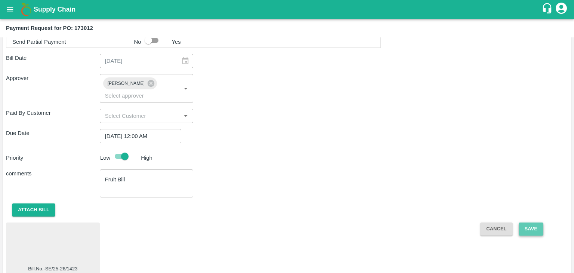
click at [534, 222] on button "Save" at bounding box center [531, 228] width 25 height 13
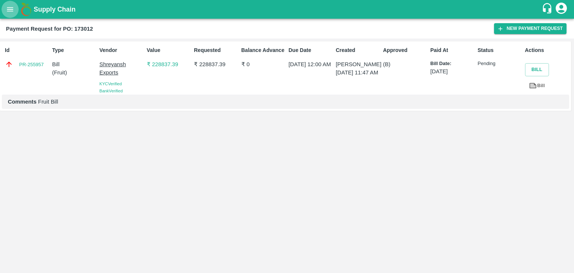
click at [3, 11] on button "open drawer" at bounding box center [9, 9] width 17 height 17
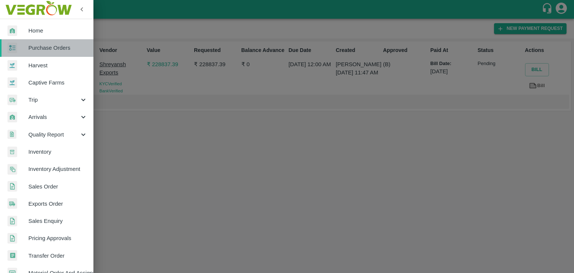
drag, startPoint x: 49, startPoint y: 47, endPoint x: 69, endPoint y: 50, distance: 19.7
click at [49, 47] on span "Purchase Orders" at bounding box center [57, 48] width 59 height 8
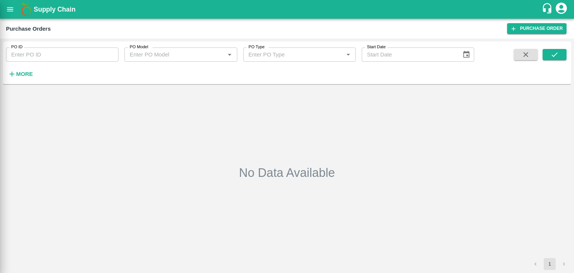
click at [91, 54] on div at bounding box center [287, 136] width 574 height 273
drag, startPoint x: 91, startPoint y: 54, endPoint x: 103, endPoint y: 55, distance: 12.0
click at [98, 55] on div at bounding box center [287, 136] width 574 height 273
click at [103, 55] on div at bounding box center [287, 136] width 574 height 273
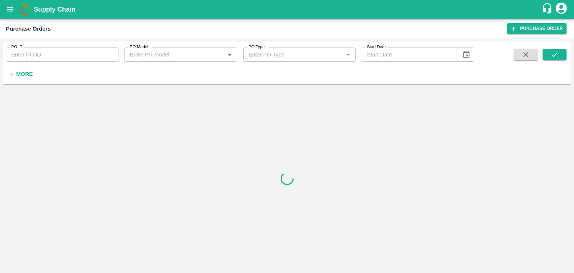
click at [109, 55] on input "PO ID" at bounding box center [62, 54] width 112 height 14
paste input "173013"
type input "173013"
click at [558, 60] on span at bounding box center [555, 64] width 24 height 31
click at [558, 60] on button "submit" at bounding box center [555, 54] width 24 height 11
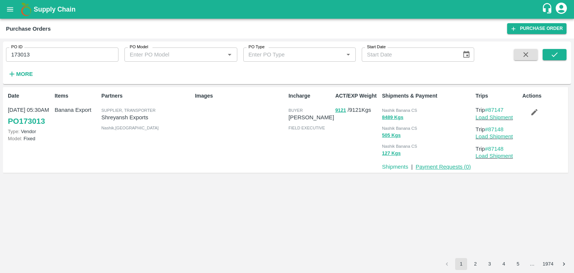
click at [451, 167] on link "Payment Requests ( 0 )" at bounding box center [443, 167] width 55 height 6
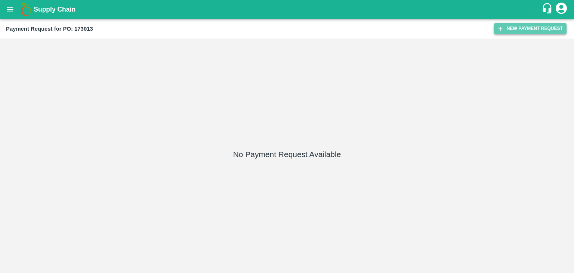
click at [512, 26] on button "New Payment Request" at bounding box center [530, 28] width 72 height 11
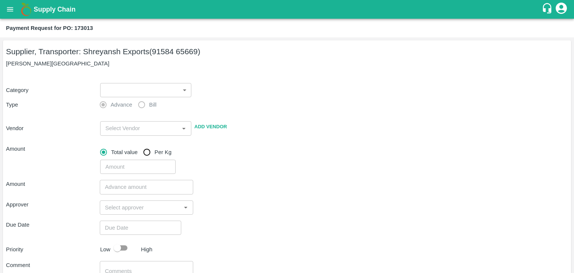
click at [121, 93] on body "Supply Chain Payment Request for PO: 173013 Supplier, Transporter: [PERSON_NAME…" at bounding box center [287, 136] width 574 height 273
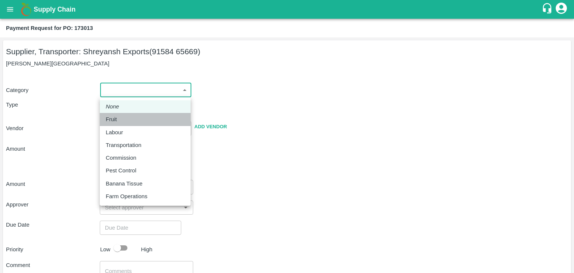
click at [120, 121] on div "Fruit" at bounding box center [113, 119] width 15 height 8
type input "1"
type input "Shreyansh Exports - 91584 65669(Supplier, Transporter)"
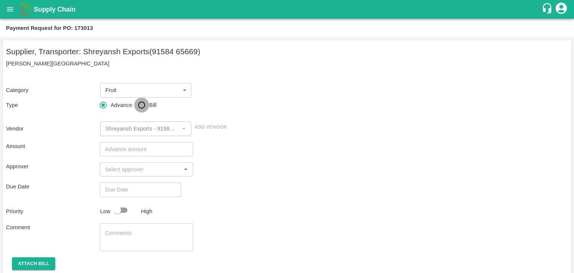
click at [141, 109] on input "Bill" at bounding box center [141, 105] width 15 height 15
radio input "true"
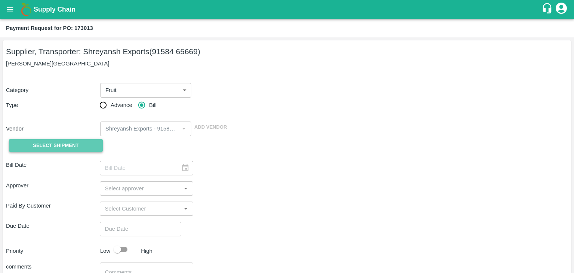
click at [47, 147] on span "Select Shipment" at bounding box center [56, 145] width 46 height 9
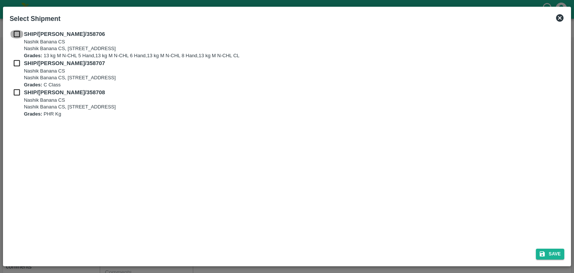
click at [15, 35] on input "checkbox" at bounding box center [17, 34] width 14 height 8
checkbox input "true"
click at [15, 62] on input "checkbox" at bounding box center [17, 63] width 14 height 8
checkbox input "true"
click at [17, 96] on input "checkbox" at bounding box center [17, 92] width 14 height 8
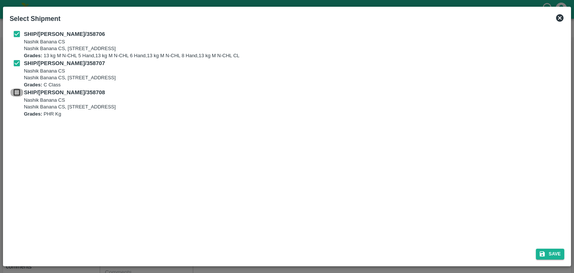
checkbox input "true"
click at [547, 253] on button "Save" at bounding box center [550, 253] width 28 height 11
type input "[DATE]"
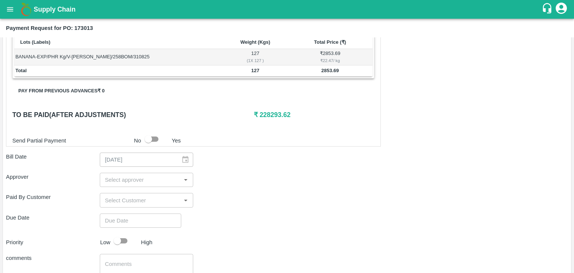
scroll to position [350, 0]
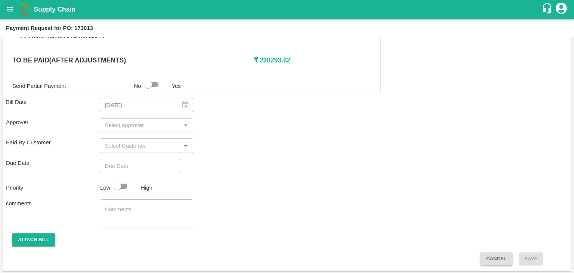
click at [142, 124] on input "input" at bounding box center [140, 125] width 77 height 10
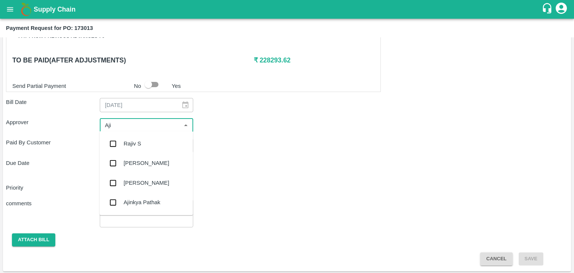
type input "Ajit"
click at [148, 138] on div "[PERSON_NAME]" at bounding box center [145, 143] width 93 height 19
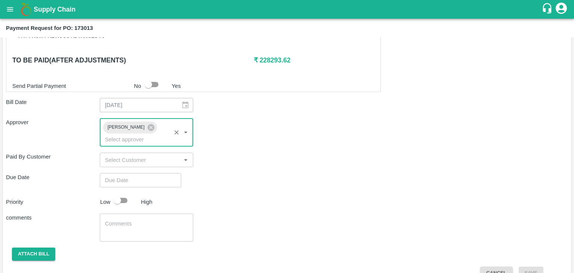
type input "DD/MM/YYYY hh:mm aa"
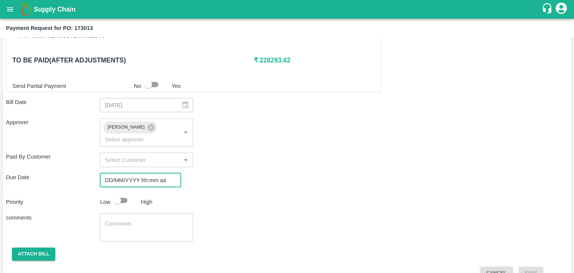
click at [160, 173] on input "DD/MM/YYYY hh:mm aa" at bounding box center [138, 180] width 76 height 14
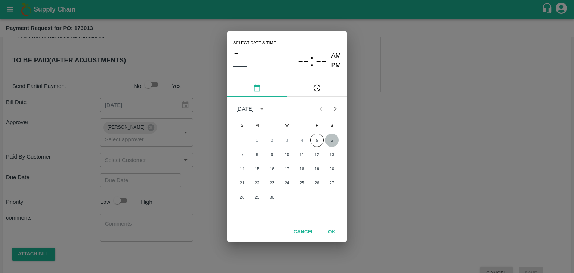
click at [330, 140] on button "6" at bounding box center [331, 139] width 13 height 13
type input "[DATE] 12:00 AM"
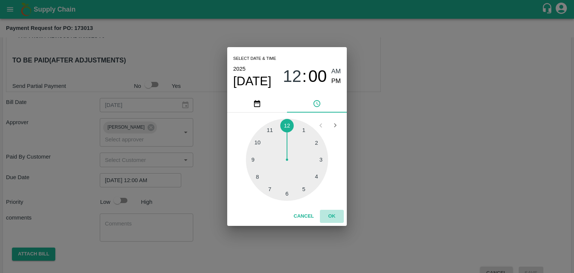
click at [334, 219] on button "OK" at bounding box center [332, 216] width 24 height 13
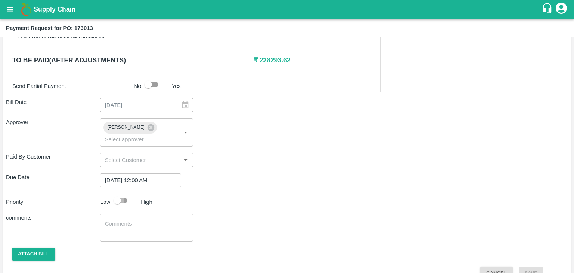
click at [122, 193] on input "checkbox" at bounding box center [117, 200] width 43 height 14
checkbox input "true"
click at [145, 220] on textarea at bounding box center [146, 228] width 83 height 16
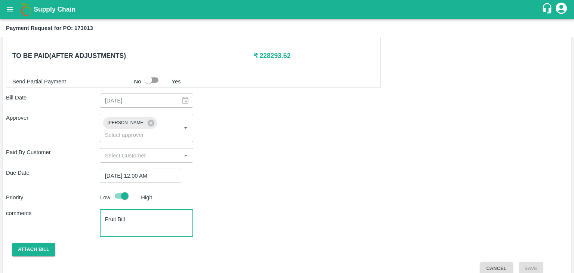
type textarea "Fruit Bill"
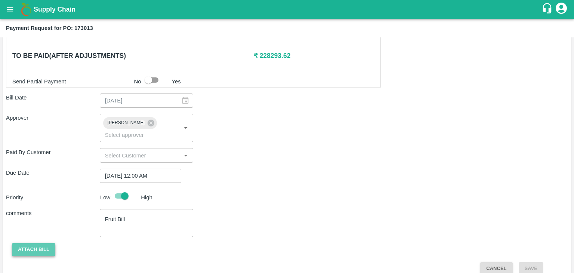
click at [29, 243] on button "Attach bill" at bounding box center [33, 249] width 43 height 13
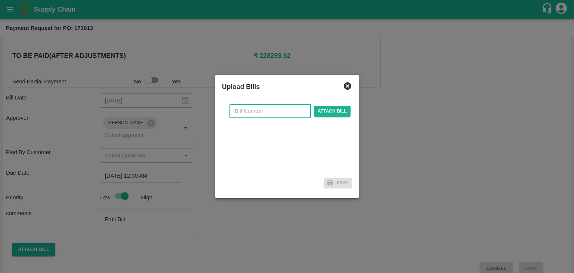
click at [257, 115] on input "text" at bounding box center [269, 111] width 81 height 14
click at [283, 115] on input "SE/25-26/971" at bounding box center [269, 111] width 81 height 14
type input "SE/25-26/1420"
click at [342, 109] on span "Attach bill" at bounding box center [332, 111] width 37 height 11
click at [0, 0] on input "Attach bill" at bounding box center [0, 0] width 0 height 0
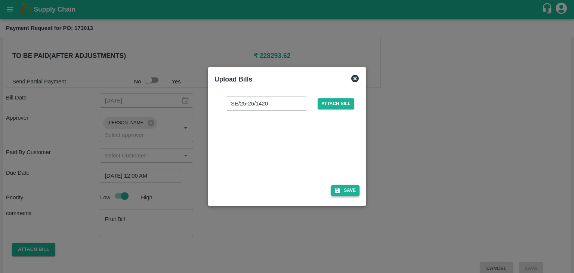
click at [339, 189] on icon "button" at bounding box center [337, 190] width 5 height 5
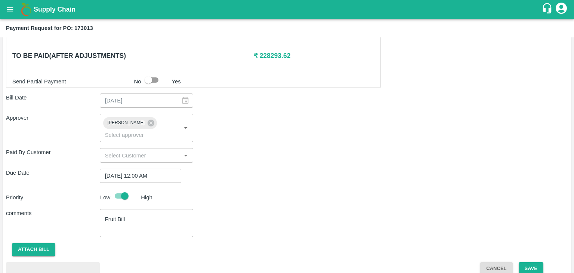
scroll to position [394, 0]
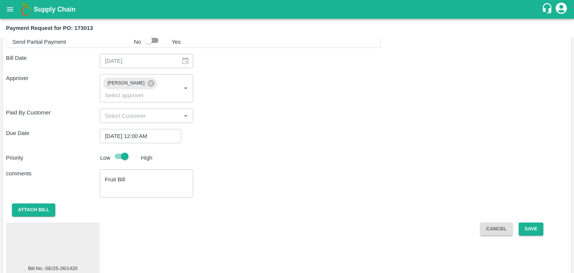
click at [63, 225] on div at bounding box center [53, 245] width 88 height 40
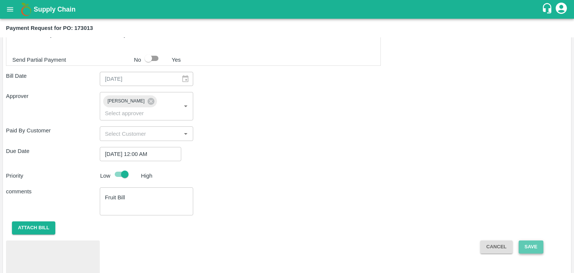
click at [530, 240] on button "Save" at bounding box center [531, 246] width 25 height 13
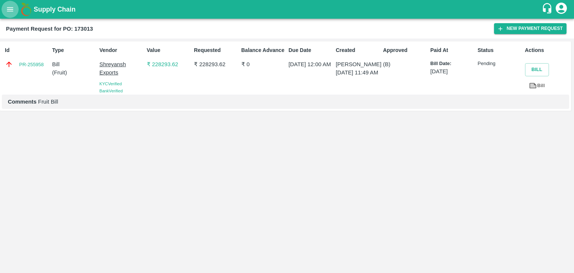
click at [7, 11] on icon "open drawer" at bounding box center [10, 9] width 8 height 8
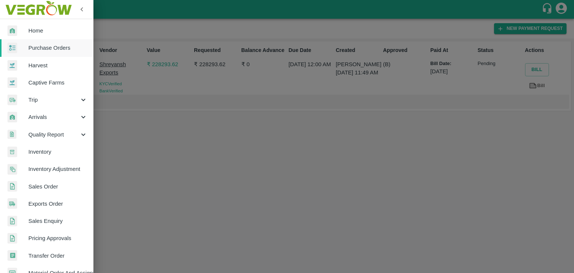
click at [51, 43] on link "Purchase Orders" at bounding box center [46, 47] width 93 height 17
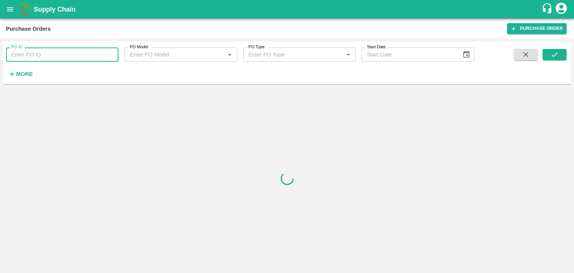
click at [108, 54] on input "PO ID" at bounding box center [62, 54] width 112 height 14
paste input "172982"
type input "172982"
click at [560, 54] on button "submit" at bounding box center [555, 54] width 24 height 11
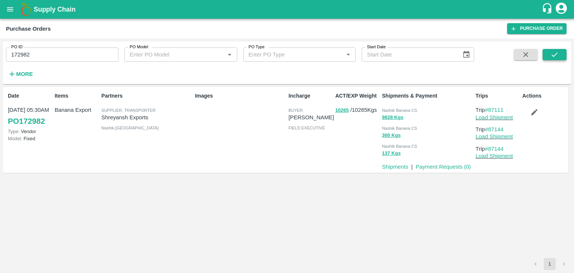
click at [560, 54] on button "submit" at bounding box center [555, 54] width 24 height 11
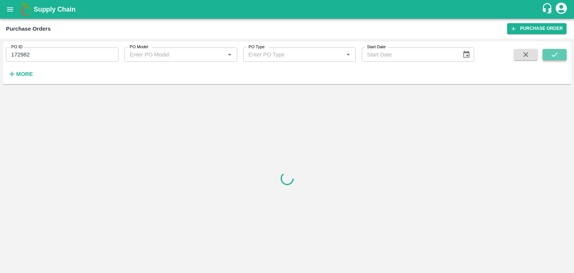
click at [560, 54] on button "submit" at bounding box center [555, 54] width 24 height 11
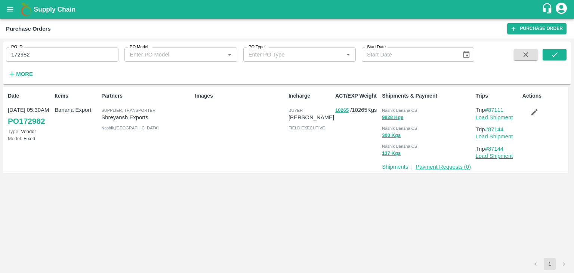
click at [441, 169] on link "Payment Requests ( 0 )" at bounding box center [443, 167] width 55 height 6
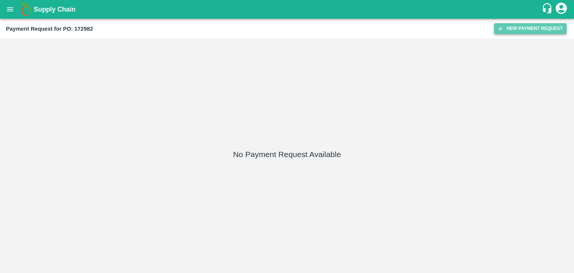
click at [516, 27] on button "New Payment Request" at bounding box center [530, 28] width 72 height 11
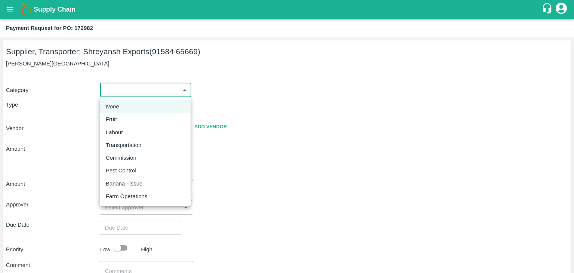
drag, startPoint x: 112, startPoint y: 89, endPoint x: 124, endPoint y: 116, distance: 29.5
click at [124, 116] on body "Supply Chain Payment Request for PO: 172982 Supplier, Transporter: [PERSON_NAME…" at bounding box center [287, 136] width 574 height 273
click at [124, 116] on div "Fruit" at bounding box center [145, 119] width 79 height 8
type input "1"
type input "Shreyansh Exports - 91584 65669(Supplier, Transporter)"
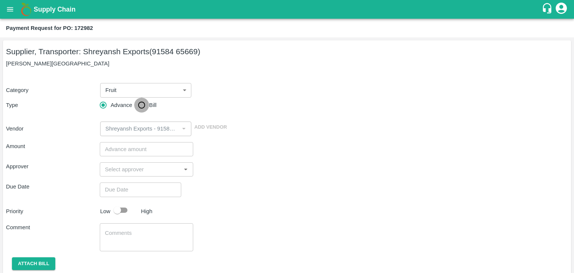
click at [148, 104] on input "Bill" at bounding box center [141, 105] width 15 height 15
radio input "true"
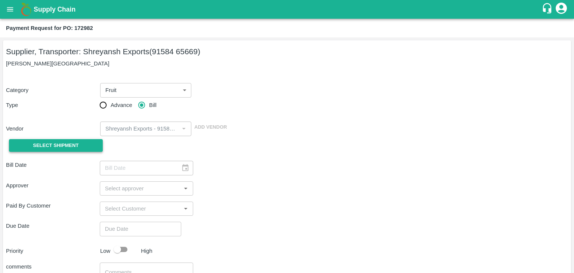
click at [39, 146] on span "Select Shipment" at bounding box center [56, 145] width 46 height 9
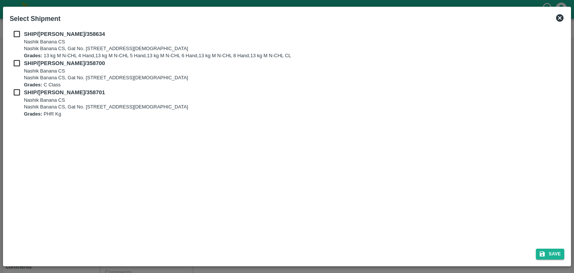
click at [18, 33] on input "checkbox" at bounding box center [17, 34] width 14 height 8
checkbox input "true"
click at [13, 69] on div "SHIP/[PERSON_NAME]/358700 Nashik Banana CS Nashik Banana CS, Gat No. [STREET_AD…" at bounding box center [287, 73] width 555 height 29
click at [16, 64] on input "checkbox" at bounding box center [17, 63] width 14 height 8
checkbox input "true"
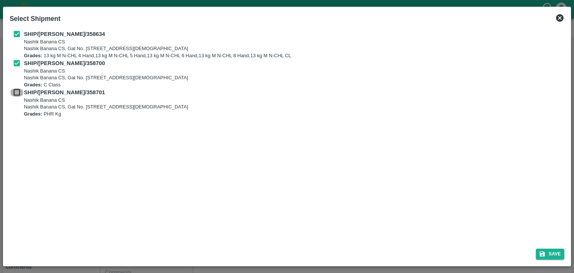
click at [15, 92] on input "checkbox" at bounding box center [17, 92] width 14 height 8
checkbox input "true"
drag, startPoint x: 571, startPoint y: 254, endPoint x: 560, endPoint y: 252, distance: 10.6
click at [560, 252] on div "Select Shipment SHIP/[PERSON_NAME]/358634 Nashik Banana CS Nashik Banana CS, Ga…" at bounding box center [287, 136] width 568 height 259
click at [560, 252] on button "Save" at bounding box center [550, 253] width 28 height 11
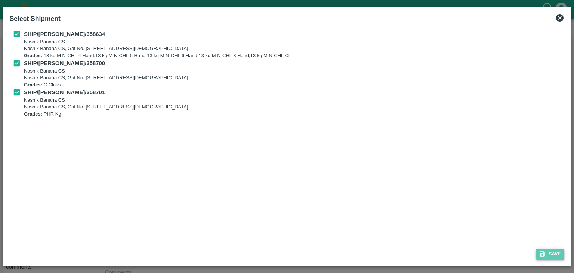
type input "[DATE]"
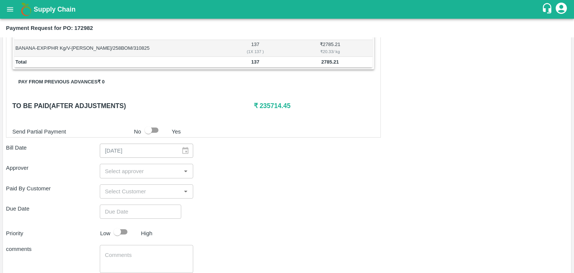
scroll to position [366, 0]
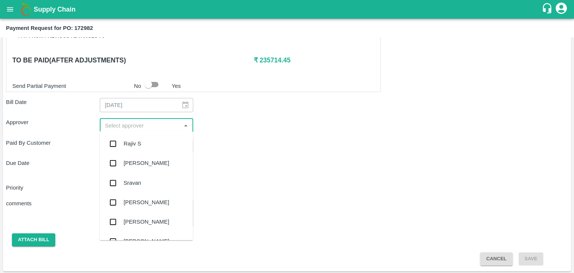
click at [149, 123] on input "input" at bounding box center [140, 125] width 77 height 10
type input "Ajit"
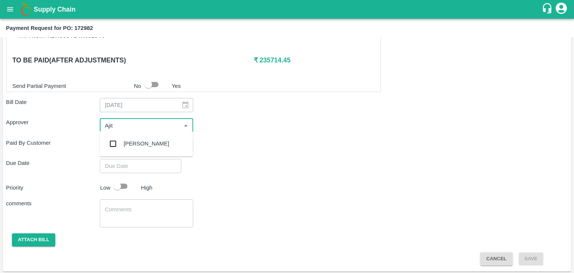
click at [145, 139] on div "[PERSON_NAME]" at bounding box center [145, 143] width 93 height 19
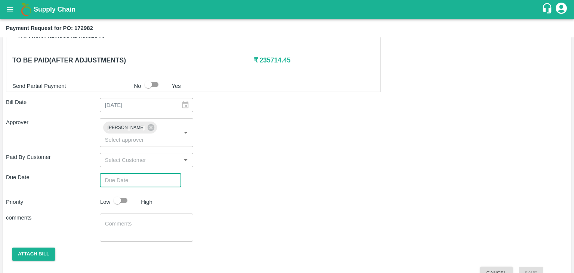
type input "DD/MM/YYYY hh:mm aa"
click at [156, 173] on input "DD/MM/YYYY hh:mm aa" at bounding box center [138, 180] width 76 height 14
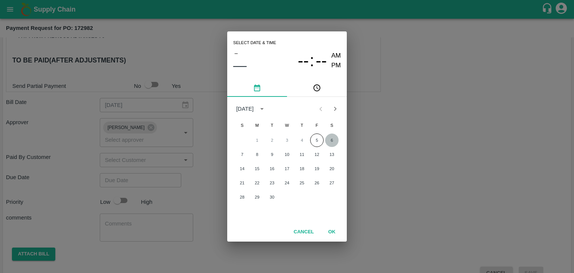
click at [337, 138] on button "6" at bounding box center [331, 139] width 13 height 13
type input "[DATE] 12:00 AM"
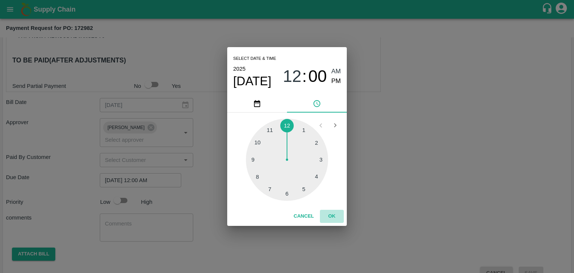
click at [328, 217] on button "OK" at bounding box center [332, 216] width 24 height 13
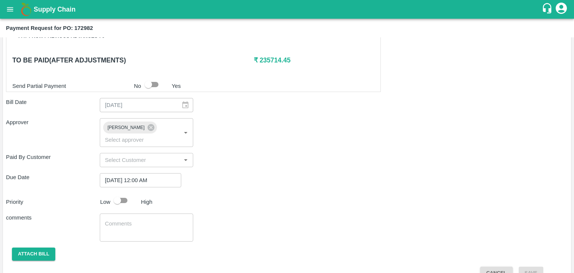
click at [133, 193] on div at bounding box center [124, 200] width 28 height 14
click at [127, 193] on input "checkbox" at bounding box center [117, 200] width 43 height 14
checkbox input "true"
click at [136, 220] on textarea at bounding box center [146, 228] width 83 height 16
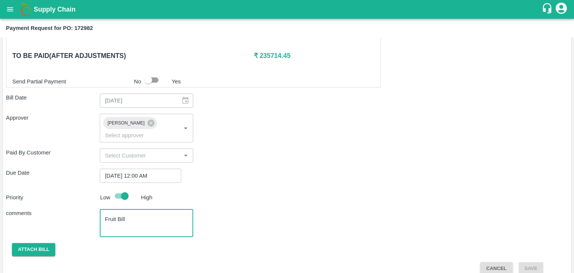
type textarea "Fruit Bill"
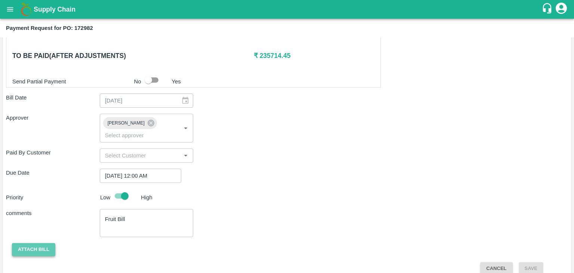
click at [37, 243] on button "Attach bill" at bounding box center [33, 249] width 43 height 13
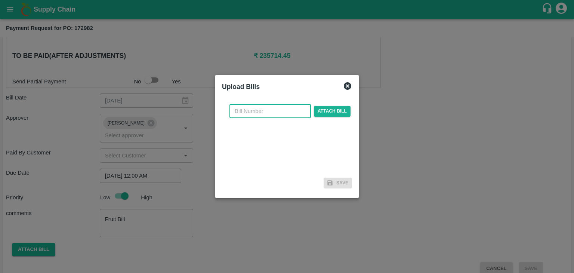
click at [254, 109] on input "text" at bounding box center [269, 111] width 81 height 14
click at [281, 115] on input "SE/25-26/971" at bounding box center [269, 111] width 81 height 14
type input "SE/25-26/1419"
click at [324, 114] on span "Attach bill" at bounding box center [332, 111] width 37 height 11
click at [0, 0] on input "Attach bill" at bounding box center [0, 0] width 0 height 0
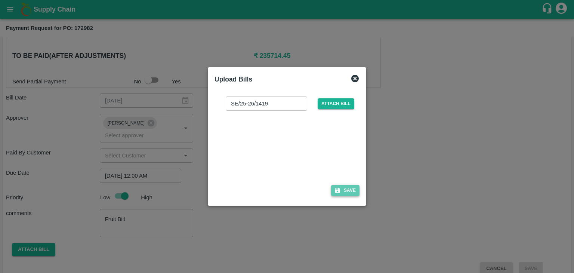
click at [345, 192] on button "Save" at bounding box center [345, 190] width 28 height 11
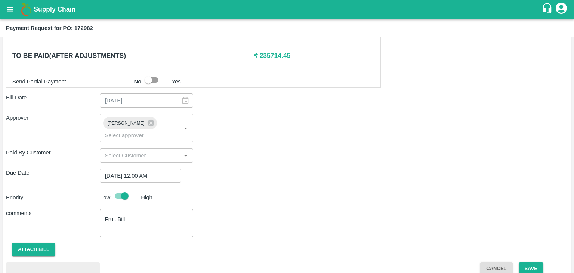
scroll to position [410, 0]
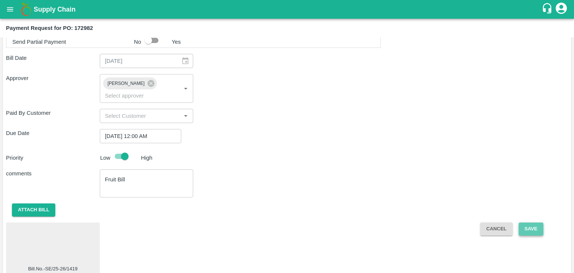
click at [526, 222] on button "Save" at bounding box center [531, 228] width 25 height 13
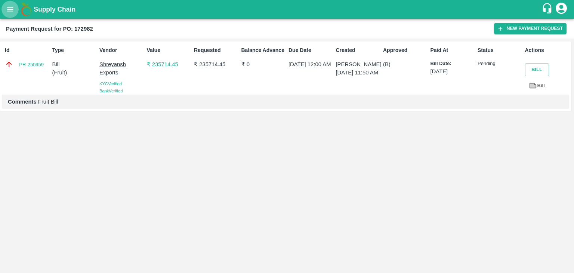
click at [15, 15] on button "open drawer" at bounding box center [9, 9] width 17 height 17
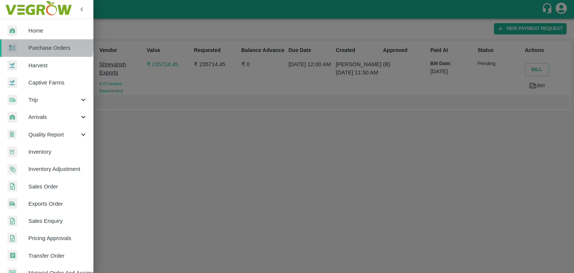
click at [46, 45] on span "Purchase Orders" at bounding box center [57, 48] width 59 height 8
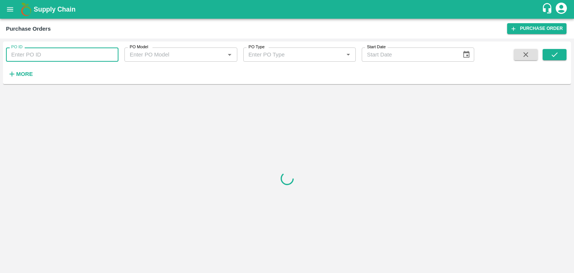
click at [105, 54] on input "PO ID" at bounding box center [62, 54] width 112 height 14
paste input "173010"
type input "173010"
click at [557, 52] on icon "submit" at bounding box center [554, 54] width 8 height 8
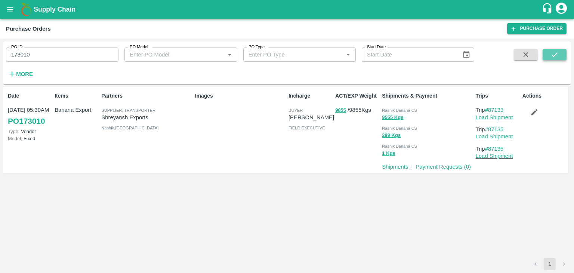
click at [557, 52] on icon "submit" at bounding box center [554, 54] width 8 height 8
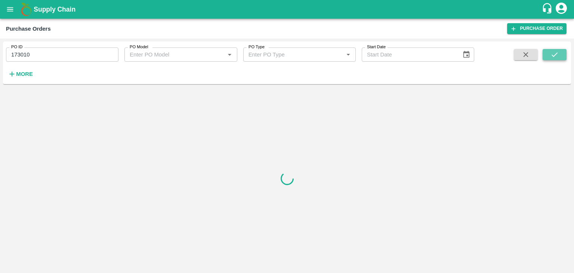
click at [557, 52] on icon "submit" at bounding box center [554, 54] width 8 height 8
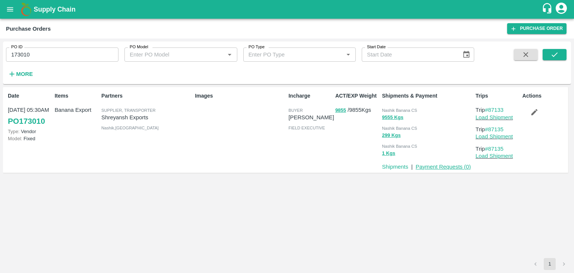
click at [448, 167] on link "Payment Requests ( 0 )" at bounding box center [443, 167] width 55 height 6
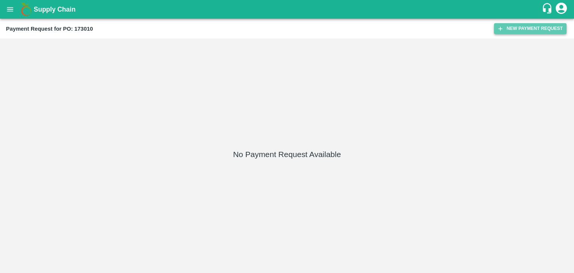
click at [519, 28] on button "New Payment Request" at bounding box center [530, 28] width 72 height 11
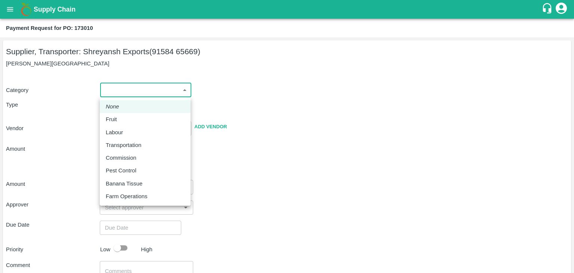
drag, startPoint x: 117, startPoint y: 85, endPoint x: 127, endPoint y: 114, distance: 30.6
click at [127, 114] on body "Supply Chain Payment Request for PO: 173010 Supplier, Transporter: [PERSON_NAME…" at bounding box center [287, 136] width 574 height 273
click at [127, 114] on li "Fruit" at bounding box center [145, 119] width 91 height 13
type input "1"
type input "Shreyansh Exports - 91584 65669(Supplier, Transporter)"
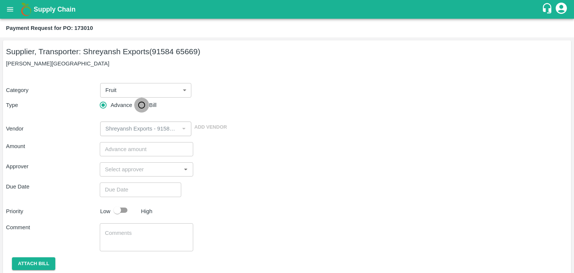
click at [146, 98] on input "Bill" at bounding box center [141, 105] width 15 height 15
radio input "true"
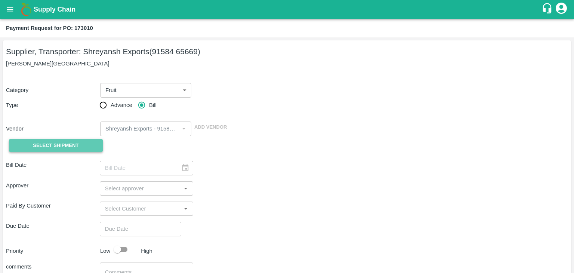
click at [45, 147] on span "Select Shipment" at bounding box center [56, 145] width 46 height 9
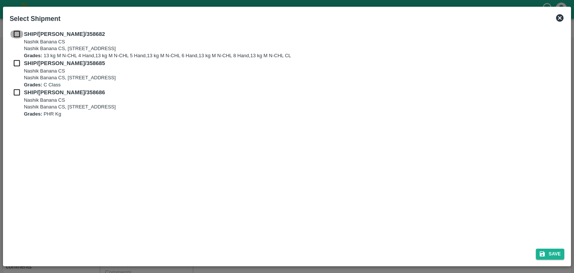
click at [12, 34] on input "checkbox" at bounding box center [17, 34] width 14 height 8
checkbox input "true"
click at [12, 61] on input "checkbox" at bounding box center [17, 63] width 14 height 8
checkbox input "true"
click at [12, 94] on input "checkbox" at bounding box center [17, 92] width 14 height 8
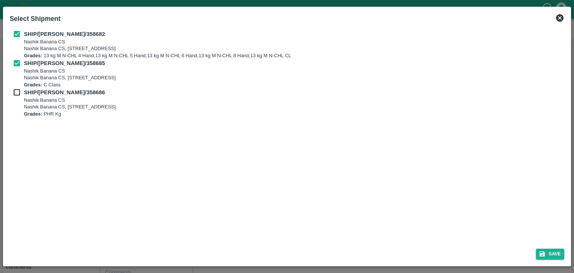
checkbox input "true"
click at [551, 254] on button "Save" at bounding box center [550, 253] width 28 height 11
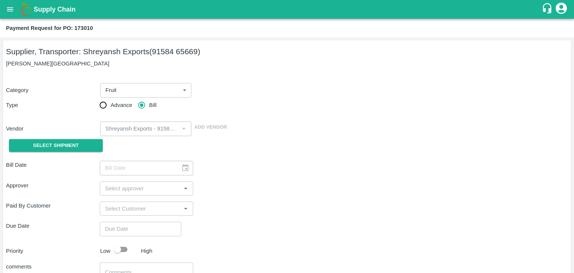
type input "[DATE]"
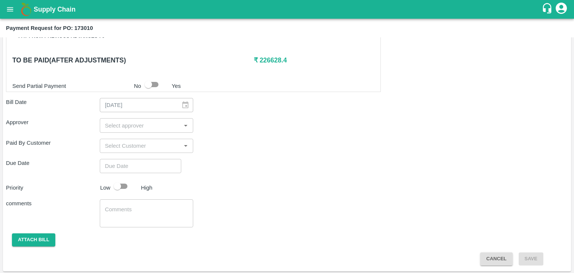
scroll to position [366, 0]
click at [119, 118] on div "​" at bounding box center [147, 125] width 94 height 14
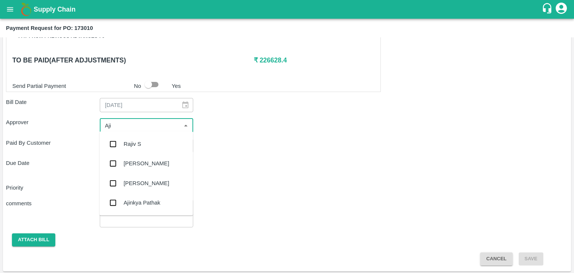
type input "Ajit"
click at [138, 136] on div "[PERSON_NAME]" at bounding box center [145, 143] width 93 height 19
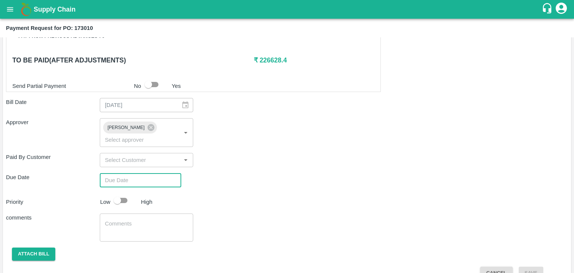
type input "DD/MM/YYYY hh:mm aa"
click at [151, 173] on input "DD/MM/YYYY hh:mm aa" at bounding box center [138, 180] width 76 height 14
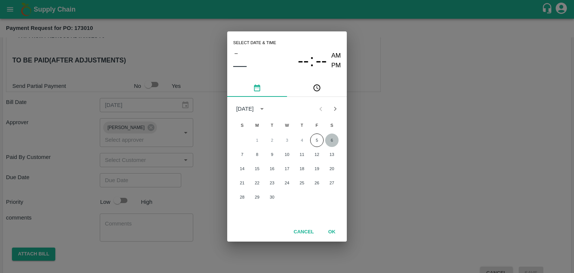
click at [330, 140] on button "6" at bounding box center [331, 139] width 13 height 13
type input "[DATE] 12:00 AM"
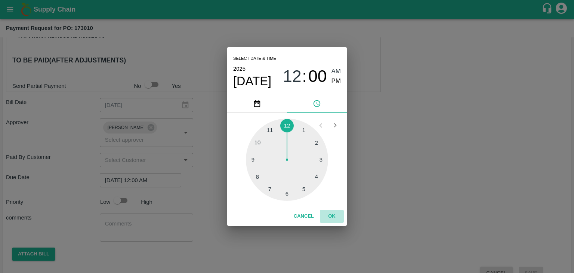
click at [329, 219] on button "OK" at bounding box center [332, 216] width 24 height 13
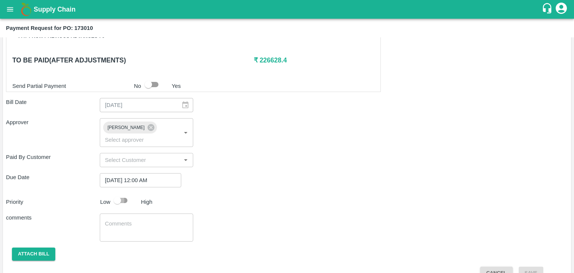
click at [121, 193] on input "checkbox" at bounding box center [117, 200] width 43 height 14
checkbox input "true"
click at [151, 220] on textarea at bounding box center [146, 228] width 83 height 16
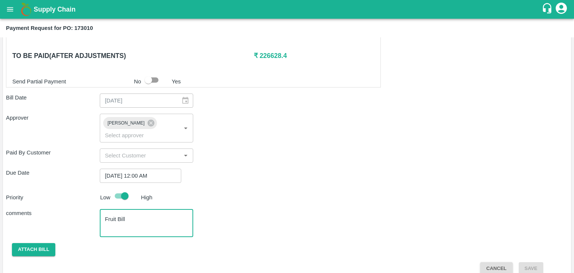
type textarea "Fruit Bill"
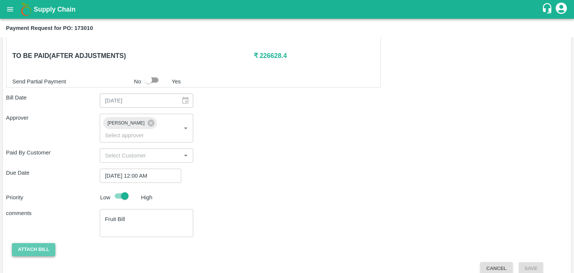
click at [41, 243] on button "Attach bill" at bounding box center [33, 249] width 43 height 13
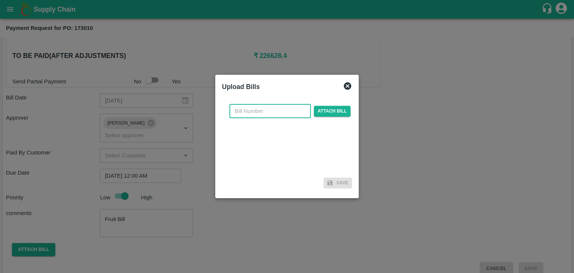
click at [259, 115] on input "text" at bounding box center [269, 111] width 81 height 14
click at [290, 107] on input "SE/25-26/971" at bounding box center [269, 111] width 81 height 14
type input "SE/25-26/1421"
click at [327, 108] on span "Attach bill" at bounding box center [332, 111] width 37 height 11
click at [0, 0] on input "Attach bill" at bounding box center [0, 0] width 0 height 0
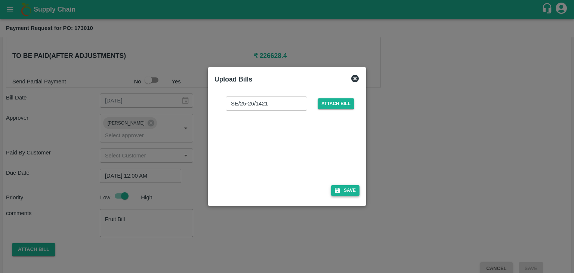
click at [354, 188] on button "Save" at bounding box center [345, 190] width 28 height 11
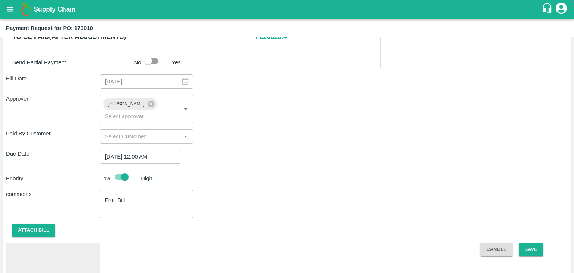
scroll to position [410, 0]
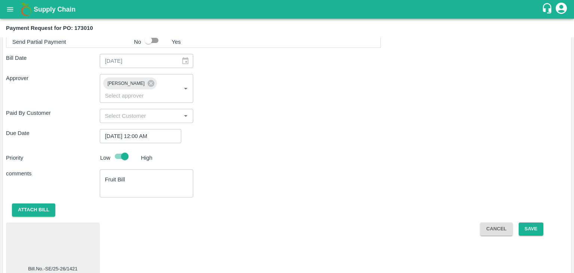
click at [54, 232] on div at bounding box center [53, 245] width 88 height 40
click at [534, 222] on button "Save" at bounding box center [531, 228] width 25 height 13
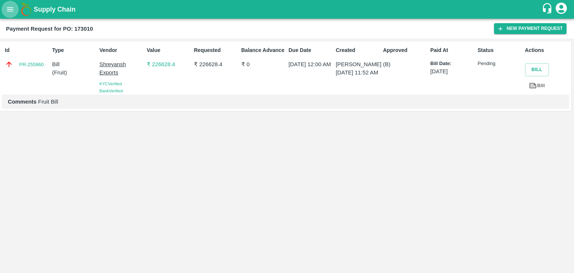
click at [7, 5] on icon "open drawer" at bounding box center [10, 9] width 8 height 8
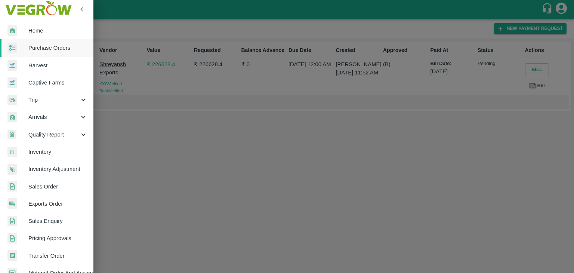
click at [50, 47] on span "Purchase Orders" at bounding box center [57, 48] width 59 height 8
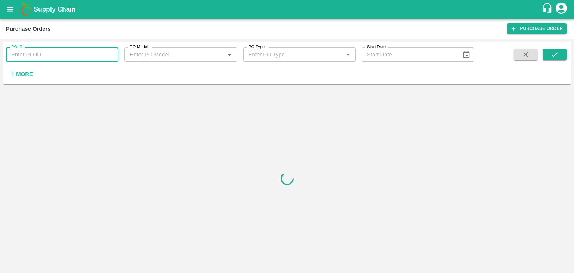
click at [93, 53] on input "PO ID" at bounding box center [62, 54] width 112 height 14
paste input "173003"
type input "173003"
click at [557, 52] on icon "submit" at bounding box center [554, 54] width 8 height 8
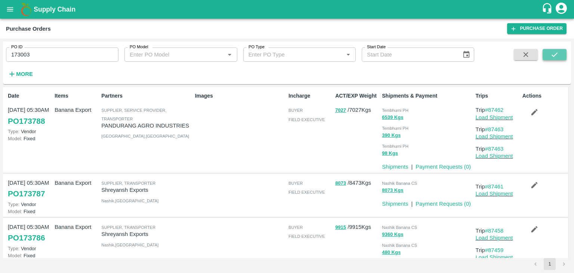
click at [557, 52] on icon "submit" at bounding box center [554, 54] width 8 height 8
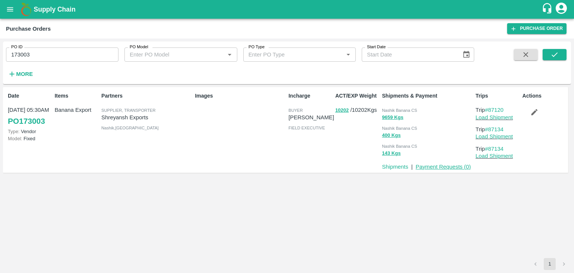
click at [439, 169] on link "Payment Requests ( 0 )" at bounding box center [443, 167] width 55 height 6
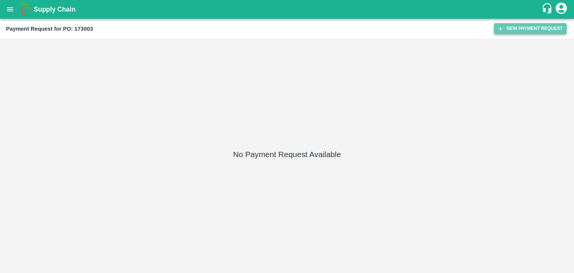
click at [519, 27] on button "New Payment Request" at bounding box center [530, 28] width 72 height 11
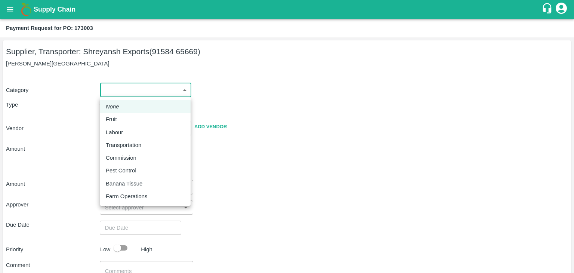
drag, startPoint x: 122, startPoint y: 86, endPoint x: 123, endPoint y: 118, distance: 32.9
click at [123, 118] on body "Supply Chain Payment Request for PO: 173003 Supplier, Transporter: [PERSON_NAME…" at bounding box center [287, 136] width 574 height 273
click at [123, 118] on div "Fruit" at bounding box center [145, 119] width 79 height 8
type input "1"
type input "Shreyansh Exports - 91584 65669(Supplier, Transporter)"
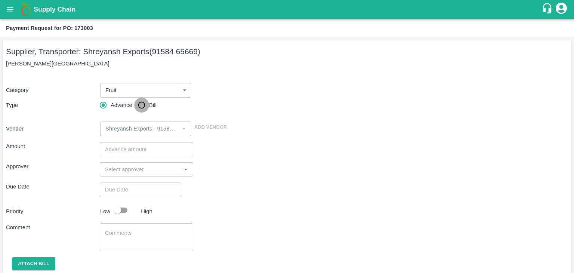
click at [137, 106] on input "Bill" at bounding box center [141, 105] width 15 height 15
radio input "true"
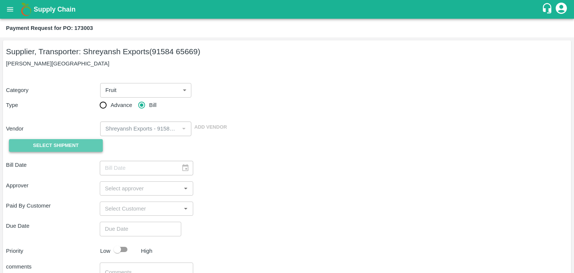
click at [59, 144] on span "Select Shipment" at bounding box center [56, 145] width 46 height 9
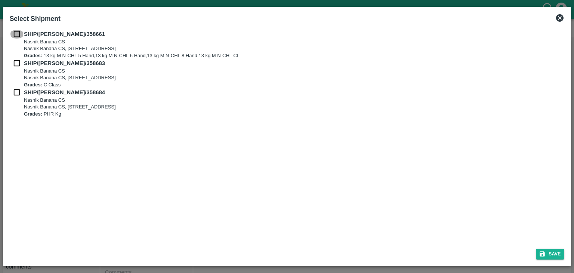
click at [14, 30] on input "checkbox" at bounding box center [17, 34] width 14 height 8
checkbox input "true"
click at [14, 65] on input "checkbox" at bounding box center [17, 63] width 14 height 8
checkbox input "true"
click at [16, 89] on input "checkbox" at bounding box center [17, 92] width 14 height 8
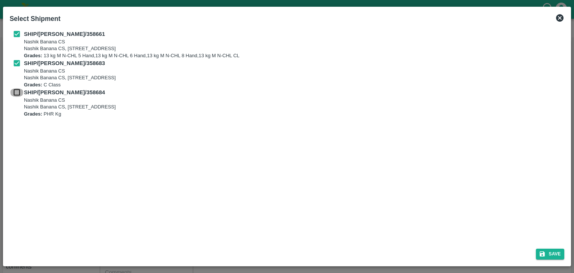
checkbox input "true"
click at [553, 250] on button "Save" at bounding box center [550, 253] width 28 height 11
type input "[DATE]"
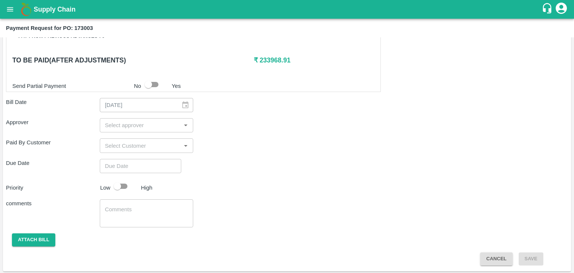
scroll to position [349, 0]
click at [163, 129] on input "input" at bounding box center [140, 126] width 77 height 10
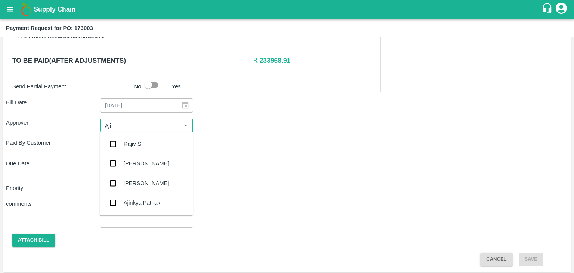
type input "Ajit"
click at [143, 142] on div "[PERSON_NAME]" at bounding box center [147, 144] width 46 height 8
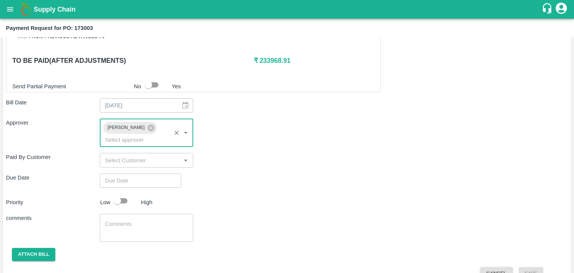
type input "DD/MM/YYYY hh:mm aa"
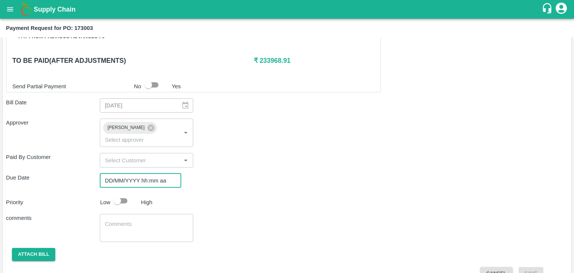
click at [152, 173] on input "DD/MM/YYYY hh:mm aa" at bounding box center [138, 180] width 76 height 14
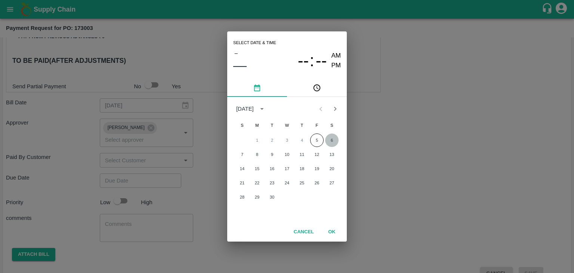
click at [327, 140] on button "6" at bounding box center [331, 139] width 13 height 13
type input "[DATE] 12:00 AM"
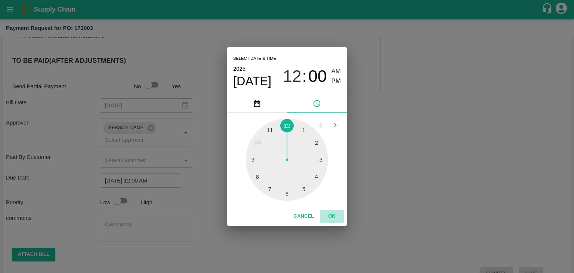
click at [335, 217] on button "OK" at bounding box center [332, 216] width 24 height 13
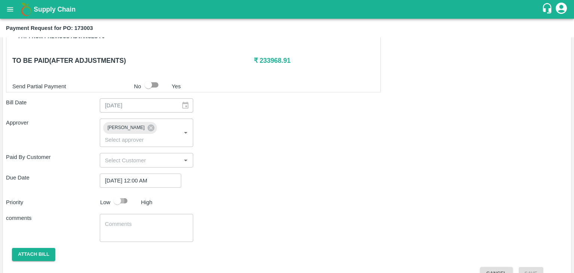
click at [121, 194] on input "checkbox" at bounding box center [117, 201] width 43 height 14
checkbox input "true"
click at [148, 220] on textarea at bounding box center [146, 228] width 83 height 16
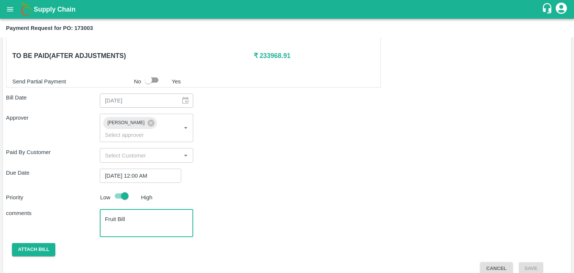
type textarea "Fruit Bill"
click at [28, 243] on button "Attach bill" at bounding box center [33, 249] width 43 height 13
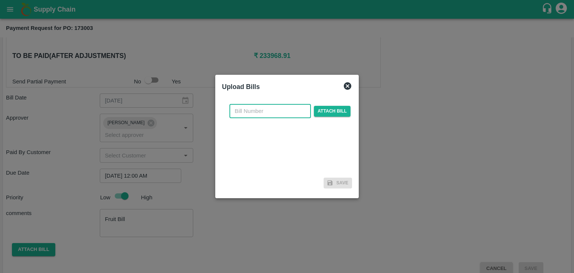
click at [264, 108] on input "text" at bounding box center [269, 111] width 81 height 14
click at [285, 114] on input "SE/25-26/971" at bounding box center [269, 111] width 81 height 14
type input "SE/25-26/1422"
click at [333, 107] on span "Attach bill" at bounding box center [332, 111] width 37 height 11
click at [0, 0] on input "Attach bill" at bounding box center [0, 0] width 0 height 0
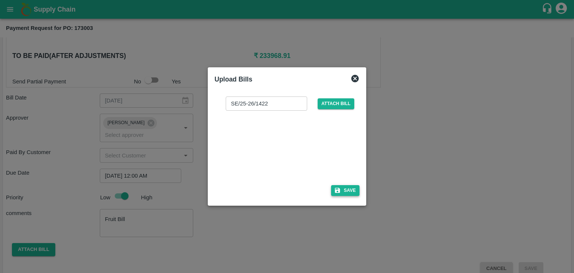
click at [346, 188] on button "Save" at bounding box center [345, 190] width 28 height 11
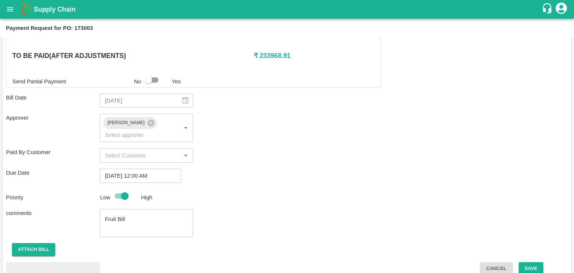
scroll to position [394, 0]
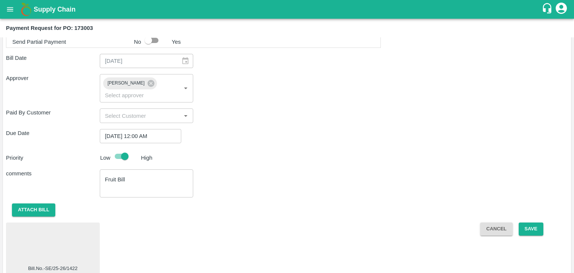
click at [77, 228] on div at bounding box center [53, 245] width 88 height 40
click at [531, 222] on button "Save" at bounding box center [531, 228] width 25 height 13
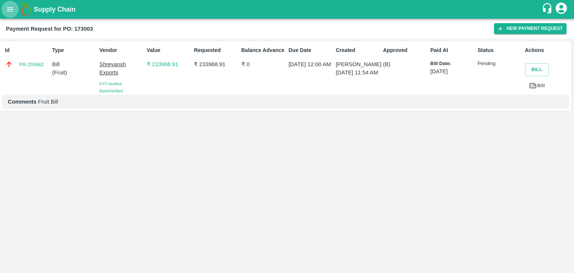
click at [10, 3] on button "open drawer" at bounding box center [9, 9] width 17 height 17
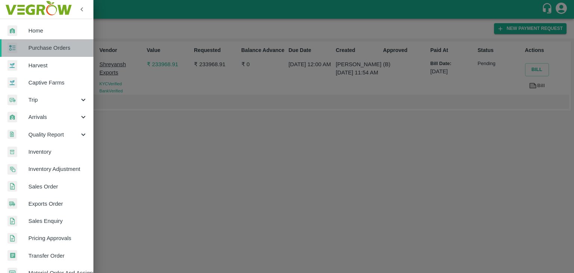
click at [55, 50] on span "Purchase Orders" at bounding box center [57, 48] width 59 height 8
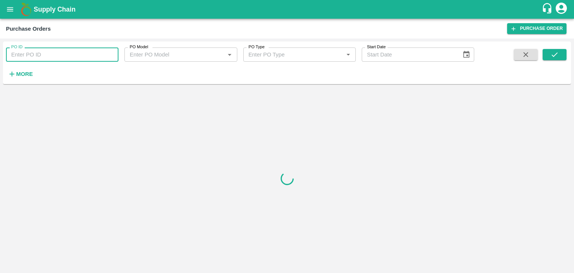
click at [108, 53] on input "PO ID" at bounding box center [62, 54] width 112 height 14
paste input "172974"
type input "172974"
click at [550, 53] on button "submit" at bounding box center [555, 54] width 24 height 11
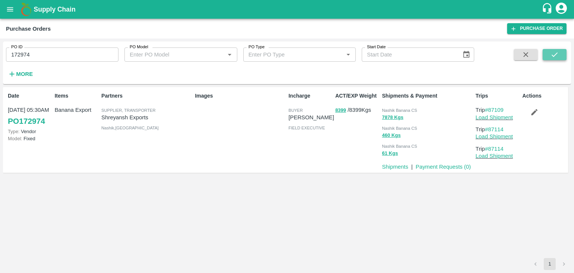
click at [550, 53] on button "submit" at bounding box center [555, 54] width 24 height 11
click at [441, 164] on link "Payment Requests ( 0 )" at bounding box center [443, 167] width 55 height 6
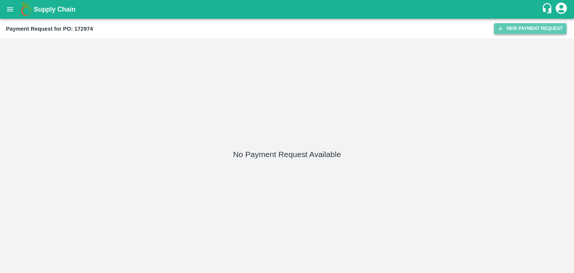
click at [515, 27] on button "New Payment Request" at bounding box center [530, 28] width 72 height 11
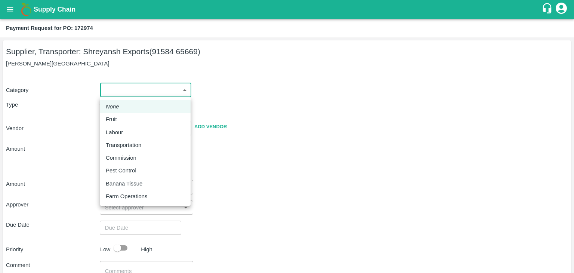
drag, startPoint x: 114, startPoint y: 87, endPoint x: 124, endPoint y: 119, distance: 34.2
click at [124, 119] on body "Supply Chain Payment Request for PO: 172974 Supplier, Transporter: [PERSON_NAME…" at bounding box center [287, 136] width 574 height 273
click at [124, 119] on div "Fruit" at bounding box center [145, 119] width 79 height 8
type input "1"
type input "Shreyansh Exports - 91584 65669(Supplier, Transporter)"
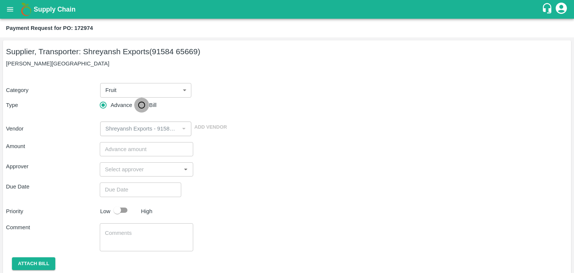
click at [144, 104] on input "Bill" at bounding box center [141, 105] width 15 height 15
radio input "true"
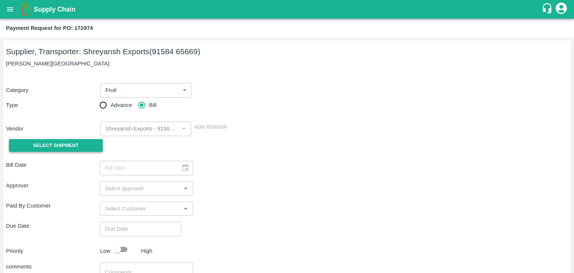
click at [66, 151] on button "Select Shipment" at bounding box center [56, 145] width 94 height 13
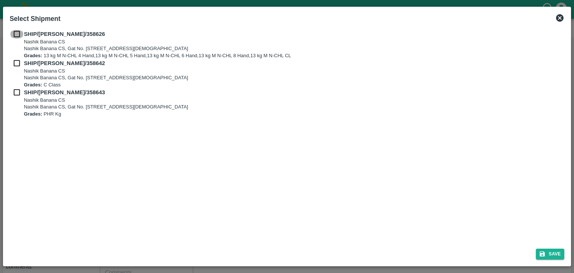
click at [13, 30] on input "checkbox" at bounding box center [17, 34] width 14 height 8
checkbox input "true"
click at [15, 67] on input "checkbox" at bounding box center [17, 63] width 14 height 8
checkbox input "true"
drag, startPoint x: 15, startPoint y: 101, endPoint x: 16, endPoint y: 92, distance: 9.0
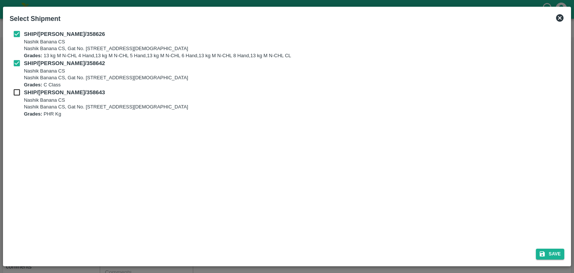
click at [16, 92] on div "SHIP/[PERSON_NAME]/358643 Nashik Banana CS Nashik Banana CS, Gat No. [STREET_AD…" at bounding box center [287, 102] width 555 height 29
click at [16, 92] on input "checkbox" at bounding box center [17, 92] width 14 height 8
checkbox input "true"
click at [562, 256] on button "Save" at bounding box center [550, 253] width 28 height 11
type input "[DATE]"
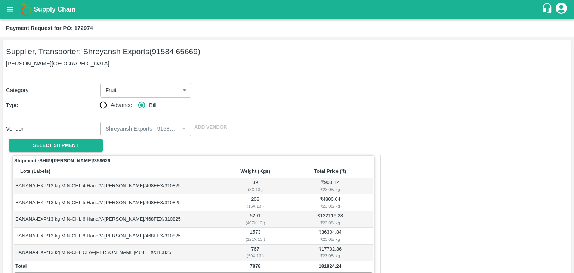
scroll to position [366, 0]
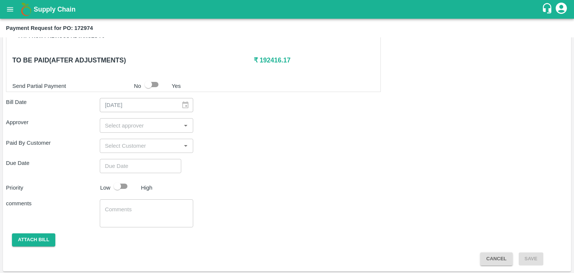
click at [120, 125] on input "input" at bounding box center [140, 125] width 77 height 10
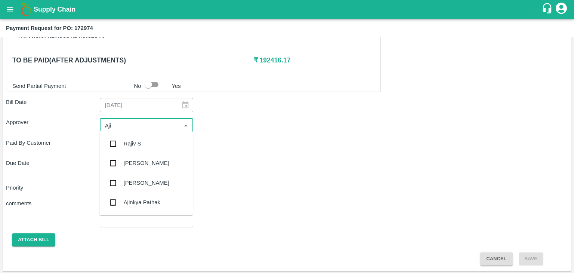
type input "Ajit"
click at [136, 139] on div "[PERSON_NAME]" at bounding box center [145, 143] width 93 height 19
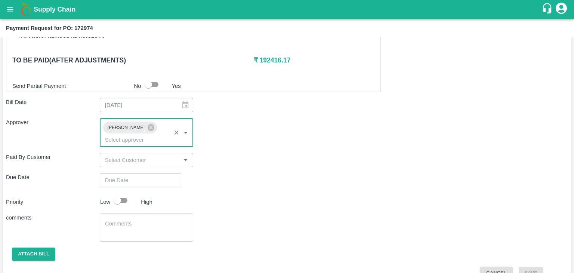
type input "DD/MM/YYYY hh:mm aa"
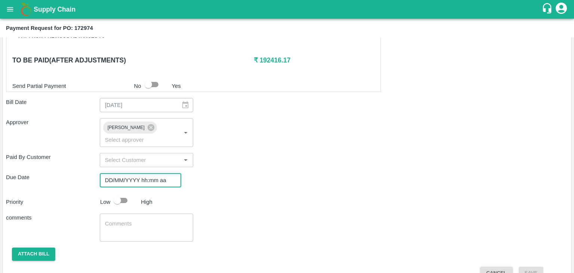
click at [158, 173] on input "DD/MM/YYYY hh:mm aa" at bounding box center [138, 180] width 76 height 14
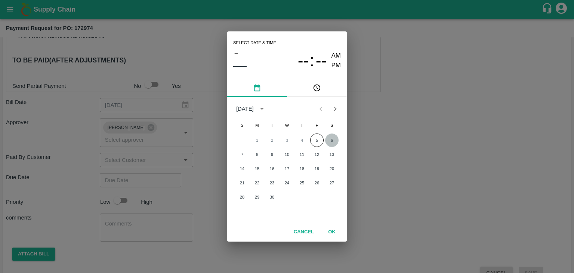
click at [330, 138] on button "6" at bounding box center [331, 139] width 13 height 13
type input "[DATE] 12:00 AM"
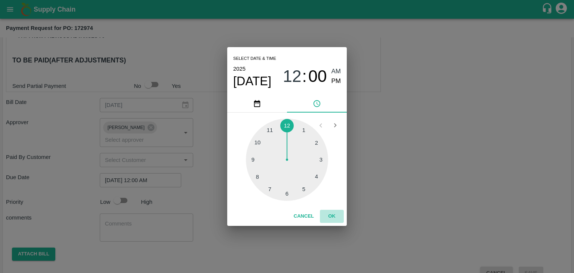
click at [329, 214] on button "OK" at bounding box center [332, 216] width 24 height 13
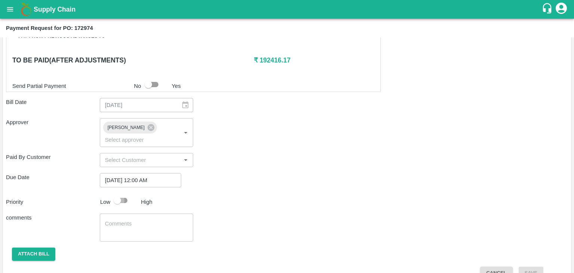
click at [114, 193] on input "checkbox" at bounding box center [117, 200] width 43 height 14
checkbox input "true"
click at [154, 220] on textarea at bounding box center [146, 228] width 83 height 16
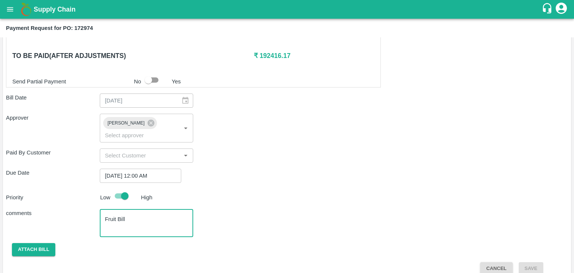
type textarea "Fruit Bill"
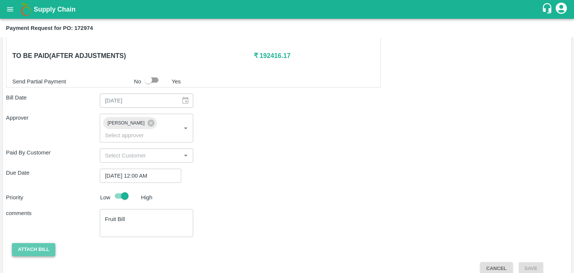
click at [30, 243] on button "Attach bill" at bounding box center [33, 249] width 43 height 13
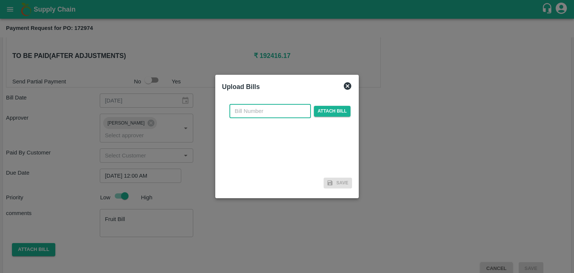
click at [251, 114] on input "text" at bounding box center [269, 111] width 81 height 14
click at [285, 102] on div "SE/25-26/971 ​ Attach bill" at bounding box center [287, 136] width 130 height 77
click at [283, 109] on input "SE/25-26/971" at bounding box center [269, 111] width 81 height 14
type input "SE/25-26/1417"
click at [335, 108] on span "Attach bill" at bounding box center [332, 111] width 37 height 11
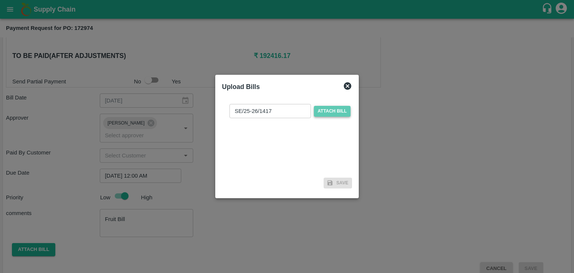
click at [0, 0] on input "Attach bill" at bounding box center [0, 0] width 0 height 0
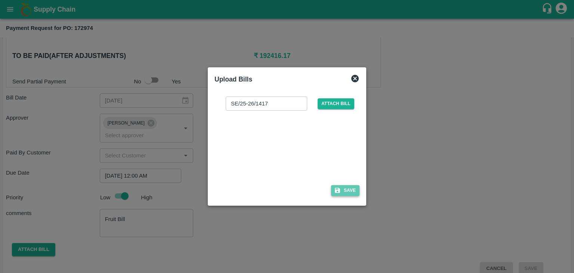
click at [342, 189] on button "Save" at bounding box center [345, 190] width 28 height 11
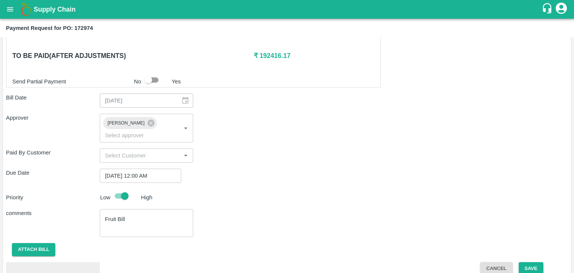
scroll to position [410, 0]
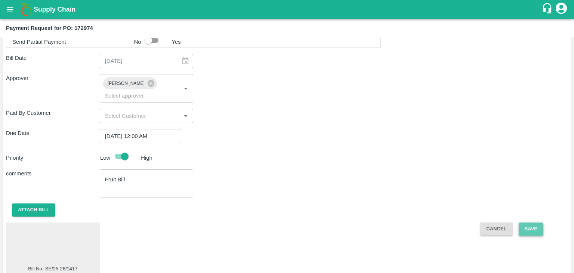
click at [525, 222] on button "Save" at bounding box center [531, 228] width 25 height 13
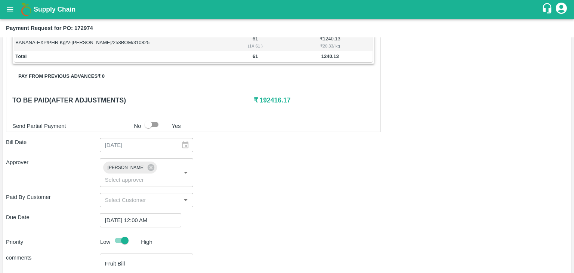
scroll to position [319, 0]
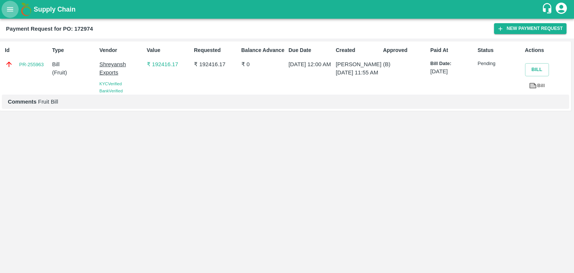
click at [9, 13] on icon "open drawer" at bounding box center [10, 9] width 8 height 8
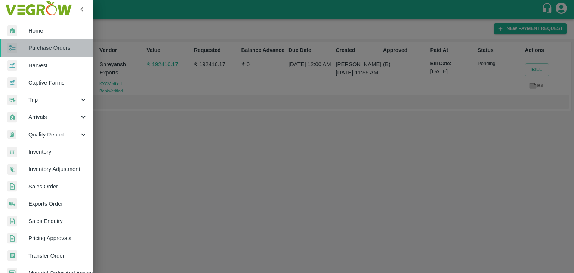
click at [50, 46] on span "Purchase Orders" at bounding box center [57, 48] width 59 height 8
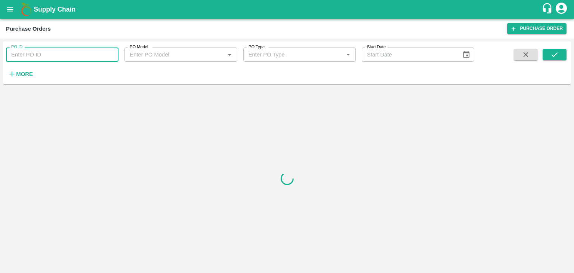
drag, startPoint x: 91, startPoint y: 53, endPoint x: 102, endPoint y: 55, distance: 11.0
click at [102, 55] on input "PO ID" at bounding box center [62, 54] width 112 height 14
paste input "172985"
type input "172985"
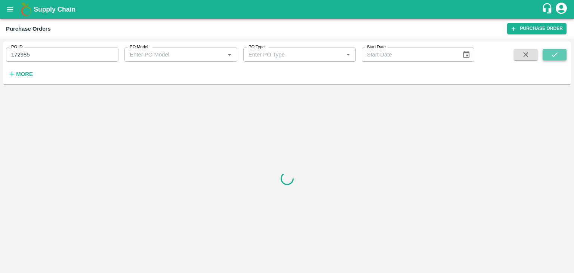
click at [559, 53] on button "submit" at bounding box center [555, 54] width 24 height 11
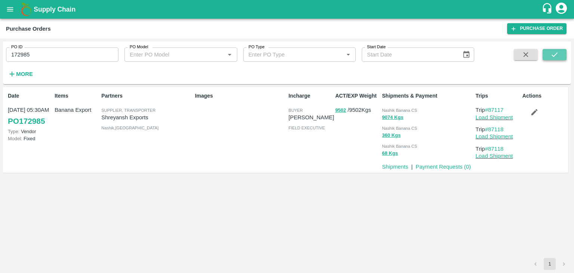
click at [559, 53] on button "submit" at bounding box center [555, 54] width 24 height 11
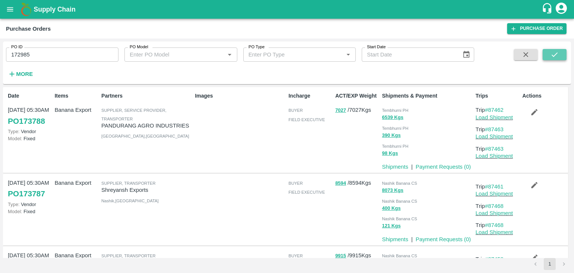
click at [556, 53] on icon "submit" at bounding box center [555, 54] width 6 height 4
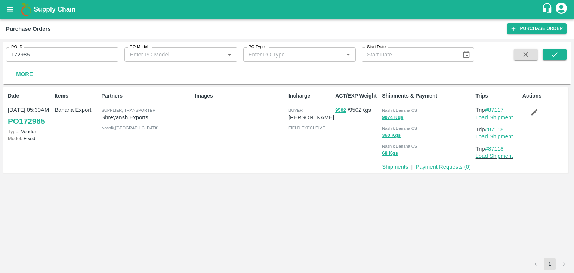
click at [433, 165] on link "Payment Requests ( 0 )" at bounding box center [443, 167] width 55 height 6
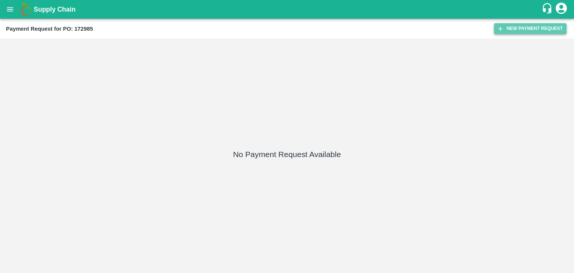
click at [516, 24] on button "New Payment Request" at bounding box center [530, 28] width 72 height 11
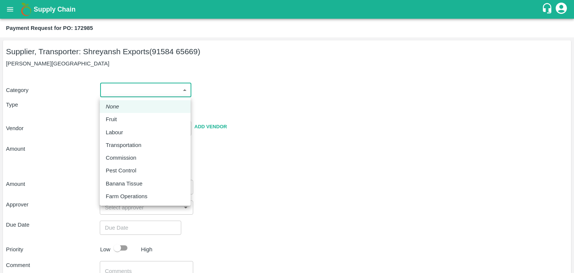
click at [111, 89] on body "Supply Chain Payment Request for PO: 172985 Supplier, Transporter: [PERSON_NAME…" at bounding box center [287, 136] width 574 height 273
click at [130, 125] on li "Fruit" at bounding box center [145, 119] width 91 height 13
type input "1"
type input "Shreyansh Exports - 91584 65669(Supplier, Transporter)"
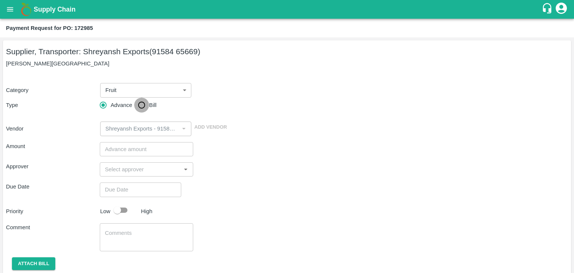
click at [138, 103] on input "Bill" at bounding box center [141, 105] width 15 height 15
radio input "true"
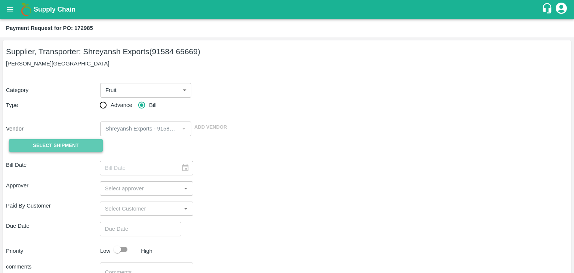
click at [67, 142] on span "Select Shipment" at bounding box center [56, 145] width 46 height 9
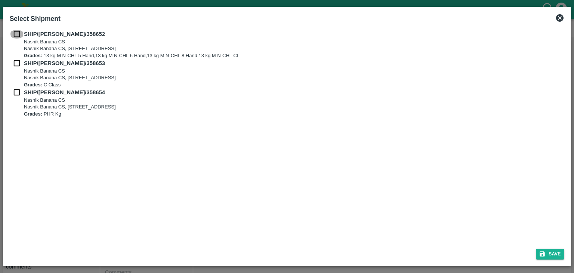
click at [17, 33] on input "checkbox" at bounding box center [17, 34] width 14 height 8
checkbox input "true"
click at [16, 63] on input "checkbox" at bounding box center [17, 63] width 14 height 8
checkbox input "true"
click at [13, 92] on input "checkbox" at bounding box center [17, 92] width 14 height 8
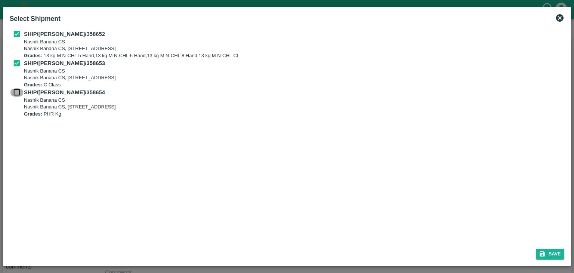
checkbox input "true"
click at [556, 248] on button "Save" at bounding box center [550, 253] width 28 height 11
type input "01/09/2025"
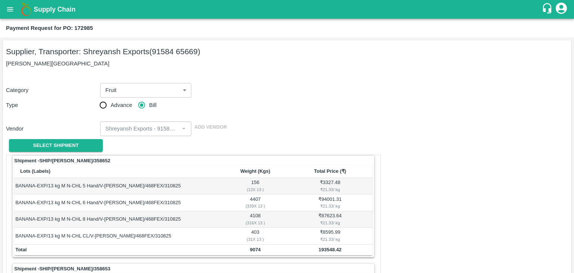
scroll to position [350, 0]
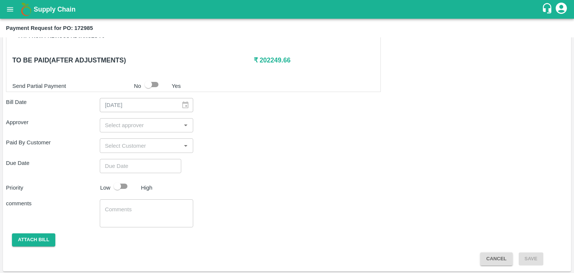
click at [157, 127] on input "input" at bounding box center [140, 125] width 77 height 10
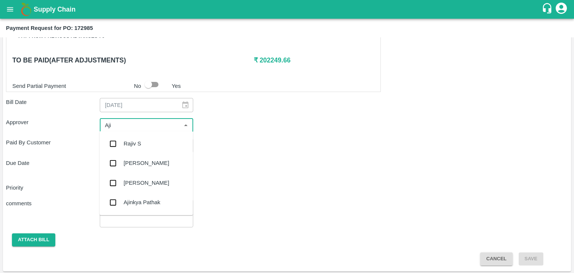
type input "Ajit"
click at [145, 141] on div "[PERSON_NAME]" at bounding box center [145, 143] width 93 height 19
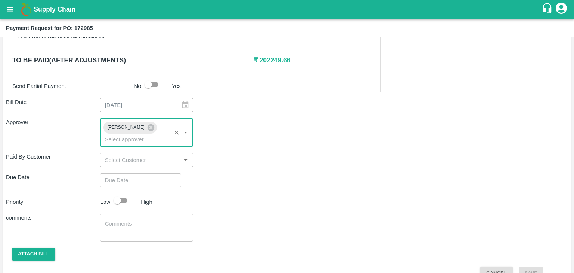
type input "DD/MM/YYYY hh:mm aa"
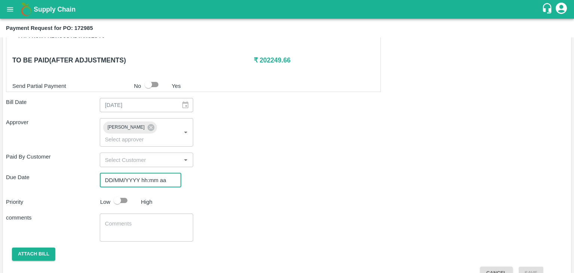
click at [155, 173] on input "DD/MM/YYYY hh:mm aa" at bounding box center [138, 180] width 76 height 14
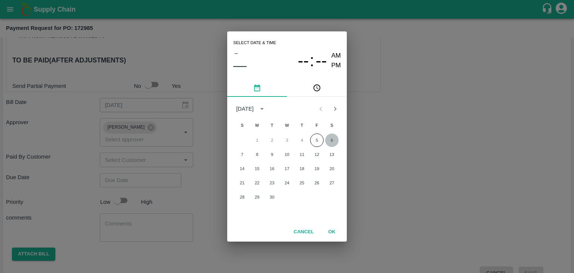
click at [331, 140] on button "6" at bounding box center [331, 139] width 13 height 13
type input "[DATE] 12:00 AM"
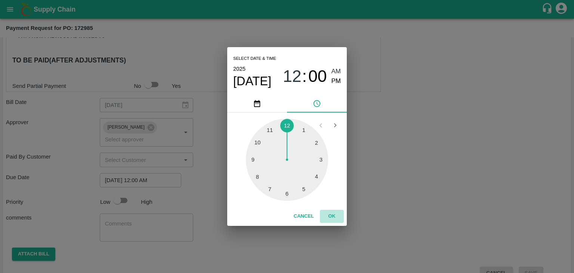
click at [328, 215] on button "OK" at bounding box center [332, 216] width 24 height 13
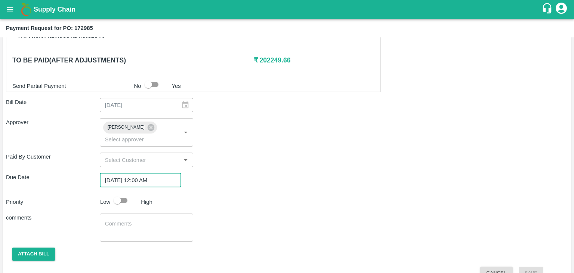
click at [118, 193] on input "checkbox" at bounding box center [117, 200] width 43 height 14
checkbox input "true"
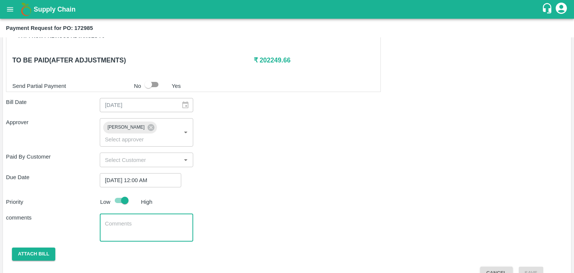
click at [146, 220] on textarea at bounding box center [146, 228] width 83 height 16
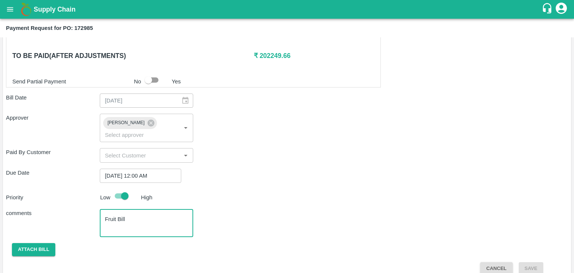
type textarea "Fruit Bill"
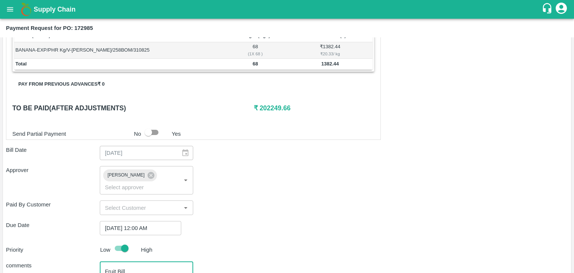
scroll to position [302, 0]
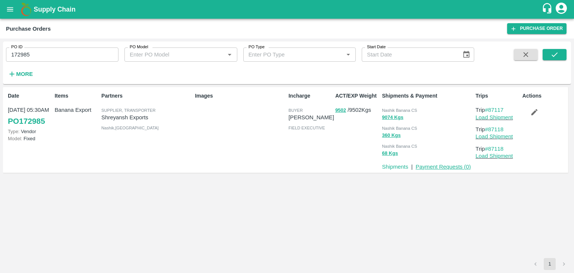
click at [436, 168] on link "Payment Requests ( 0 )" at bounding box center [443, 167] width 55 height 6
click at [535, 105] on div "Actions" at bounding box center [542, 129] width 47 height 81
click at [536, 110] on icon "button" at bounding box center [534, 112] width 6 height 6
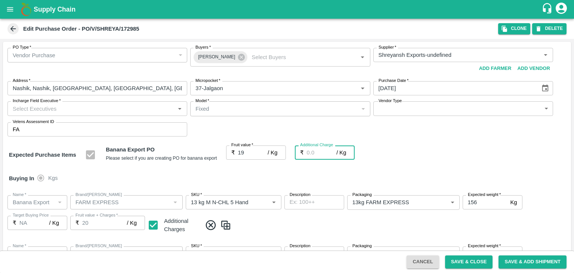
type input "19"
type input "2"
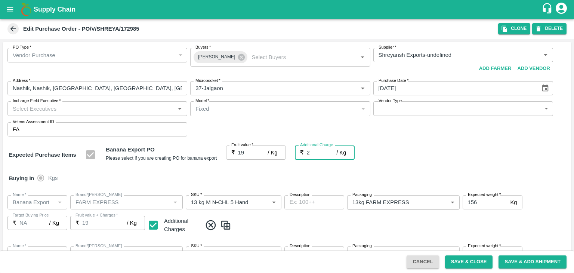
type input "21"
type input "2.7"
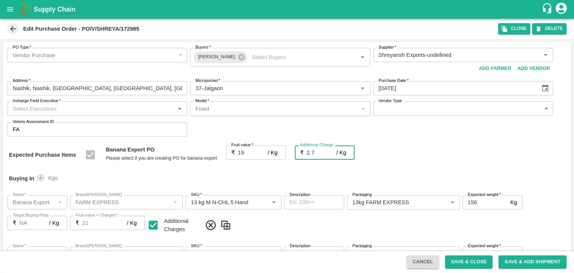
type input "21.7"
type input "2.75"
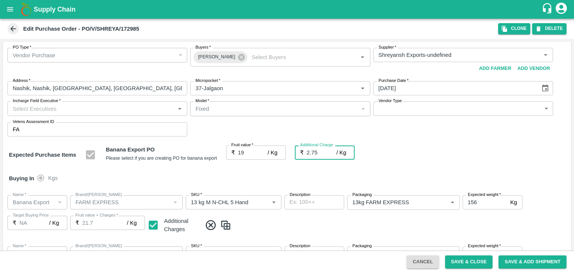
type input "21.75"
type input "2.75"
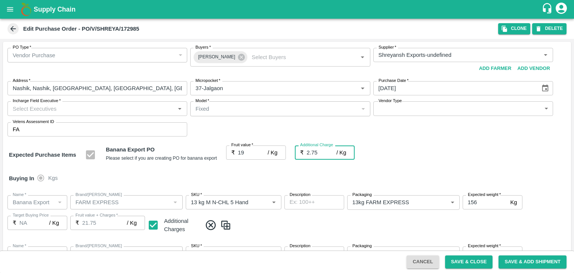
click at [335, 174] on div "Buying In Kgs" at bounding box center [287, 178] width 568 height 22
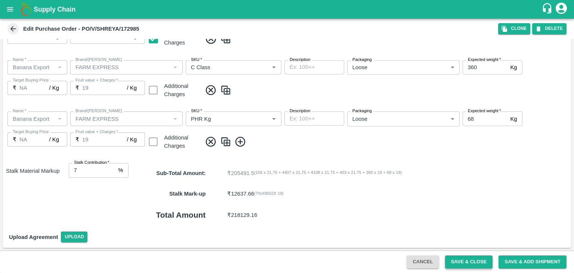
click at [468, 262] on button "Save & Close" at bounding box center [469, 261] width 48 height 13
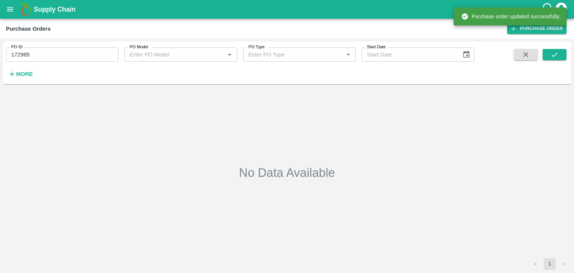
type input "172985"
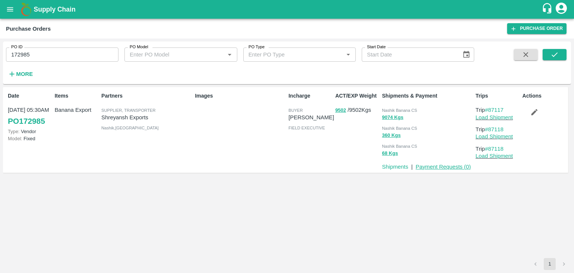
click at [451, 168] on link "Payment Requests ( 0 )" at bounding box center [443, 167] width 55 height 6
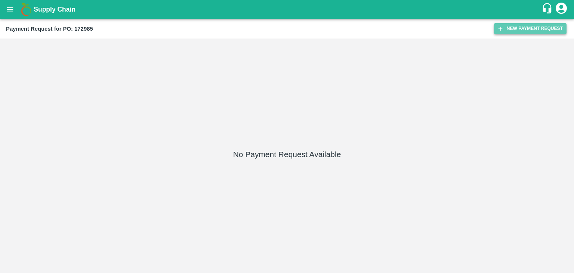
click at [520, 24] on button "New Payment Request" at bounding box center [530, 28] width 72 height 11
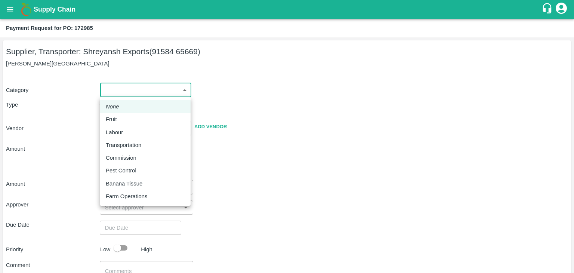
drag, startPoint x: 112, startPoint y: 95, endPoint x: 123, endPoint y: 118, distance: 26.1
click at [123, 118] on body "Supply Chain Payment Request for PO: 172985 Supplier, Transporter: [PERSON_NAME…" at bounding box center [287, 136] width 574 height 273
click at [123, 118] on div "Fruit" at bounding box center [145, 119] width 79 height 8
type input "1"
type input "Shreyansh Exports - 91584 65669(Supplier, Transporter)"
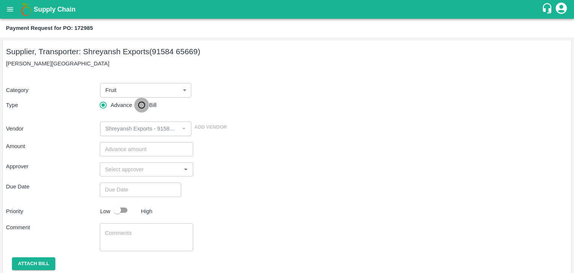
click at [139, 106] on input "Bill" at bounding box center [141, 105] width 15 height 15
radio input "true"
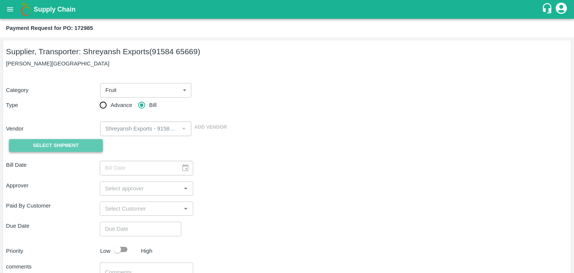
click at [50, 146] on span "Select Shipment" at bounding box center [56, 145] width 46 height 9
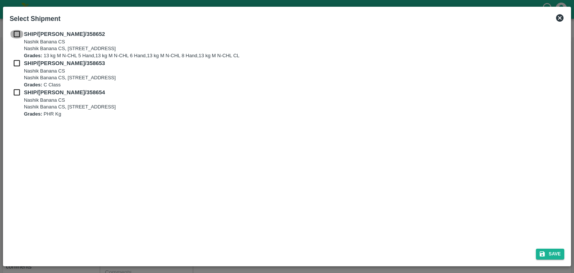
click at [14, 33] on input "checkbox" at bounding box center [17, 34] width 14 height 8
checkbox input "true"
click at [15, 62] on input "checkbox" at bounding box center [17, 63] width 14 height 8
checkbox input "true"
click at [15, 93] on input "checkbox" at bounding box center [17, 92] width 14 height 8
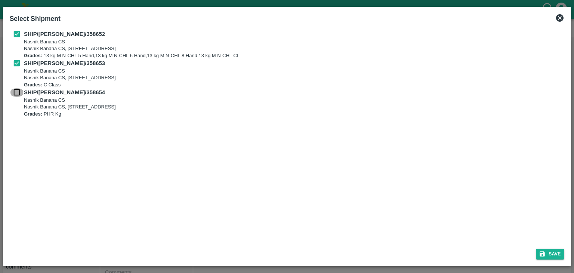
checkbox input "true"
click at [558, 255] on button "Save" at bounding box center [550, 253] width 28 height 11
type input "[DATE]"
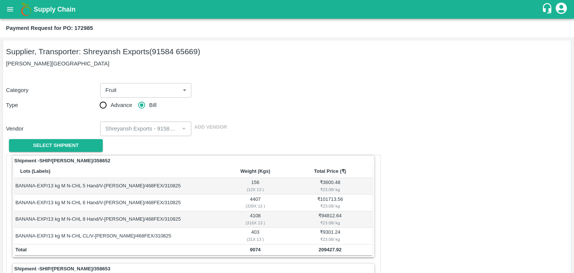
scroll to position [350, 0]
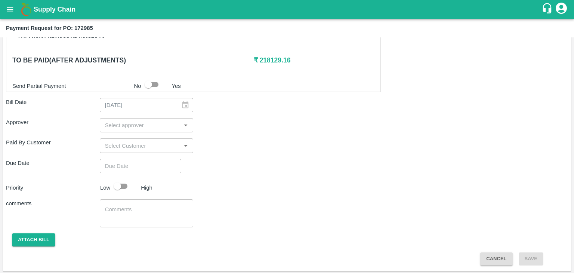
click at [130, 126] on input "input" at bounding box center [140, 125] width 77 height 10
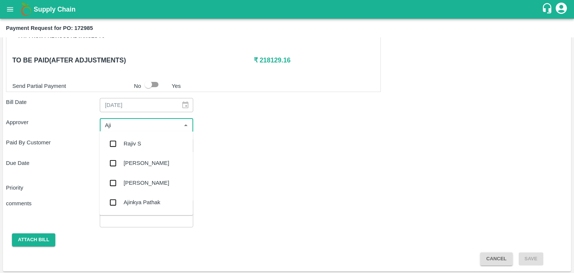
type input "Ajit"
click at [142, 145] on div "[PERSON_NAME]" at bounding box center [147, 143] width 46 height 8
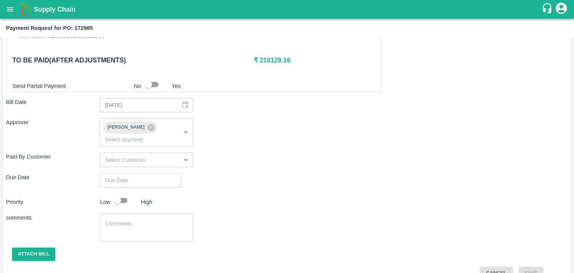
click at [176, 173] on div "​" at bounding box center [140, 180] width 81 height 14
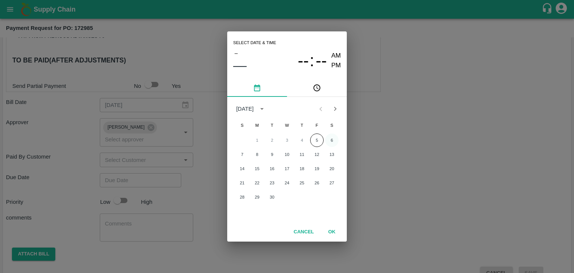
click at [337, 135] on button "6" at bounding box center [331, 139] width 13 height 13
type input "[DATE] 12:00 AM"
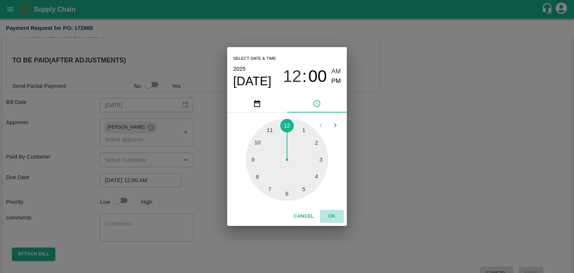
click at [332, 214] on button "OK" at bounding box center [332, 216] width 24 height 13
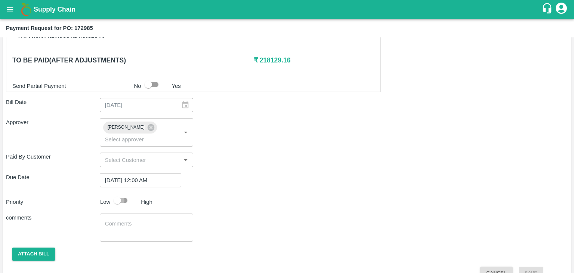
click at [123, 193] on input "checkbox" at bounding box center [117, 200] width 43 height 14
checkbox input "true"
click at [142, 220] on textarea at bounding box center [146, 228] width 83 height 16
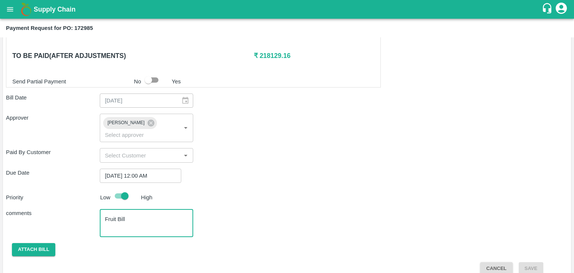
type textarea "Fruit Bill"
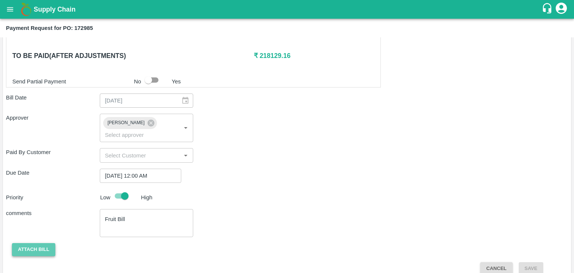
click at [26, 243] on button "Attach bill" at bounding box center [33, 249] width 43 height 13
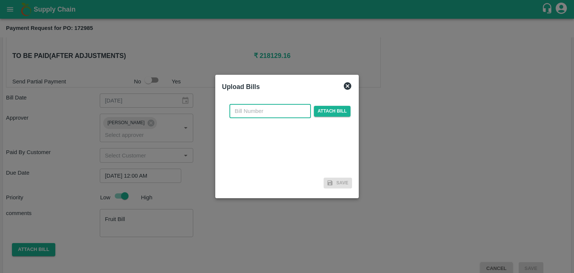
click at [271, 109] on input "text" at bounding box center [269, 111] width 81 height 14
click at [281, 114] on input "SE/25-26/971" at bounding box center [269, 111] width 81 height 14
type input "SE/25-26/1418"
click at [326, 111] on span "Attach bill" at bounding box center [332, 111] width 37 height 11
click at [0, 0] on input "Attach bill" at bounding box center [0, 0] width 0 height 0
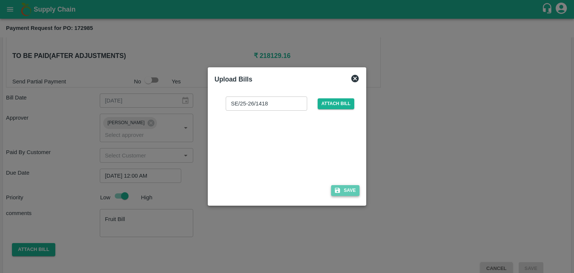
click at [341, 191] on icon "button" at bounding box center [337, 190] width 7 height 7
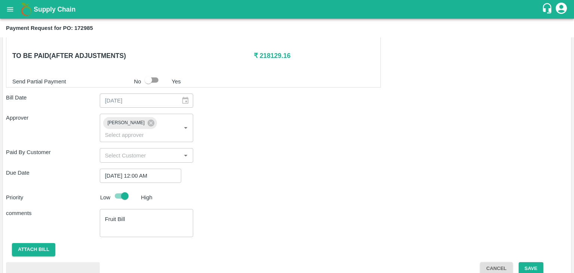
scroll to position [394, 0]
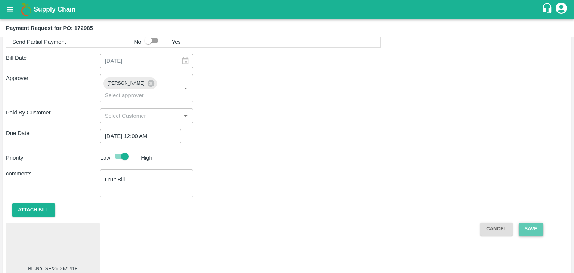
click at [535, 222] on button "Save" at bounding box center [531, 228] width 25 height 13
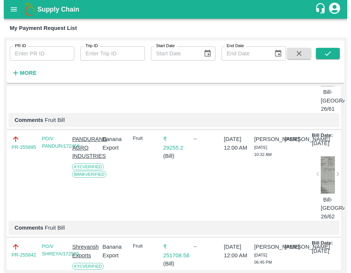
scroll to position [351, 0]
